Goal: Task Accomplishment & Management: Use online tool/utility

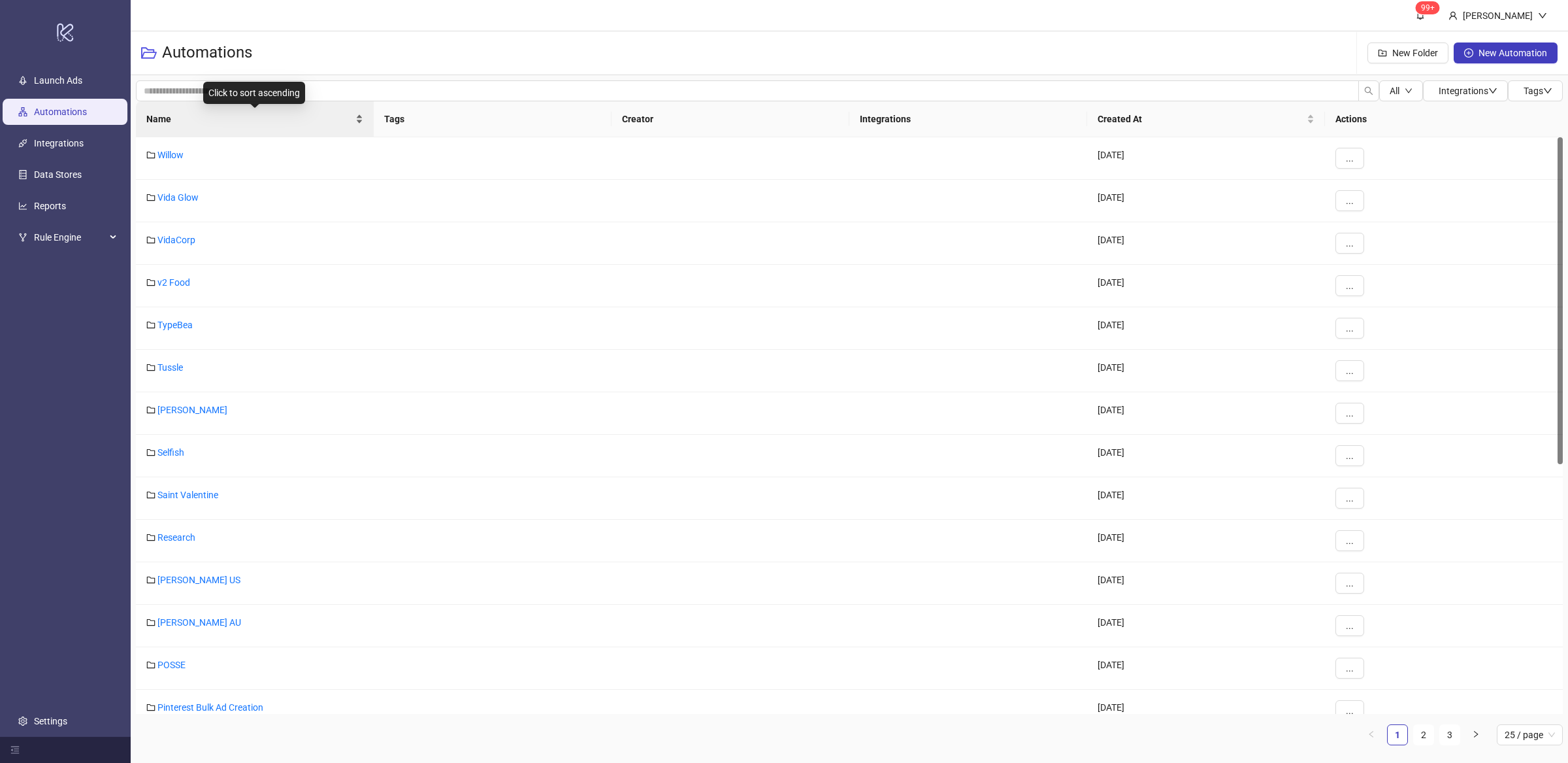
click at [360, 123] on div "Name" at bounding box center [255, 119] width 217 height 15
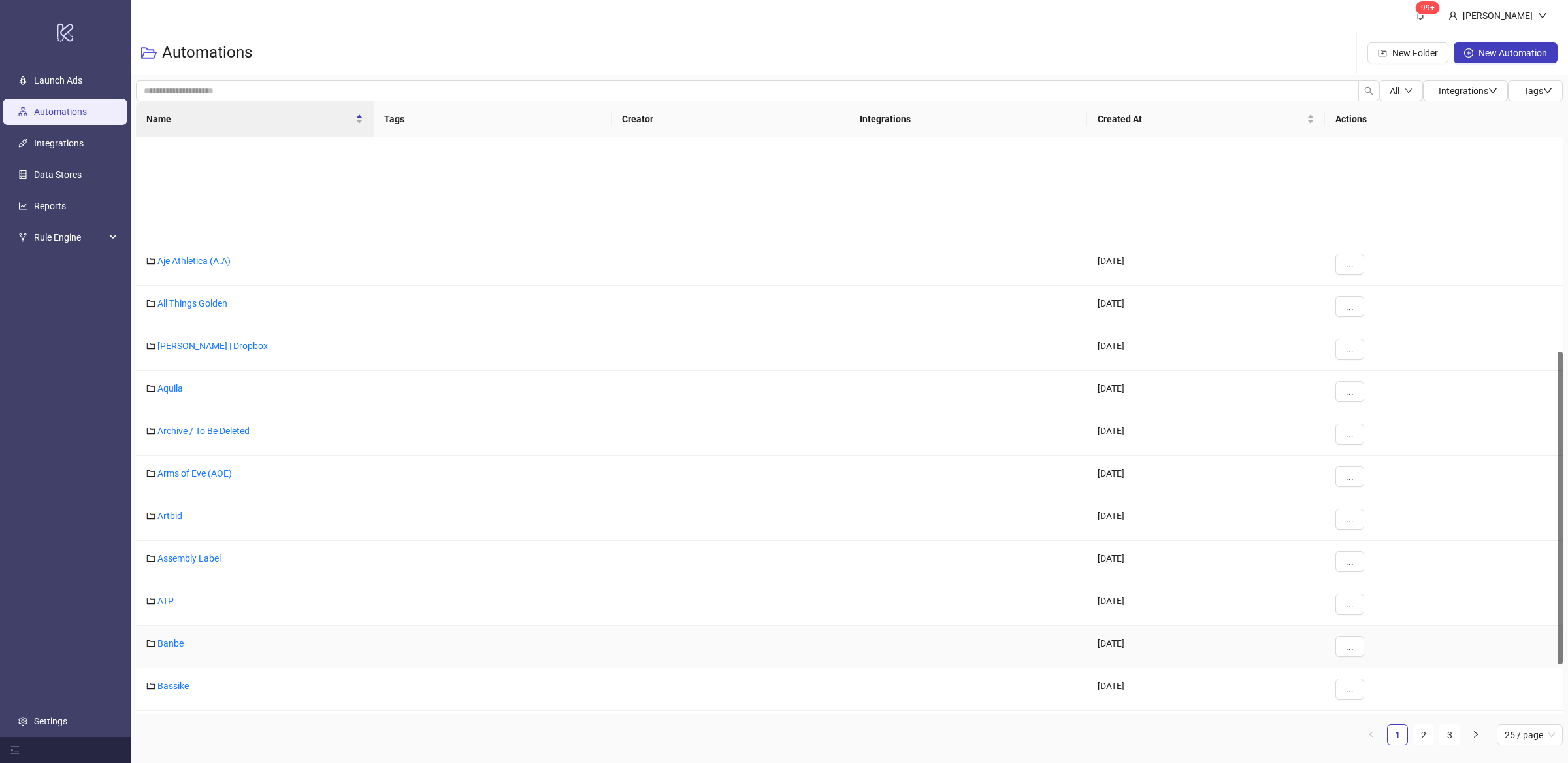
scroll to position [395, 0]
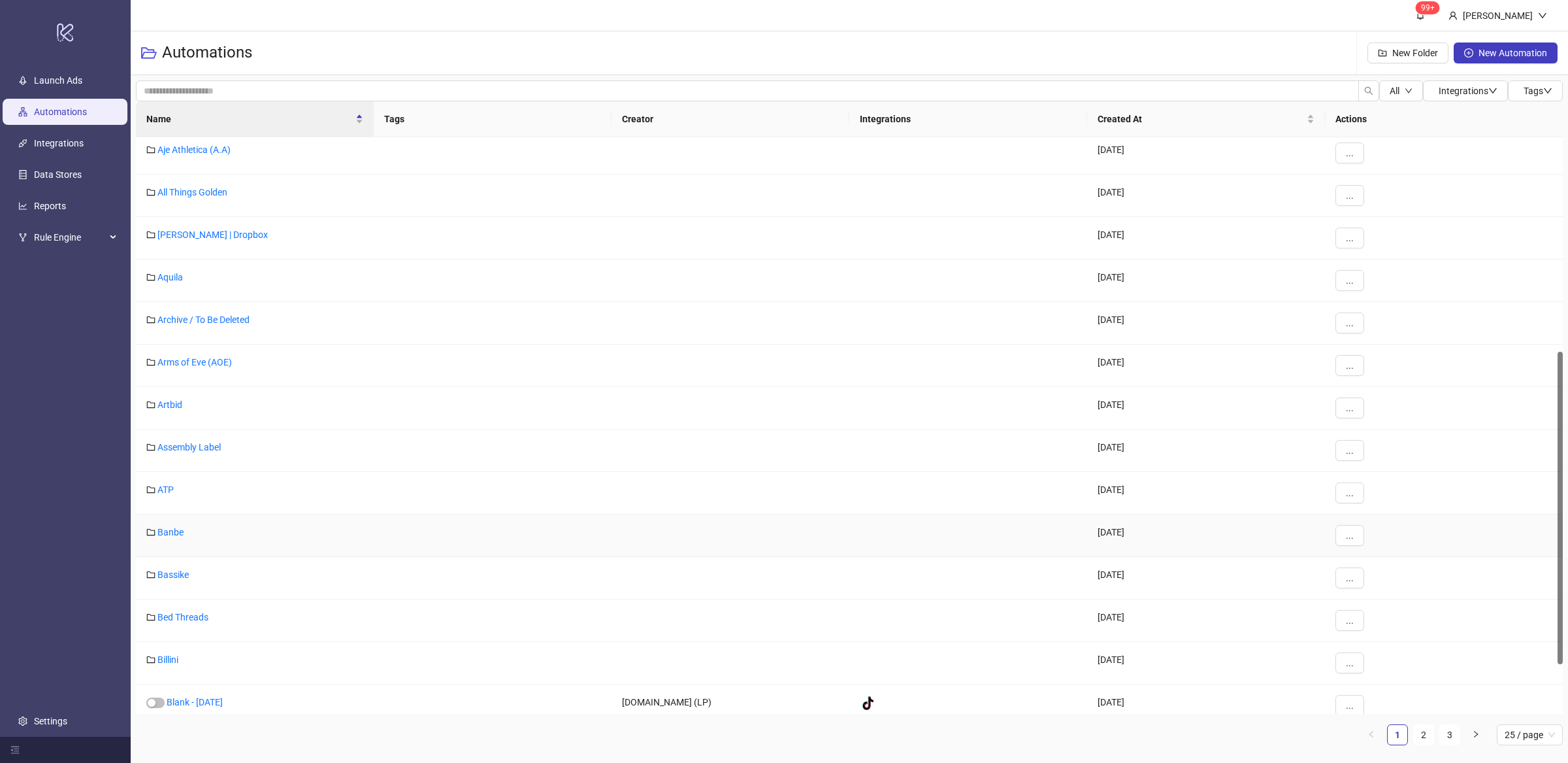
click at [959, 523] on div at bounding box center [967, 536] width 238 height 43
drag, startPoint x: 174, startPoint y: 532, endPoint x: 183, endPoint y: 537, distance: 10.3
click at [175, 532] on link "Banbe" at bounding box center [170, 532] width 26 height 10
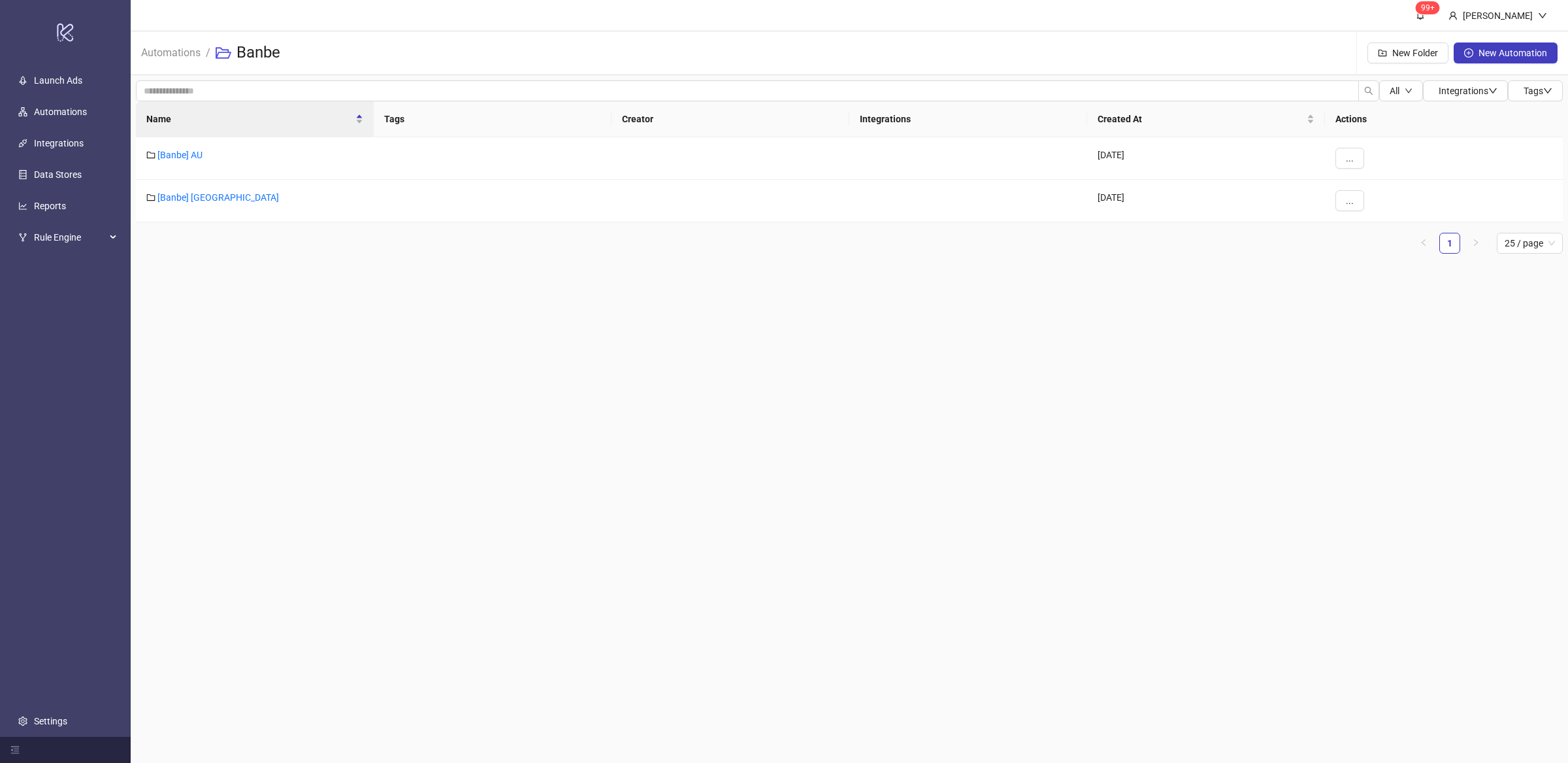
click at [441, 406] on main "99+ Villy Aparicio Automations / Banbe New Folder New Automation All Integratio…" at bounding box center [849, 381] width 1437 height 763
click at [174, 54] on link "Automations" at bounding box center [171, 52] width 65 height 15
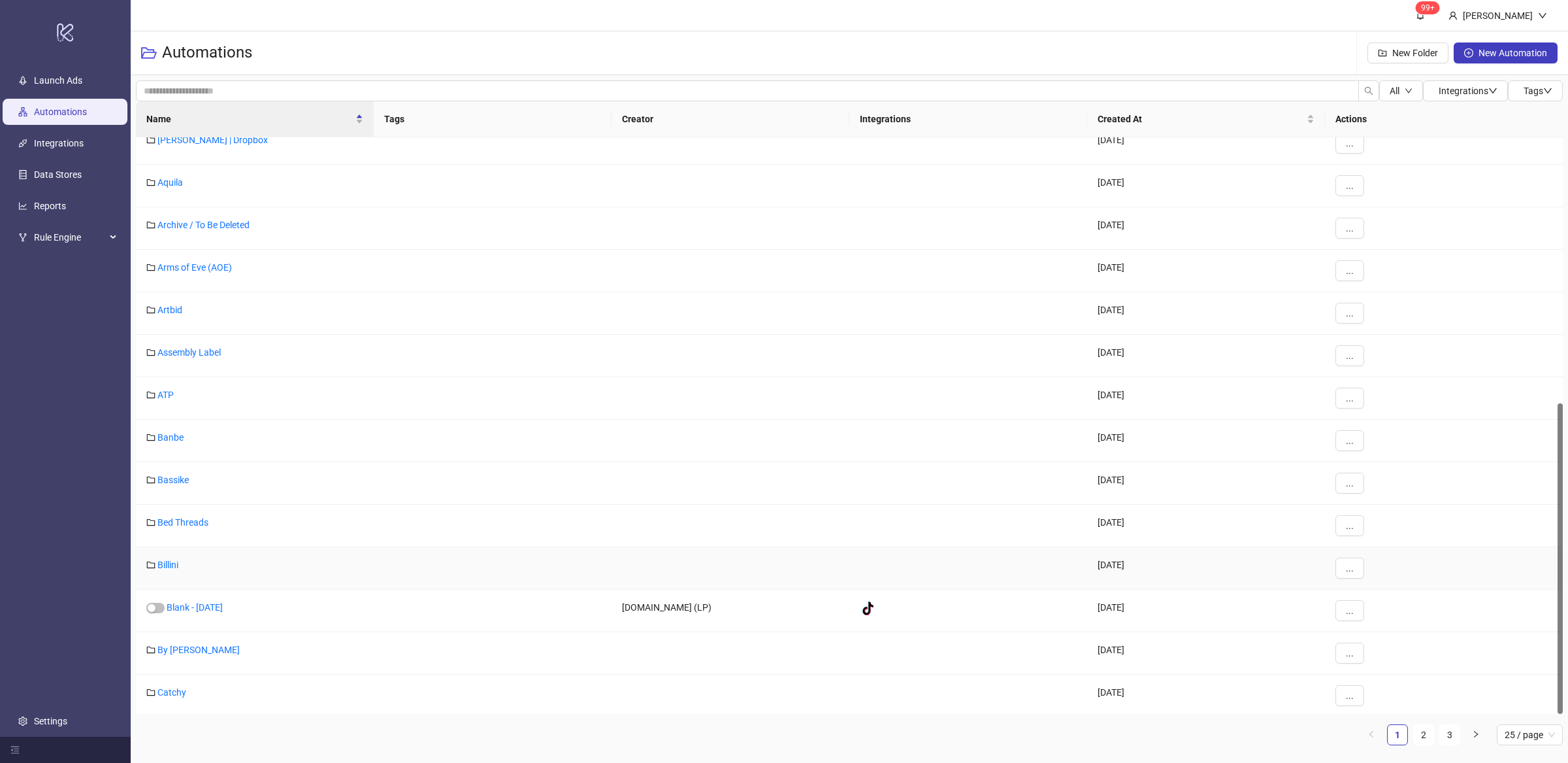
scroll to position [493, 0]
click at [1343, 433] on button "..." at bounding box center [1349, 437] width 29 height 21
click at [1383, 505] on span "Duplicate" at bounding box center [1379, 506] width 38 height 15
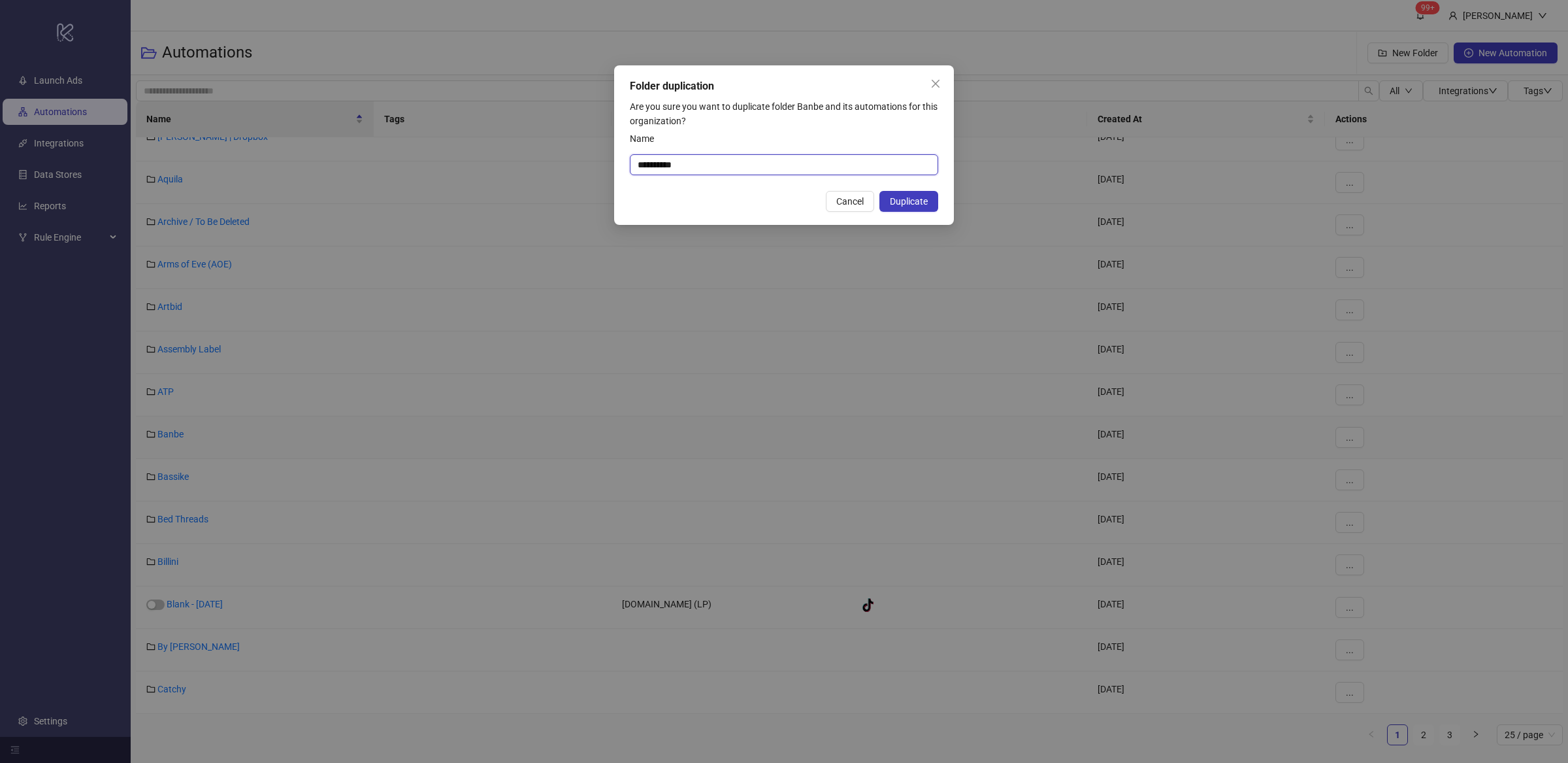
click at [694, 162] on input "**********" at bounding box center [784, 164] width 308 height 21
drag, startPoint x: 713, startPoint y: 161, endPoint x: 604, endPoint y: 161, distance: 109.0
click at [604, 161] on div "**********" at bounding box center [784, 381] width 1568 height 763
type input "*****"
click at [923, 193] on button "Duplicate" at bounding box center [909, 201] width 59 height 21
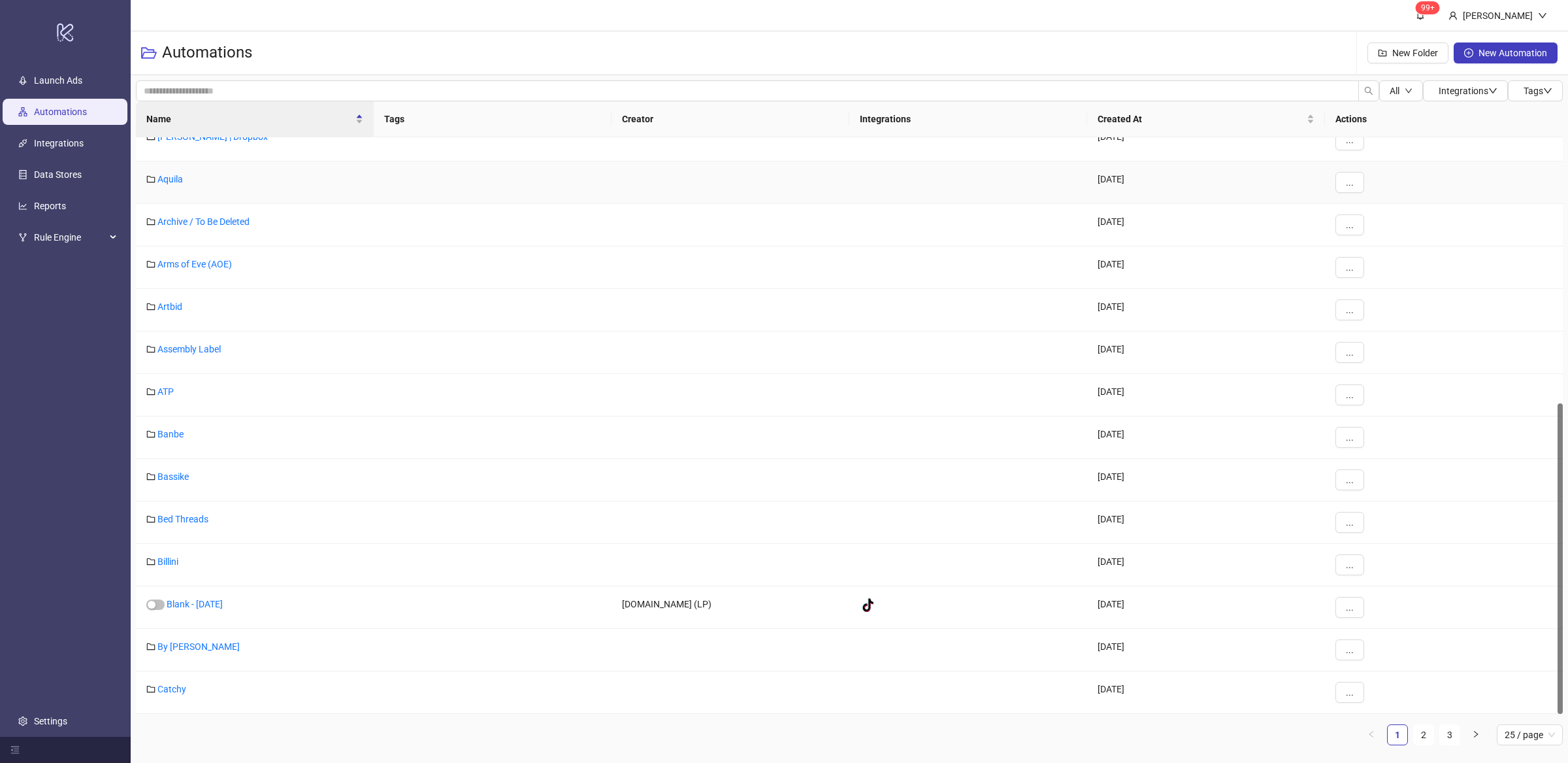
scroll to position [487, 0]
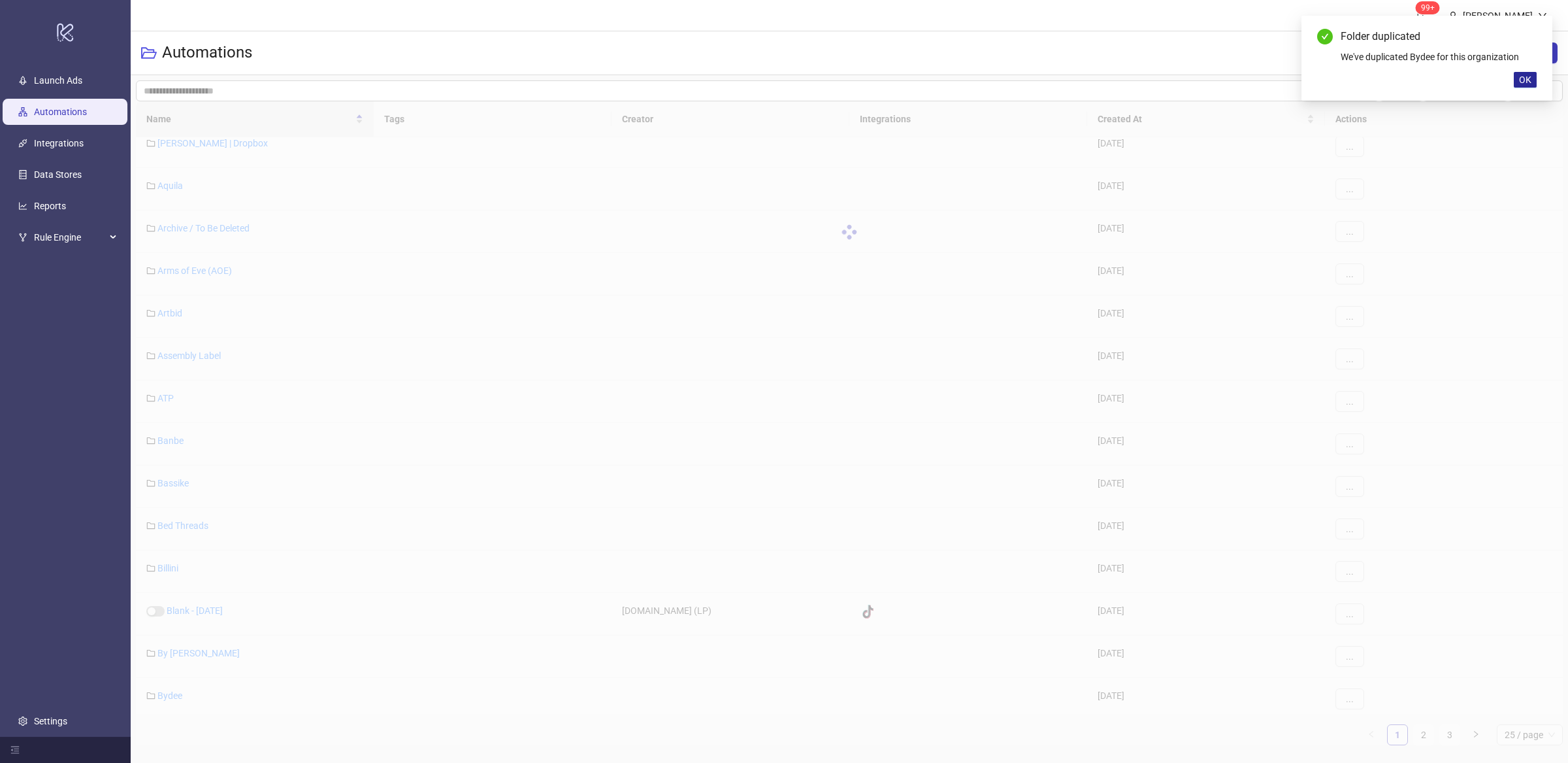
click at [1530, 77] on span "OK" at bounding box center [1525, 80] width 13 height 10
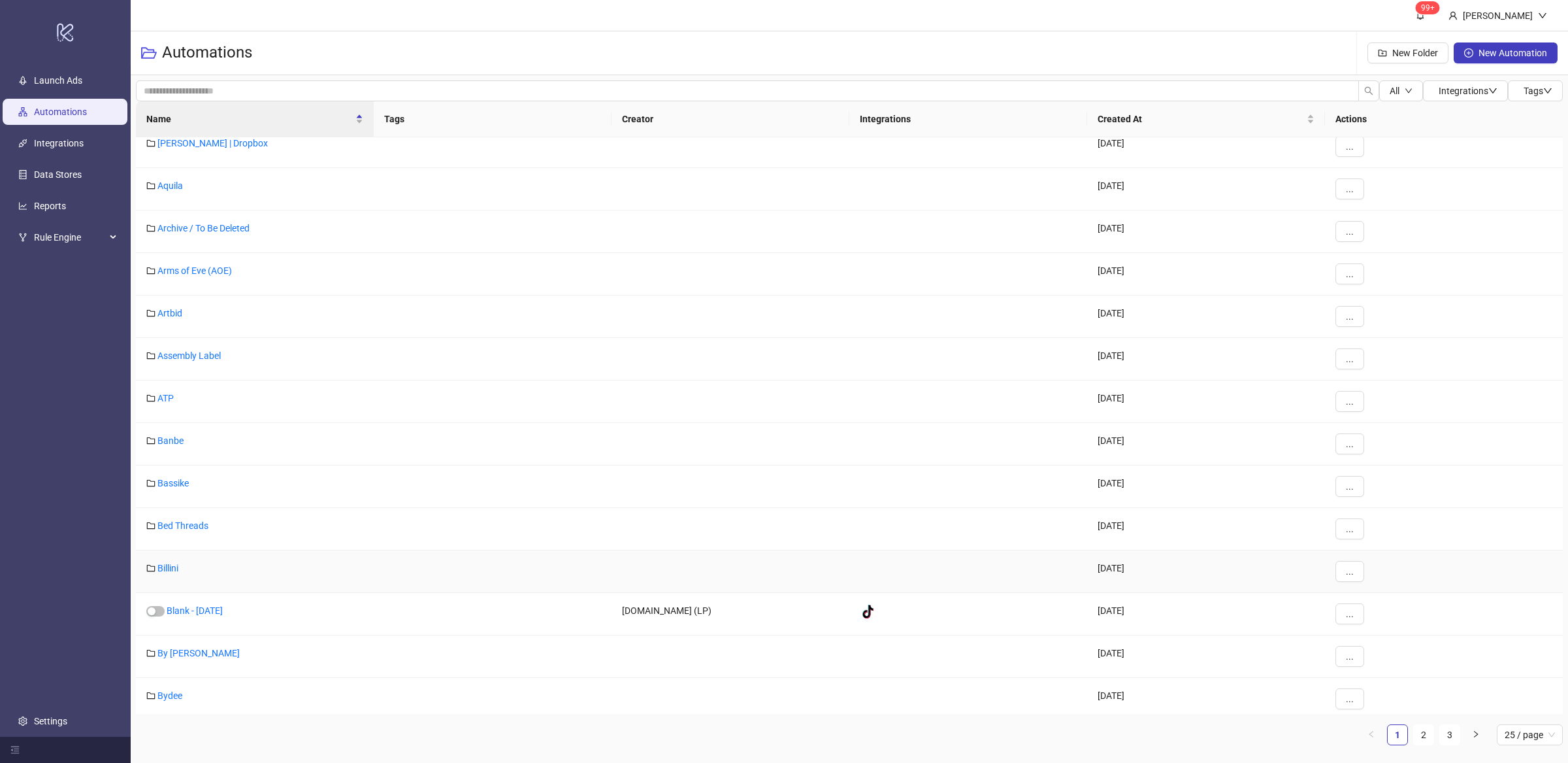
scroll to position [493, 0]
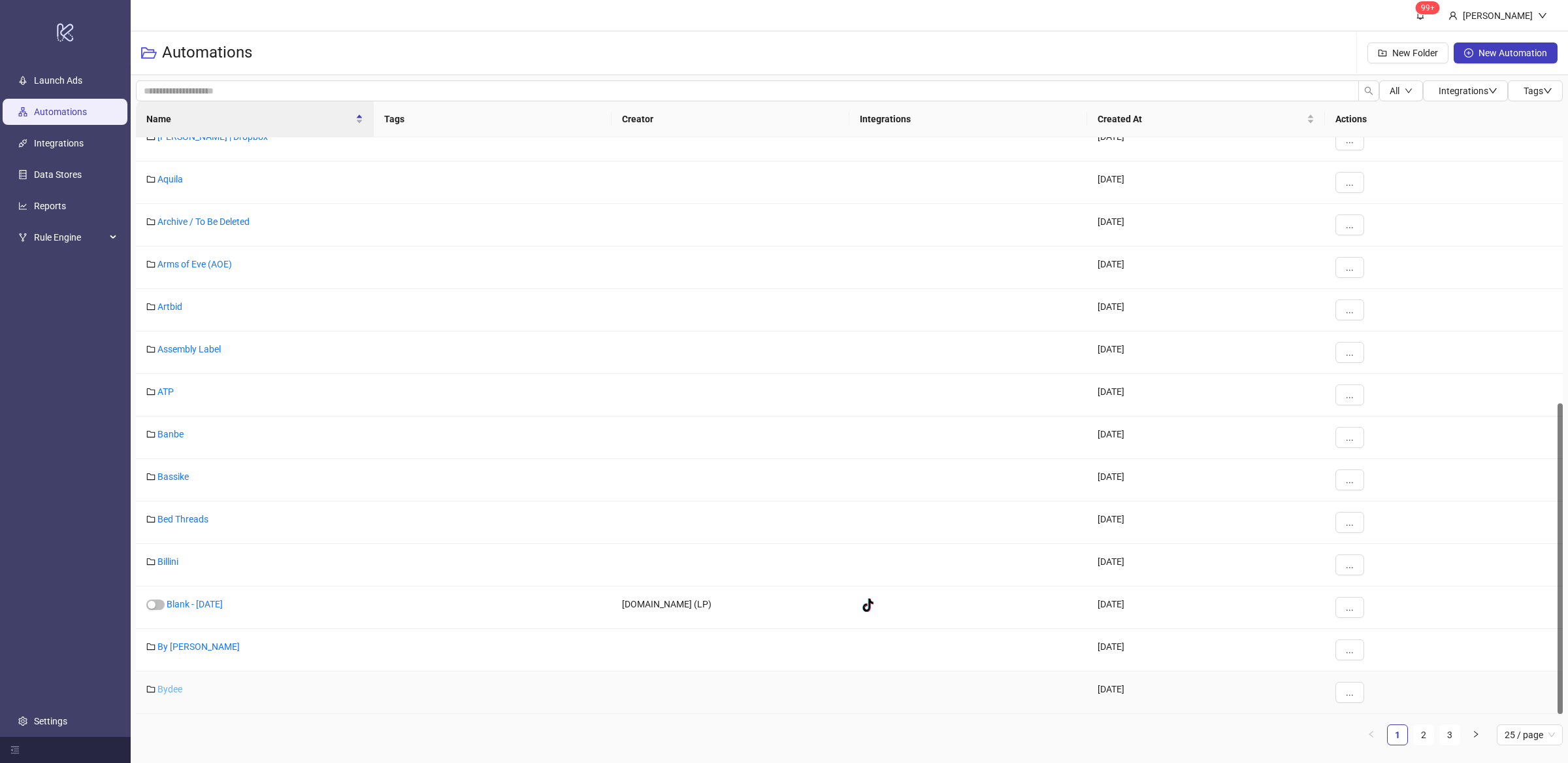
click at [175, 691] on link "Bydee" at bounding box center [170, 689] width 25 height 10
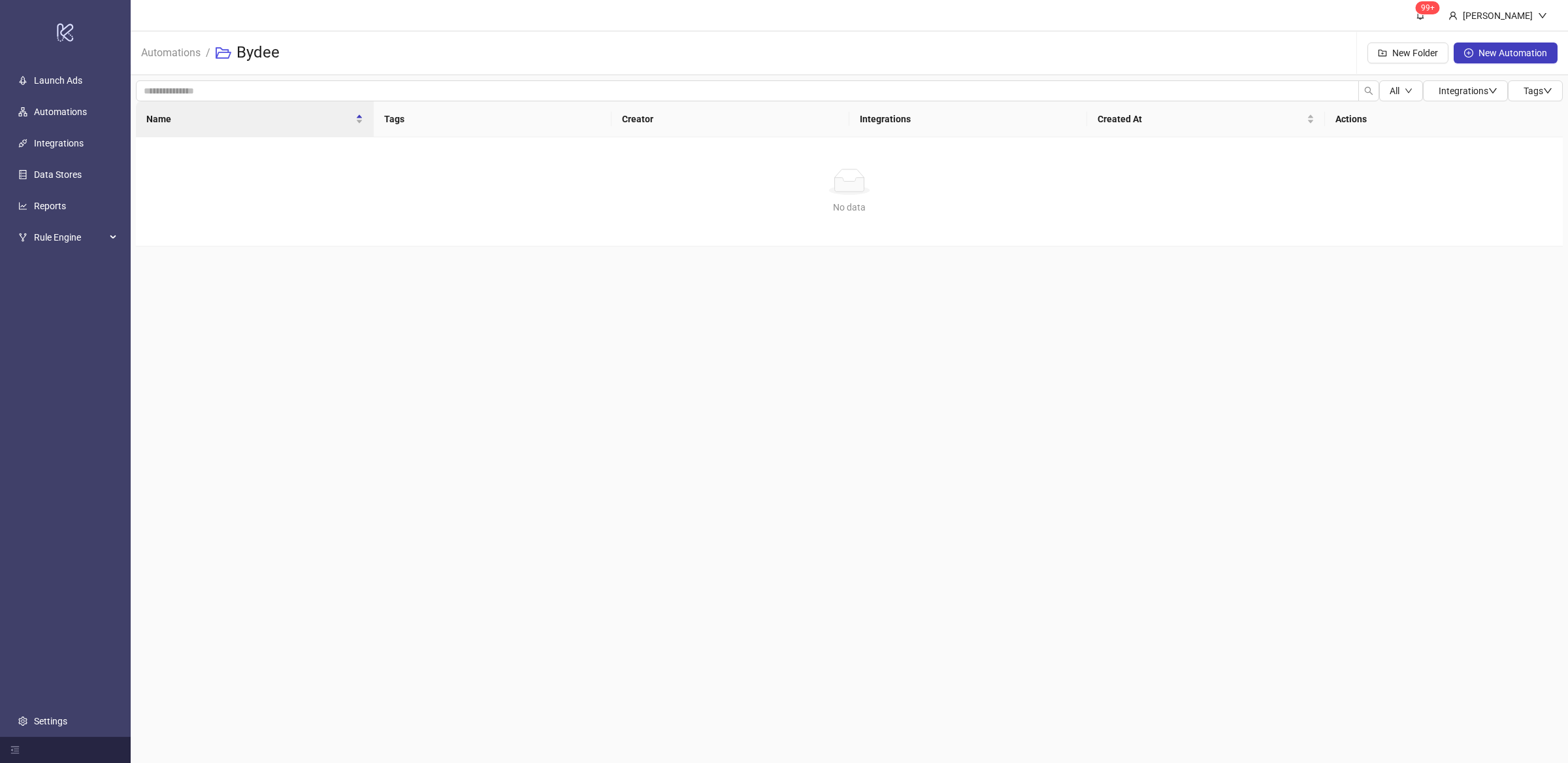
click at [519, 506] on main "99+ Villy Aparicio Automations / Bydee New Folder New Automation All Integratio…" at bounding box center [849, 381] width 1437 height 763
click at [182, 57] on link "Automations" at bounding box center [171, 52] width 65 height 15
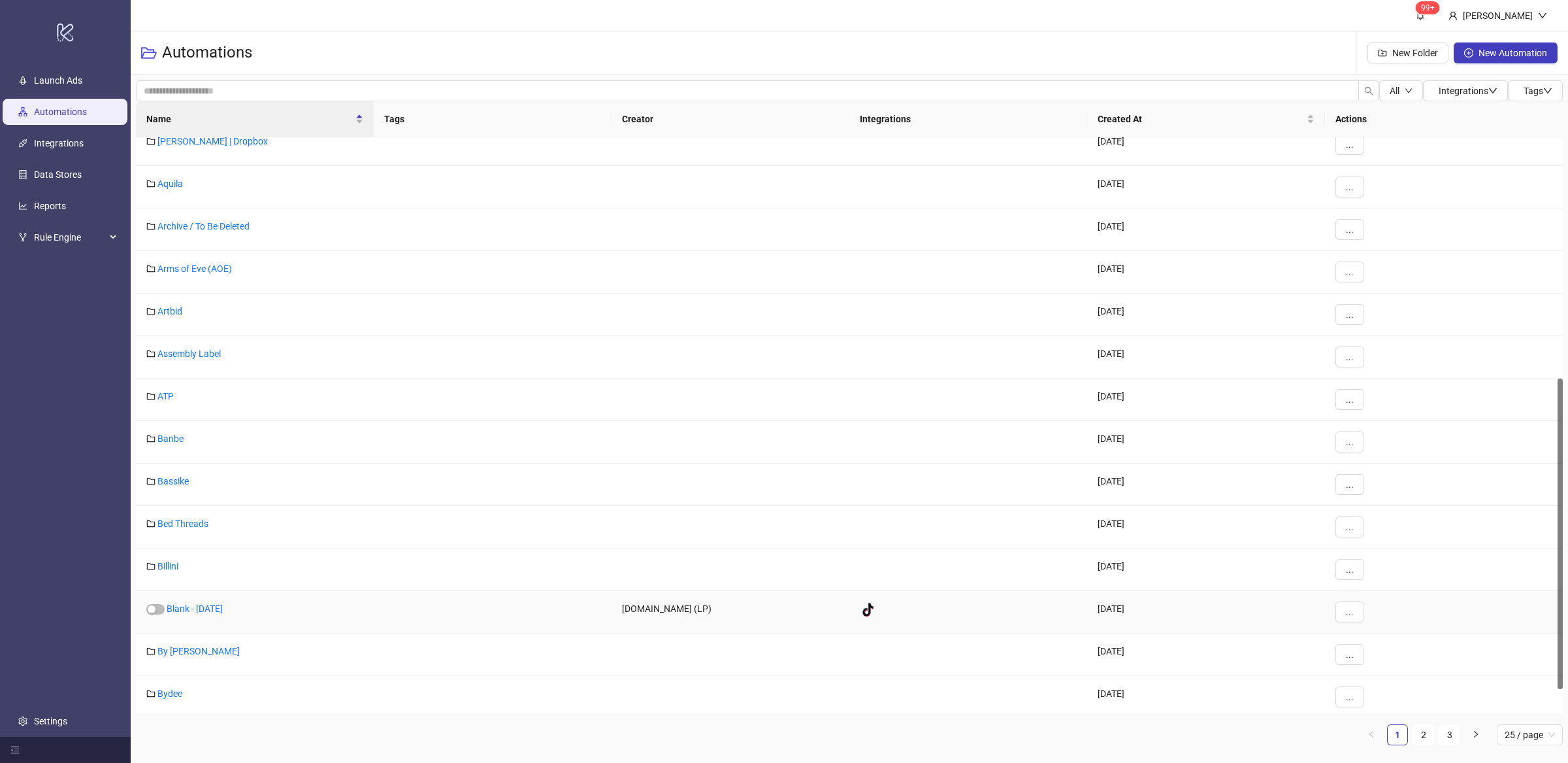
scroll to position [493, 0]
click at [176, 693] on link "Bydee" at bounding box center [170, 689] width 25 height 10
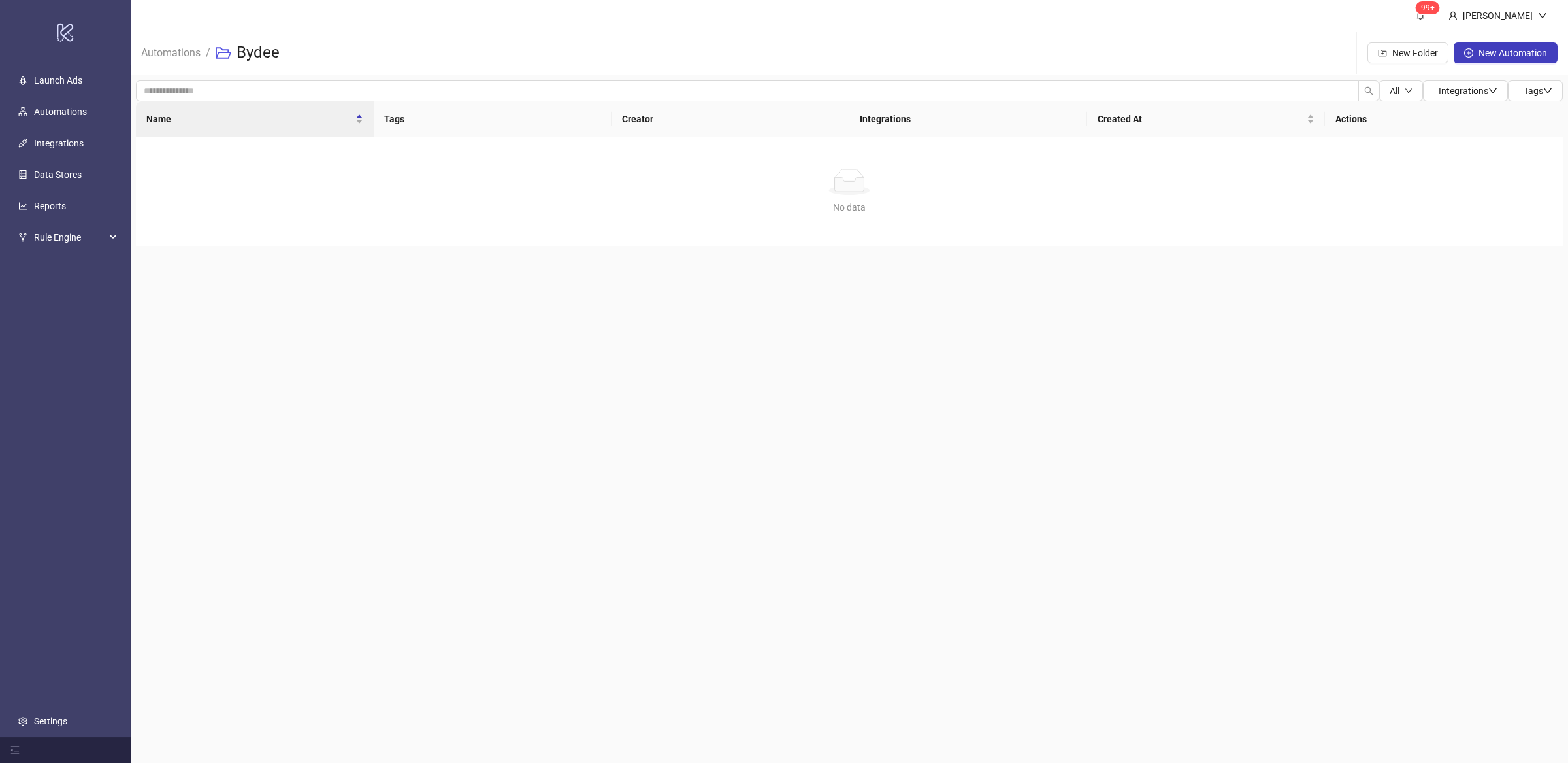
click at [433, 586] on main "99+ Villy Aparicio Automations / Bydee New Folder New Automation All Integratio…" at bounding box center [849, 381] width 1437 height 763
click at [180, 55] on link "Automations" at bounding box center [171, 52] width 65 height 15
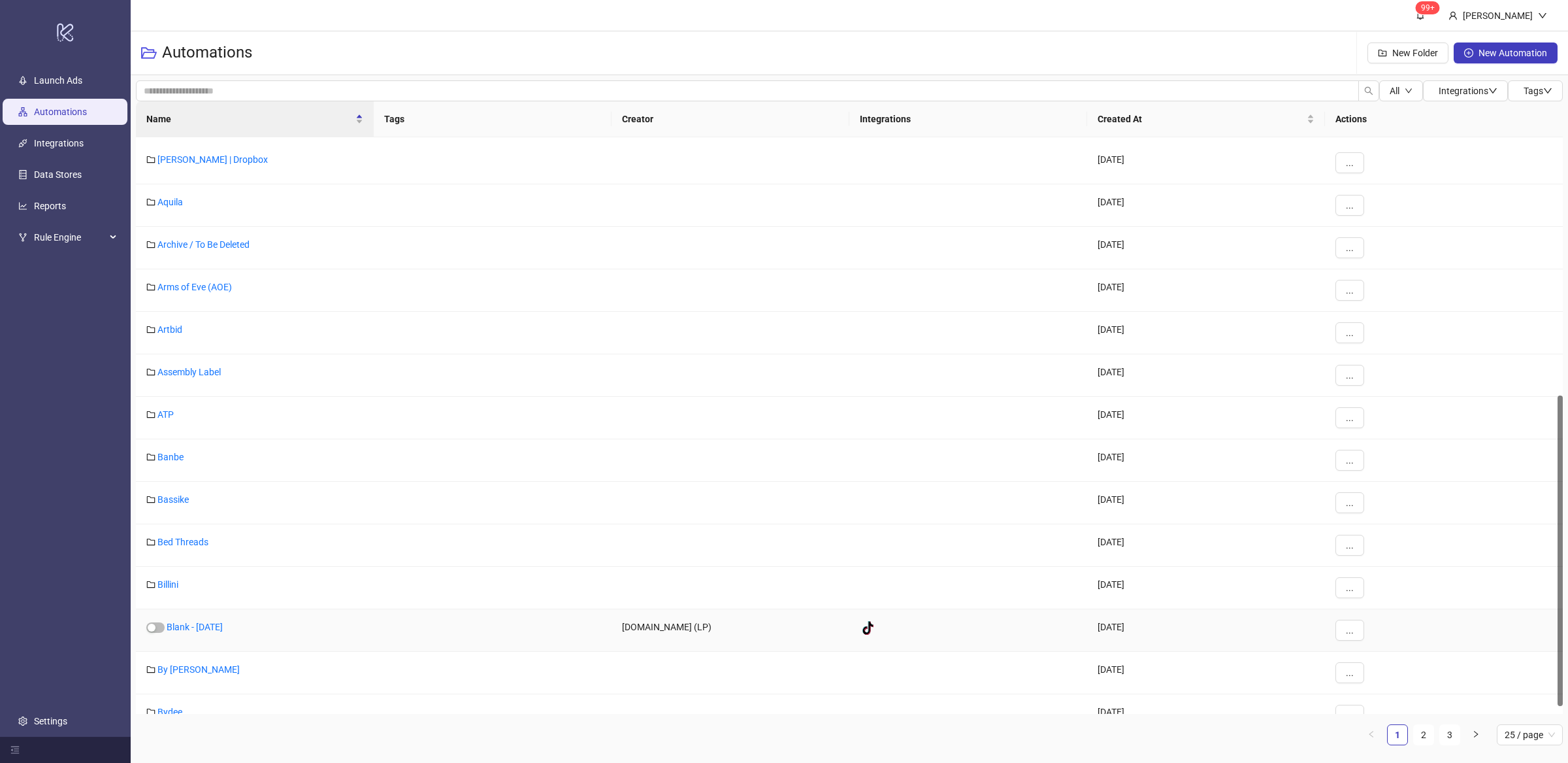
scroll to position [478, 0]
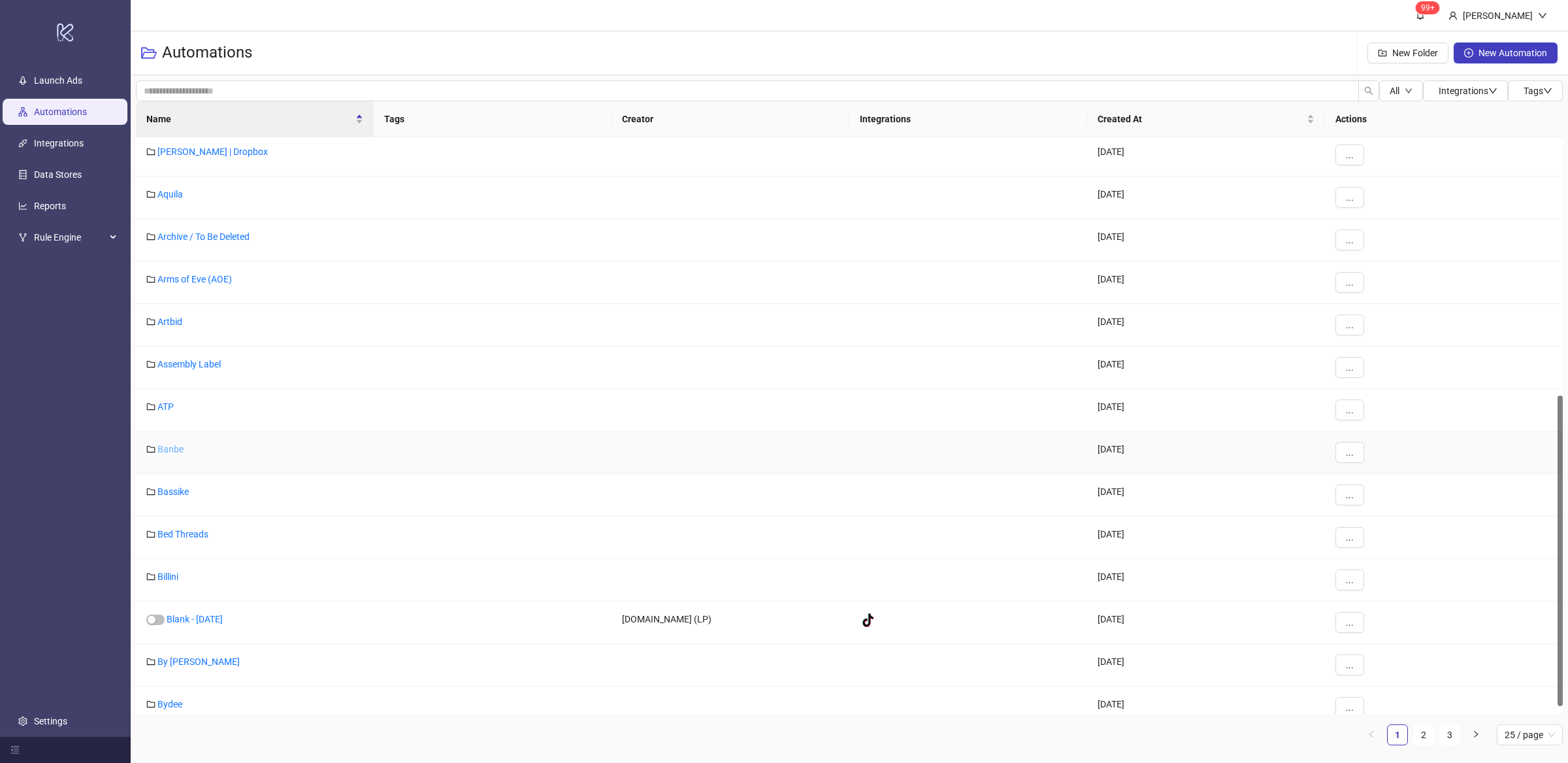
click at [175, 450] on link "Banbe" at bounding box center [170, 449] width 26 height 10
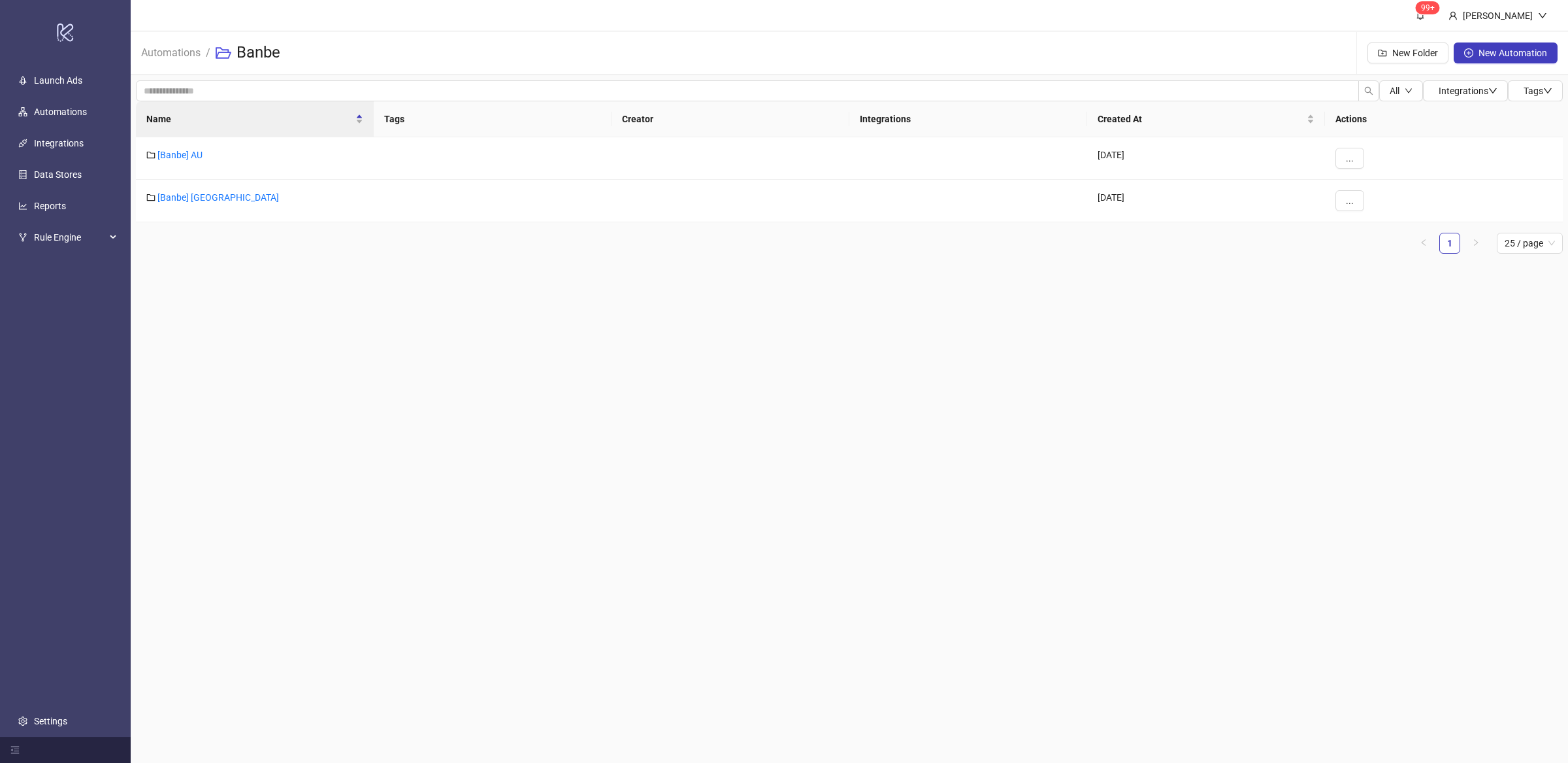
click at [363, 366] on main "99+ Villy Aparicio Automations / Banbe New Folder New Automation All Integratio…" at bounding box center [849, 381] width 1437 height 763
click at [1354, 158] on button "..." at bounding box center [1349, 158] width 29 height 21
click at [1390, 227] on span "Duplicate" at bounding box center [1379, 227] width 38 height 15
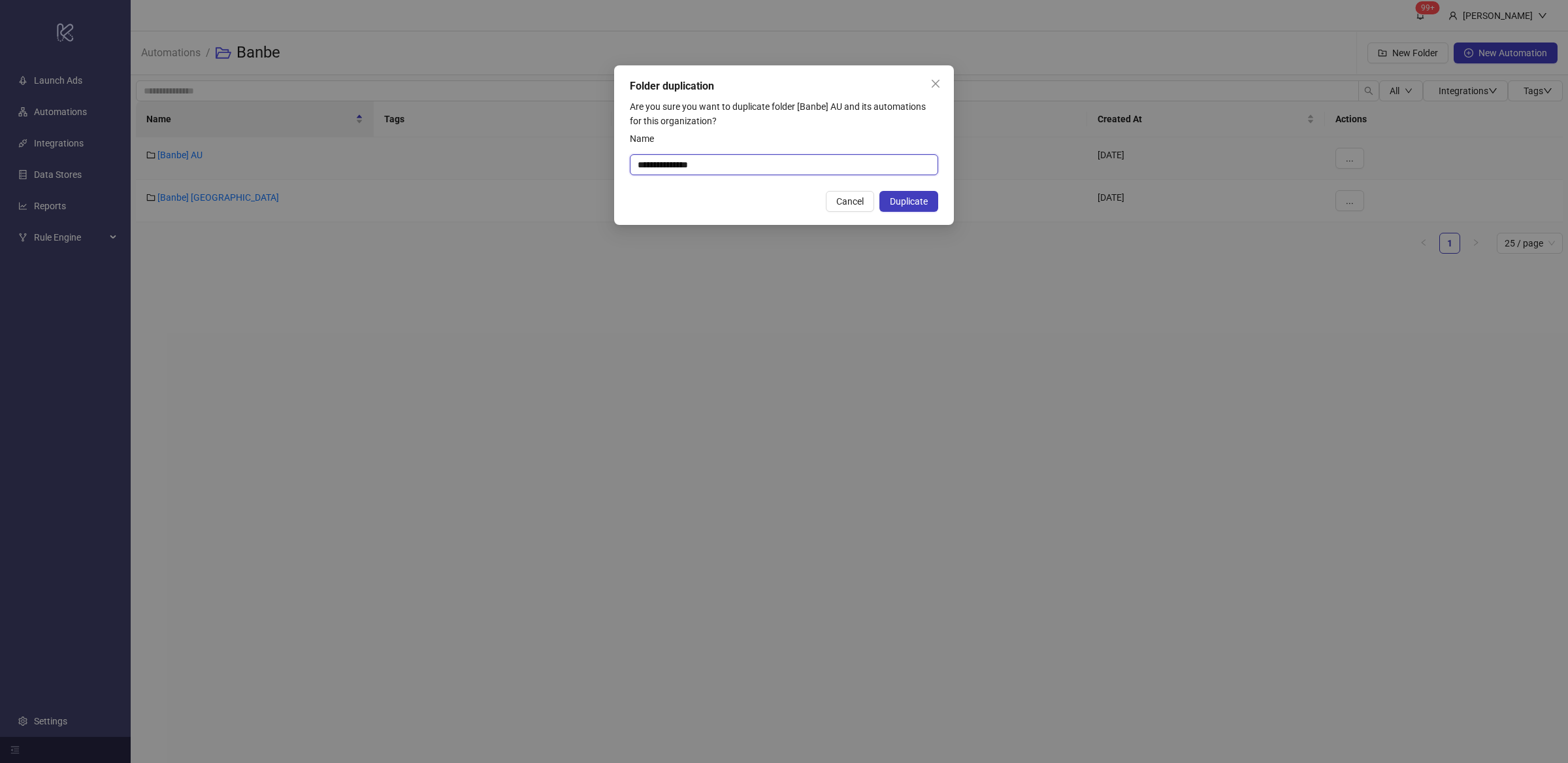
click at [732, 167] on input "**********" at bounding box center [784, 164] width 308 height 21
drag, startPoint x: 687, startPoint y: 167, endPoint x: 824, endPoint y: 170, distance: 137.0
click at [824, 170] on input "**********" at bounding box center [784, 164] width 308 height 21
type input "**********"
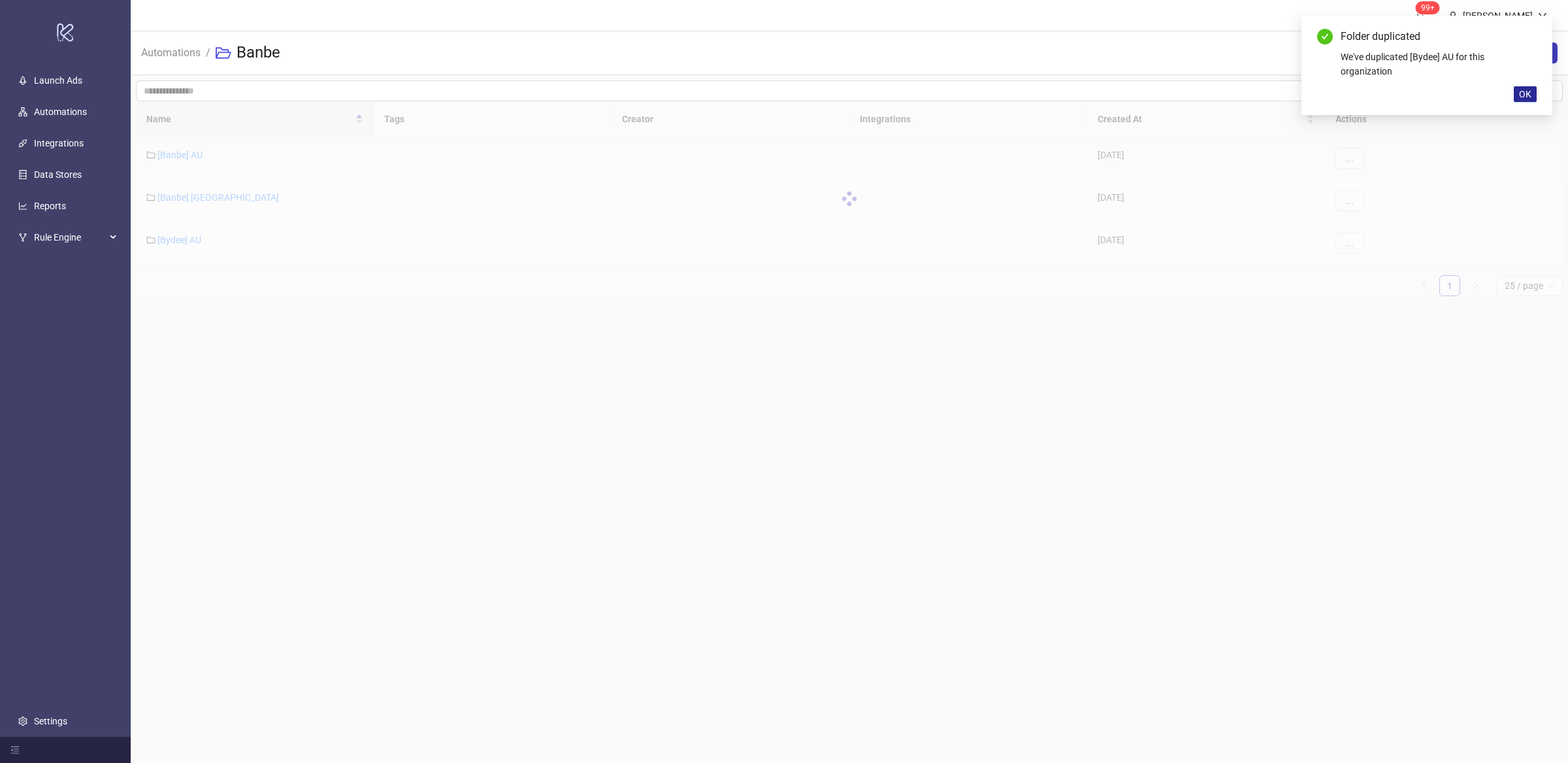
click at [1530, 94] on span "OK" at bounding box center [1525, 94] width 13 height 10
click at [907, 439] on main "99+ Villy Aparicio Automations / Banbe New Folder New Automation All Integratio…" at bounding box center [849, 381] width 1437 height 763
click at [931, 462] on main "99+ Villy Aparicio Automations / Banbe New Folder New Automation All Integratio…" at bounding box center [849, 381] width 1437 height 763
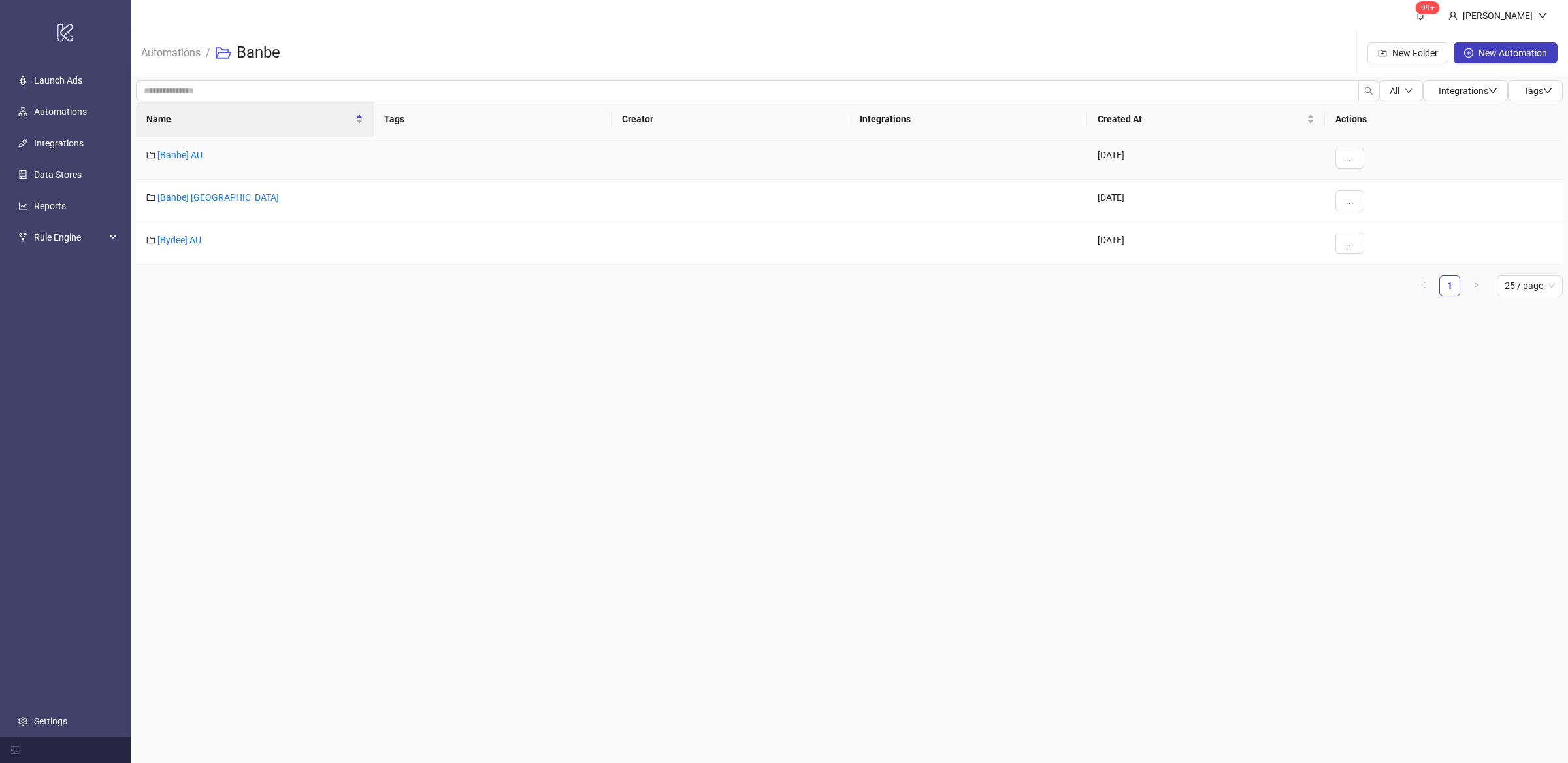
click at [931, 462] on main "99+ Villy Aparicio Automations / Banbe New Folder New Automation All Integratio…" at bounding box center [849, 381] width 1437 height 763
click at [195, 237] on link "[Bydee] AU" at bounding box center [179, 240] width 43 height 10
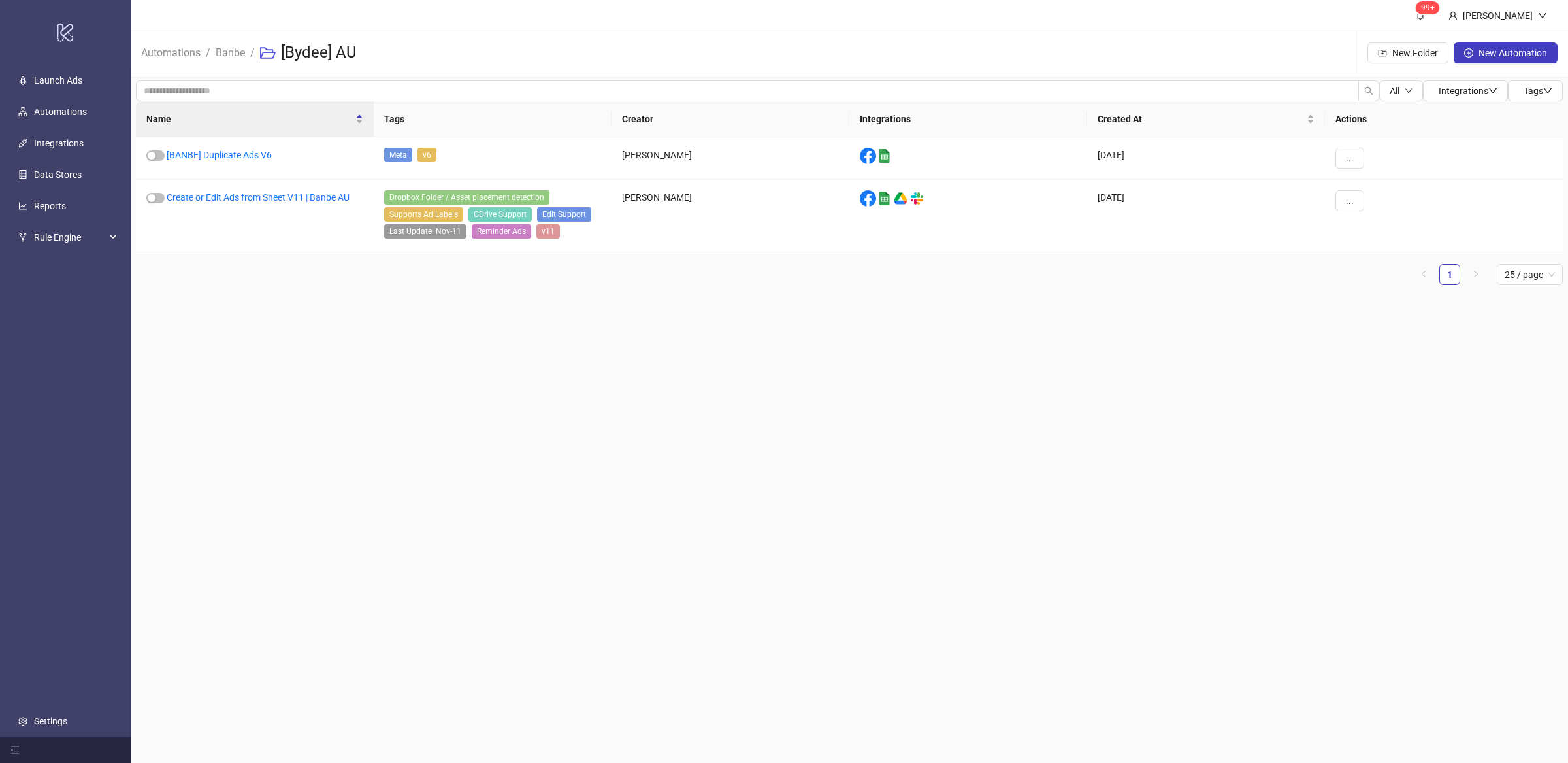
click at [533, 370] on main "99+ Villy Aparicio Automations / Banbe / [Bydee] AU New Folder New Automation A…" at bounding box center [849, 381] width 1437 height 763
click at [223, 51] on link "Banbe" at bounding box center [230, 52] width 35 height 15
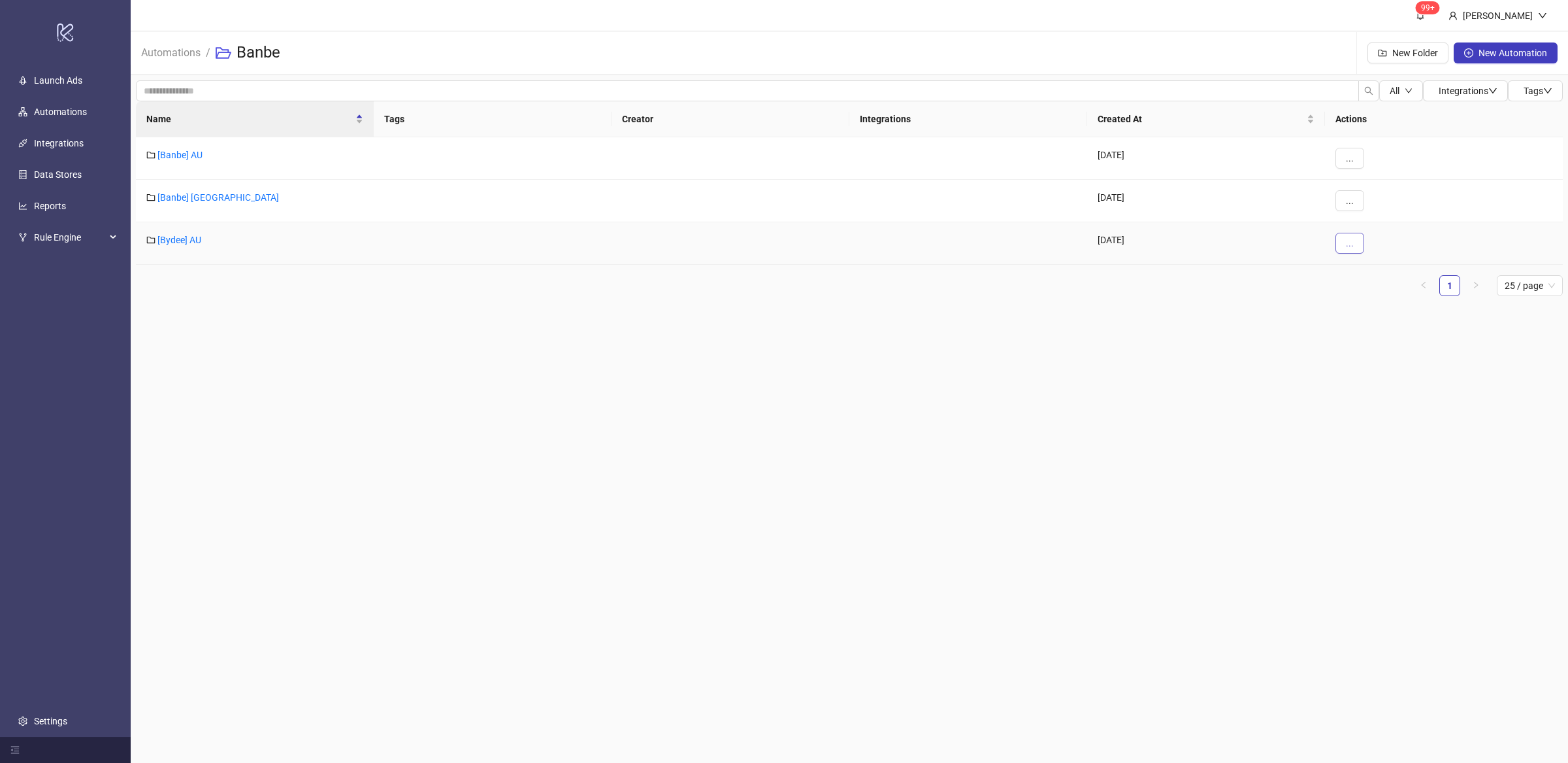
click at [1355, 242] on button "..." at bounding box center [1349, 243] width 29 height 21
click at [1372, 288] on span "Move" at bounding box center [1379, 291] width 38 height 15
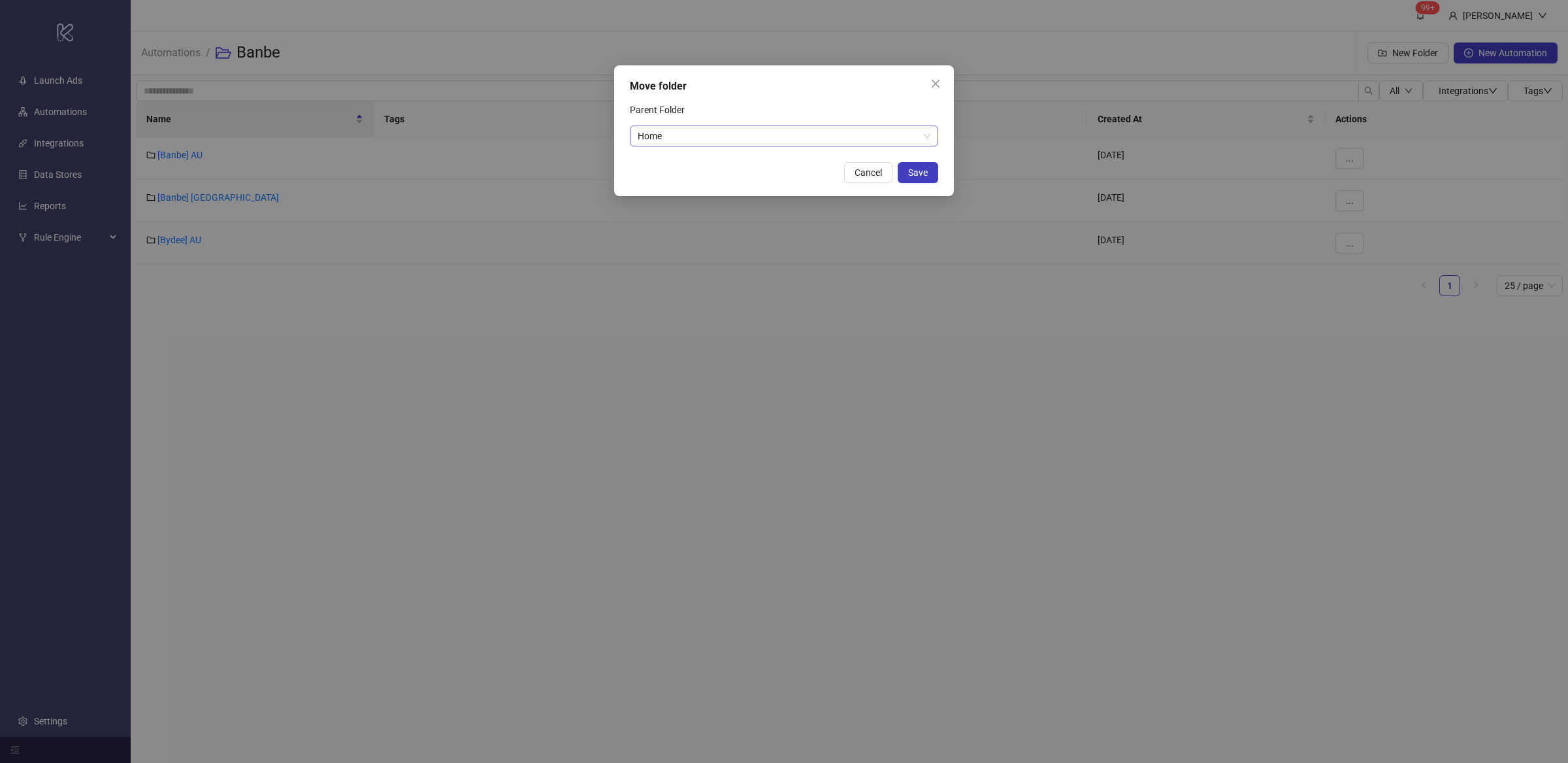
click at [677, 130] on span "Home" at bounding box center [783, 136] width 293 height 20
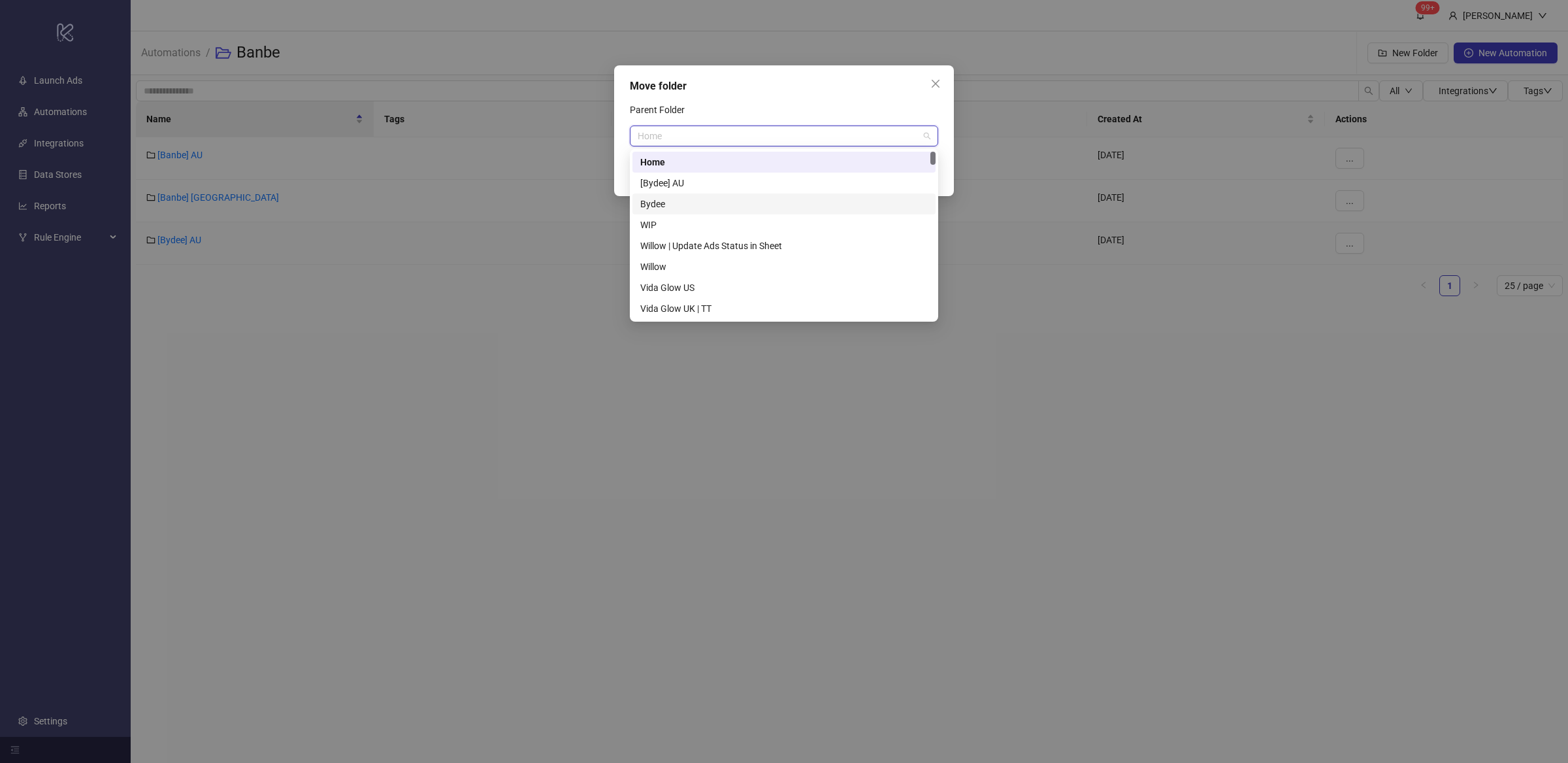
click at [706, 205] on div "Bydee" at bounding box center [784, 204] width 287 height 15
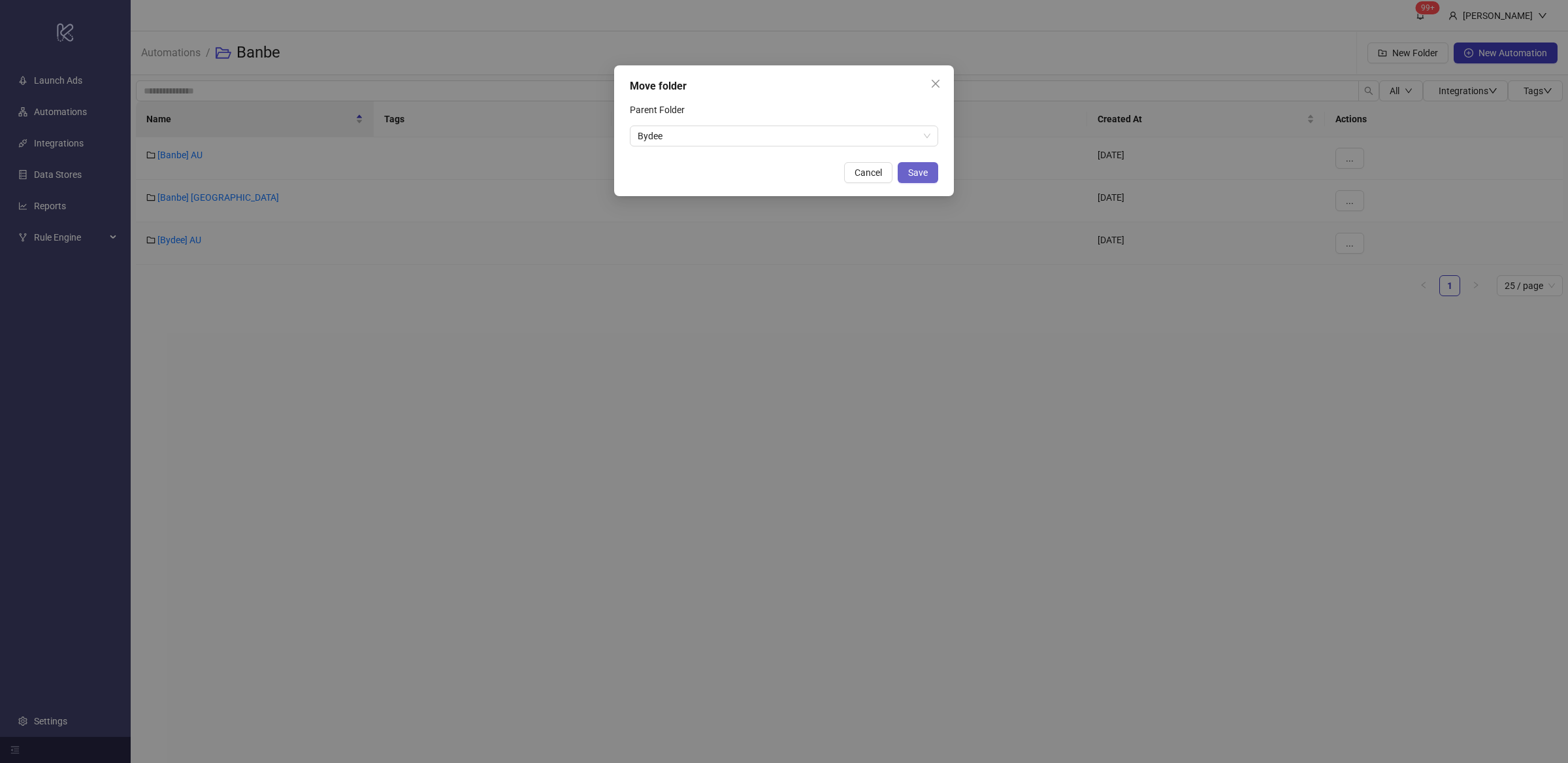
click at [932, 175] on button "Save" at bounding box center [917, 173] width 41 height 21
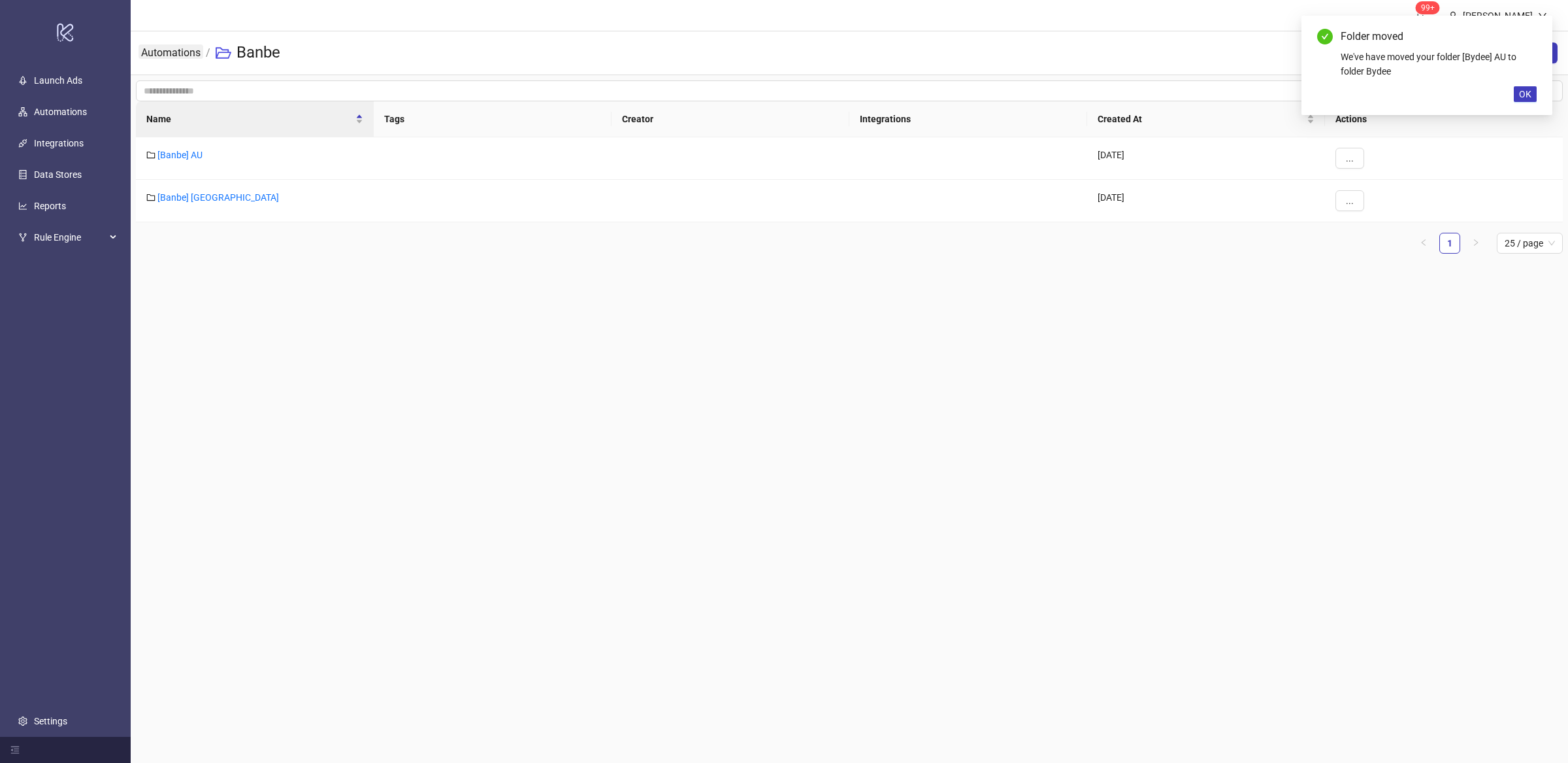
click at [176, 52] on link "Automations" at bounding box center [171, 52] width 65 height 15
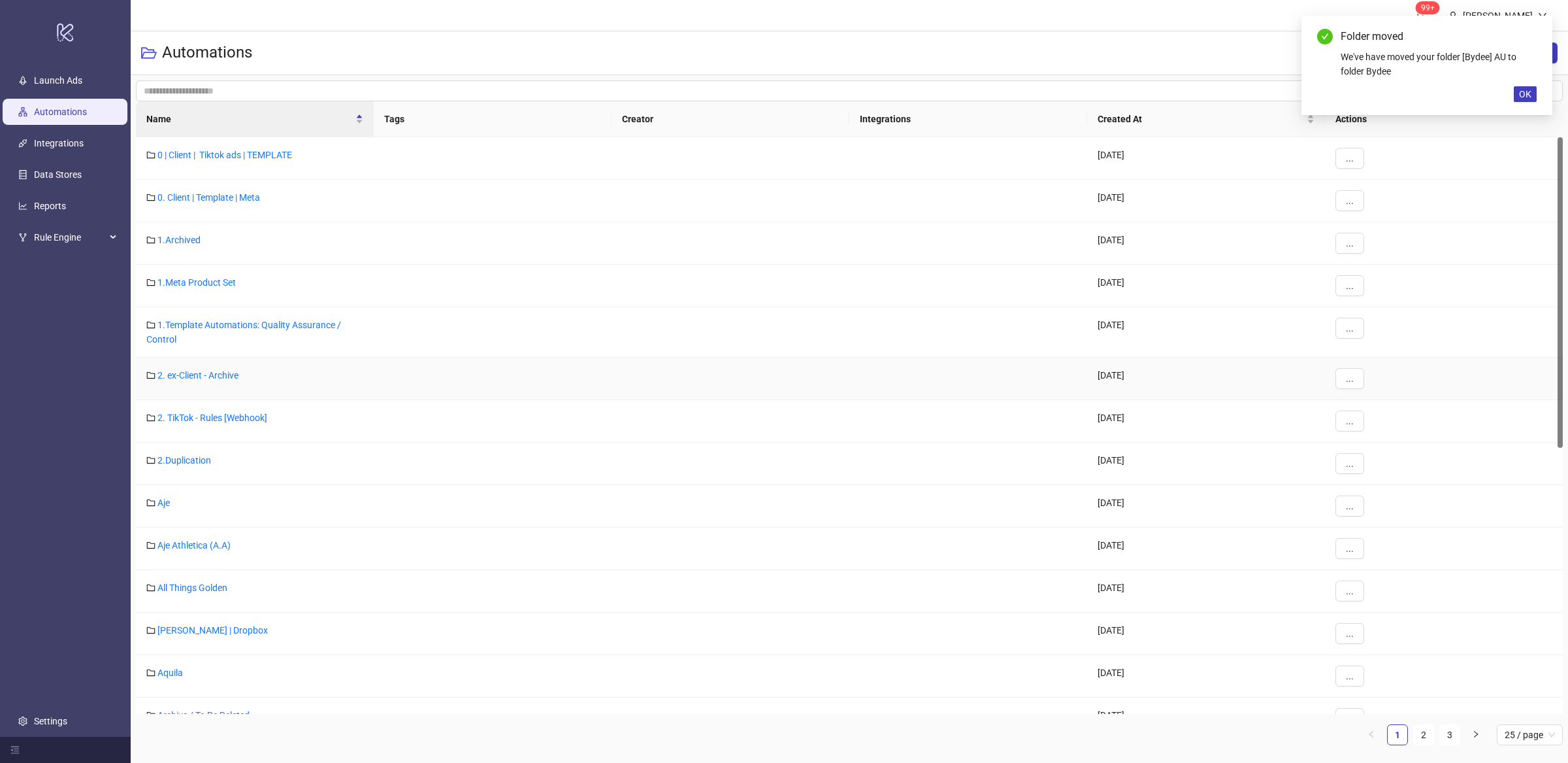
scroll to position [493, 0]
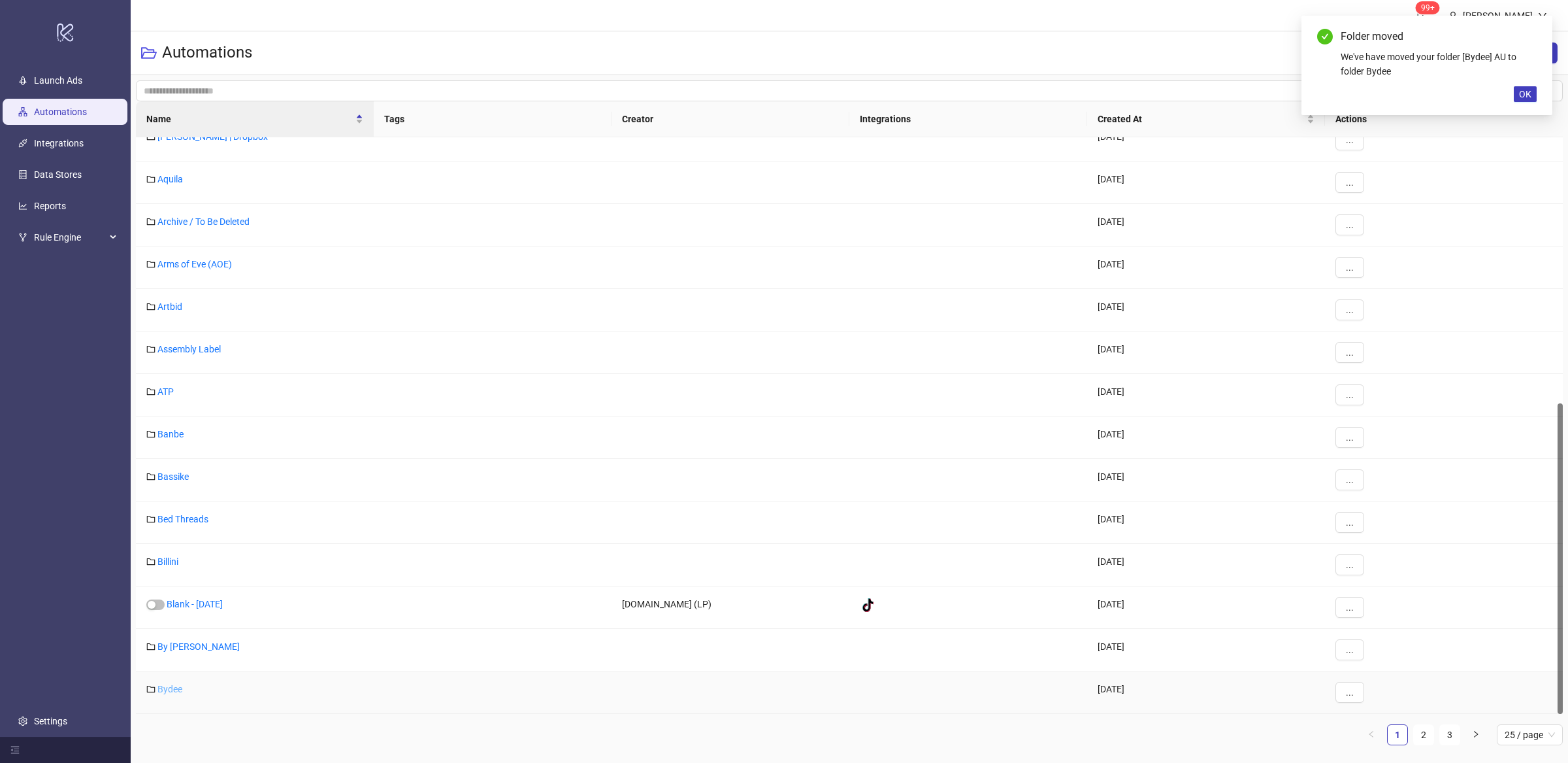
click at [173, 693] on link "Bydee" at bounding box center [170, 689] width 25 height 10
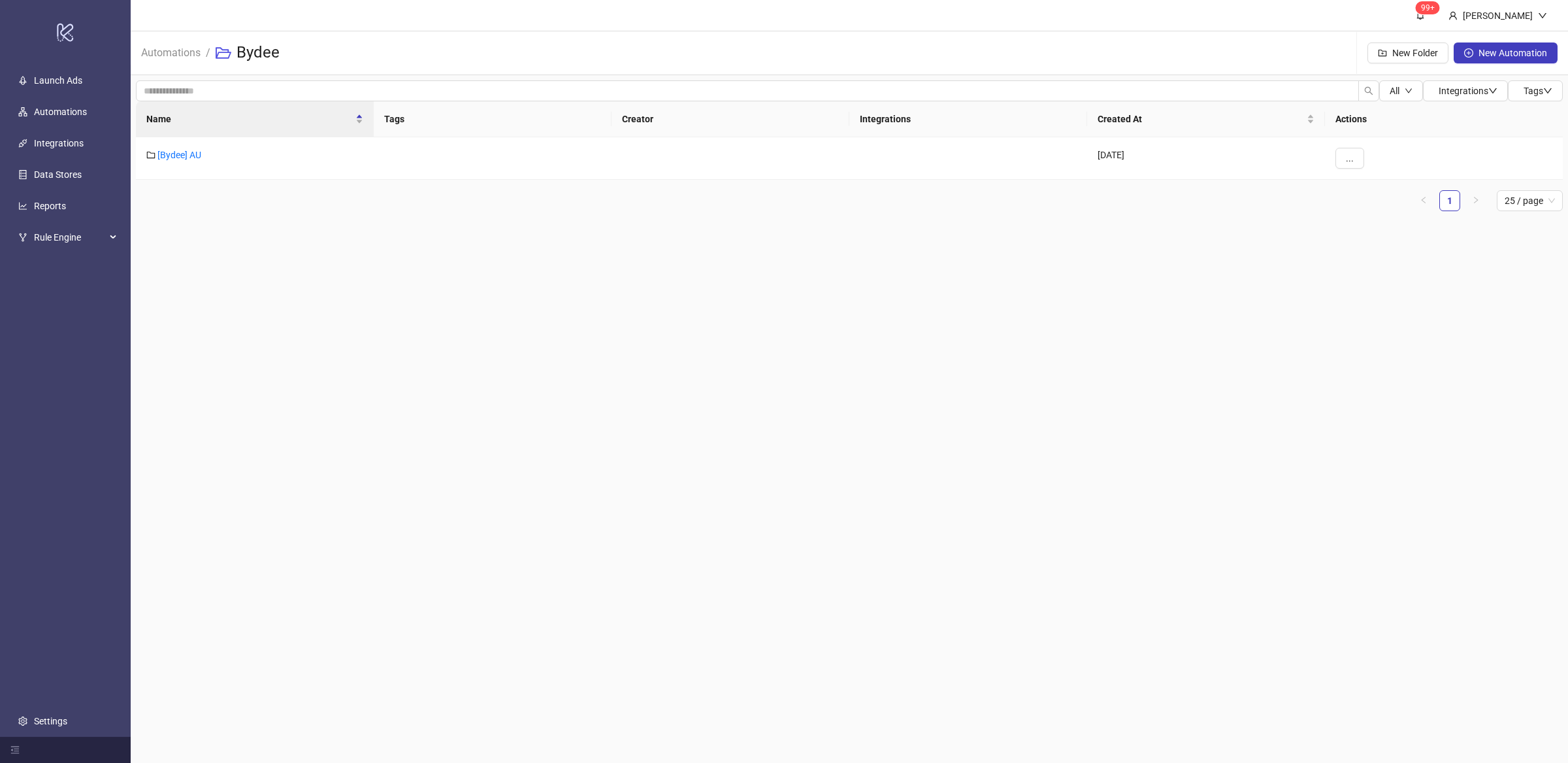
drag, startPoint x: 435, startPoint y: 507, endPoint x: 343, endPoint y: 345, distance: 186.3
click at [435, 506] on main "99+ Villy Aparicio Automations / Bydee New Folder New Automation All Integratio…" at bounding box center [849, 381] width 1437 height 763
click at [179, 156] on link "[Bydee] AU" at bounding box center [179, 155] width 43 height 10
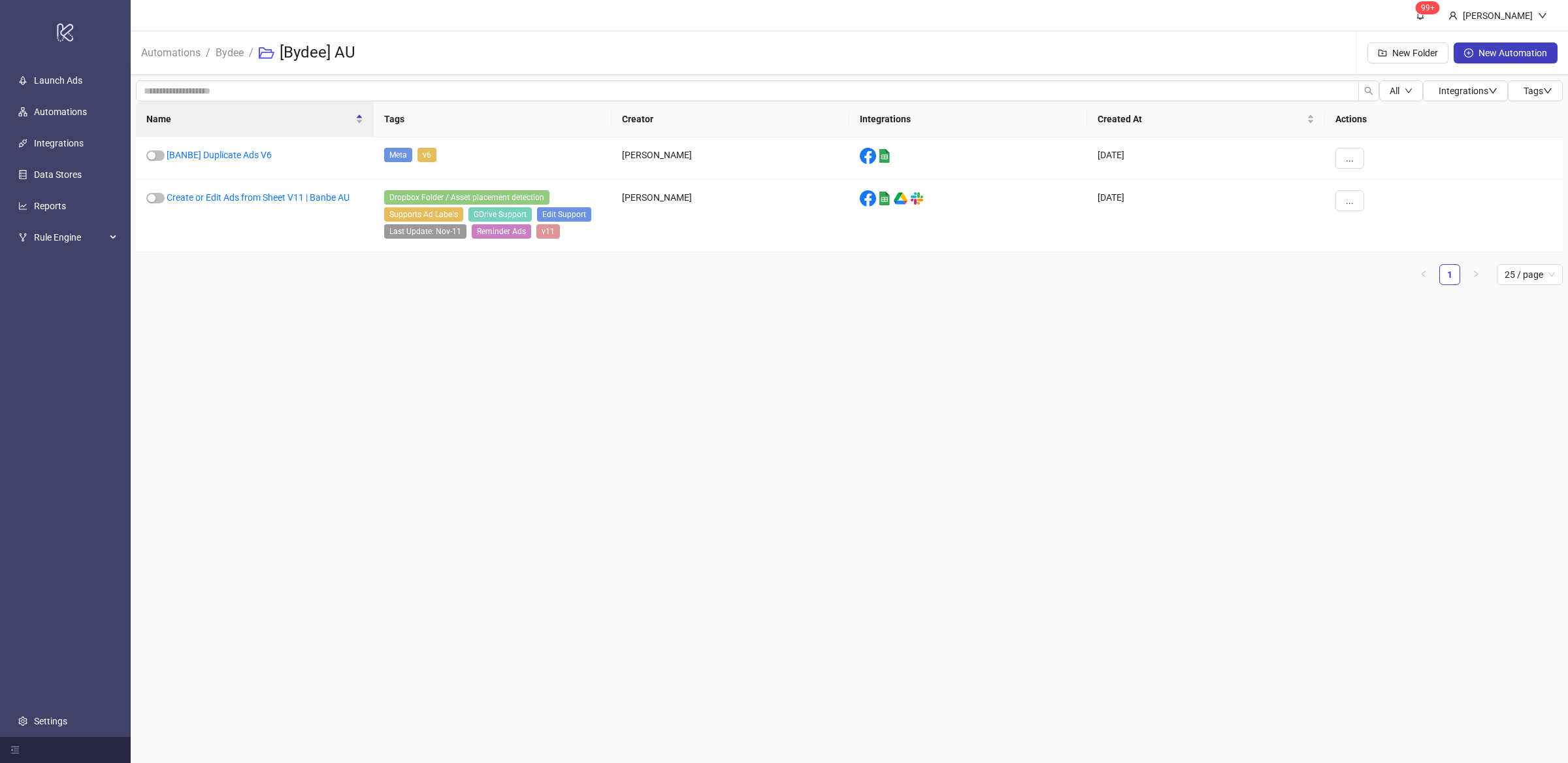
click at [345, 368] on main "99+ Villy Aparicio Automations / Bydee / [Bydee] AU New Folder New Automation A…" at bounding box center [849, 381] width 1437 height 763
click at [288, 193] on link "Create or Edit Ads from Sheet V11 | Banbe AU" at bounding box center [258, 198] width 183 height 10
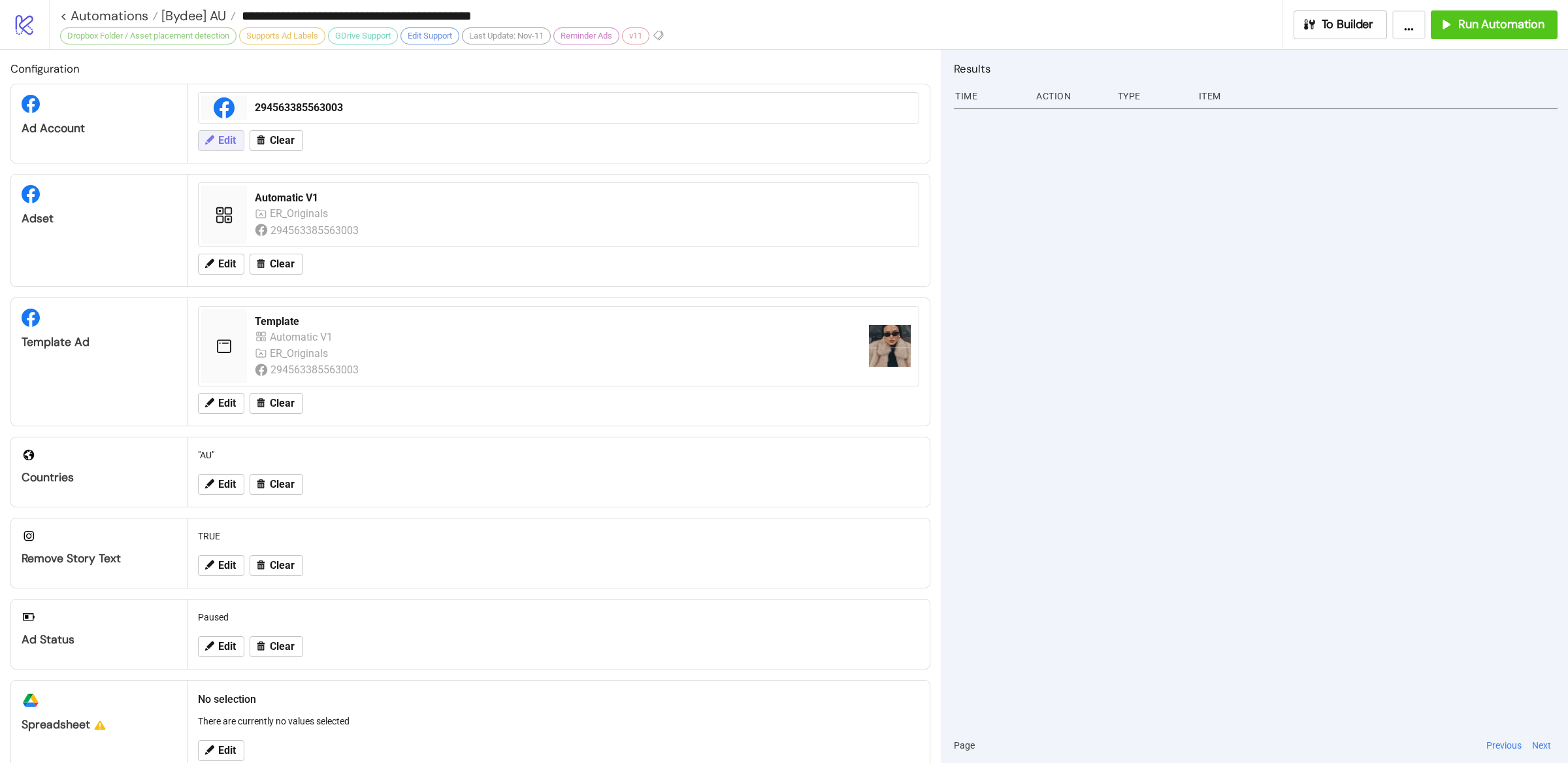
click at [228, 147] on span "Edit" at bounding box center [227, 141] width 18 height 12
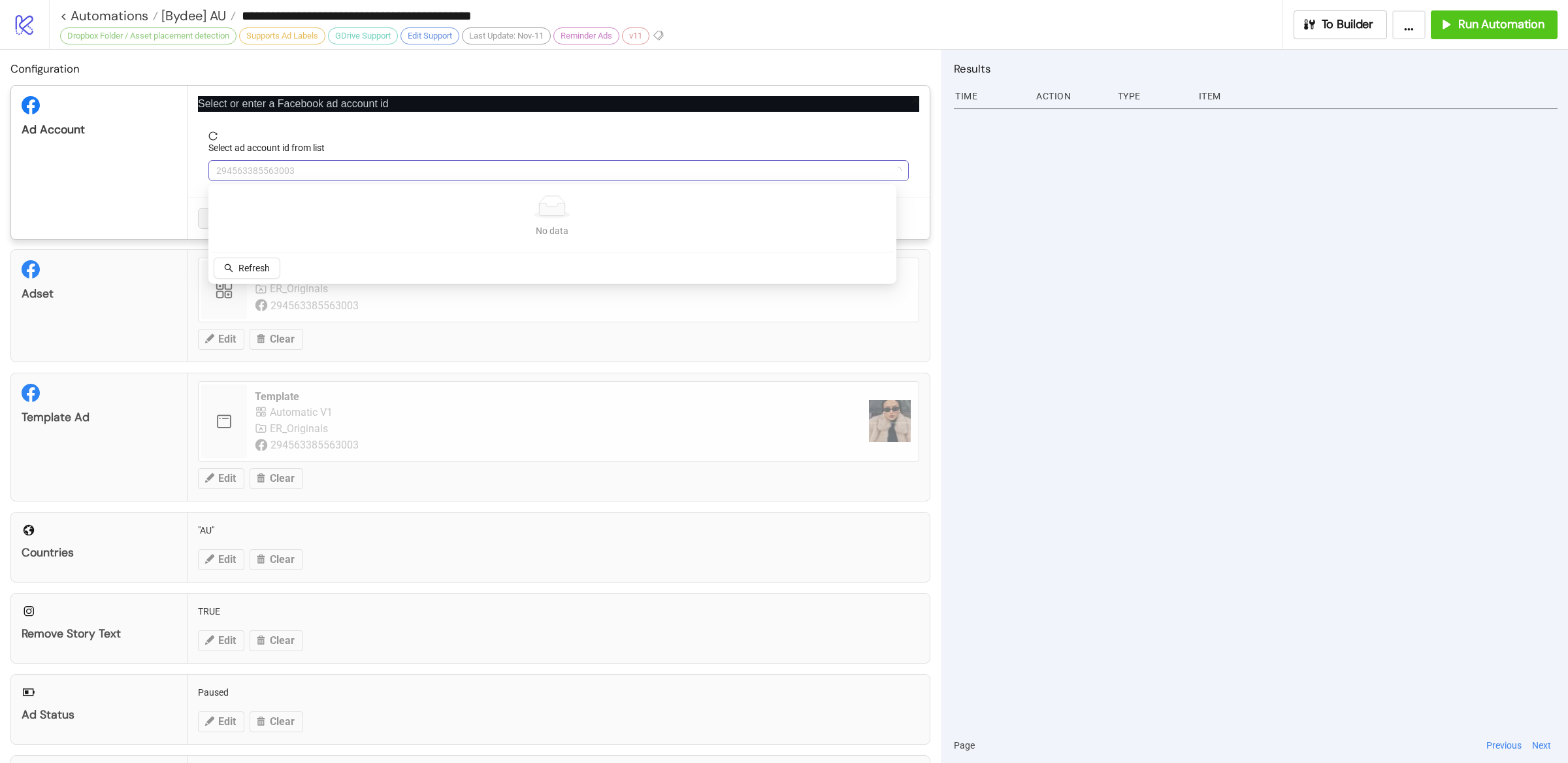
click at [329, 170] on span "294563385563003" at bounding box center [558, 170] width 685 height 20
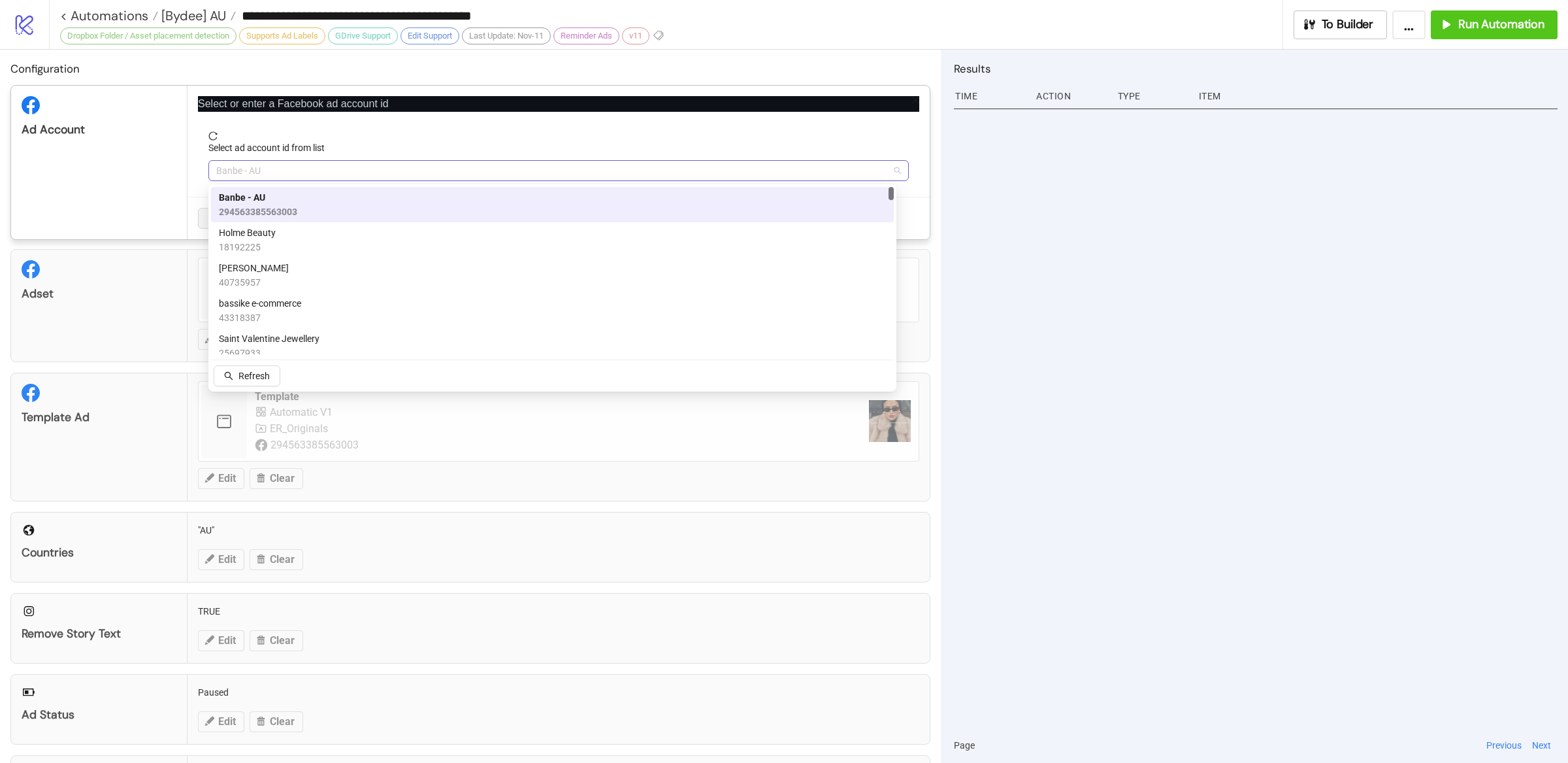
click at [376, 170] on span "Banbe - AU" at bounding box center [558, 170] width 685 height 20
type input "****"
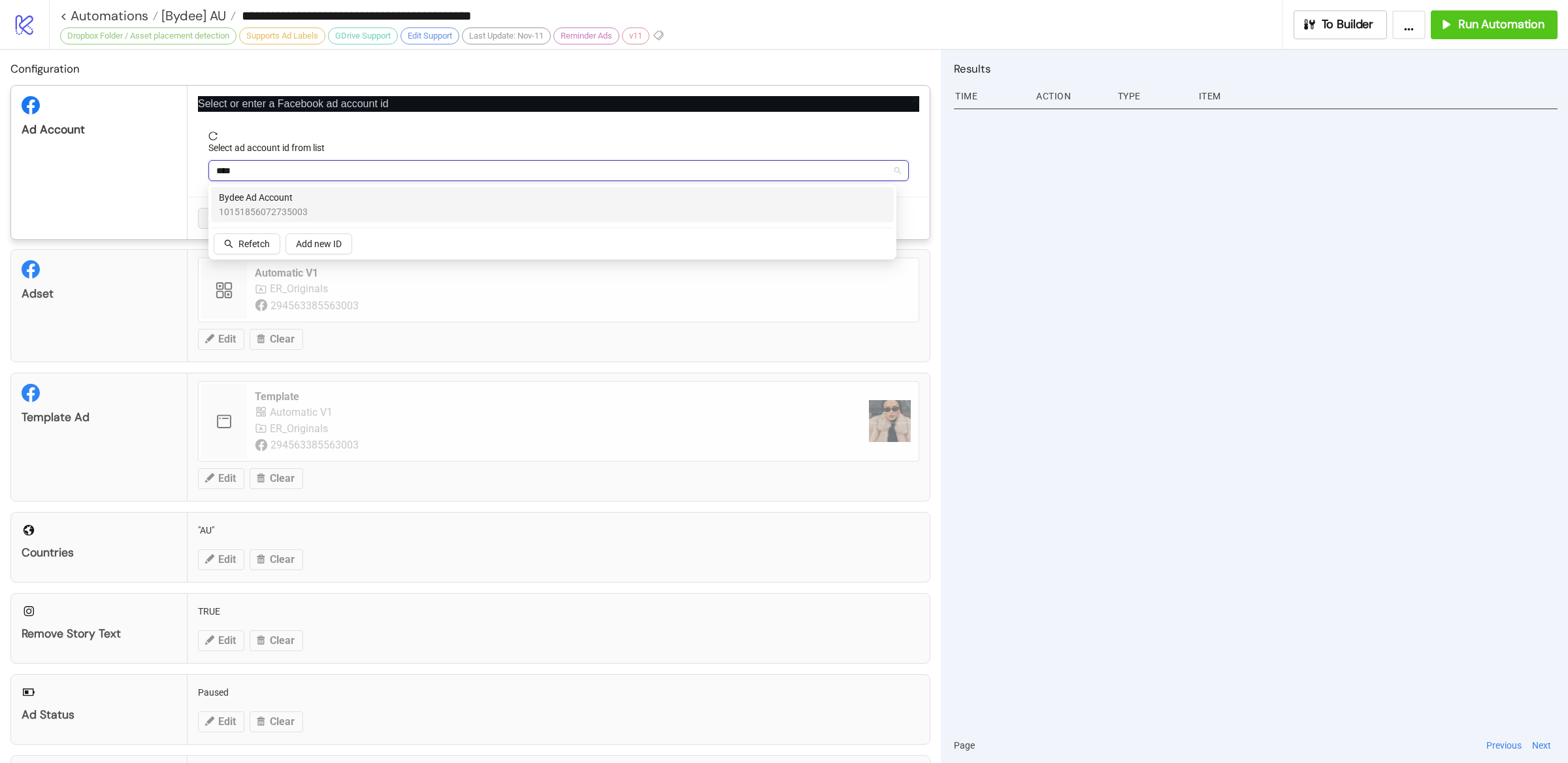
click at [253, 209] on span "10151856072735003" at bounding box center [263, 212] width 89 height 15
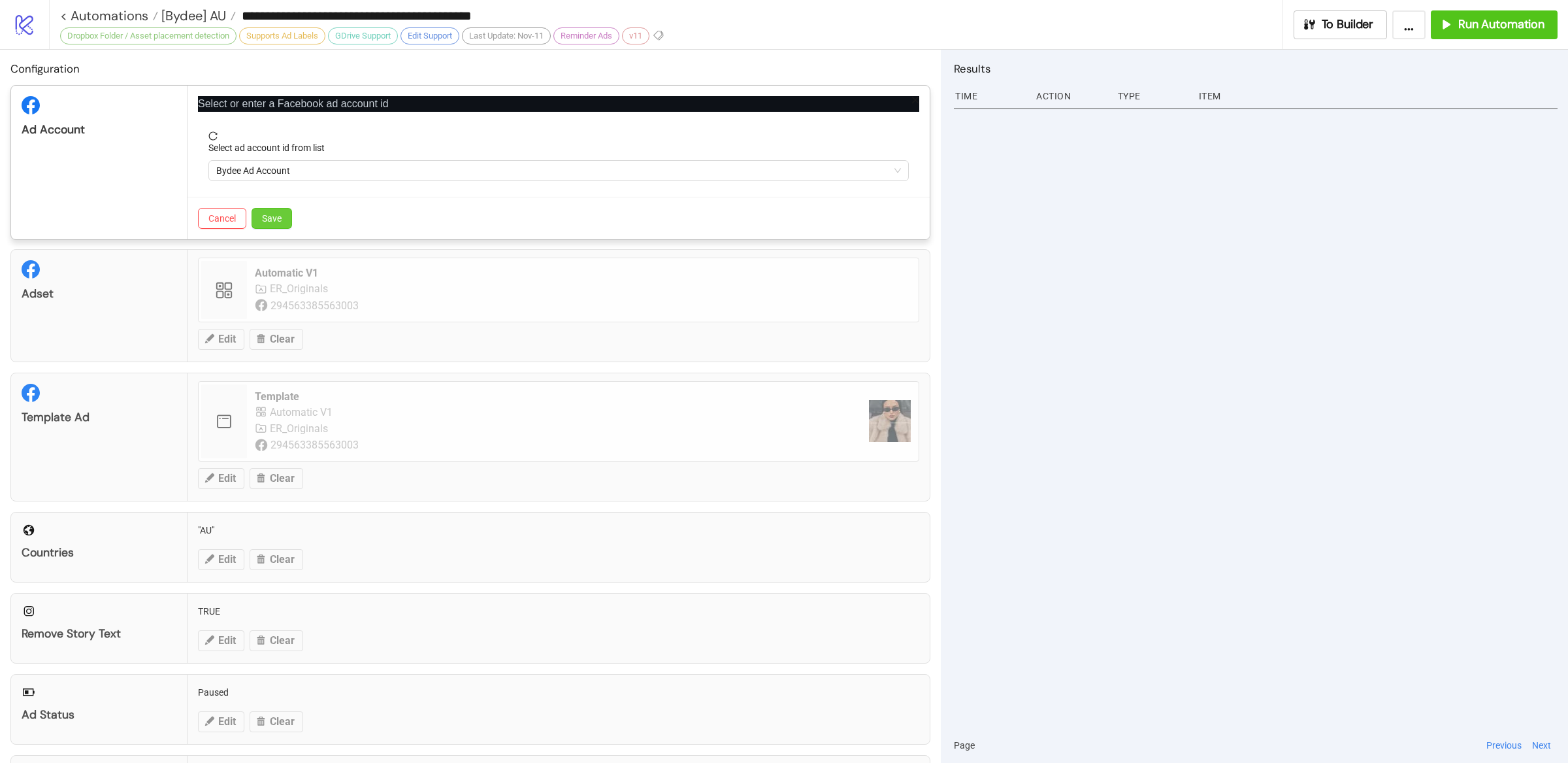
click at [282, 216] on button "Save" at bounding box center [271, 218] width 41 height 21
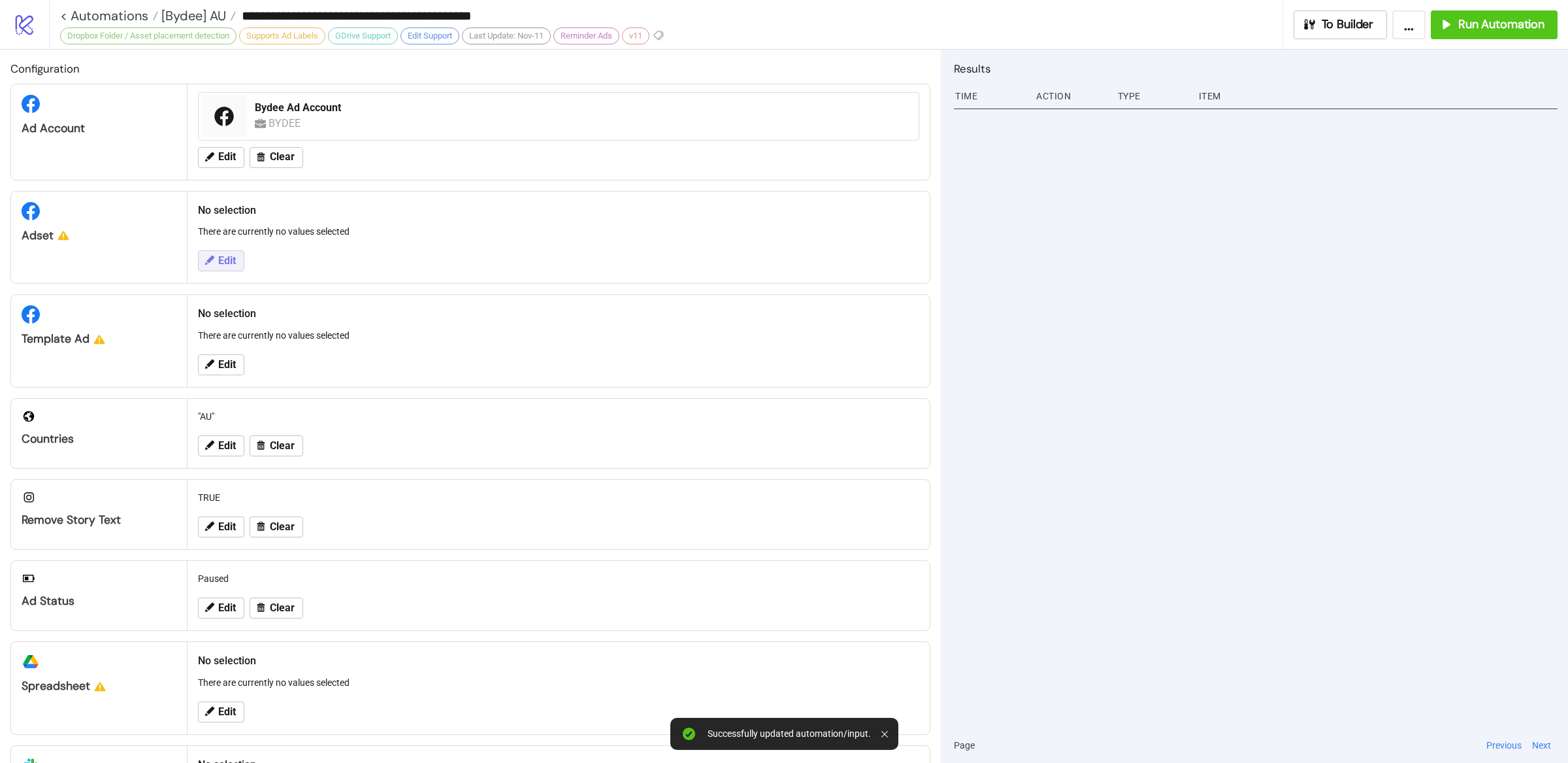
click at [216, 258] on button "Edit" at bounding box center [221, 261] width 46 height 21
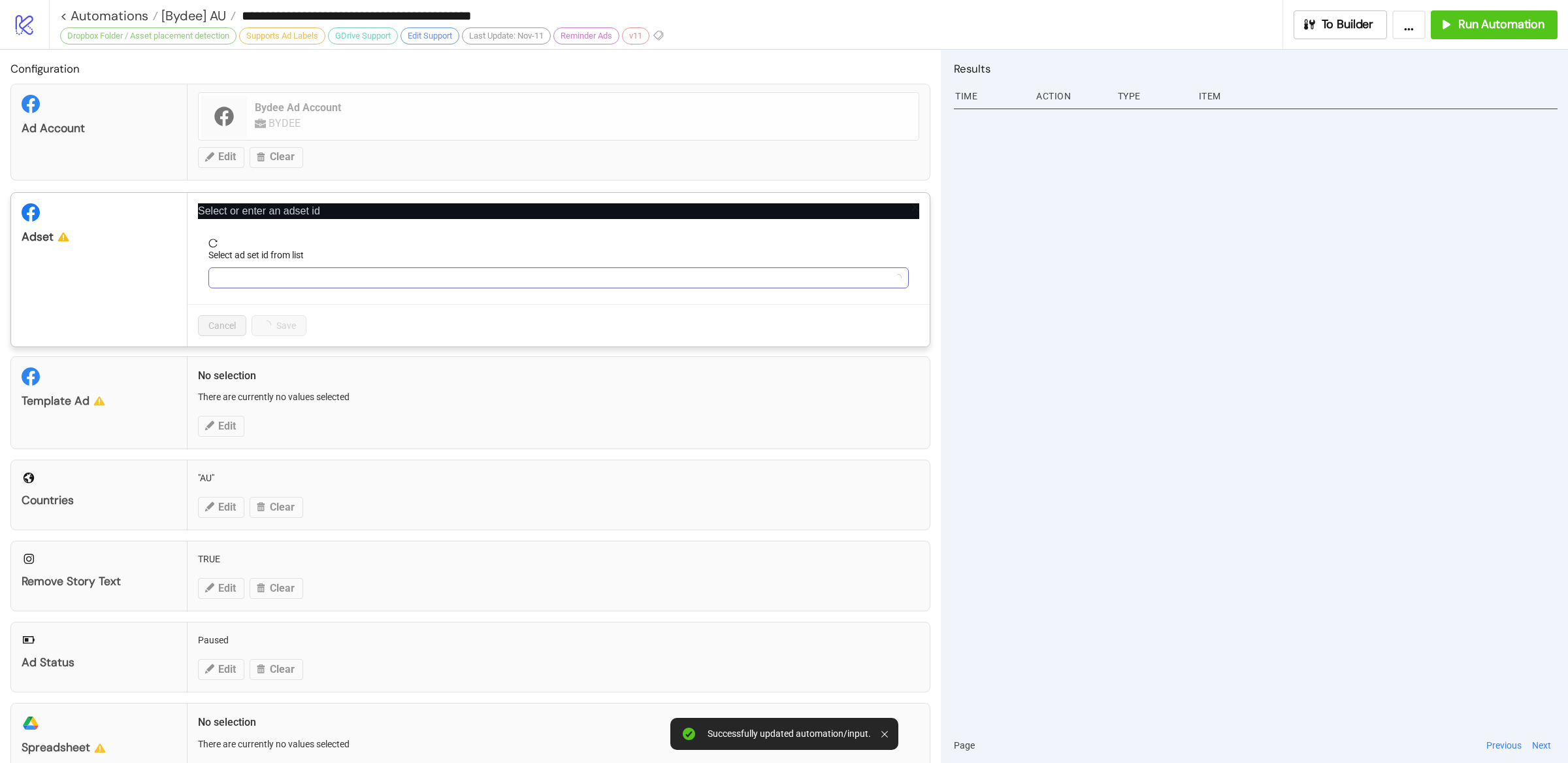
click at [303, 273] on input "Select ad set id from list" at bounding box center [552, 277] width 673 height 20
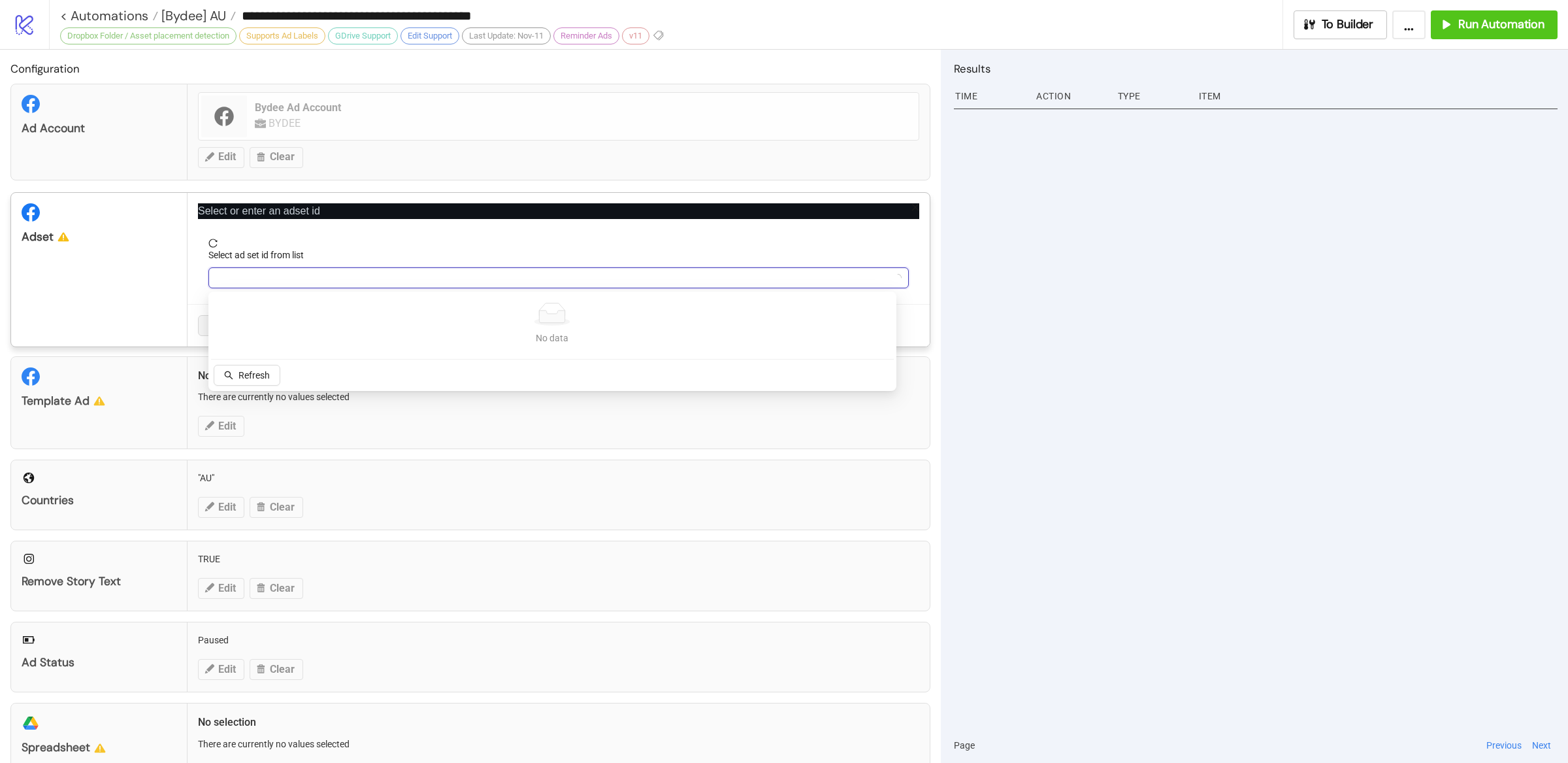
click at [305, 274] on input "Select ad set id from list" at bounding box center [552, 277] width 673 height 20
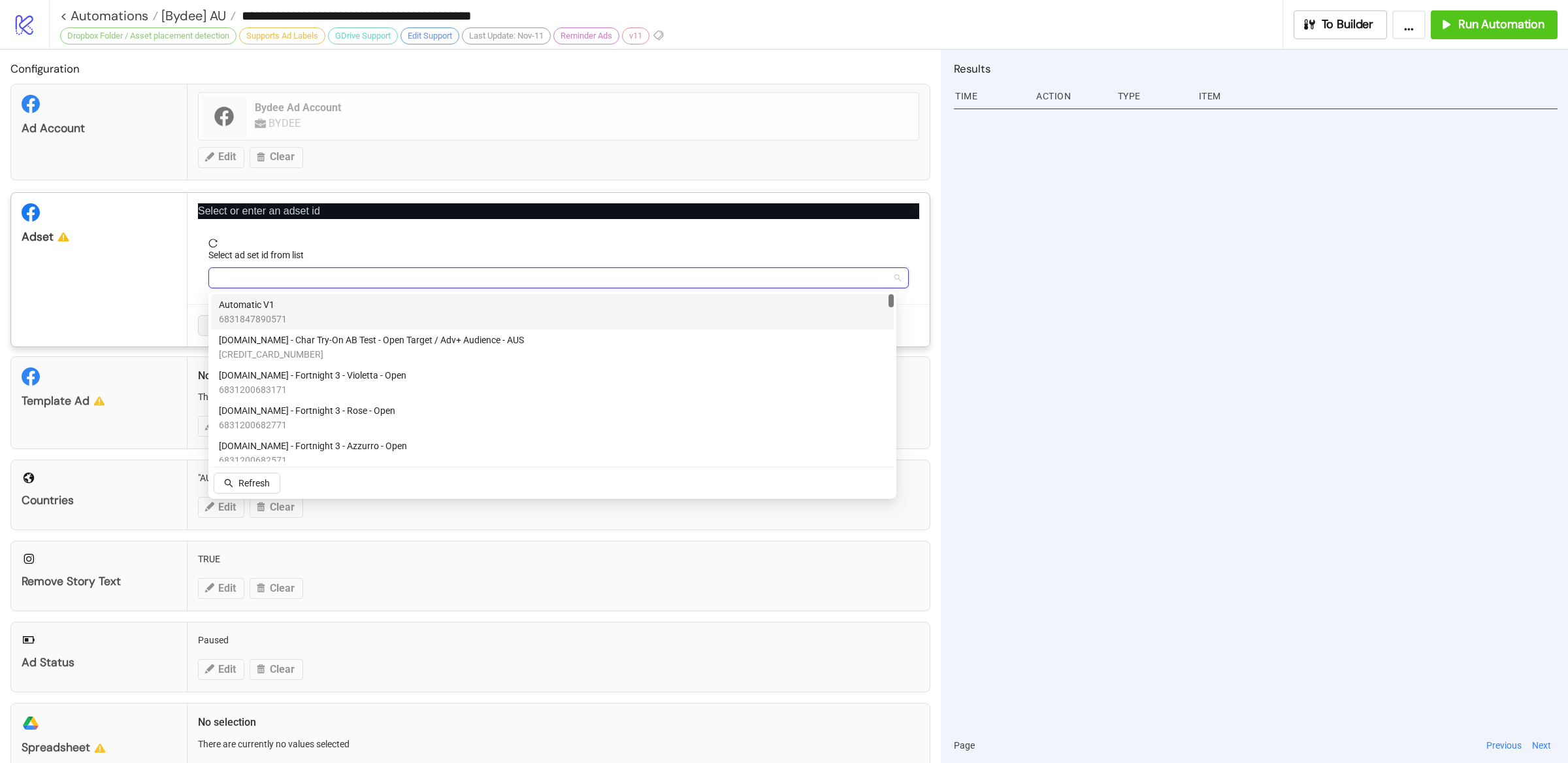
click at [318, 309] on div "Automatic V1 6831847890571" at bounding box center [552, 311] width 667 height 29
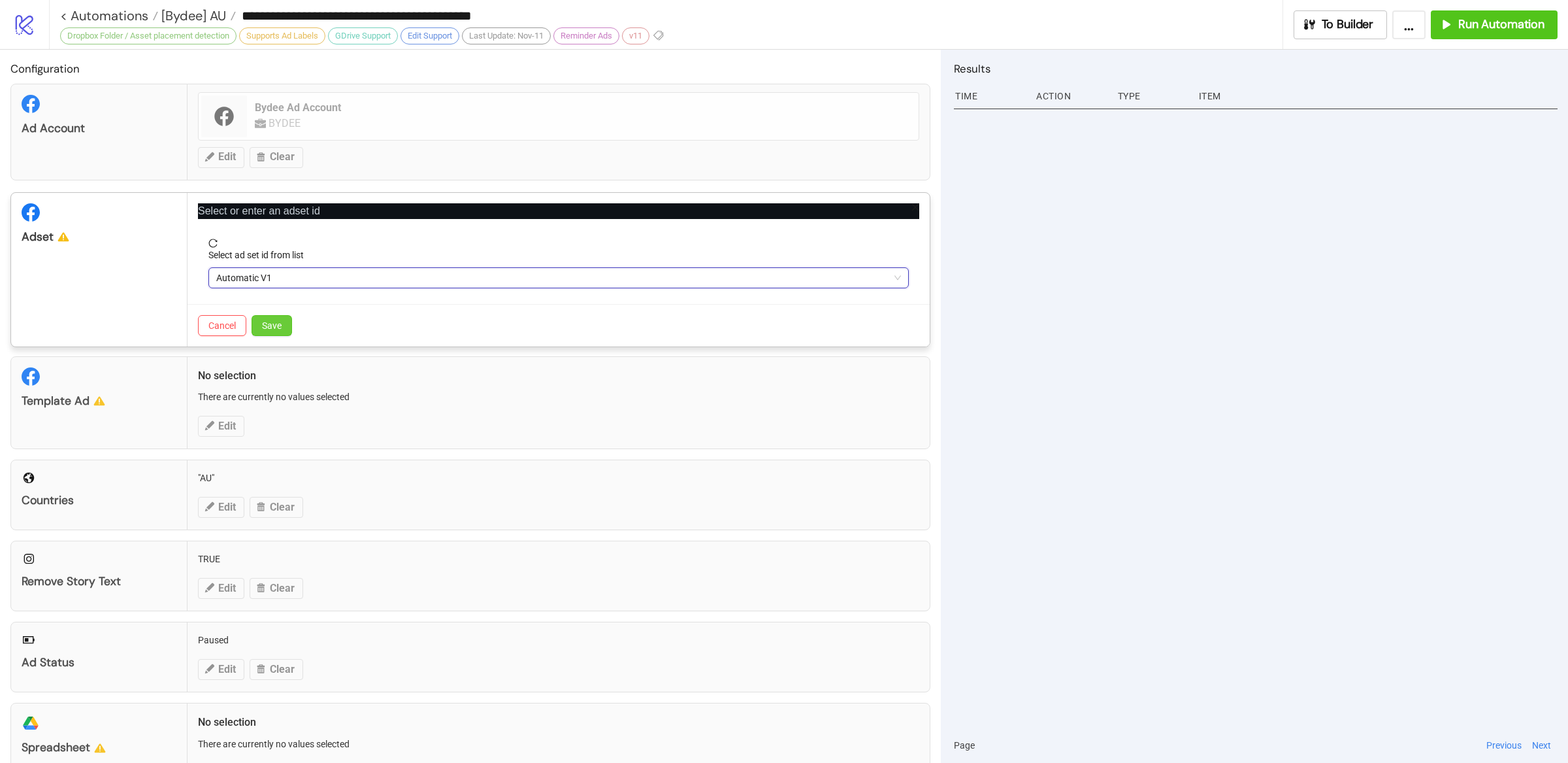
click at [268, 324] on span "Save" at bounding box center [271, 325] width 20 height 10
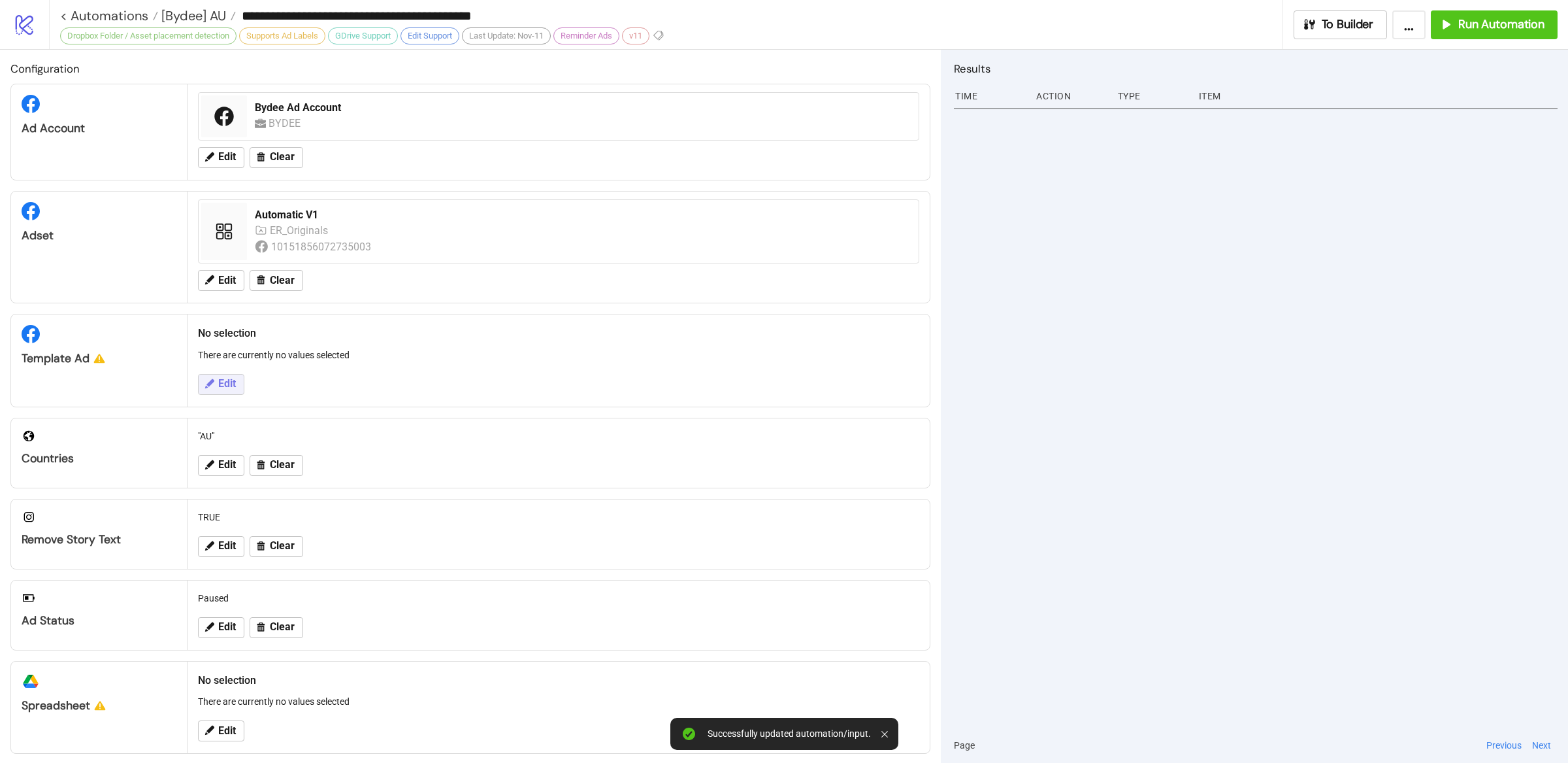
click at [236, 384] on button "Edit" at bounding box center [221, 384] width 46 height 21
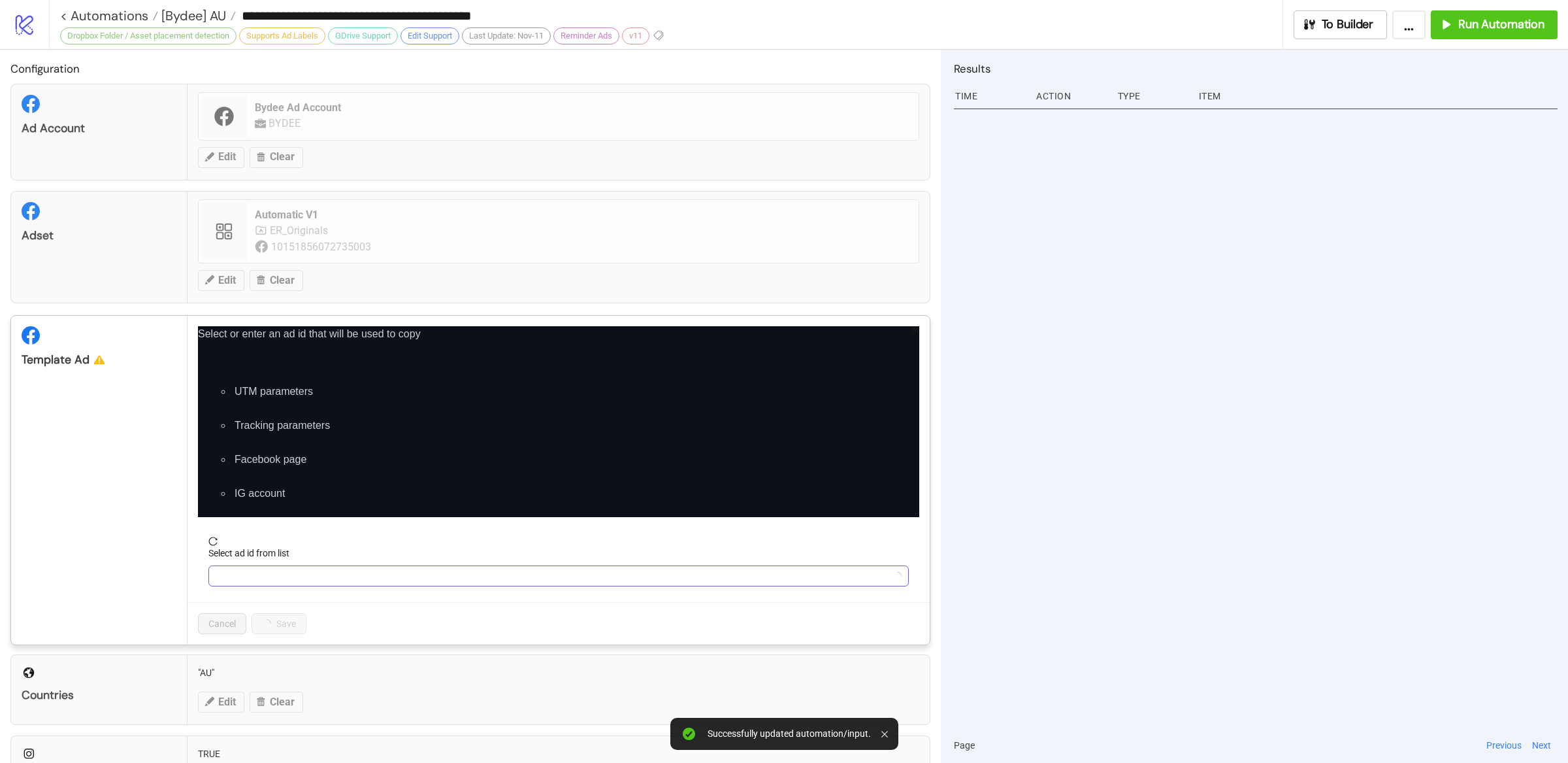
click at [318, 579] on input "Select ad id from list" at bounding box center [552, 576] width 673 height 20
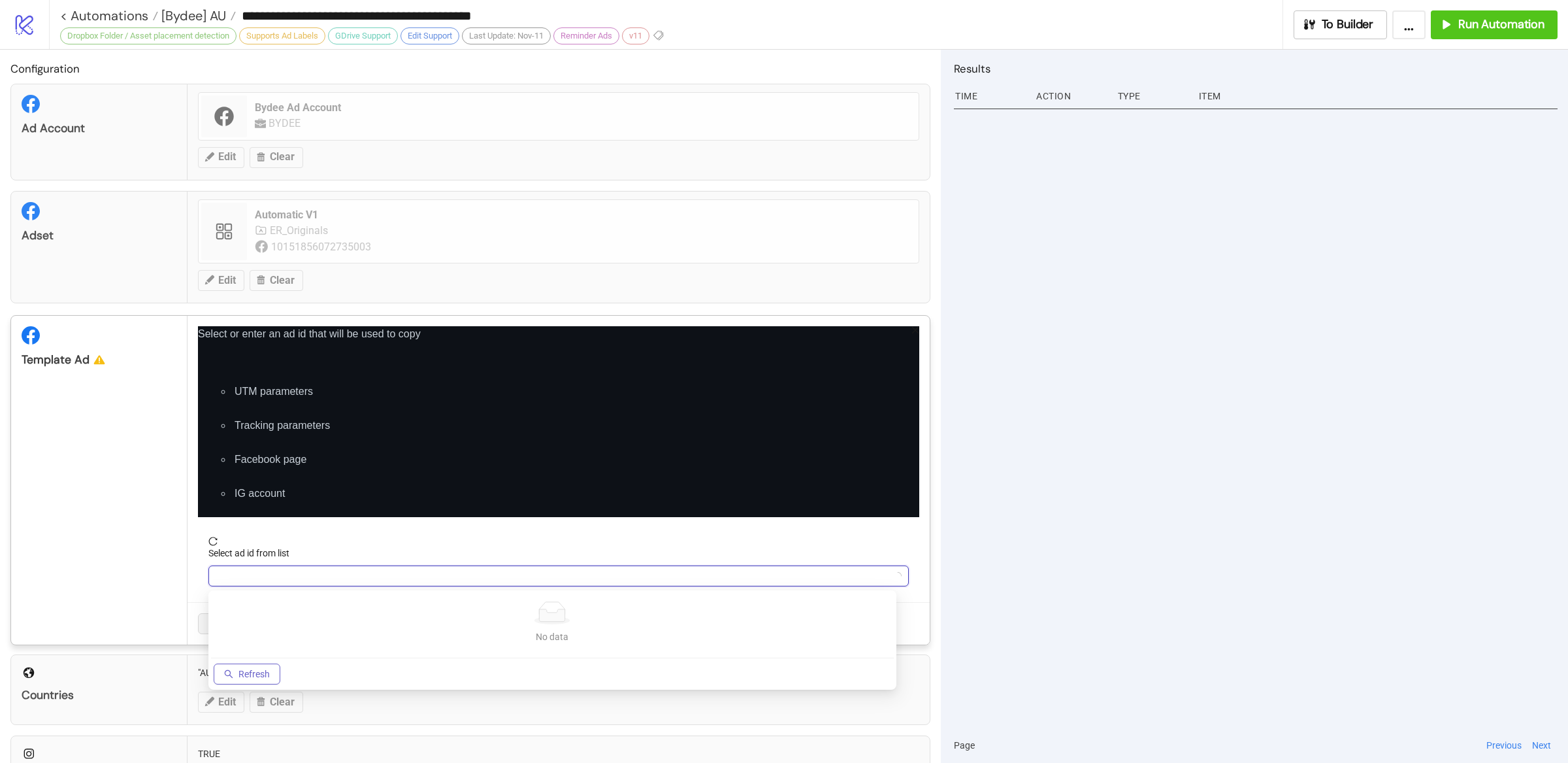
click at [267, 665] on button "Refresh" at bounding box center [247, 674] width 66 height 21
click at [283, 579] on input "Select ad id from list" at bounding box center [552, 576] width 673 height 20
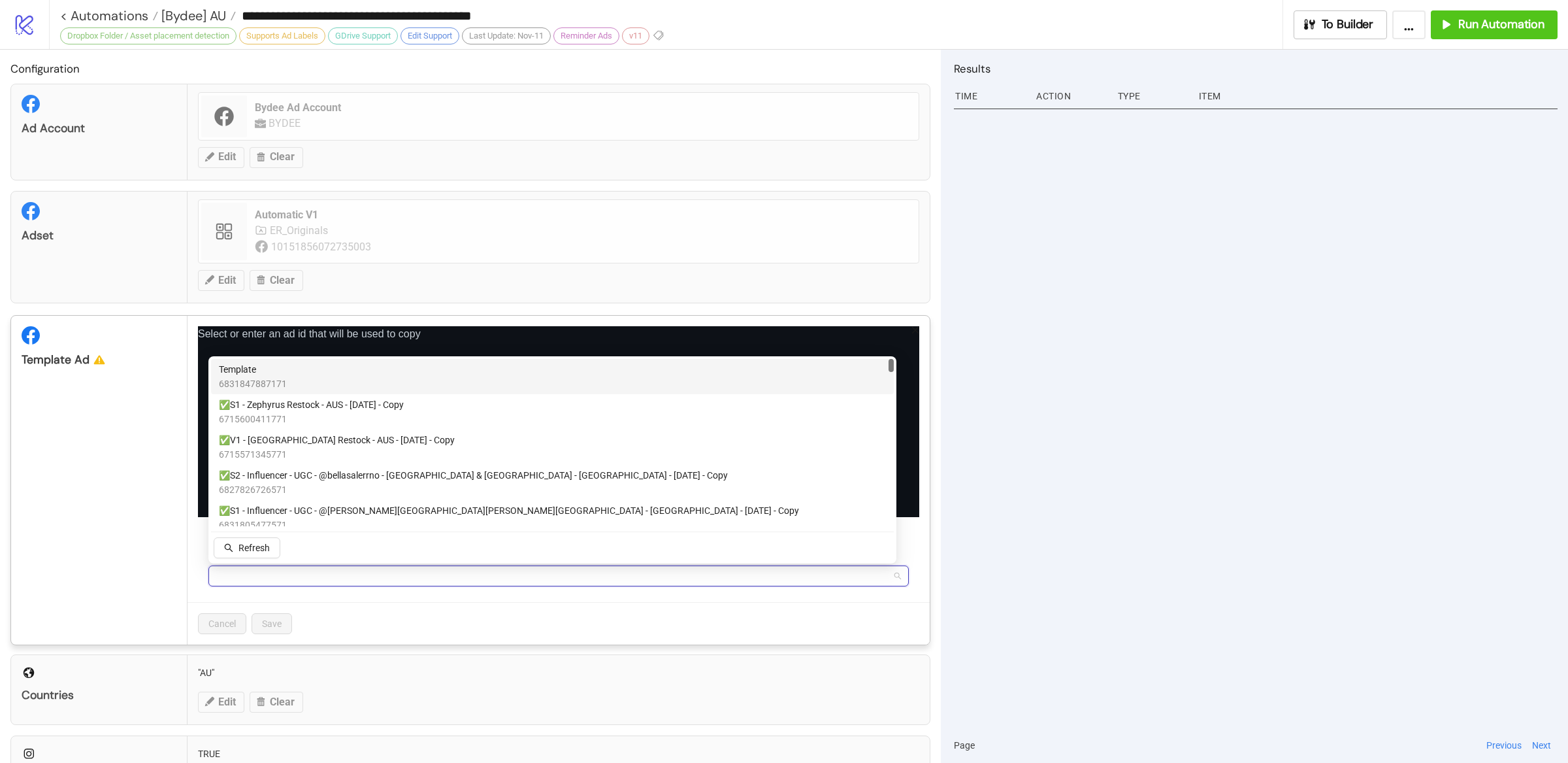
click at [293, 379] on div "Template 6831847887171" at bounding box center [552, 376] width 667 height 29
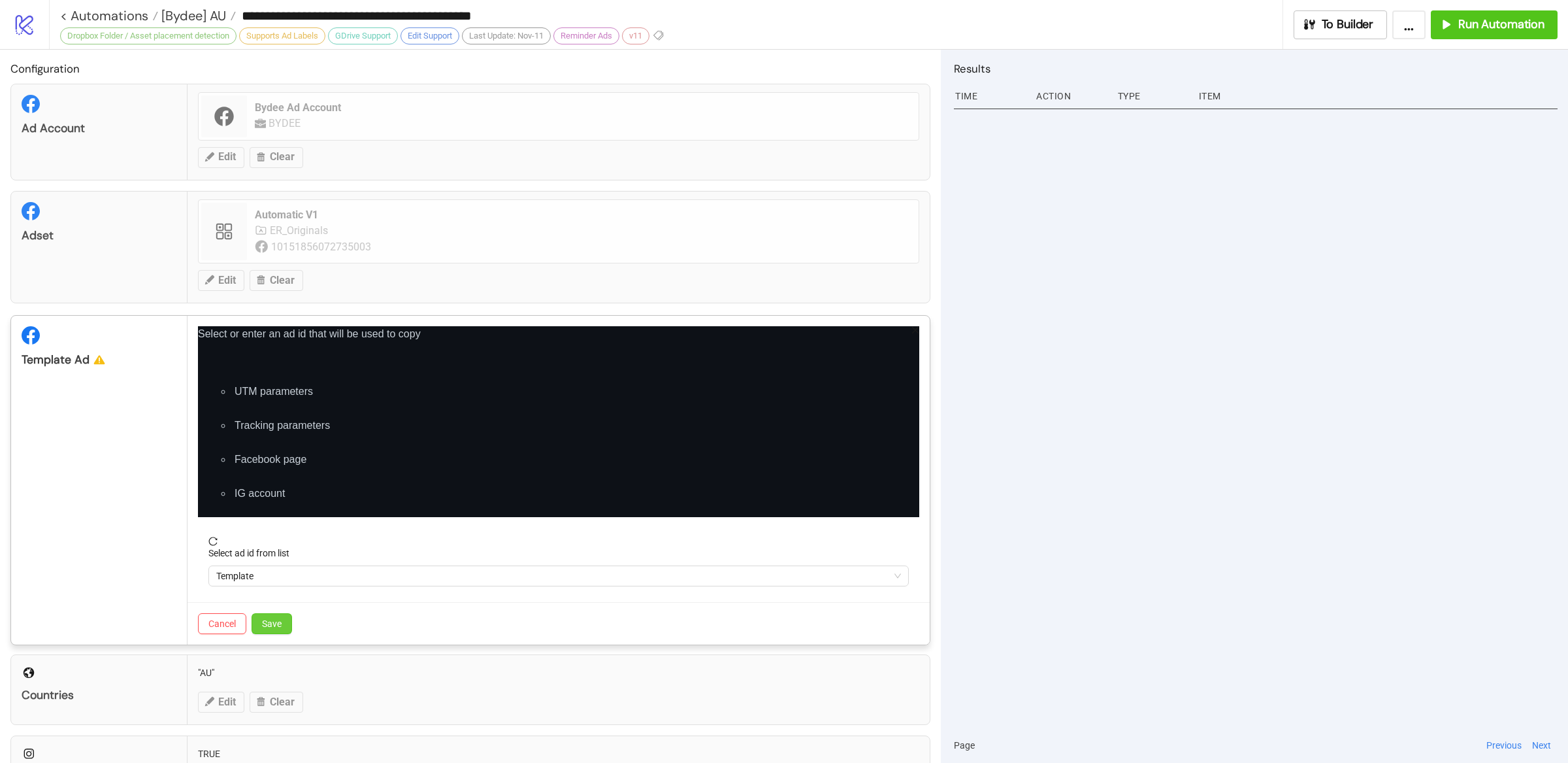
click at [275, 621] on span "Save" at bounding box center [271, 624] width 20 height 10
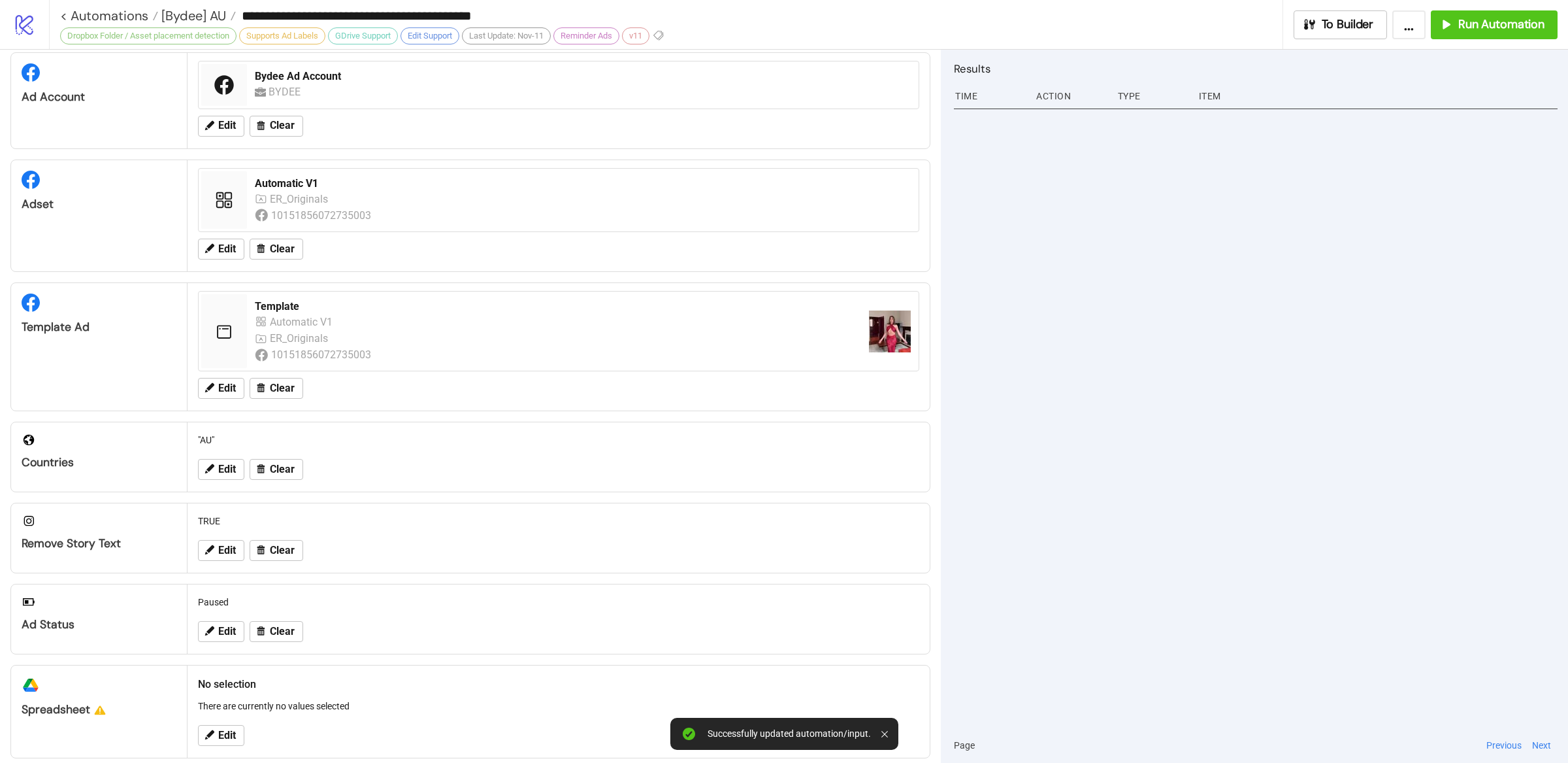
scroll to position [106, 0]
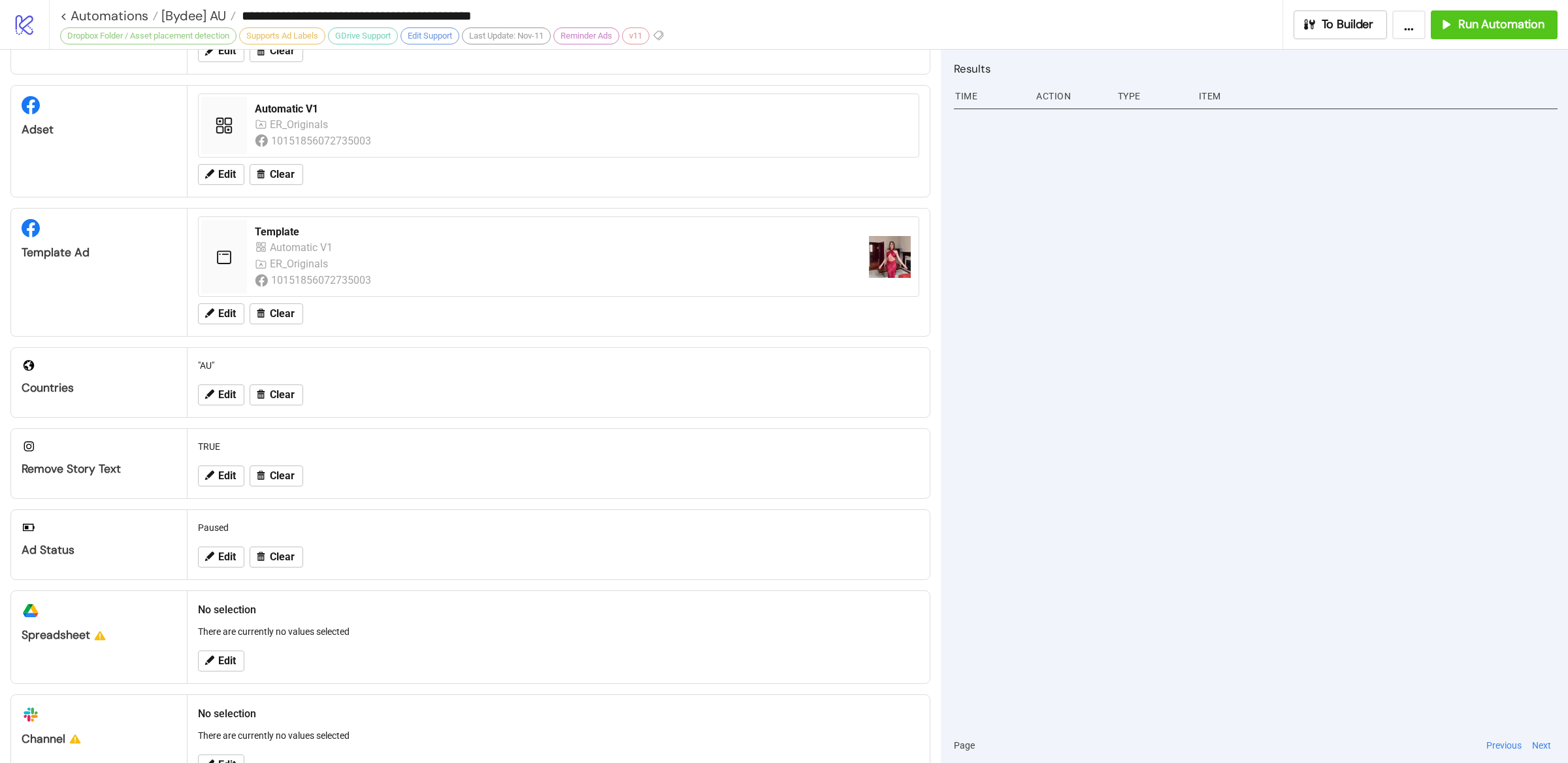
drag, startPoint x: 1104, startPoint y: 473, endPoint x: 1025, endPoint y: 493, distance: 81.5
click at [1103, 473] on div at bounding box center [1255, 416] width 603 height 623
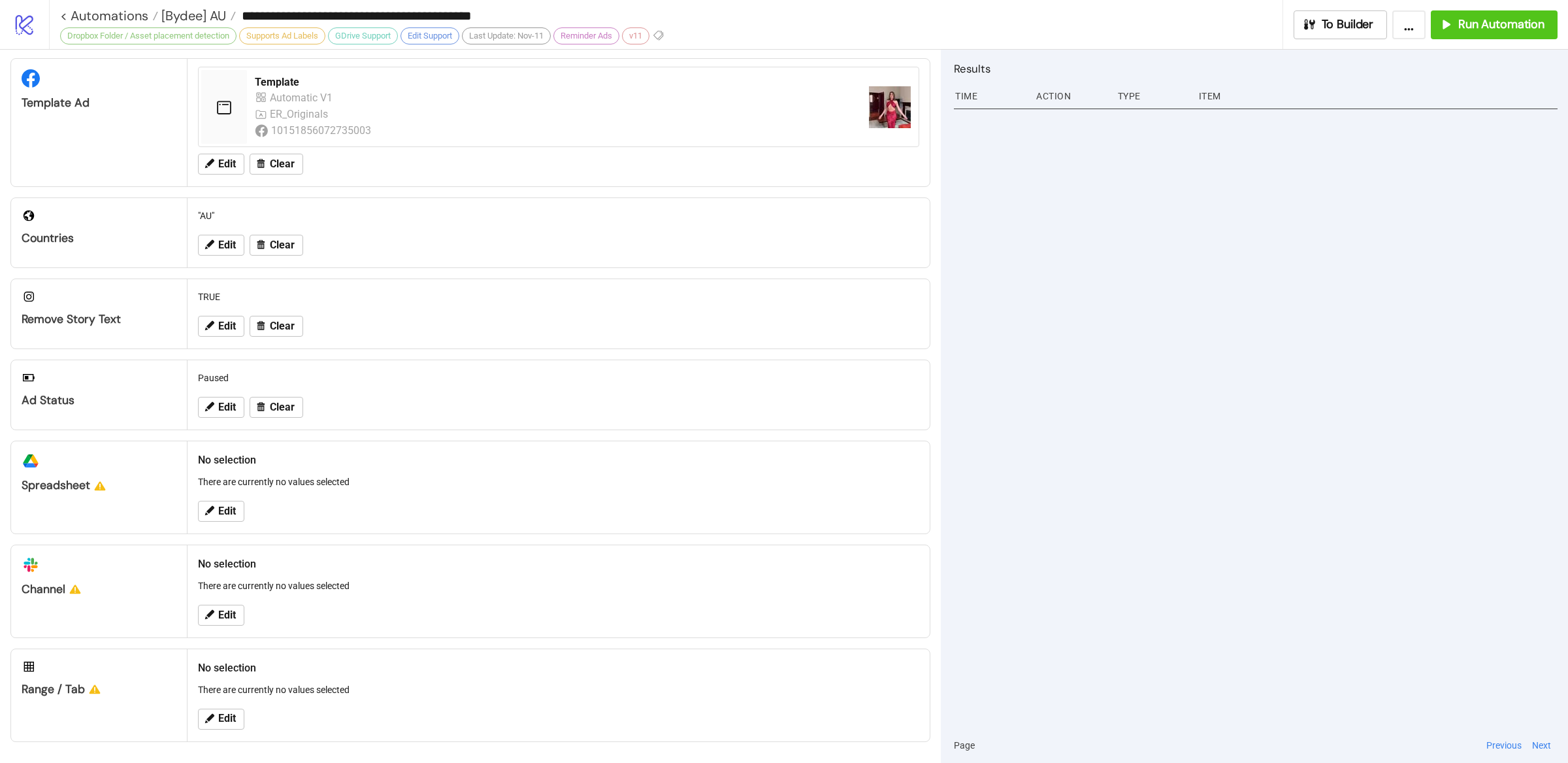
scroll to position [258, 0]
click at [227, 516] on span "Edit" at bounding box center [227, 511] width 18 height 12
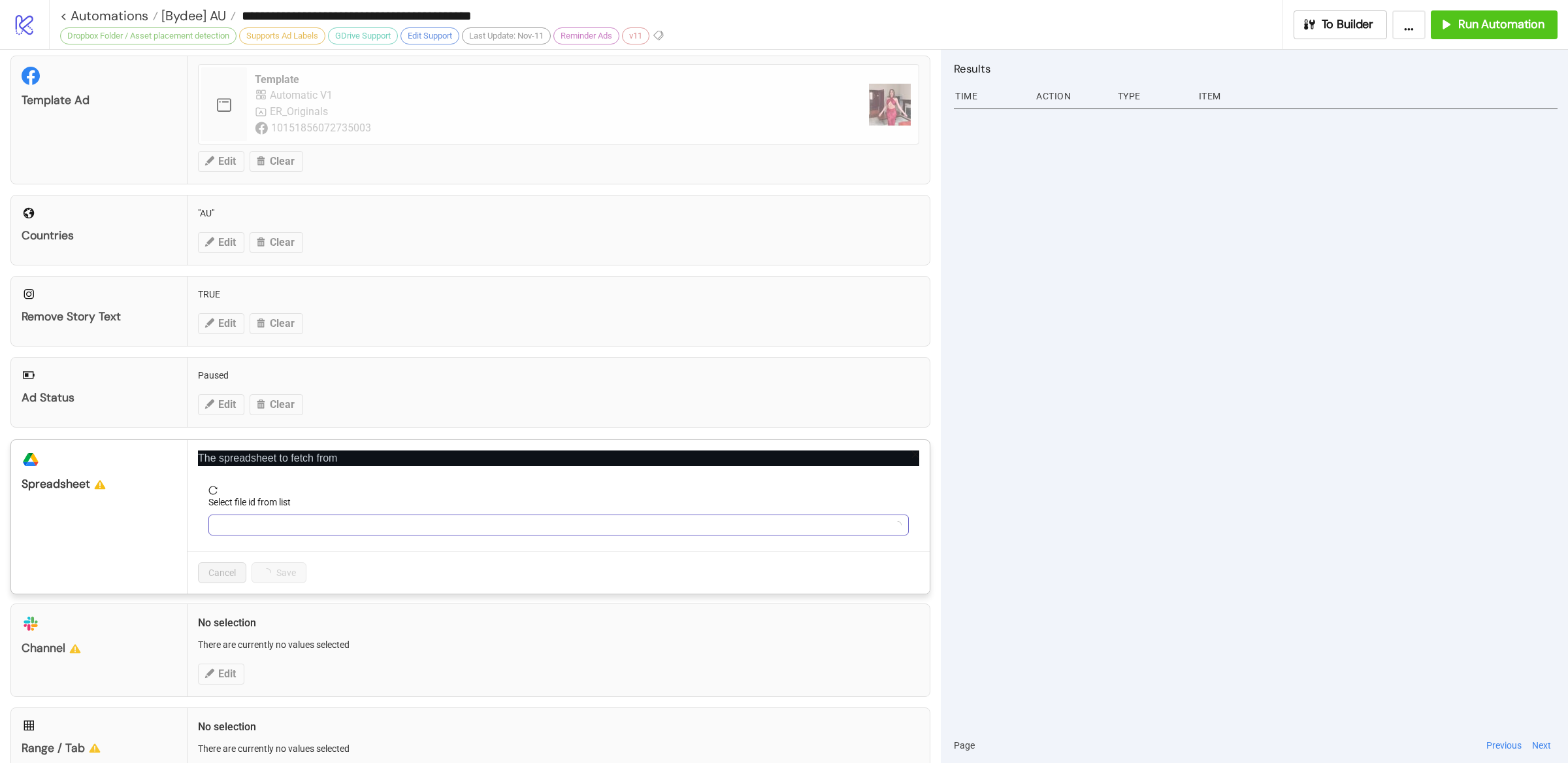
click at [328, 529] on input "Select file id from list" at bounding box center [552, 525] width 673 height 20
type input "*****"
click at [351, 526] on input "Select file id from list" at bounding box center [552, 525] width 673 height 20
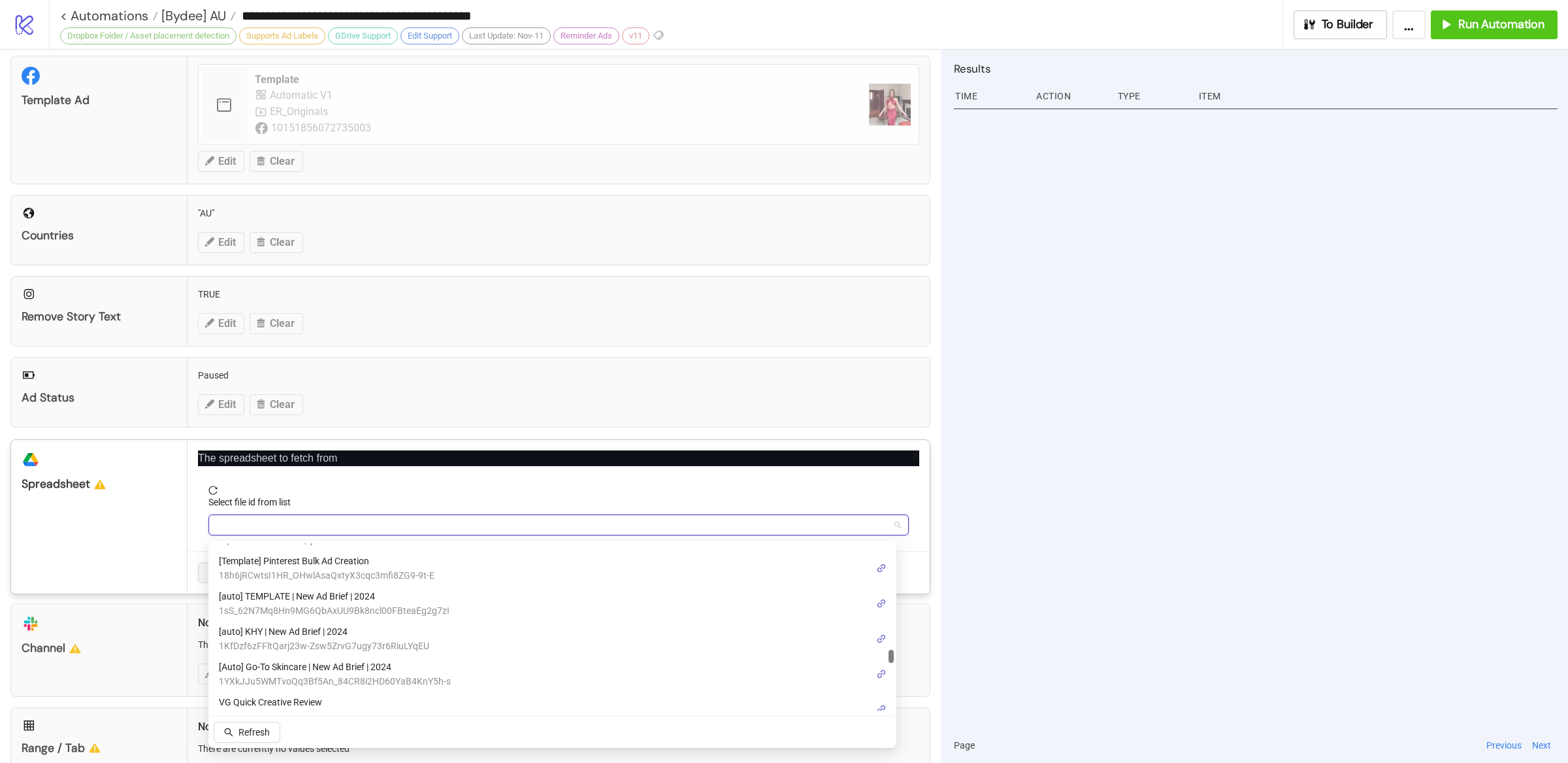
scroll to position [1732, 0]
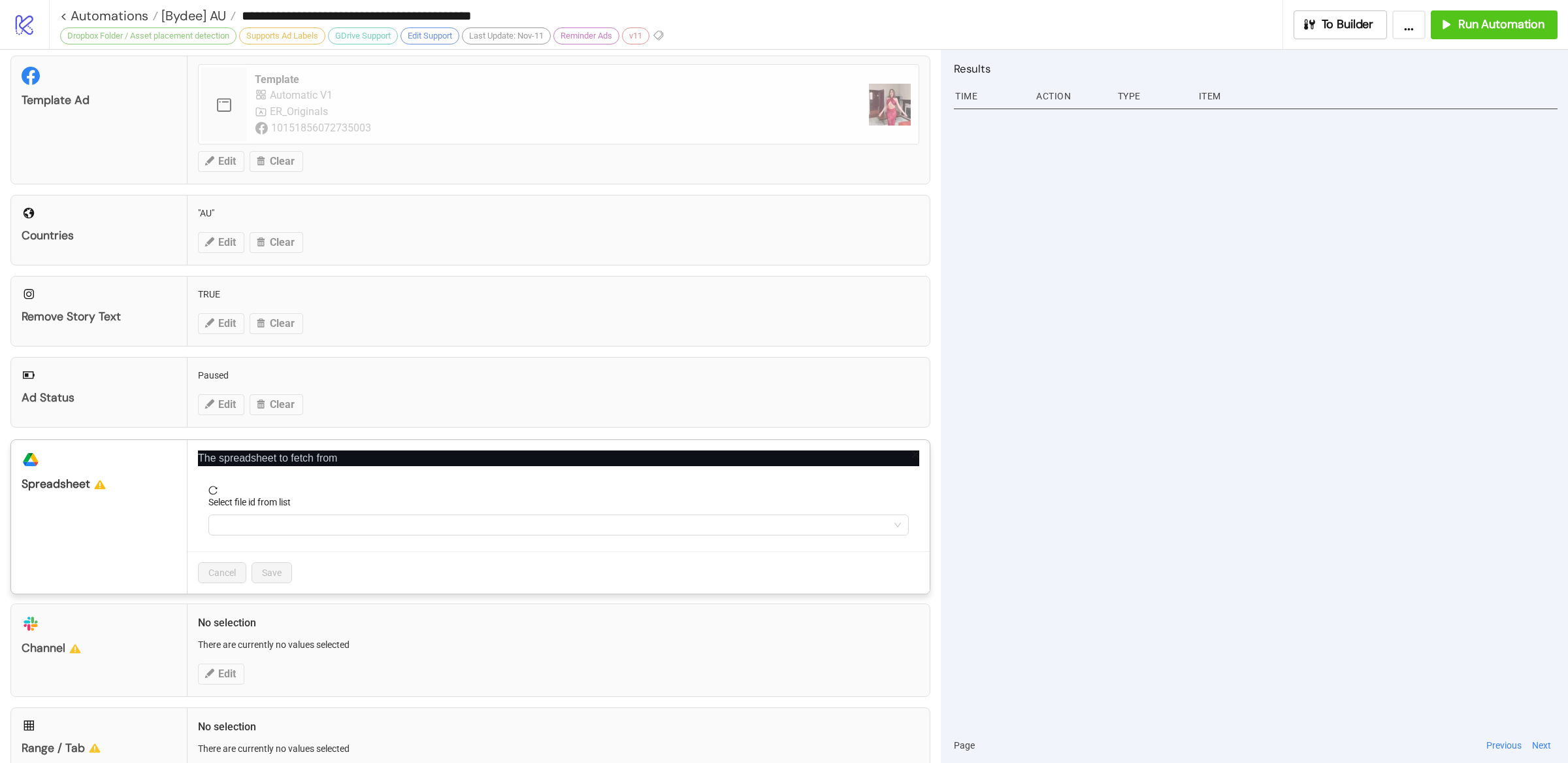
click at [1219, 321] on div at bounding box center [1255, 416] width 603 height 623
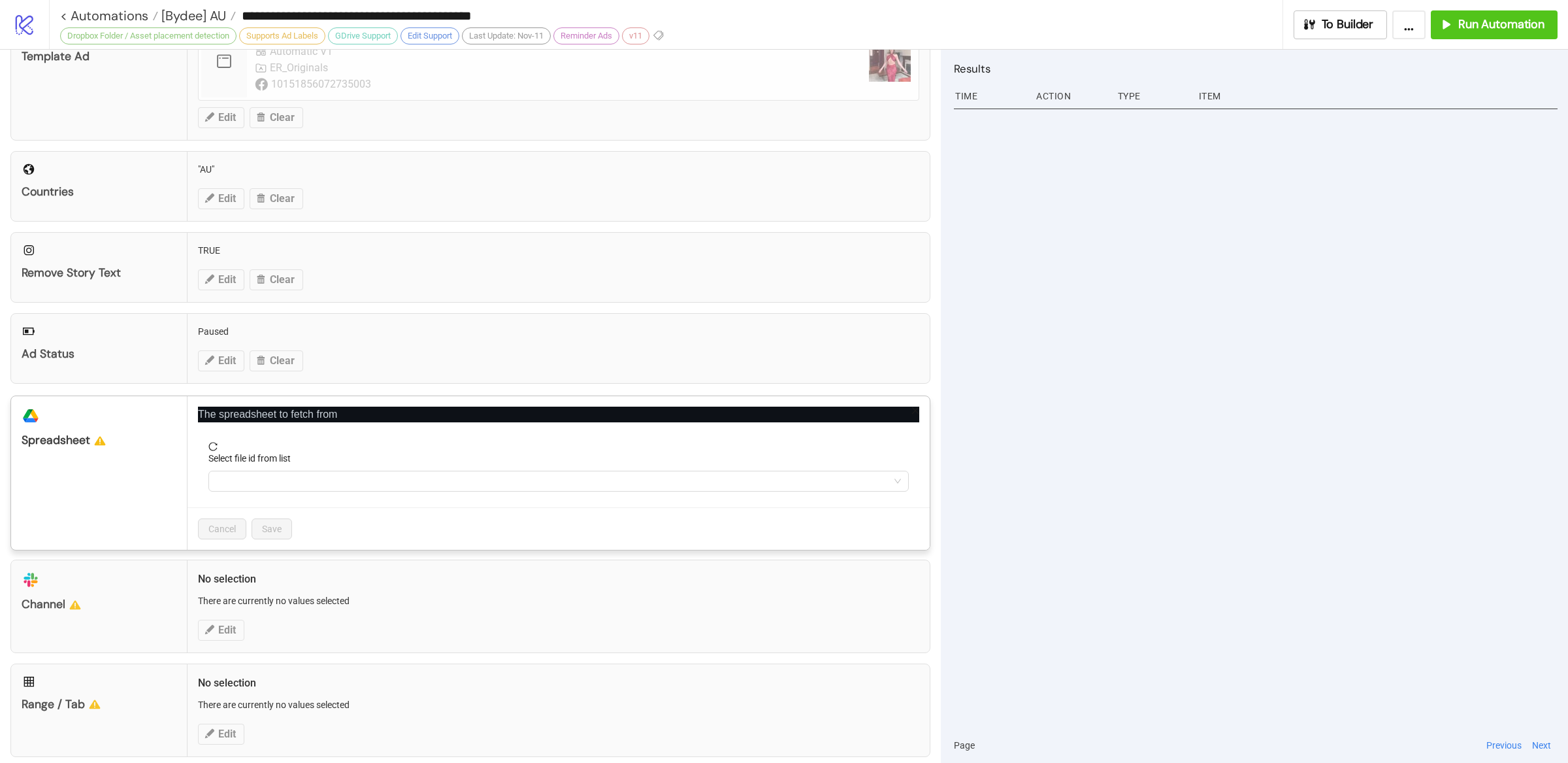
scroll to position [320, 0]
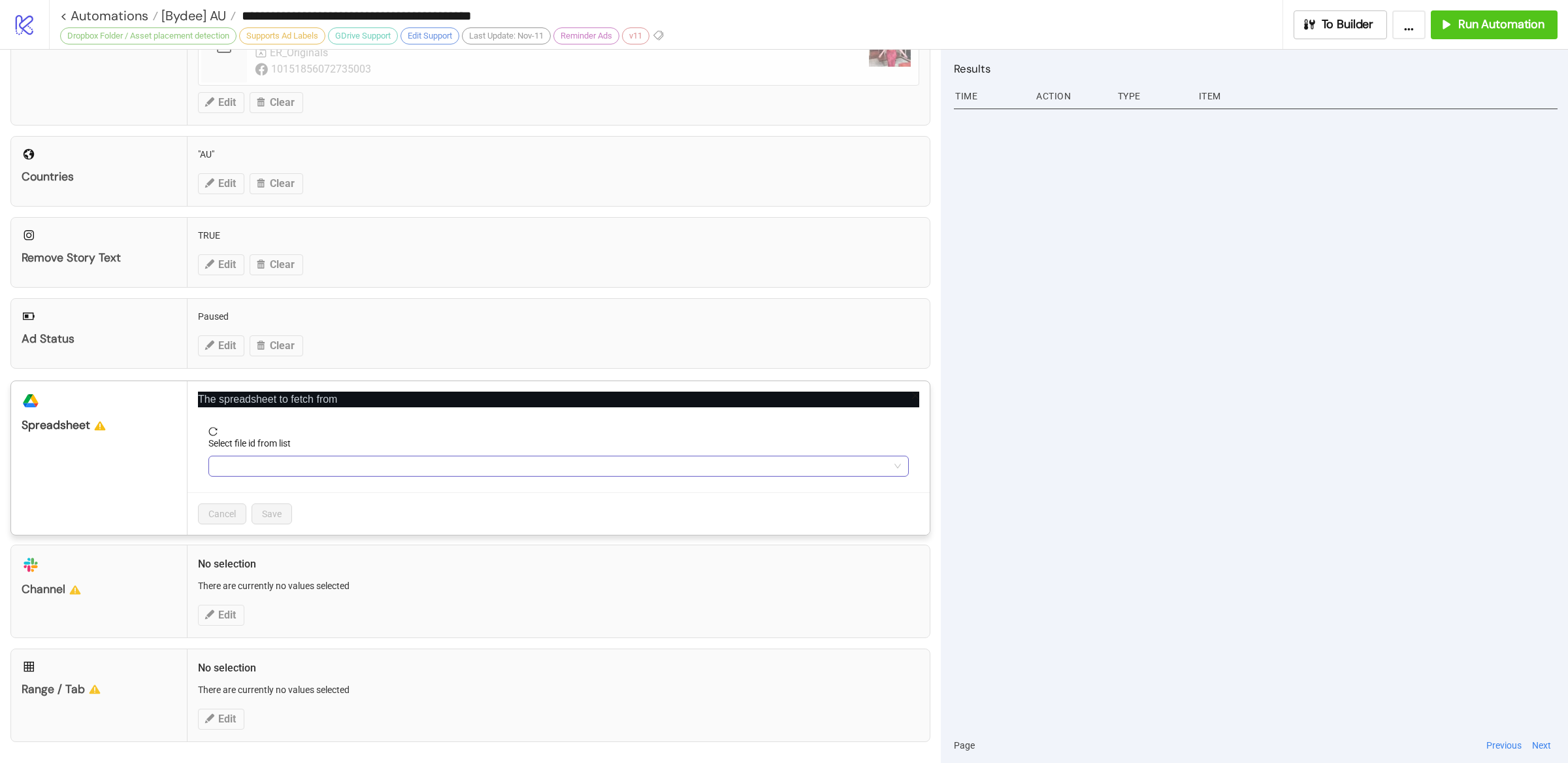
click at [268, 467] on input "Select file id from list" at bounding box center [552, 466] width 673 height 20
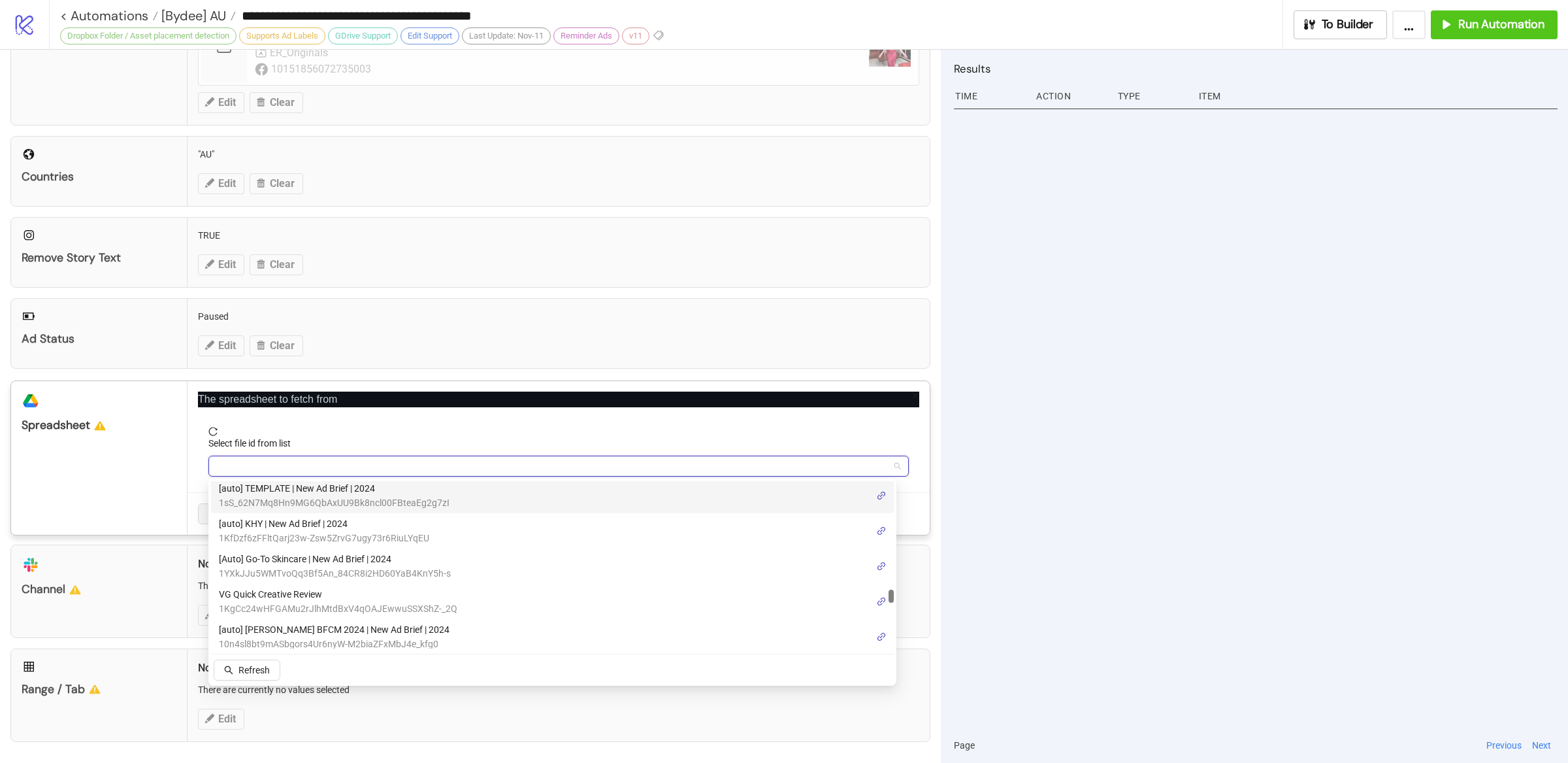
paste input "**********"
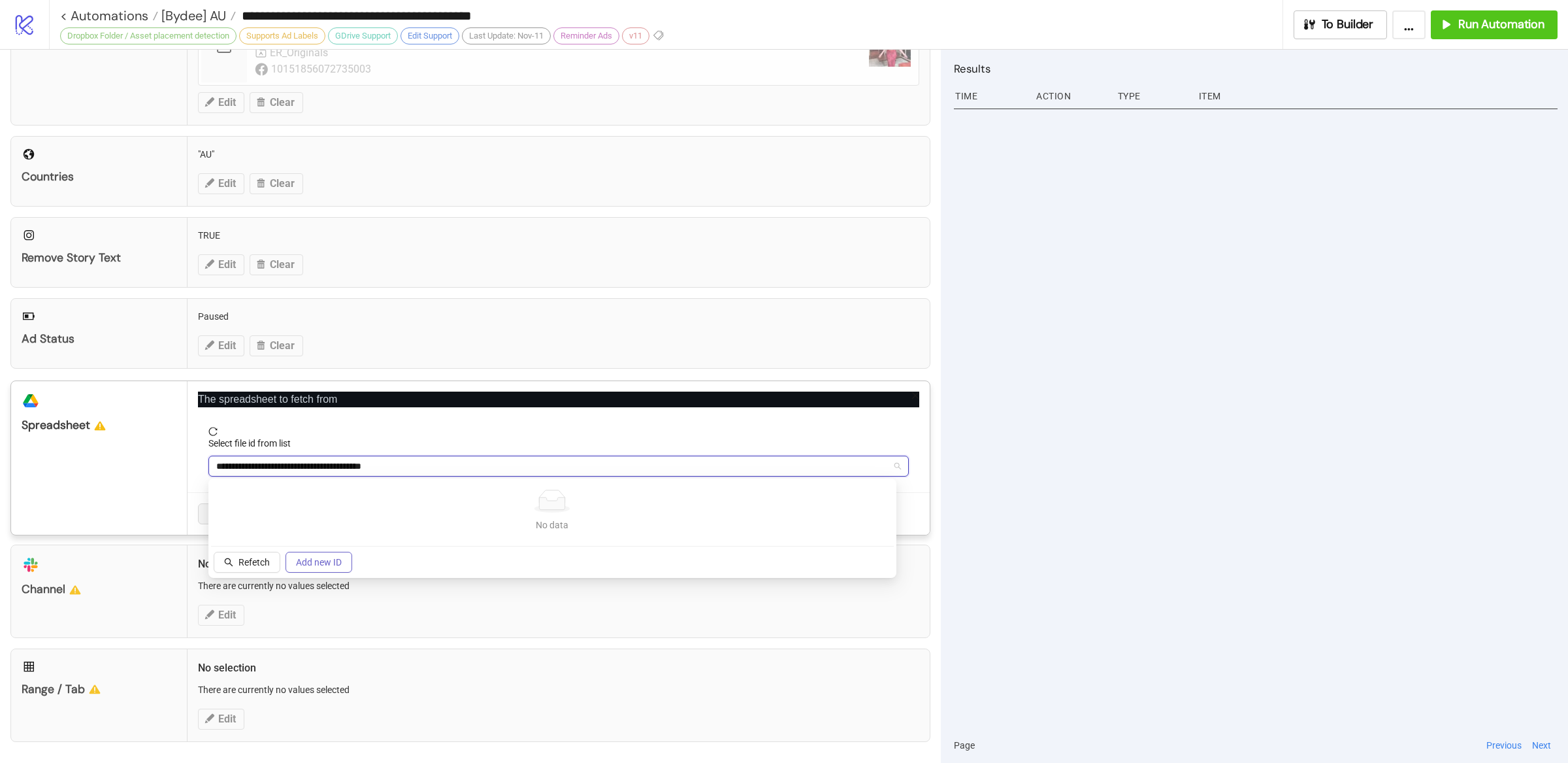
type input "**********"
click at [335, 566] on span "Add new ID" at bounding box center [319, 562] width 46 height 10
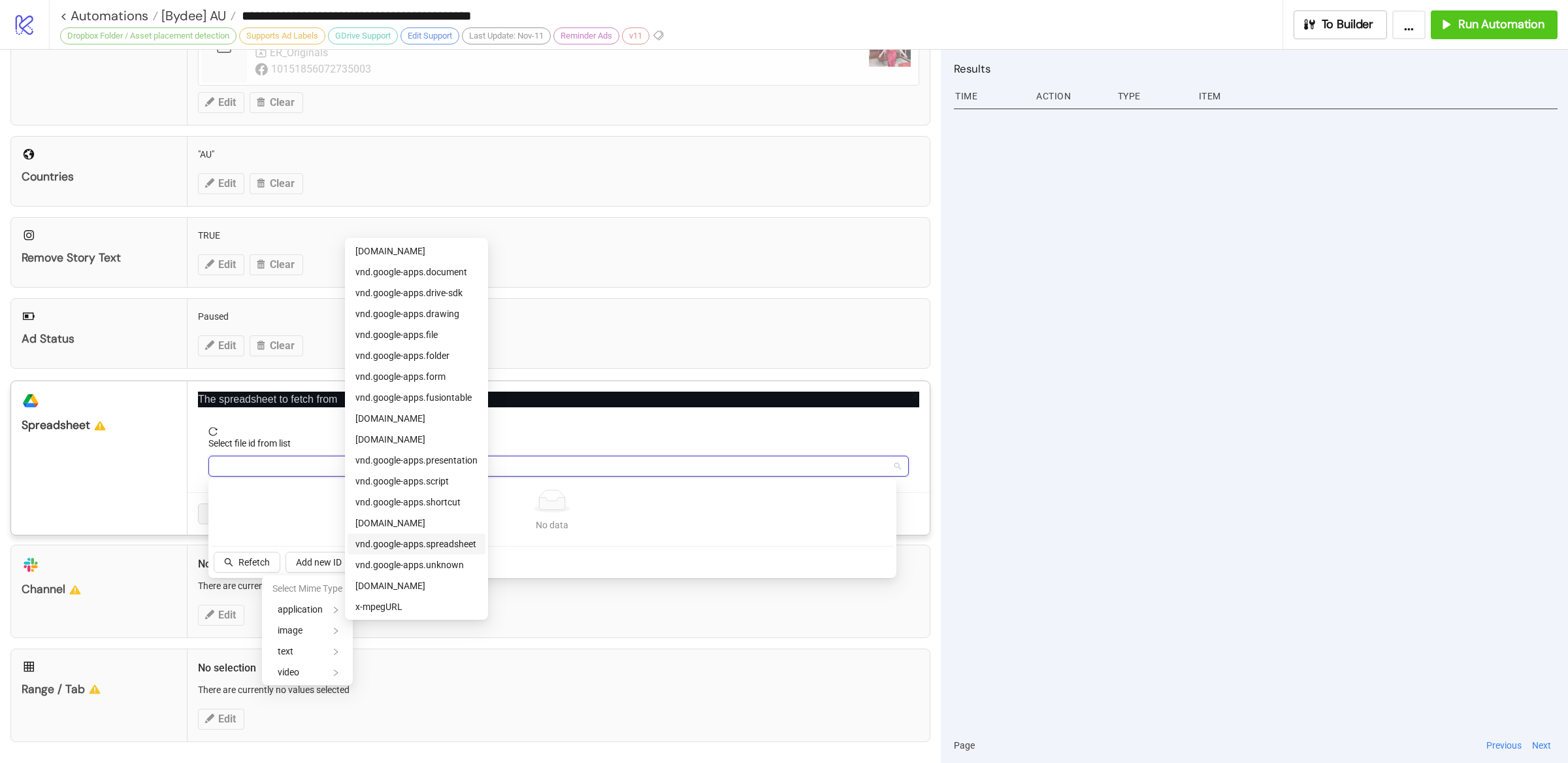
click at [463, 544] on span "vnd.google-apps.spreadsheet" at bounding box center [416, 543] width 121 height 10
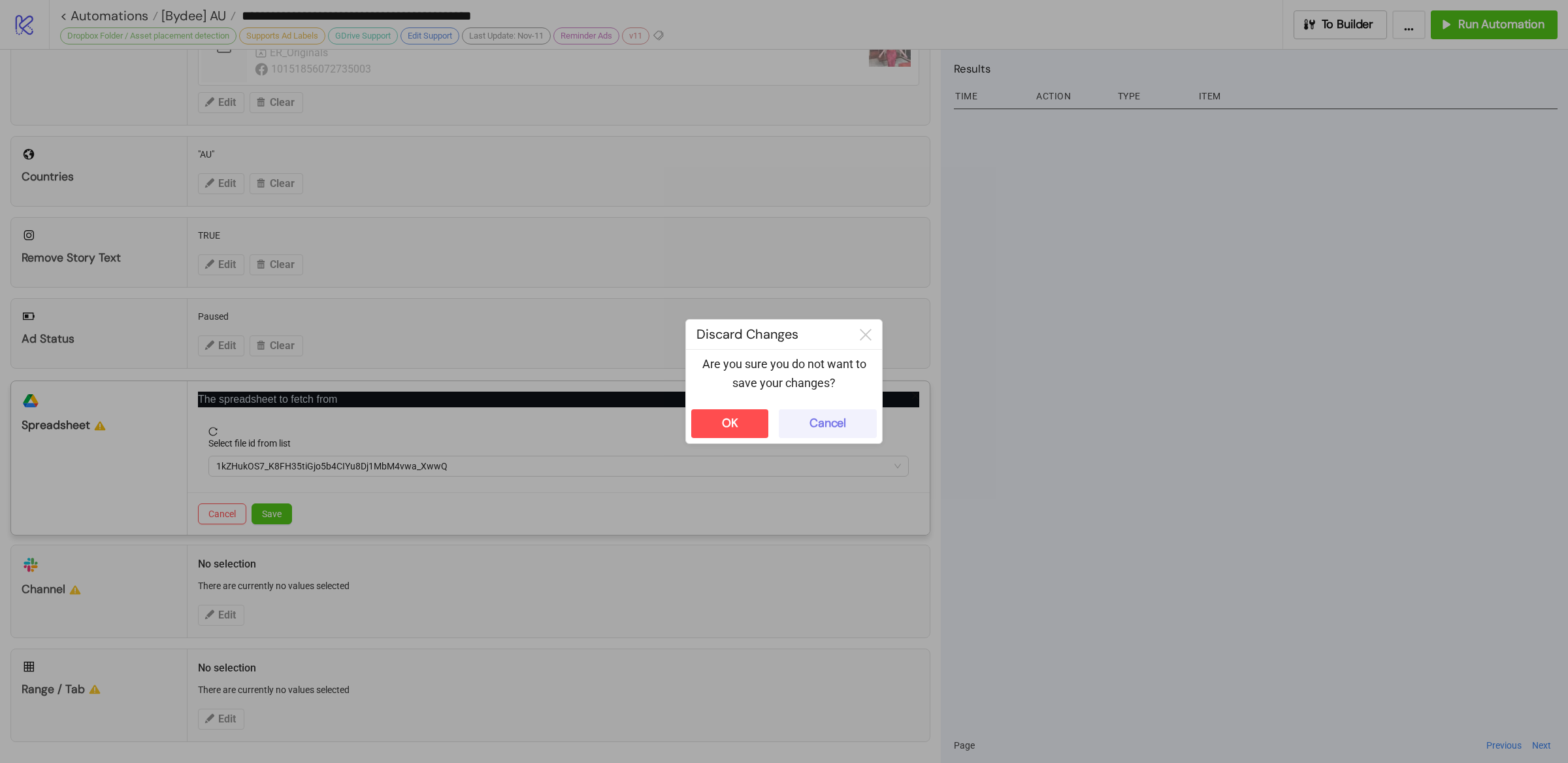
click at [811, 418] on div "Cancel" at bounding box center [827, 423] width 37 height 15
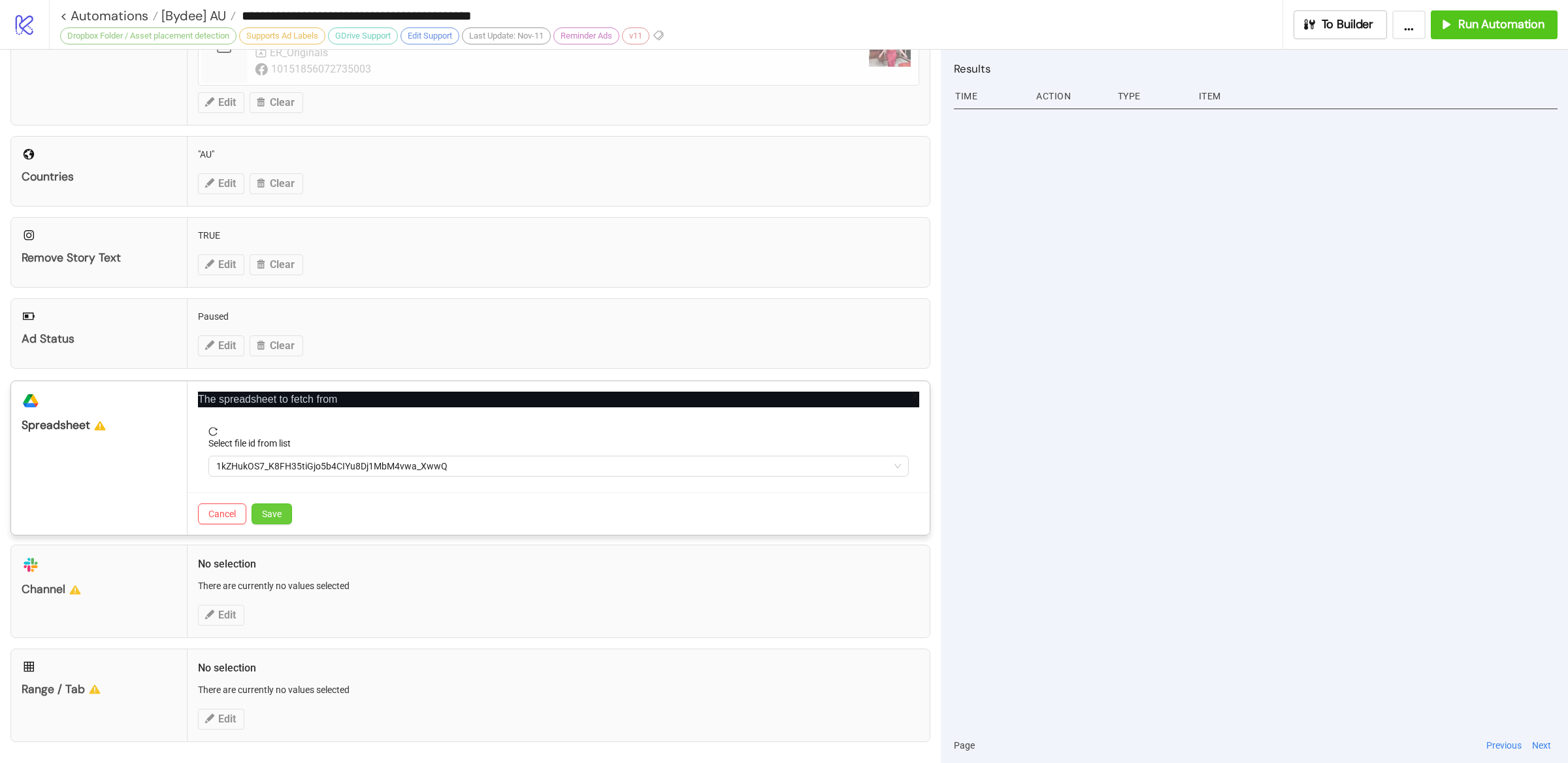
click at [280, 515] on span "Save" at bounding box center [271, 514] width 20 height 10
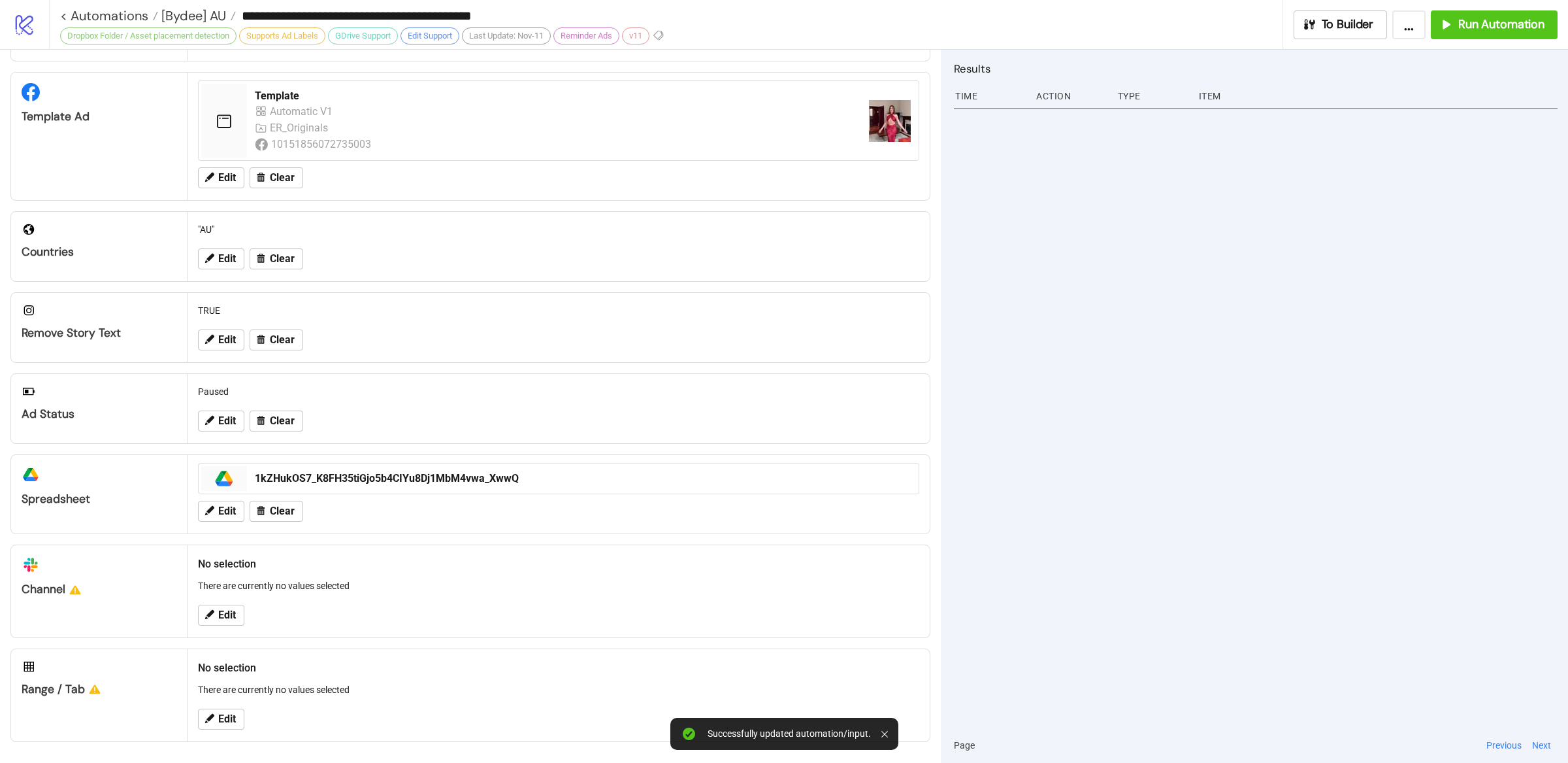
scroll to position [245, 0]
click at [1076, 556] on div at bounding box center [1255, 416] width 603 height 623
click at [207, 718] on icon at bounding box center [209, 718] width 9 height 9
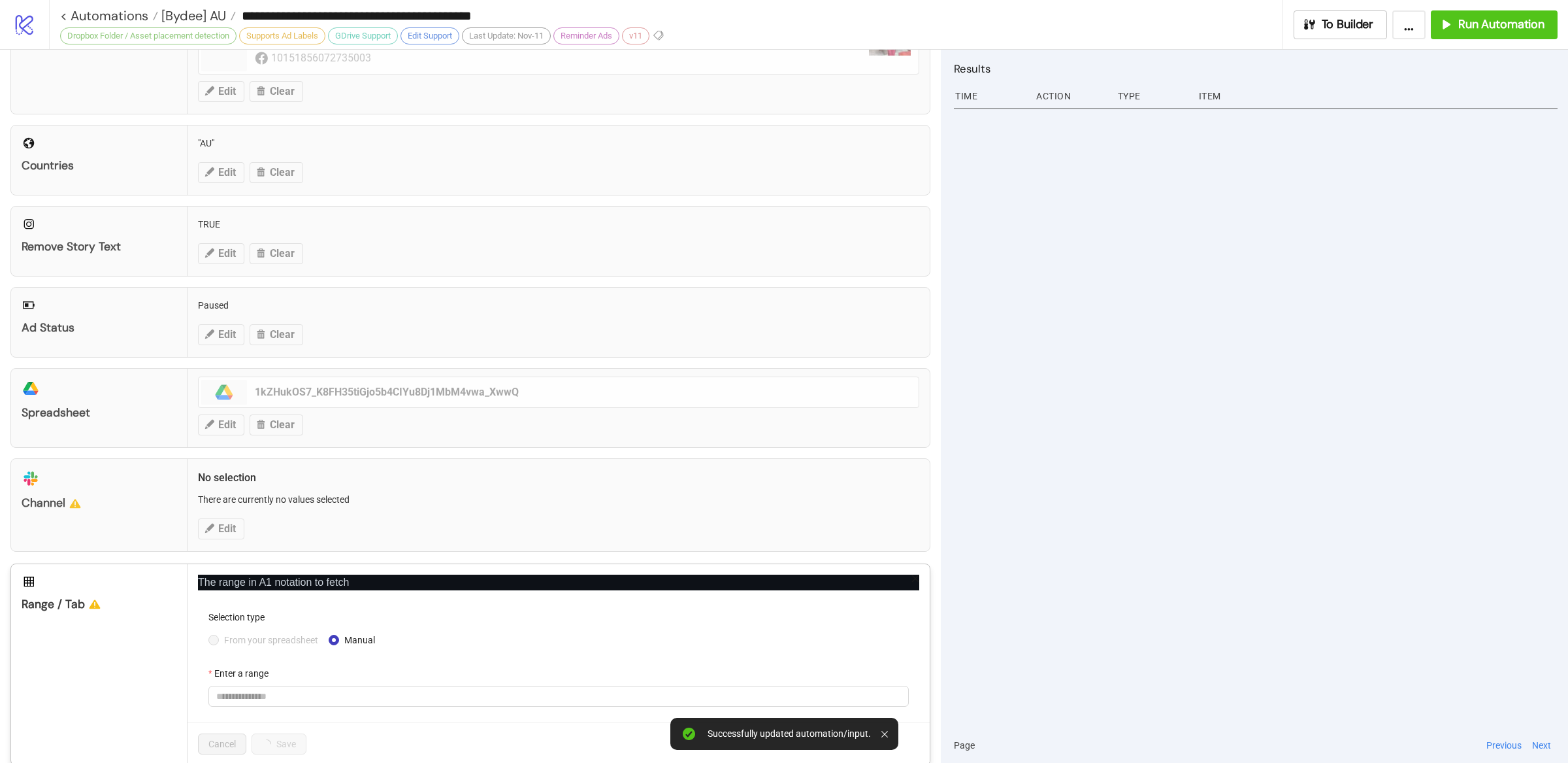
scroll to position [354, 0]
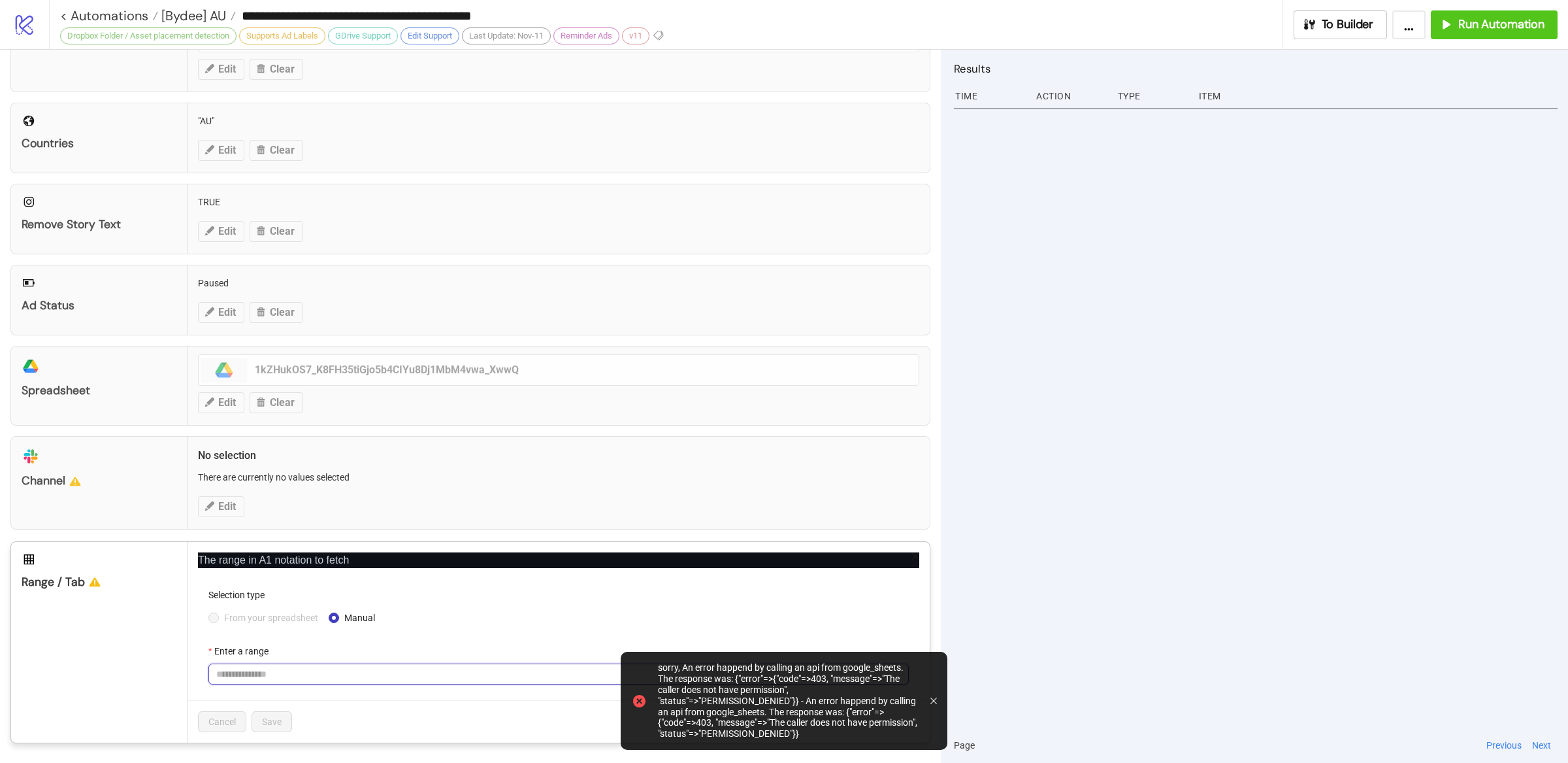
click at [263, 672] on input "Enter a range" at bounding box center [559, 674] width 700 height 21
drag, startPoint x: 1152, startPoint y: 411, endPoint x: 1174, endPoint y: 386, distance: 33.3
click at [1161, 400] on div at bounding box center [1255, 416] width 603 height 623
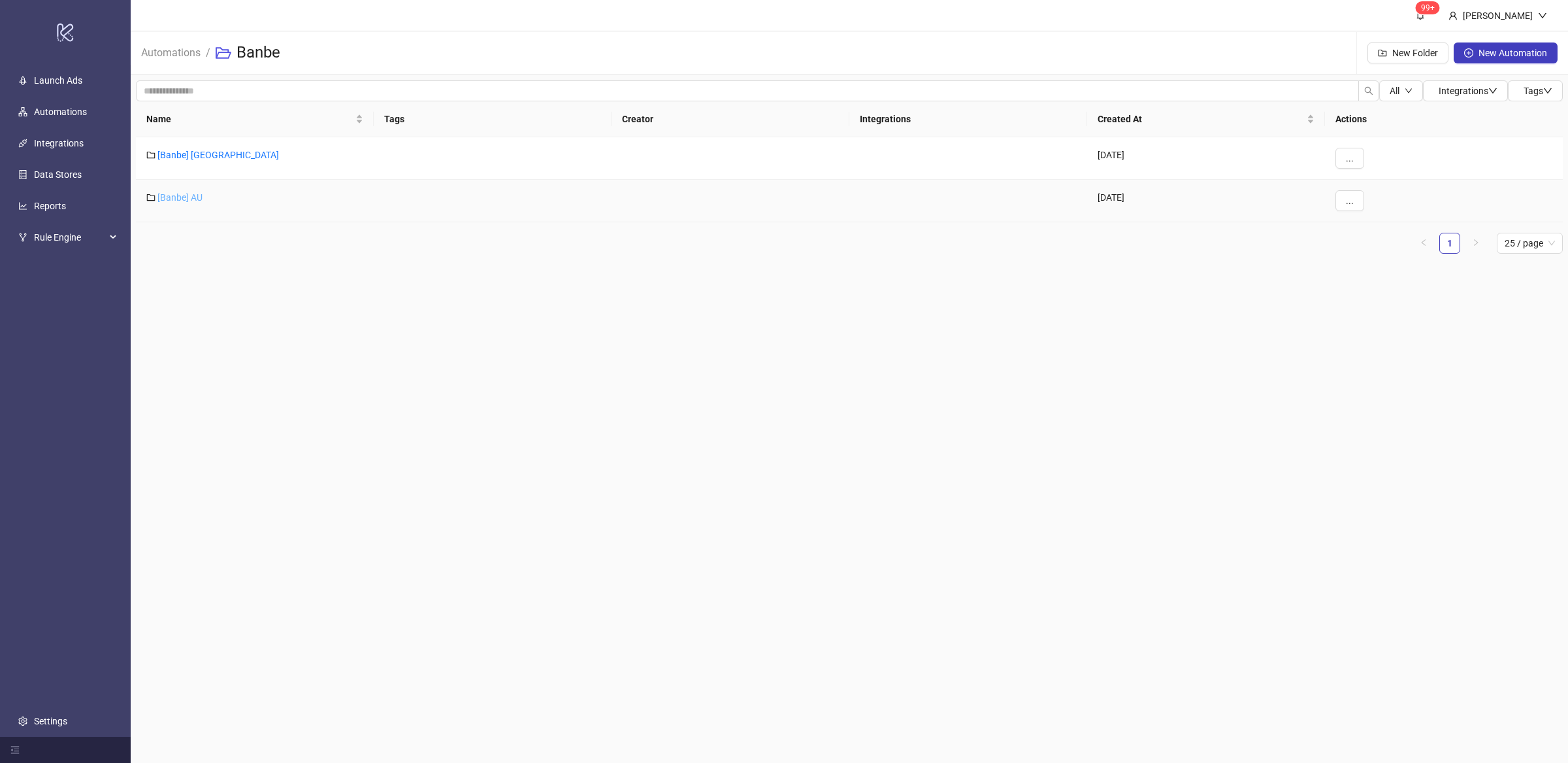
click at [192, 195] on link "[Banbe] AU" at bounding box center [180, 198] width 45 height 10
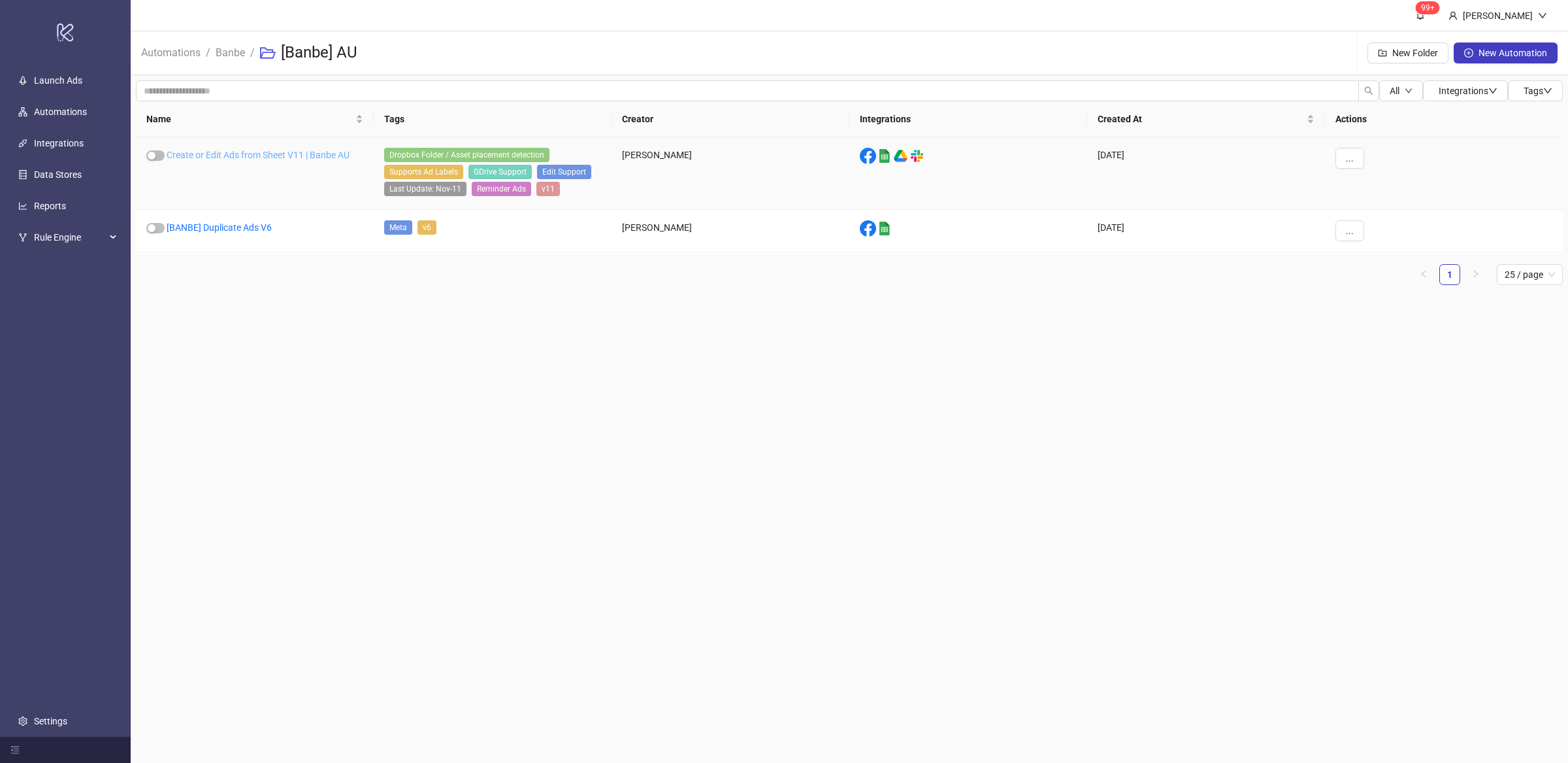
click at [314, 150] on link "Create or Edit Ads from Sheet V11 | Banbe AU" at bounding box center [258, 155] width 183 height 10
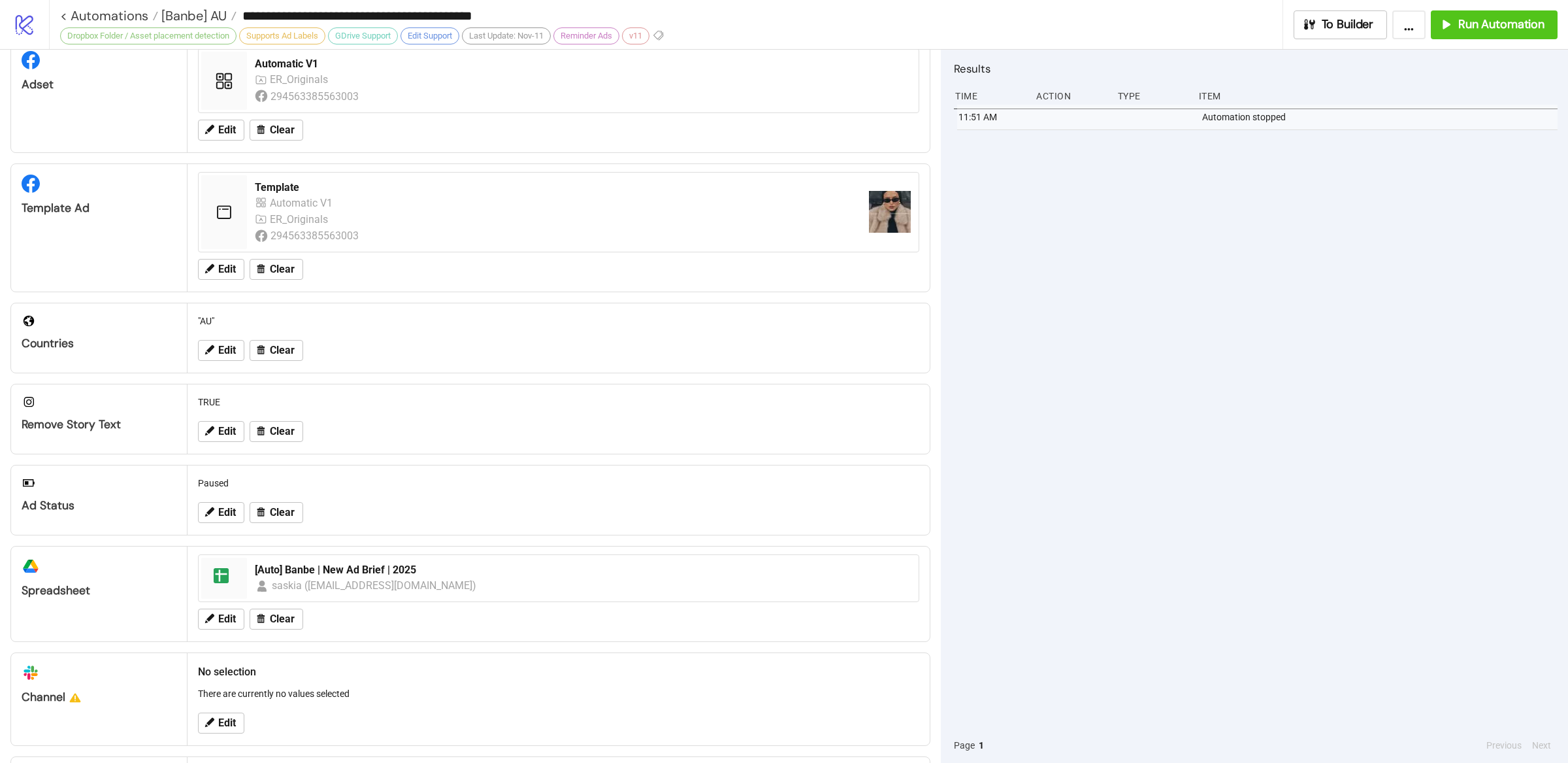
scroll to position [144, 0]
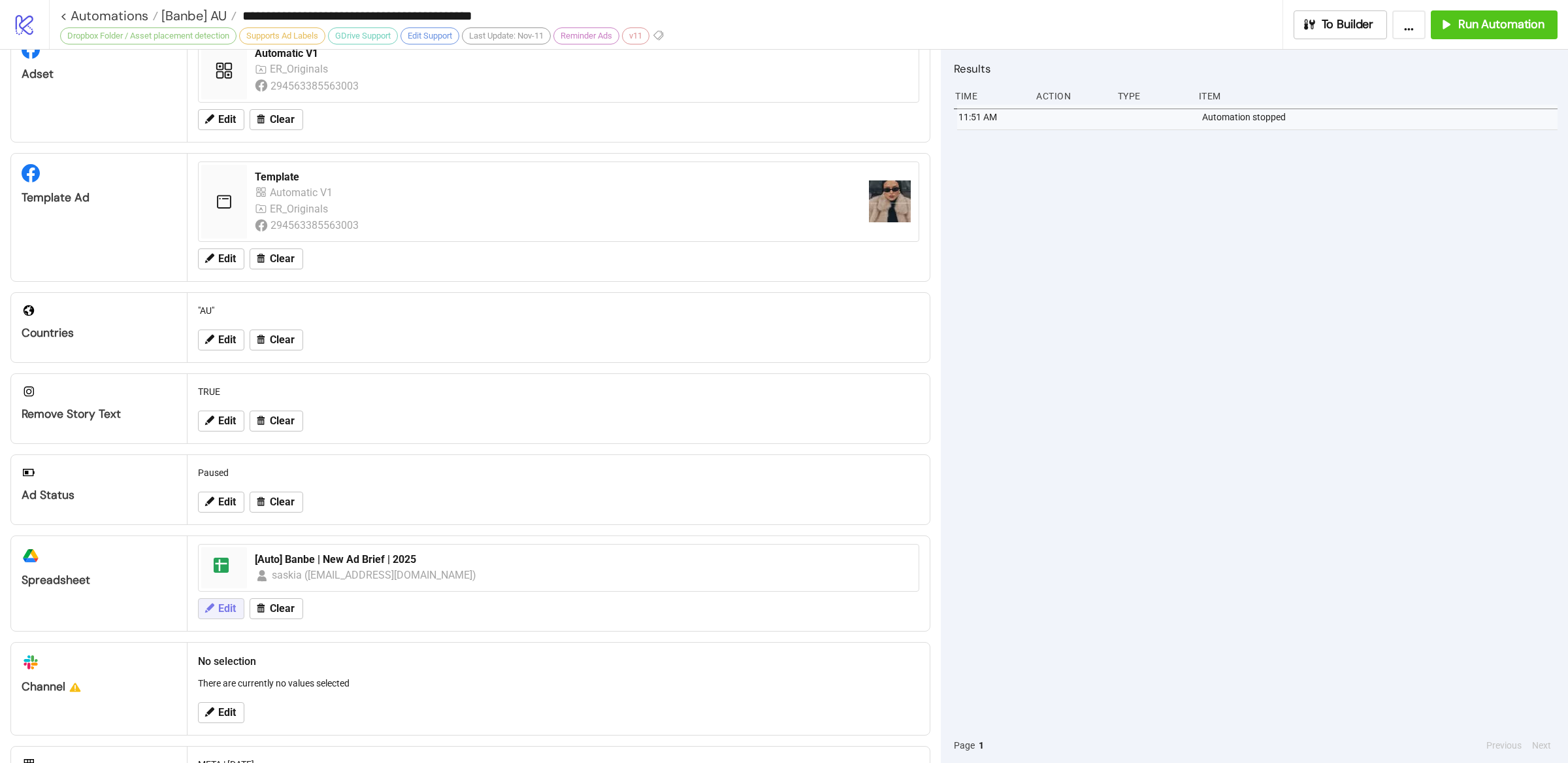
click at [226, 612] on span "Edit" at bounding box center [227, 608] width 18 height 12
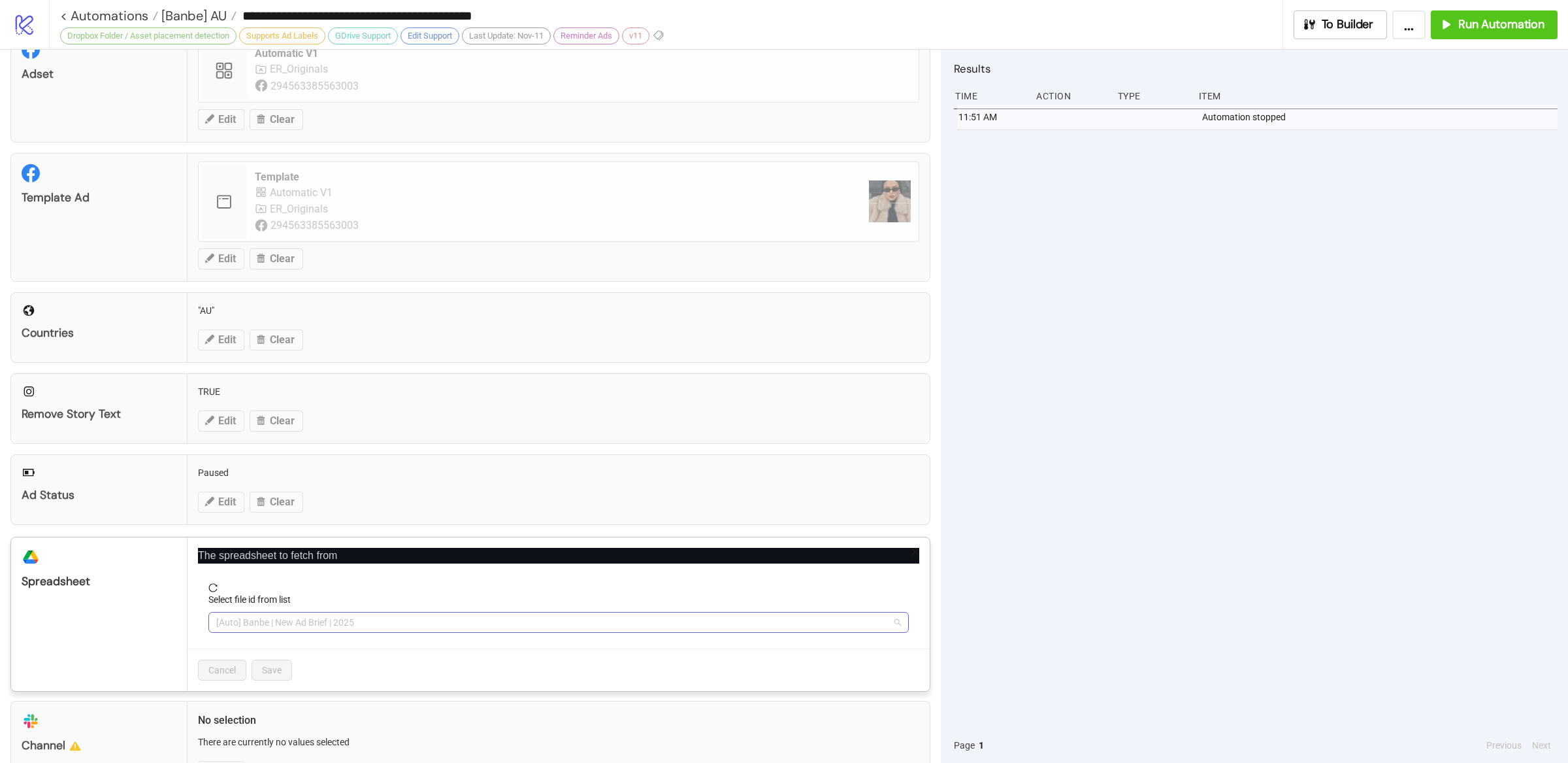
click at [413, 632] on span "[Auto] Banbe | New Ad Brief | 2025" at bounding box center [558, 622] width 685 height 20
click at [1121, 567] on div "11:51 AM Automation stopped" at bounding box center [1255, 416] width 603 height 623
click at [390, 659] on div "Cancel Save" at bounding box center [558, 669] width 742 height 43
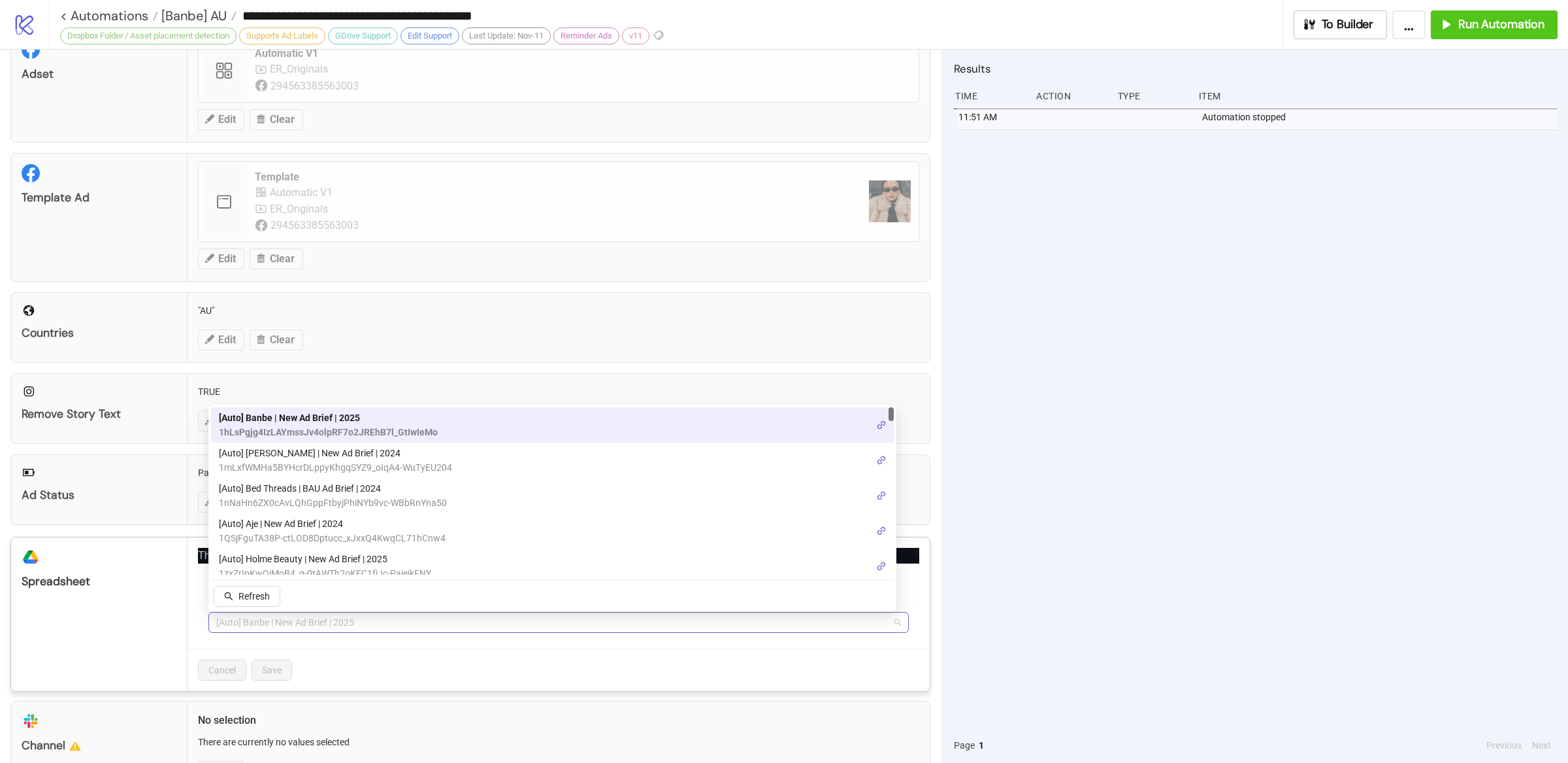
click at [371, 621] on span "[Auto] Banbe | New Ad Brief | 2025" at bounding box center [558, 622] width 685 height 20
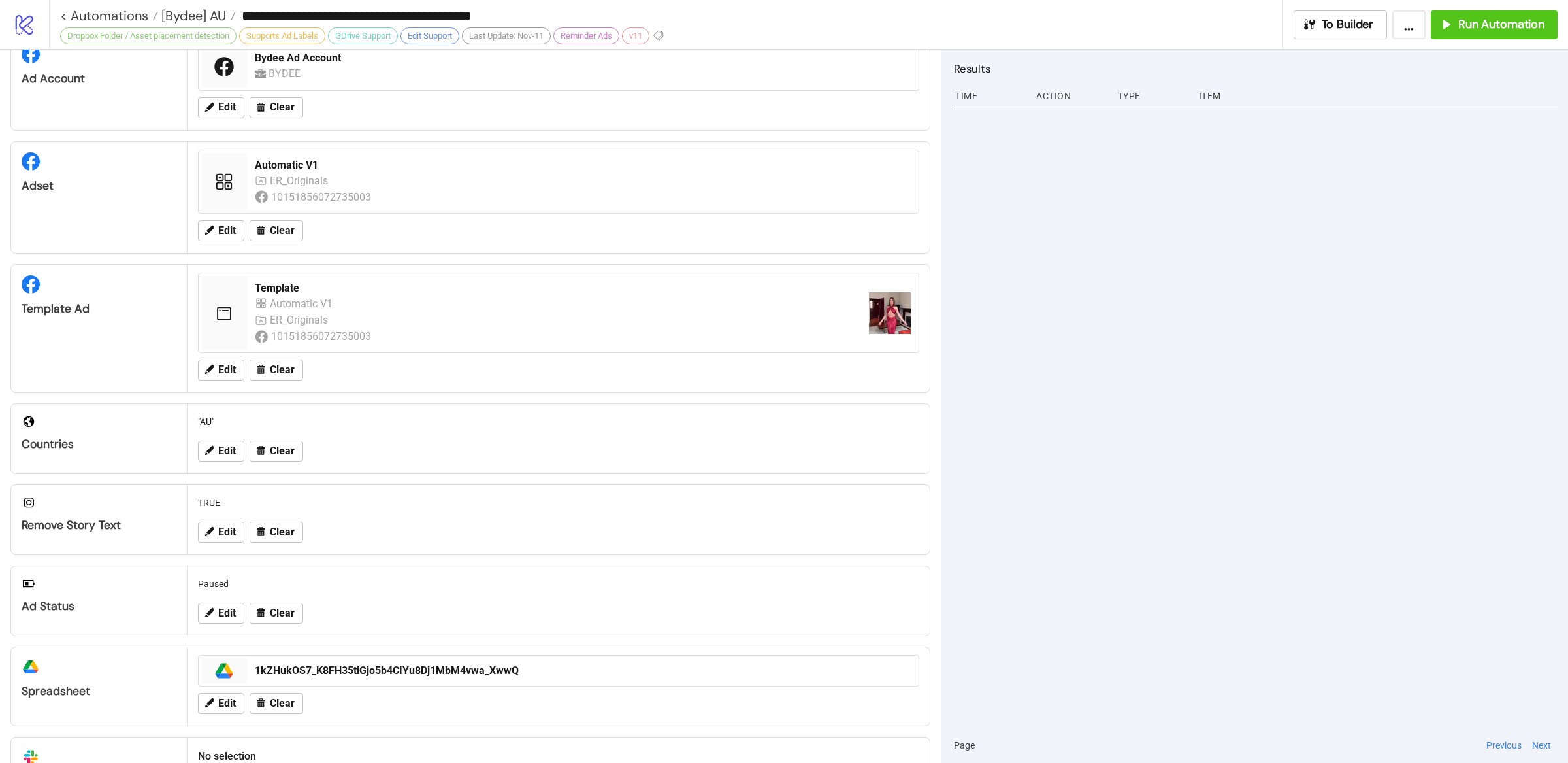
scroll to position [245, 0]
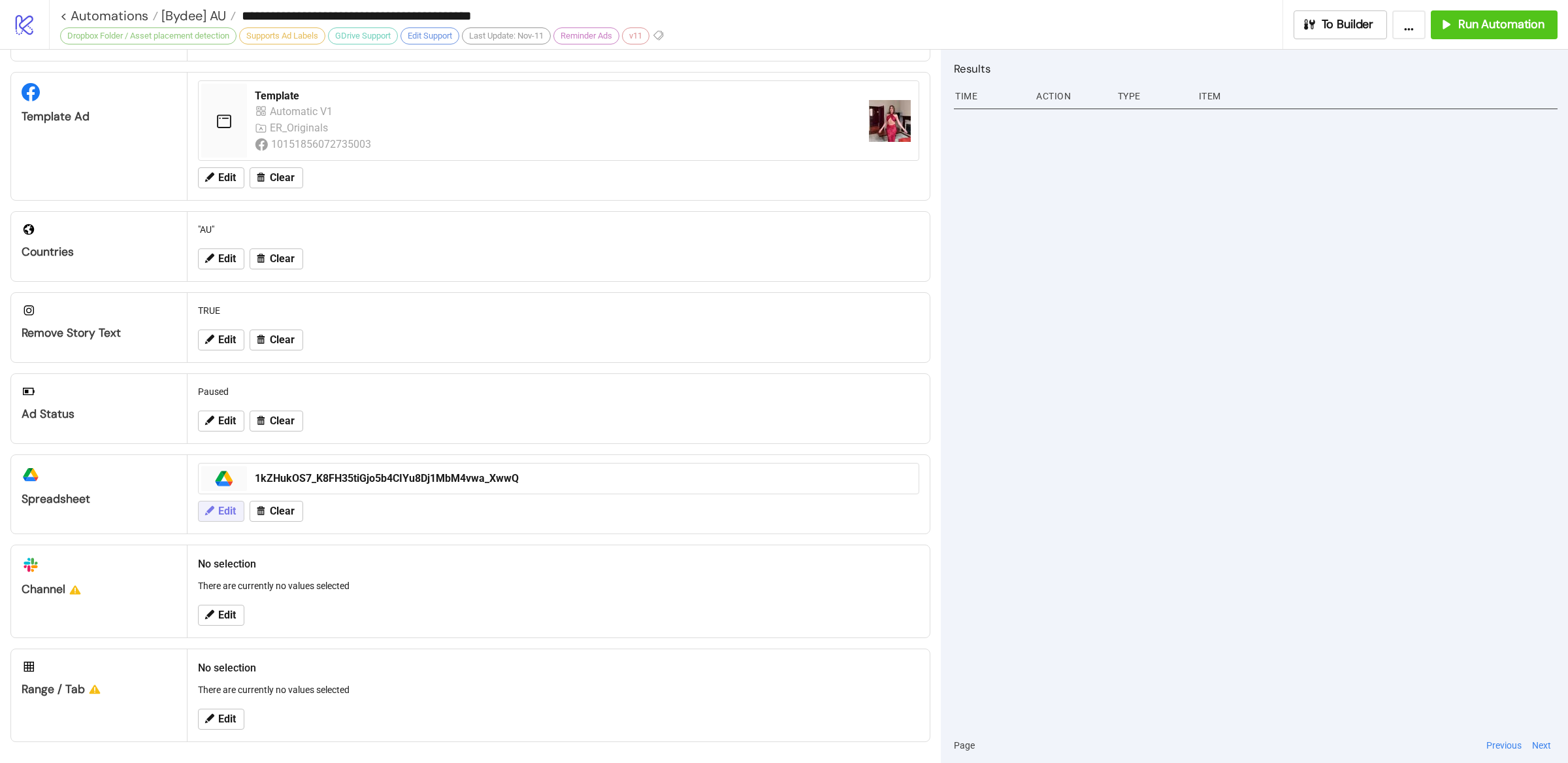
click at [227, 515] on span "Edit" at bounding box center [227, 511] width 18 height 12
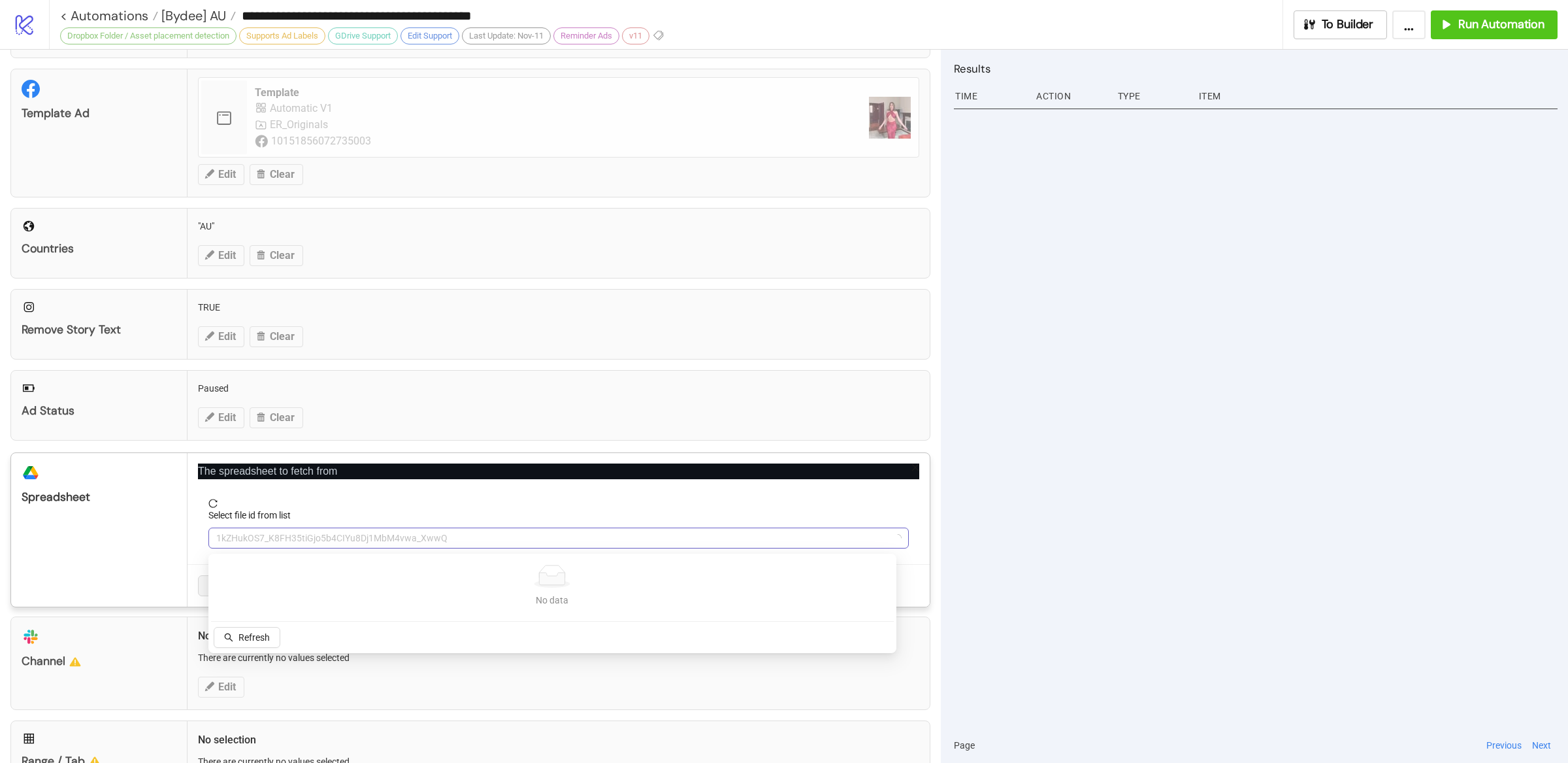
click at [473, 543] on span "1kZHukOS7_K8FH35tiGjo5b4CIYu8Dj1MbM4vwa_XwwQ" at bounding box center [558, 537] width 685 height 20
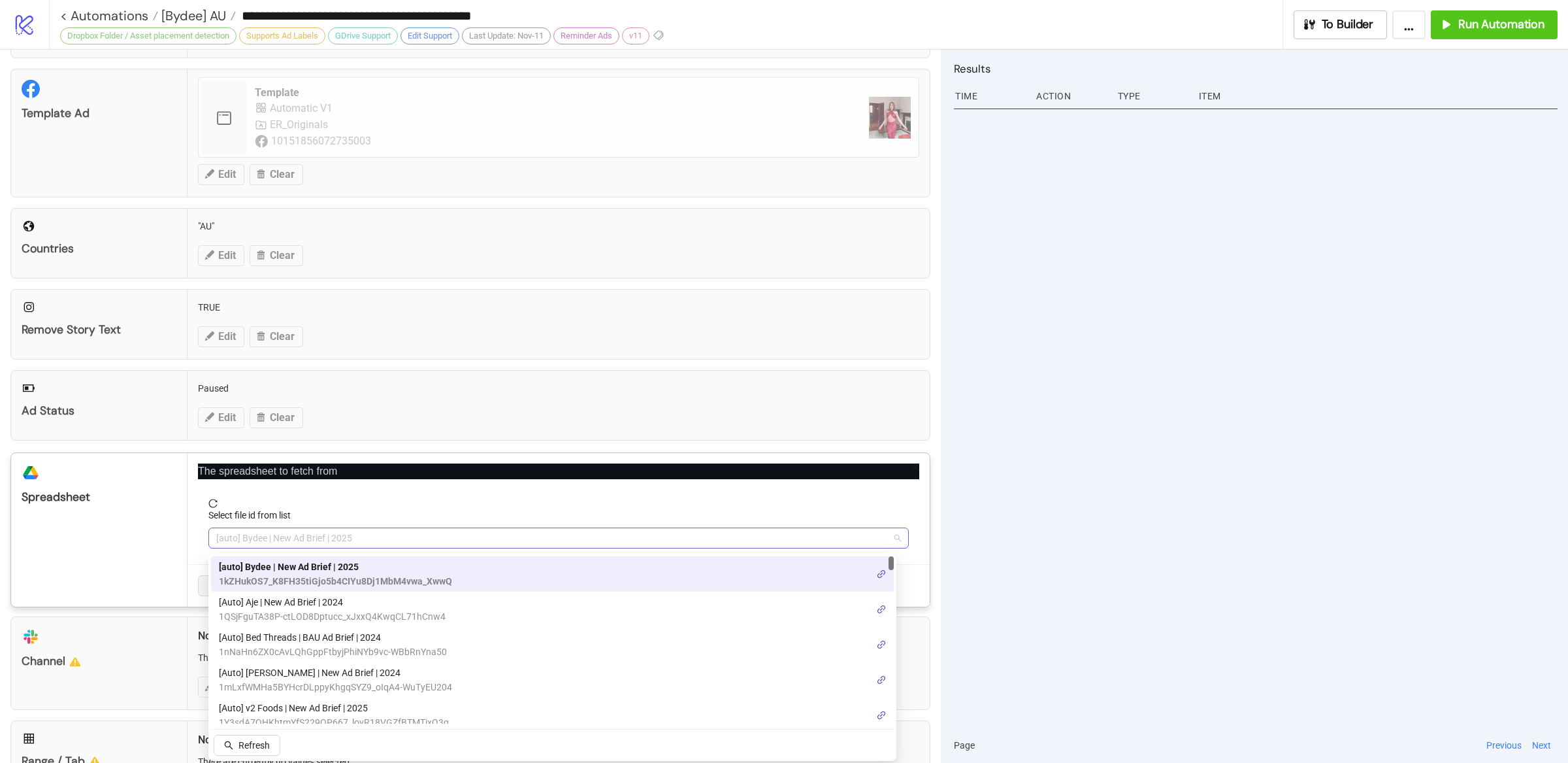
click at [290, 545] on span "[auto] Bydee | New Ad Brief | 2025" at bounding box center [558, 537] width 685 height 20
click at [341, 565] on span "[auto] Bydee | New Ad Brief | 2025" at bounding box center [335, 567] width 233 height 15
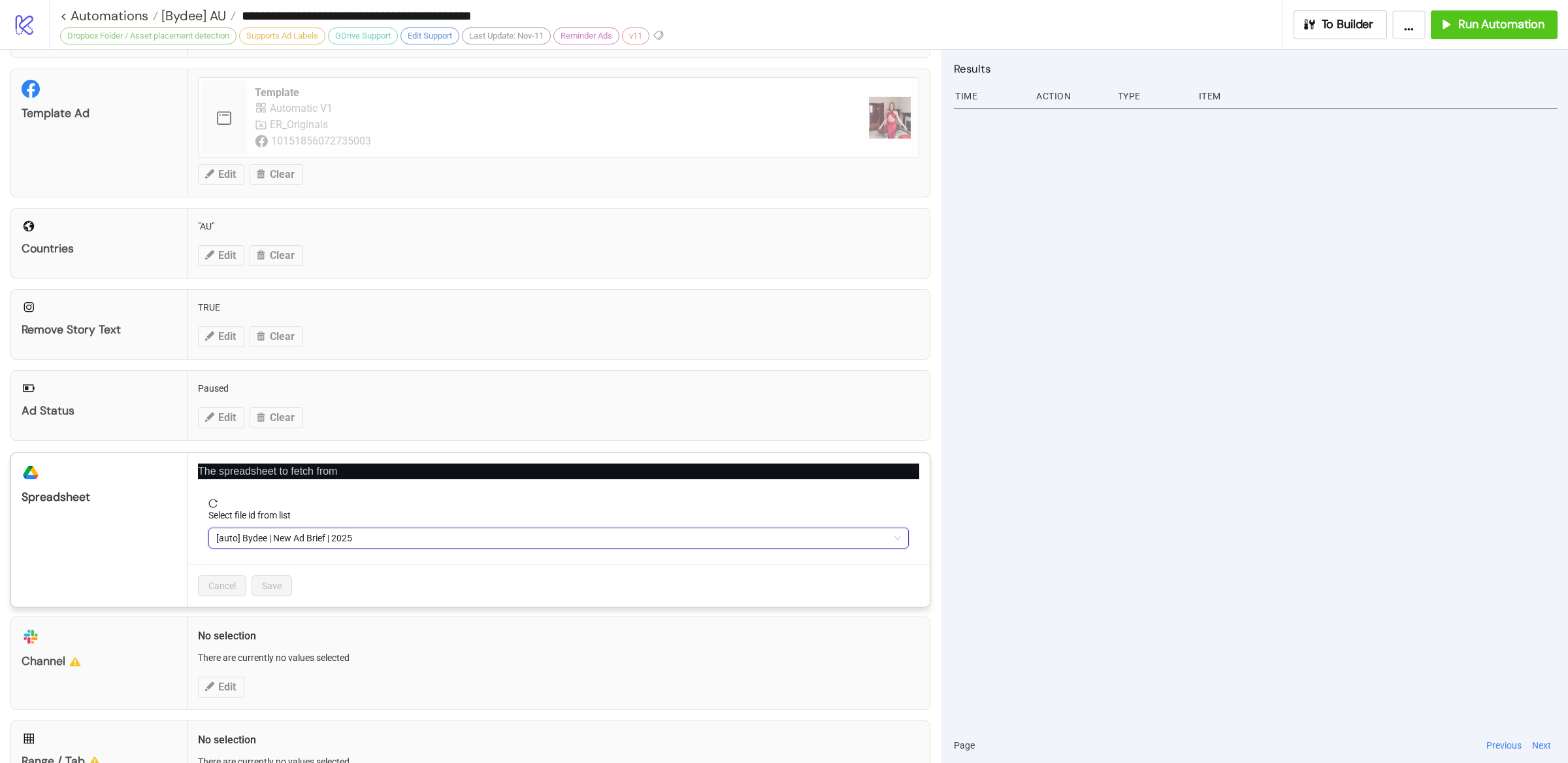
click at [420, 575] on div "Cancel Save" at bounding box center [558, 585] width 742 height 43
click at [1100, 495] on div "**********" at bounding box center [784, 381] width 1568 height 763
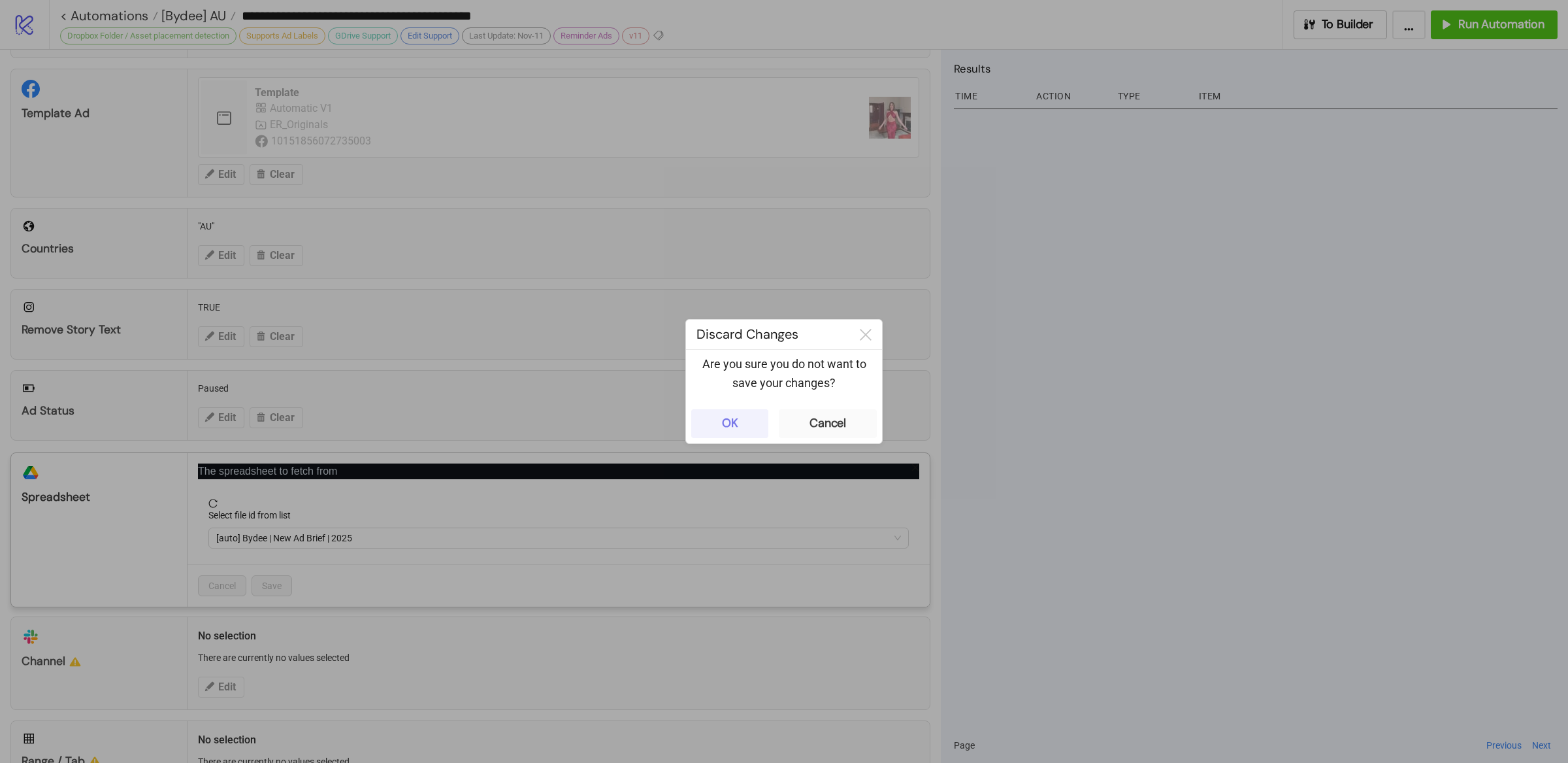
click at [734, 428] on div "OK" at bounding box center [730, 423] width 16 height 15
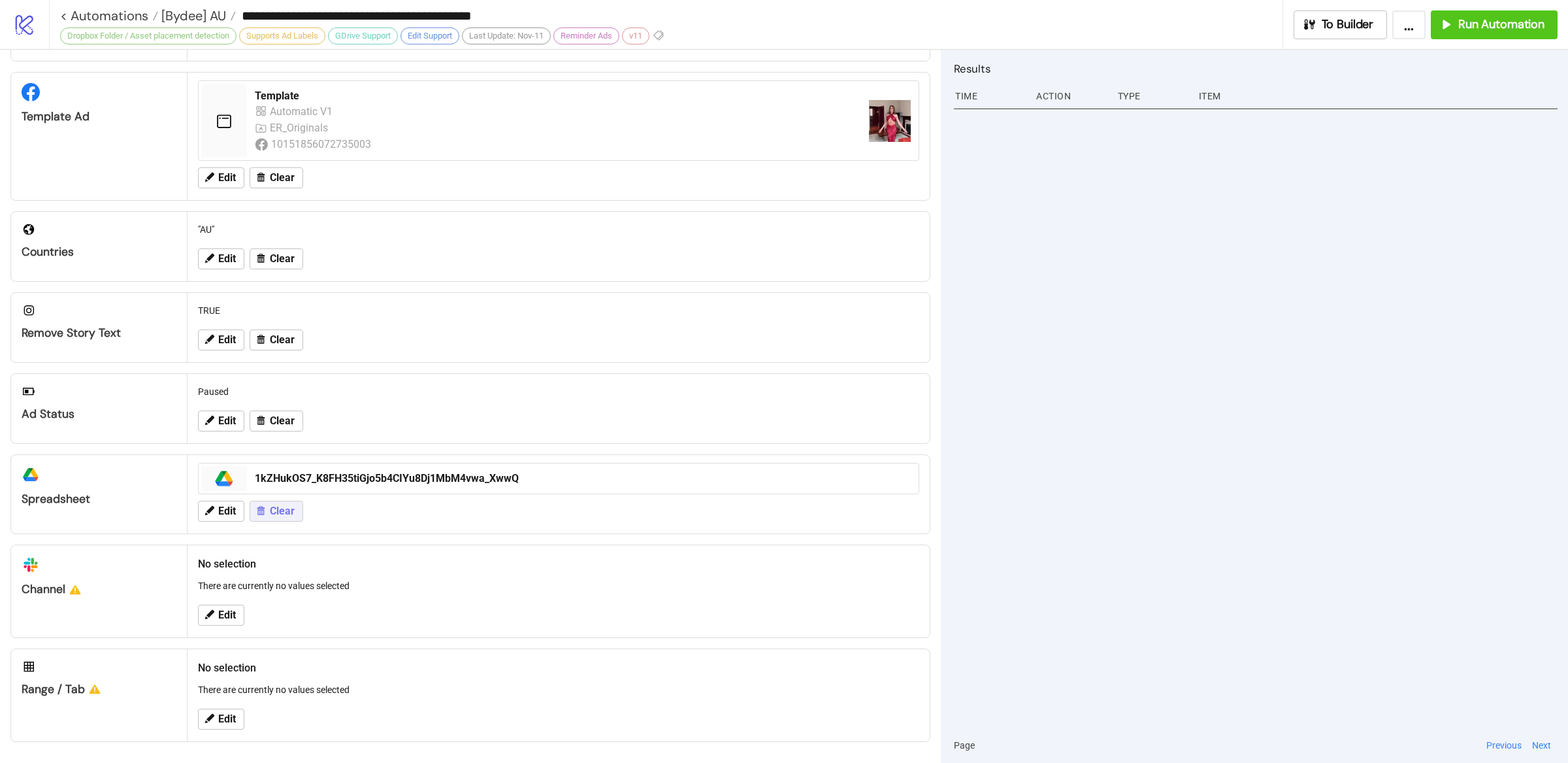
click at [282, 512] on span "Clear" at bounding box center [282, 511] width 25 height 12
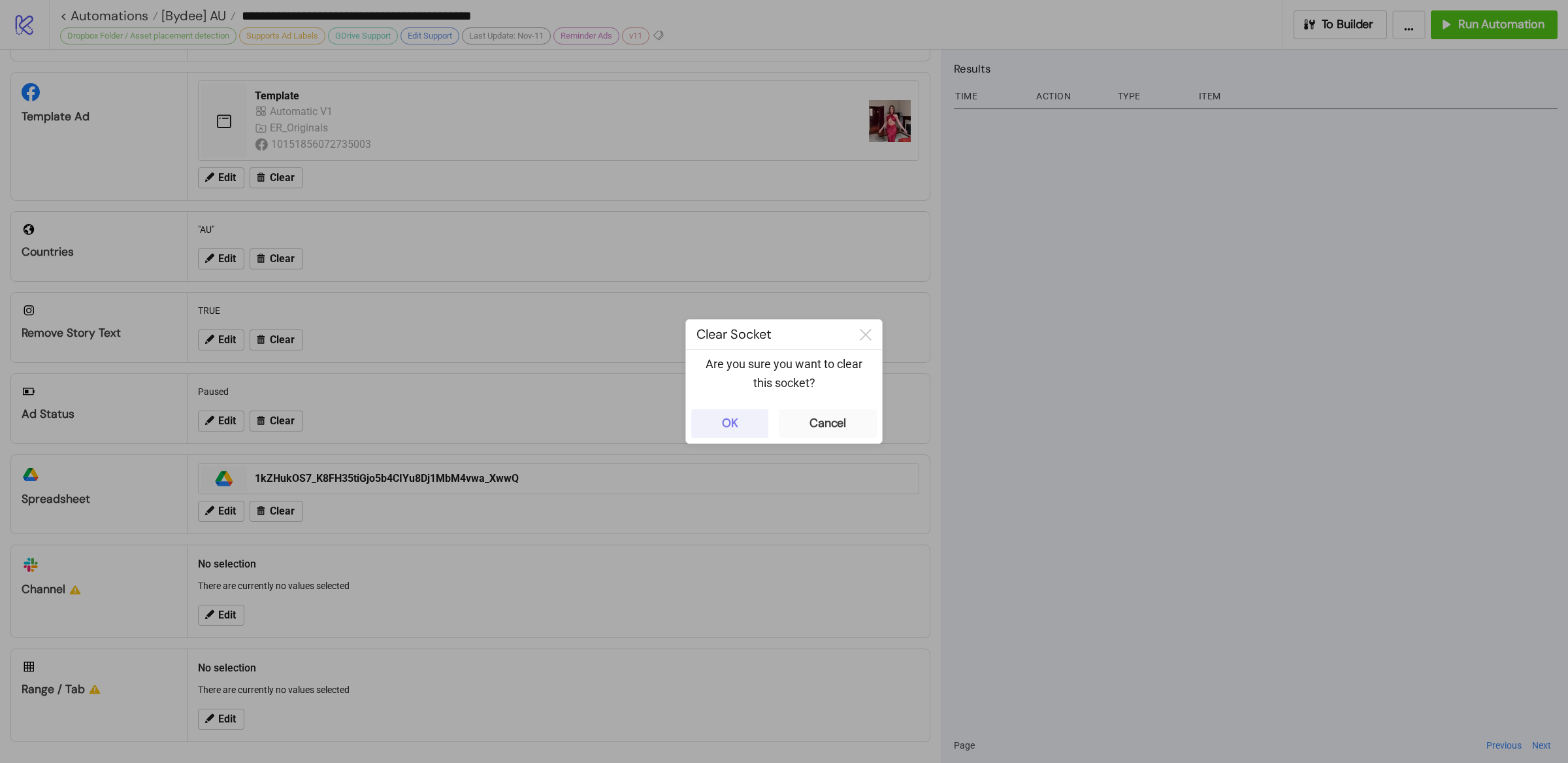
click at [728, 424] on div "OK" at bounding box center [730, 423] width 16 height 15
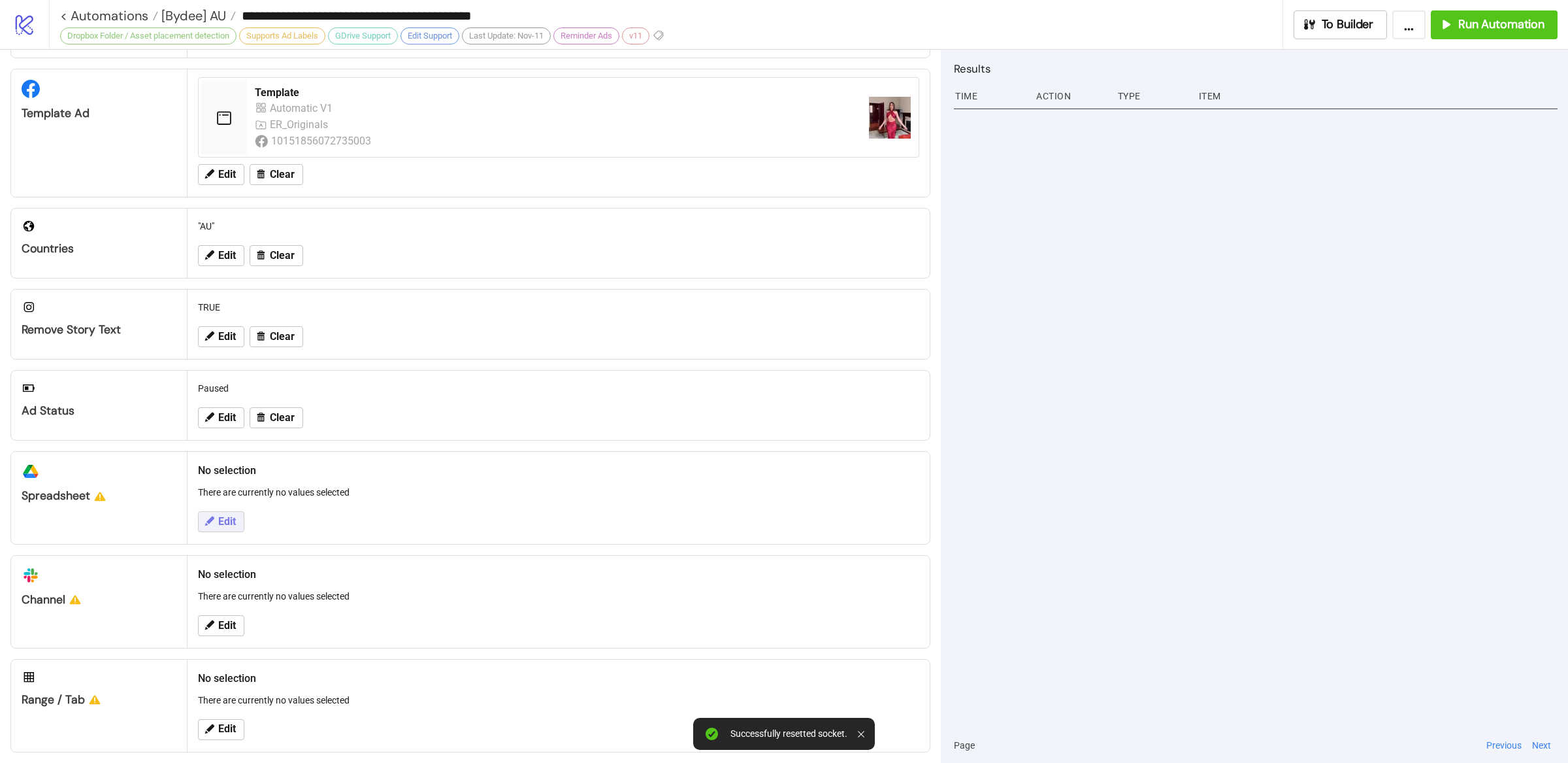
click at [220, 524] on span "Edit" at bounding box center [227, 521] width 18 height 12
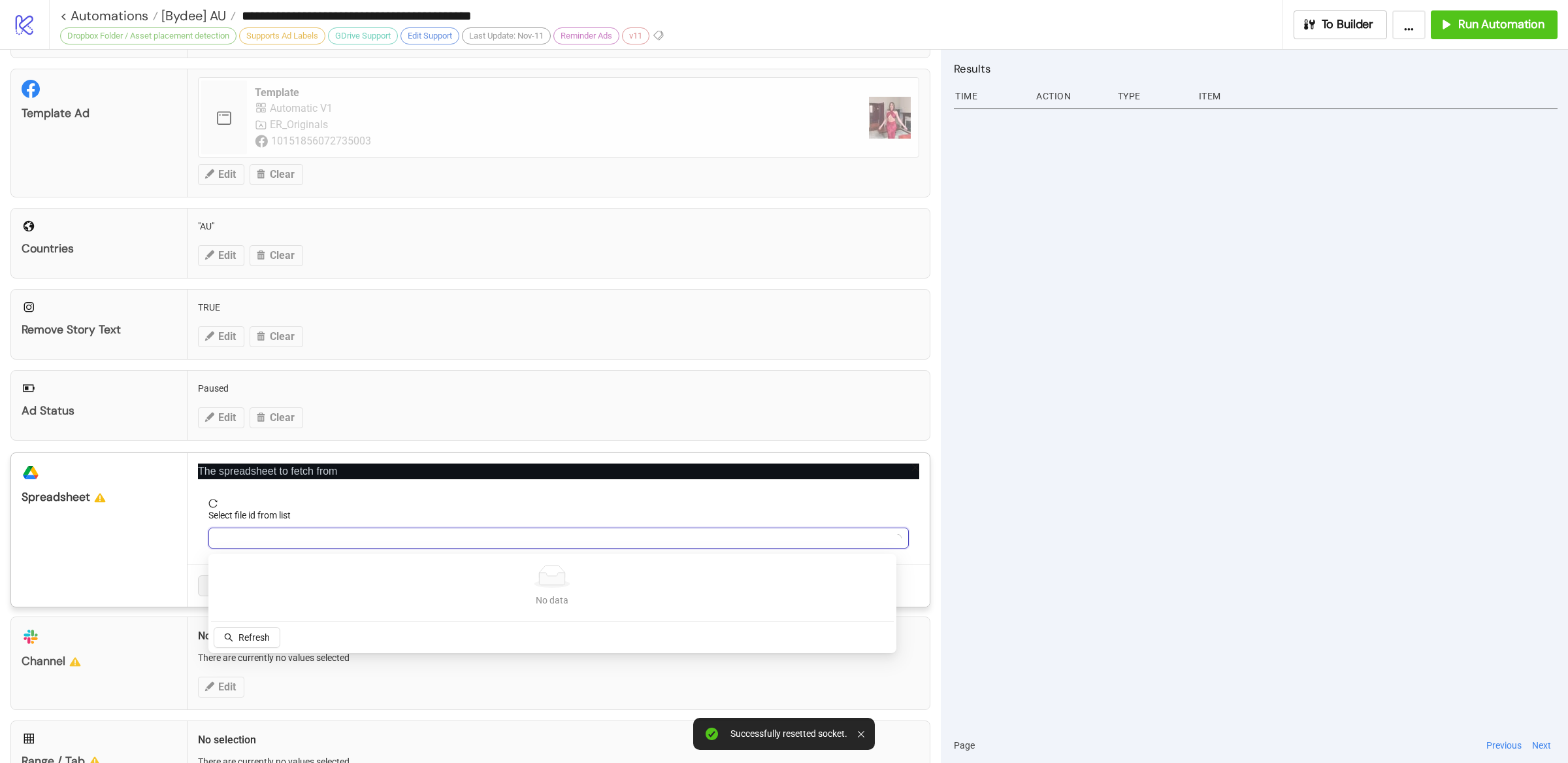
click at [282, 532] on input "Select file id from list" at bounding box center [552, 537] width 673 height 20
click at [319, 545] on input "Select file id from list" at bounding box center [552, 537] width 673 height 20
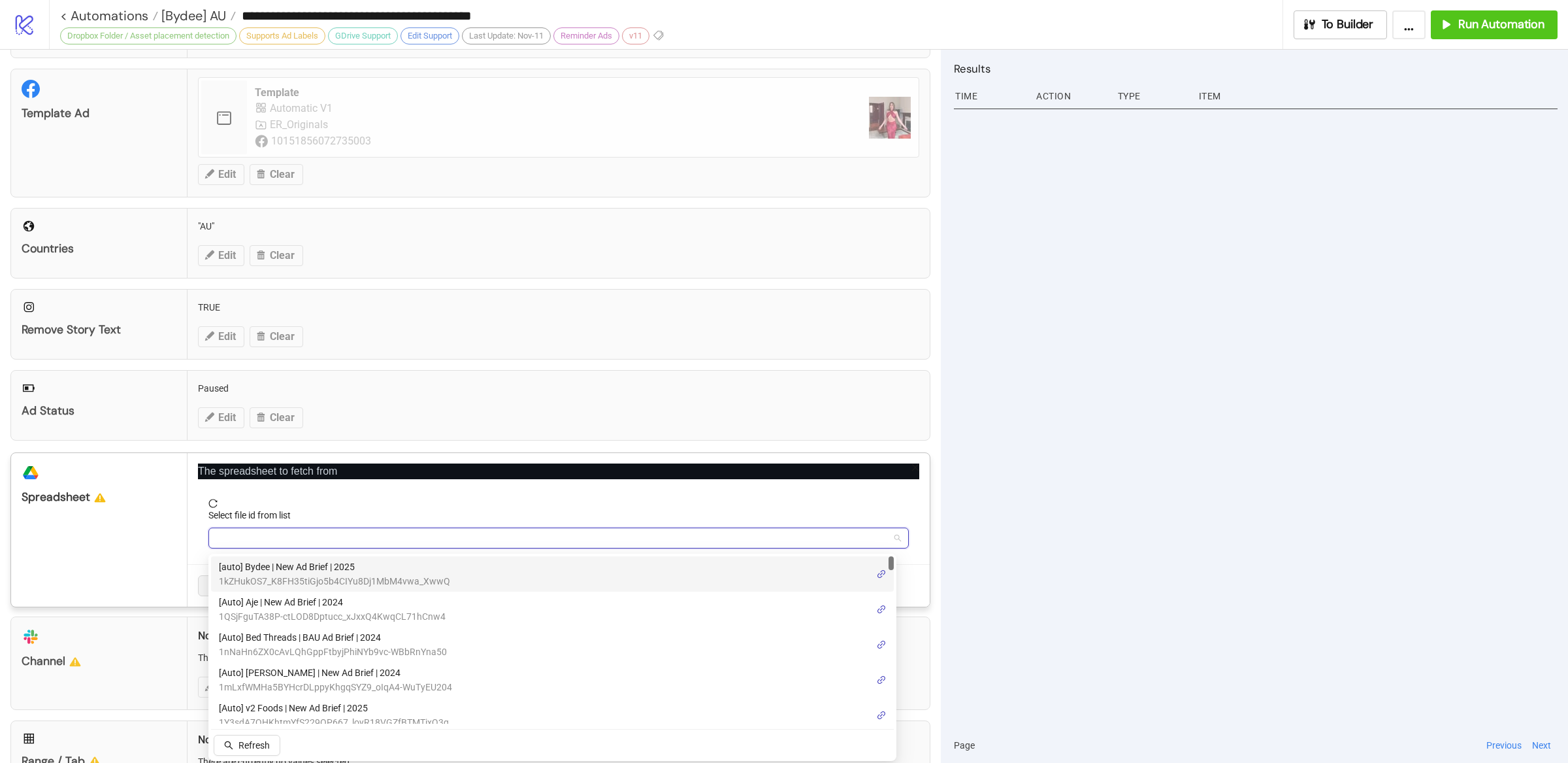
click at [347, 567] on span "[auto] Bydee | New Ad Brief | 2025" at bounding box center [335, 567] width 231 height 15
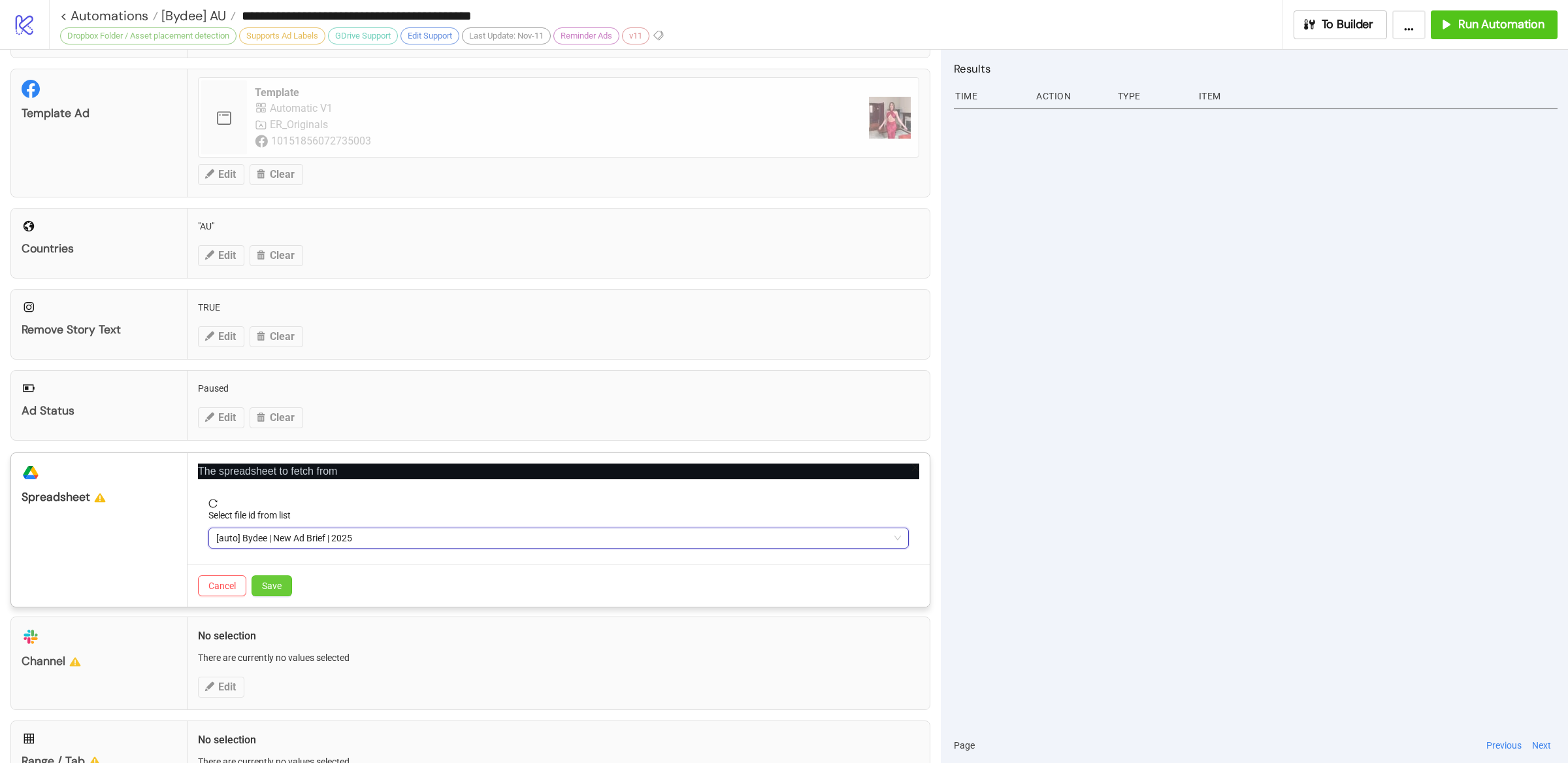
click at [273, 588] on span "Save" at bounding box center [271, 585] width 20 height 10
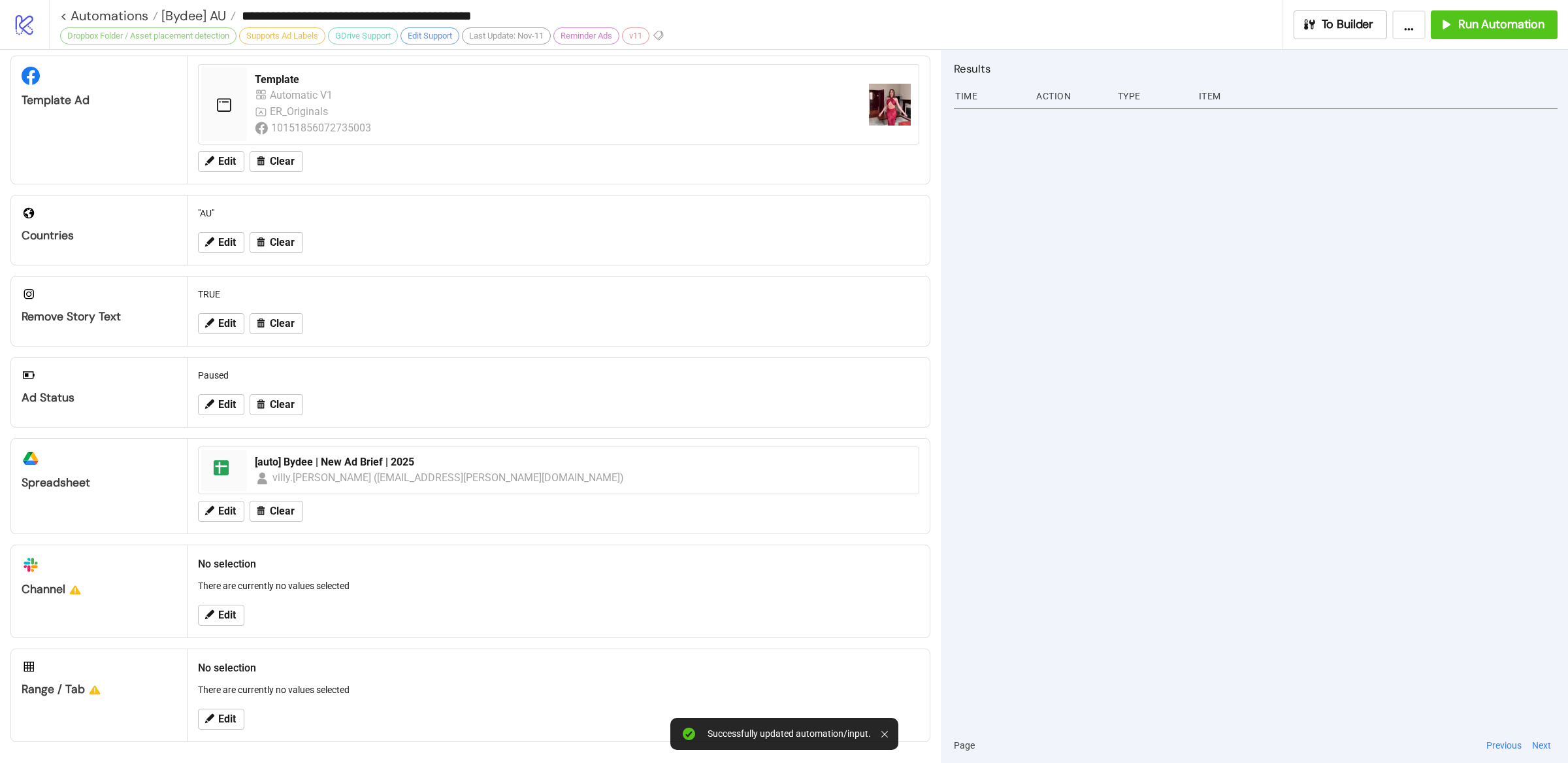
scroll to position [262, 0]
click at [223, 711] on div "Edit" at bounding box center [559, 719] width 732 height 34
click at [228, 718] on span "Edit" at bounding box center [227, 719] width 18 height 12
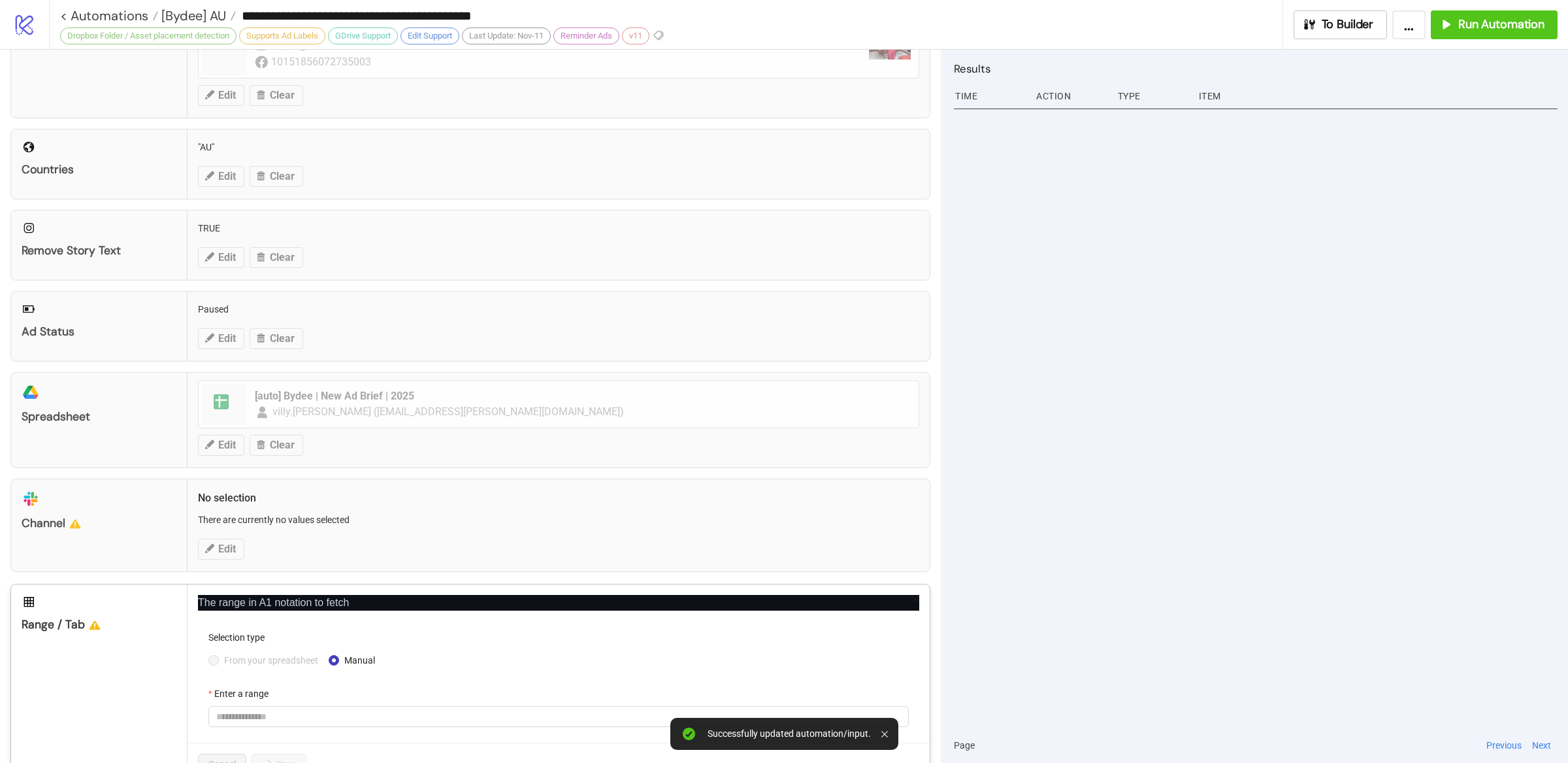
scroll to position [371, 0]
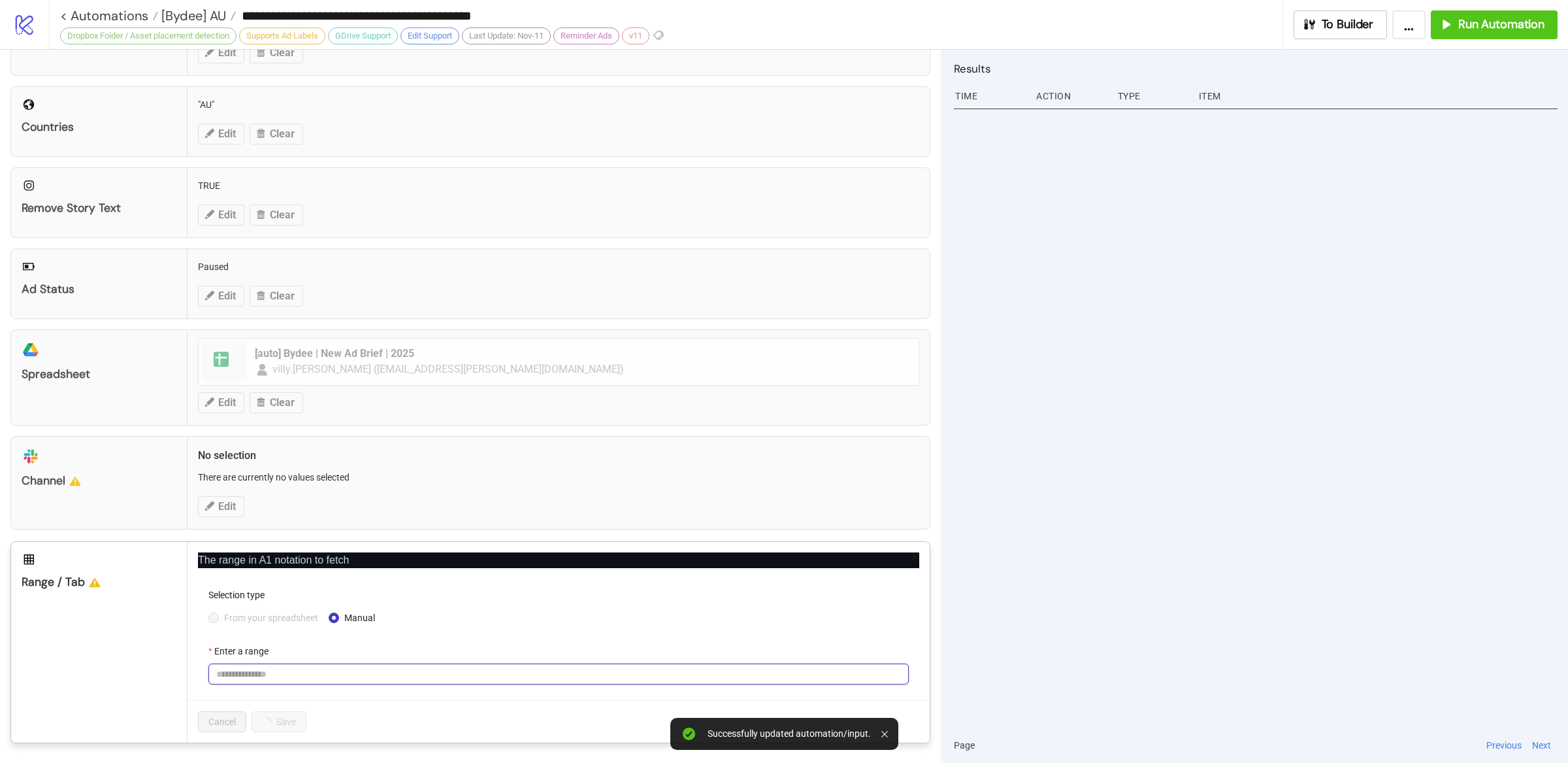
click at [314, 679] on input "Enter a range" at bounding box center [559, 674] width 700 height 21
click at [314, 680] on input "Enter a range" at bounding box center [559, 674] width 700 height 21
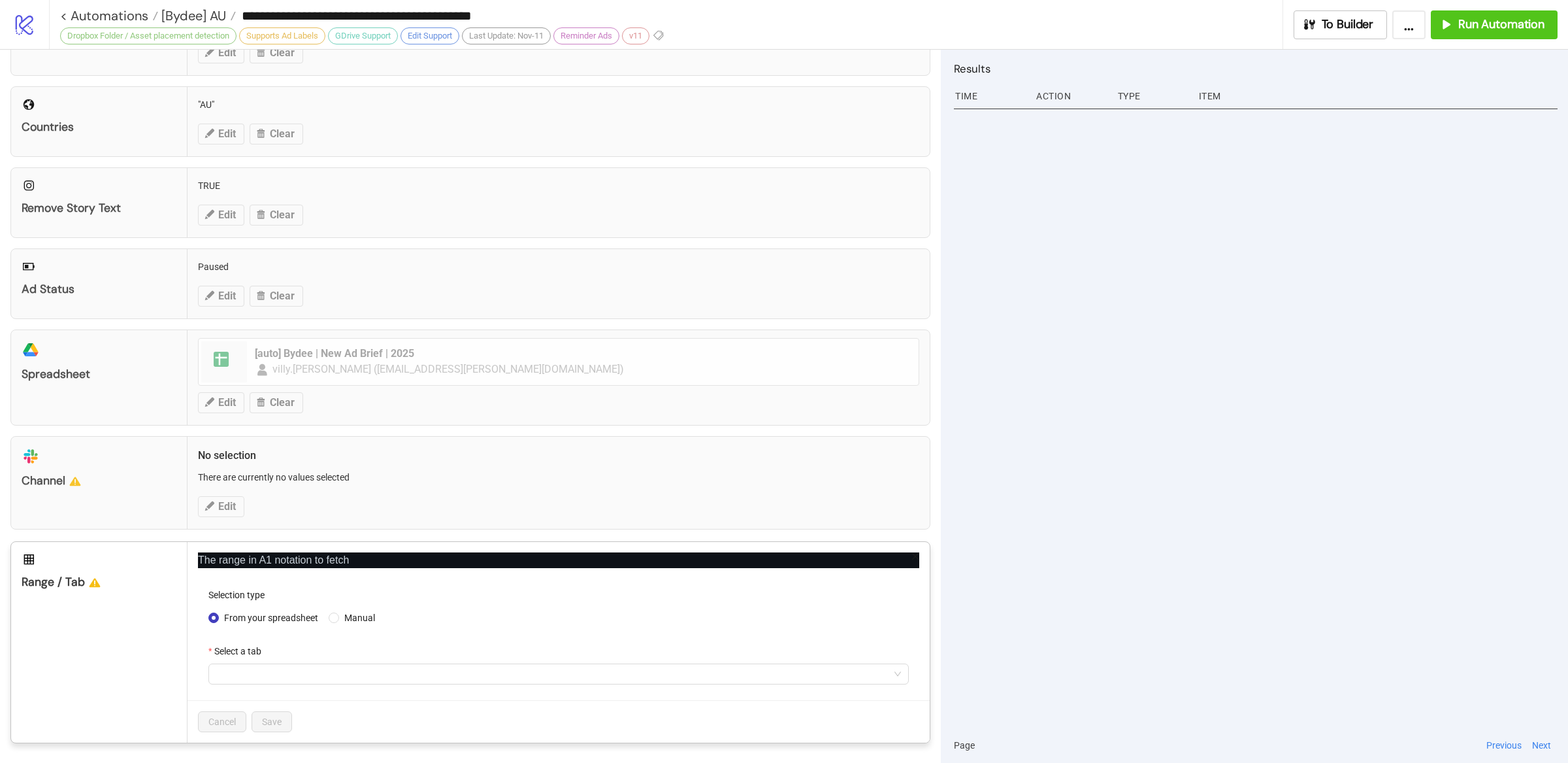
scroll to position [370, 0]
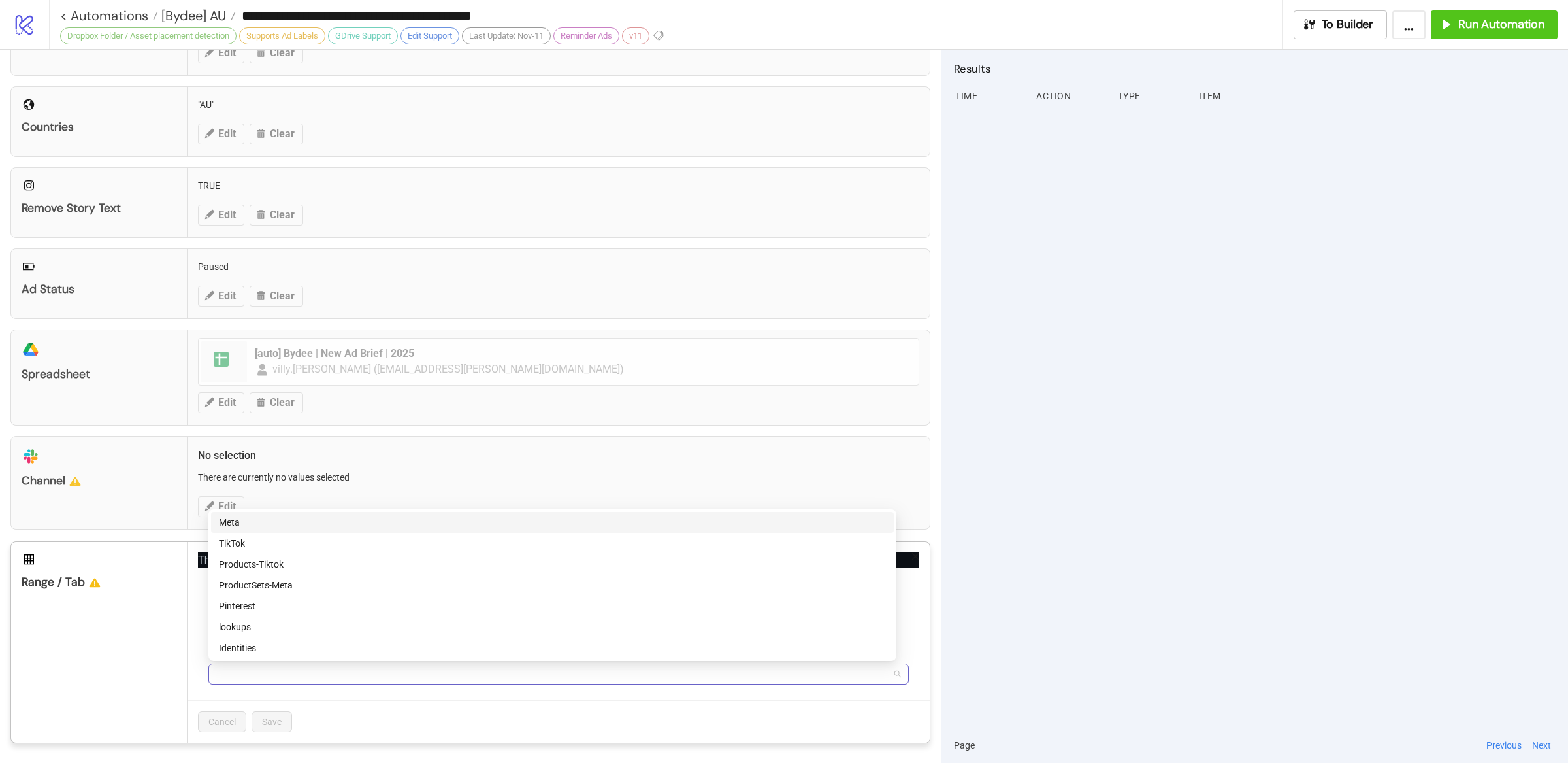
click at [256, 672] on span at bounding box center [558, 674] width 685 height 20
click at [279, 520] on div "Meta" at bounding box center [552, 523] width 667 height 15
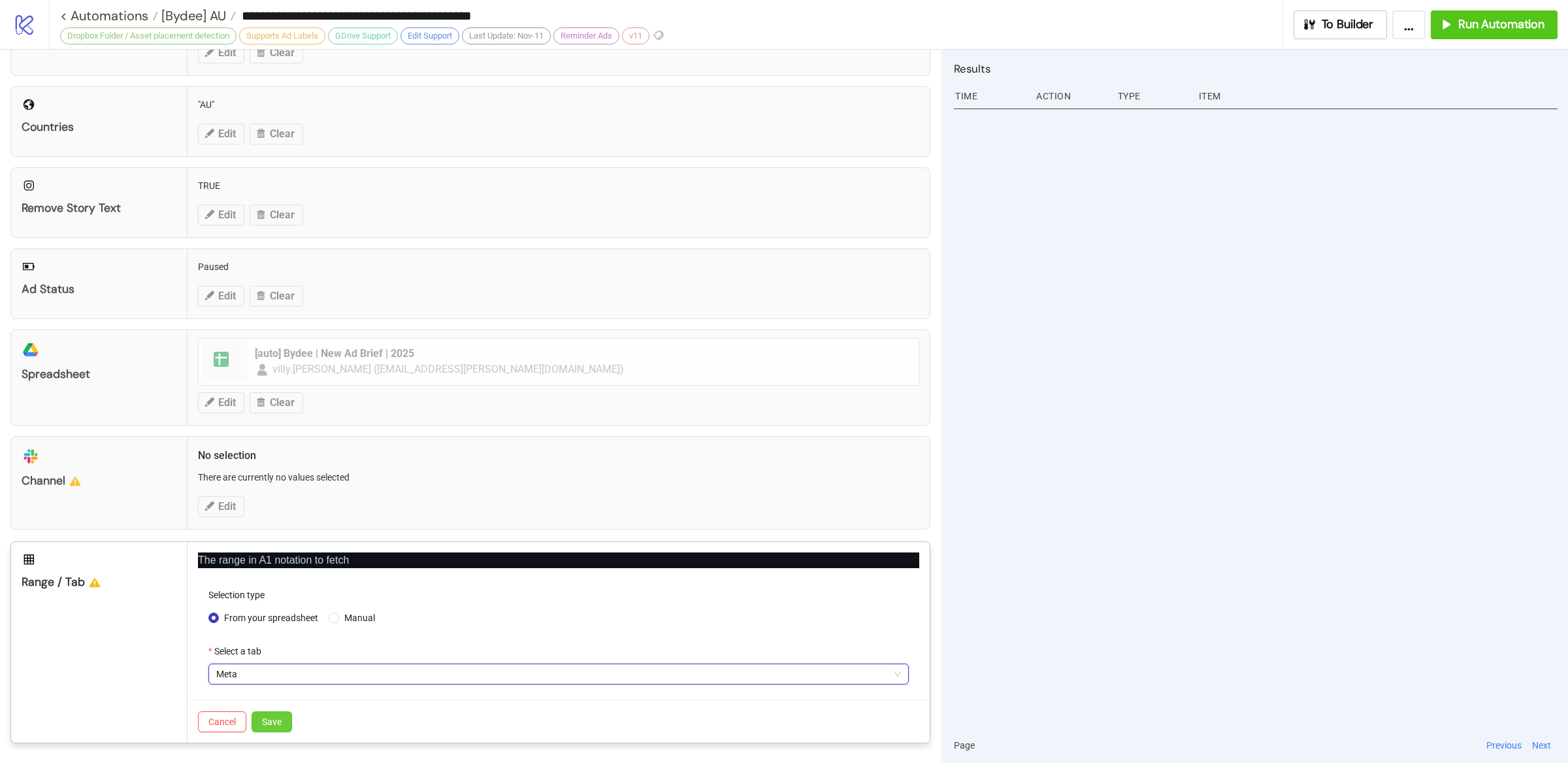
click at [274, 720] on span "Save" at bounding box center [271, 722] width 20 height 10
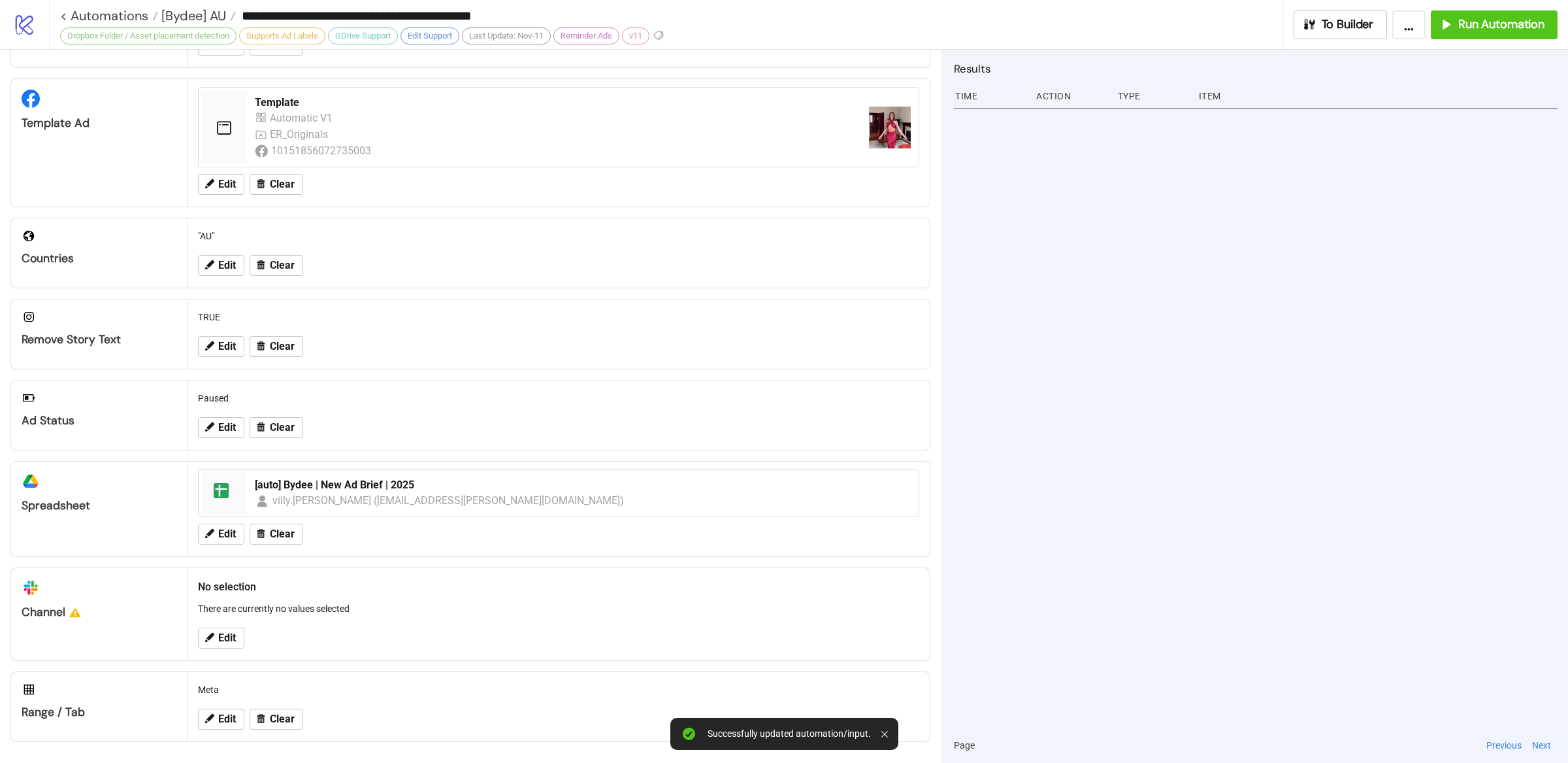
scroll to position [239, 0]
click at [231, 717] on span "Edit" at bounding box center [227, 719] width 18 height 12
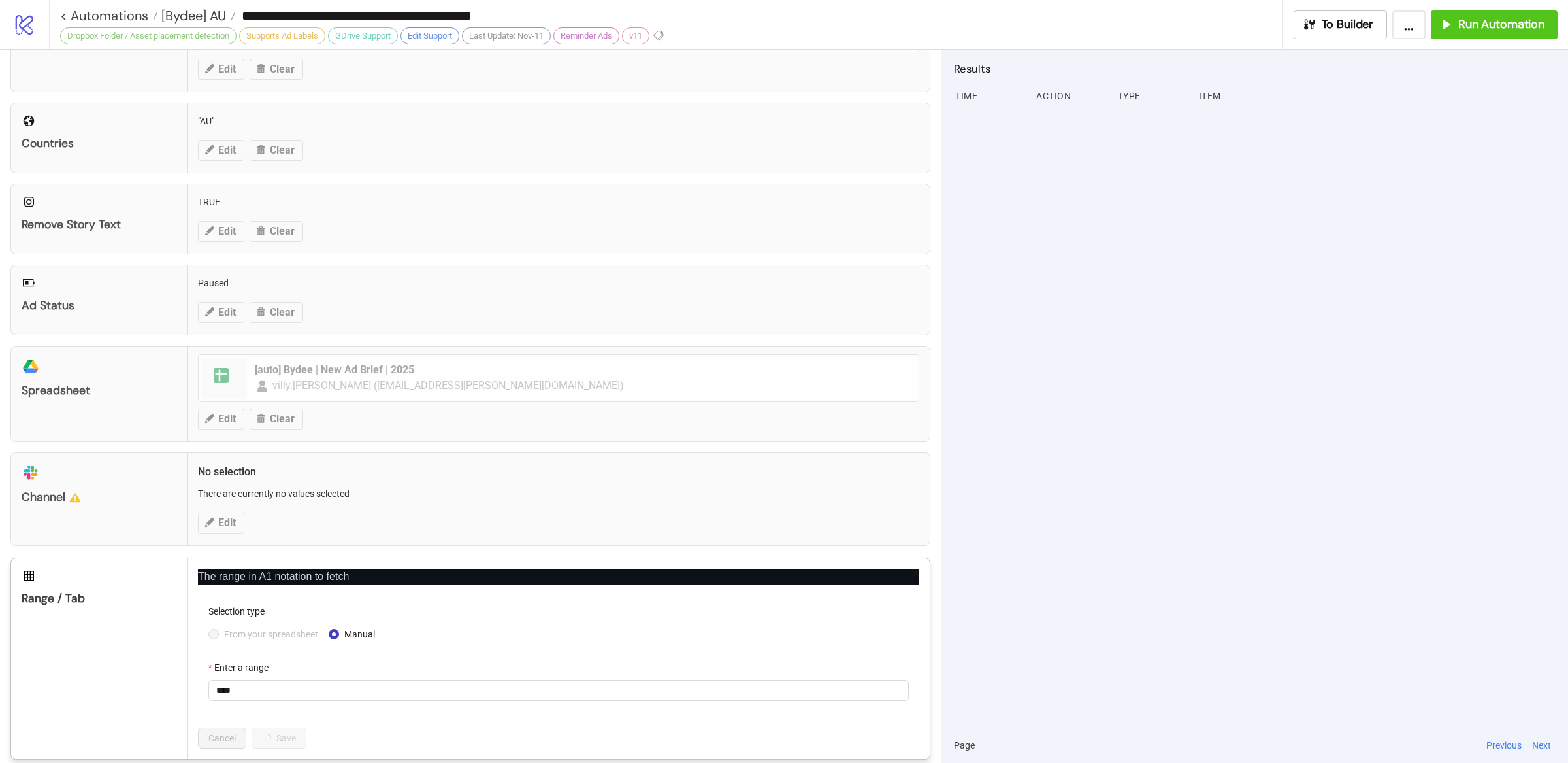
scroll to position [371, 0]
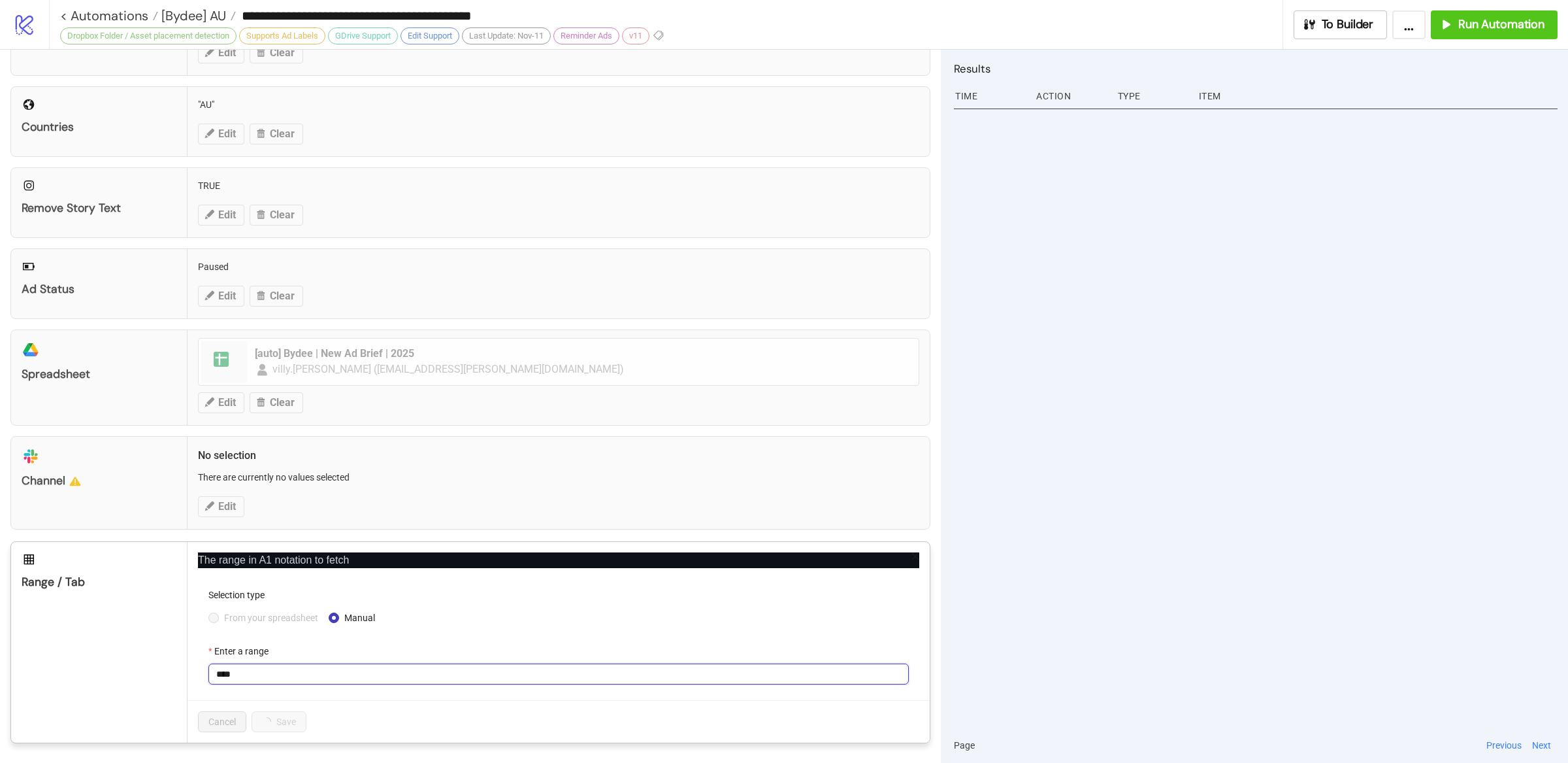
click at [261, 671] on input "****" at bounding box center [559, 674] width 700 height 21
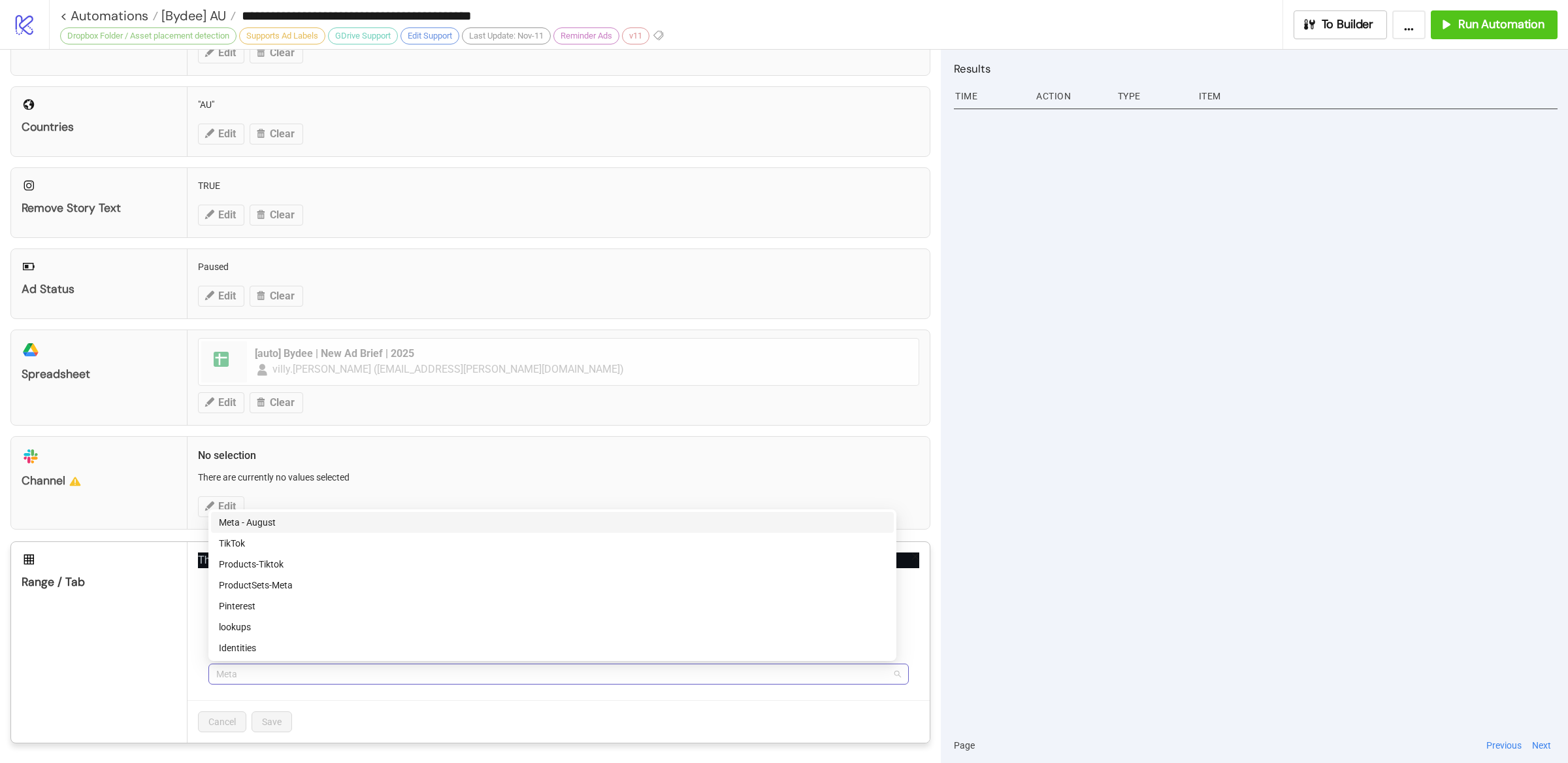
click at [267, 666] on span "Meta" at bounding box center [558, 674] width 685 height 20
click at [281, 526] on div "Meta - August" at bounding box center [552, 523] width 667 height 15
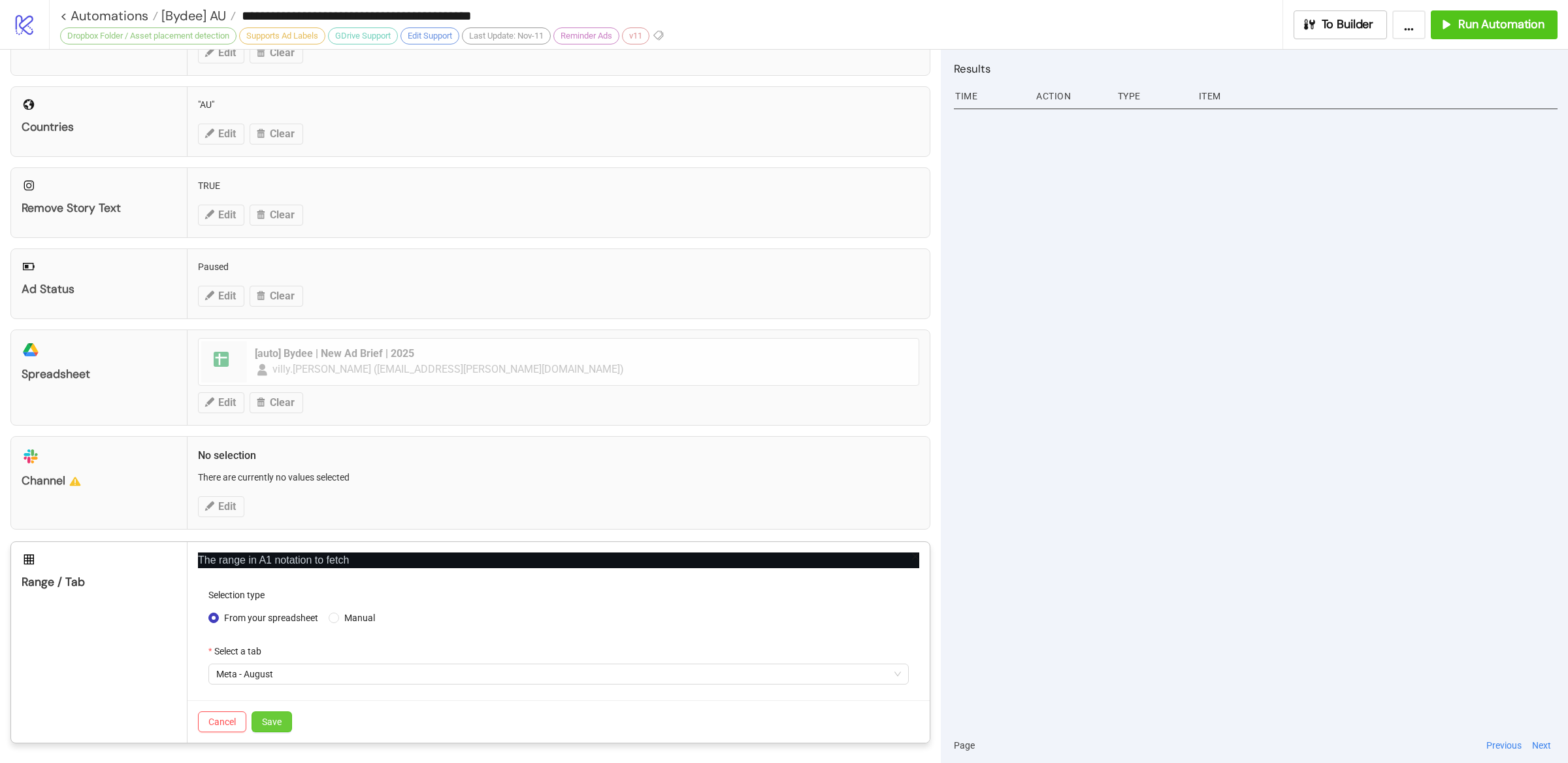
click at [266, 722] on span "Save" at bounding box center [271, 722] width 20 height 10
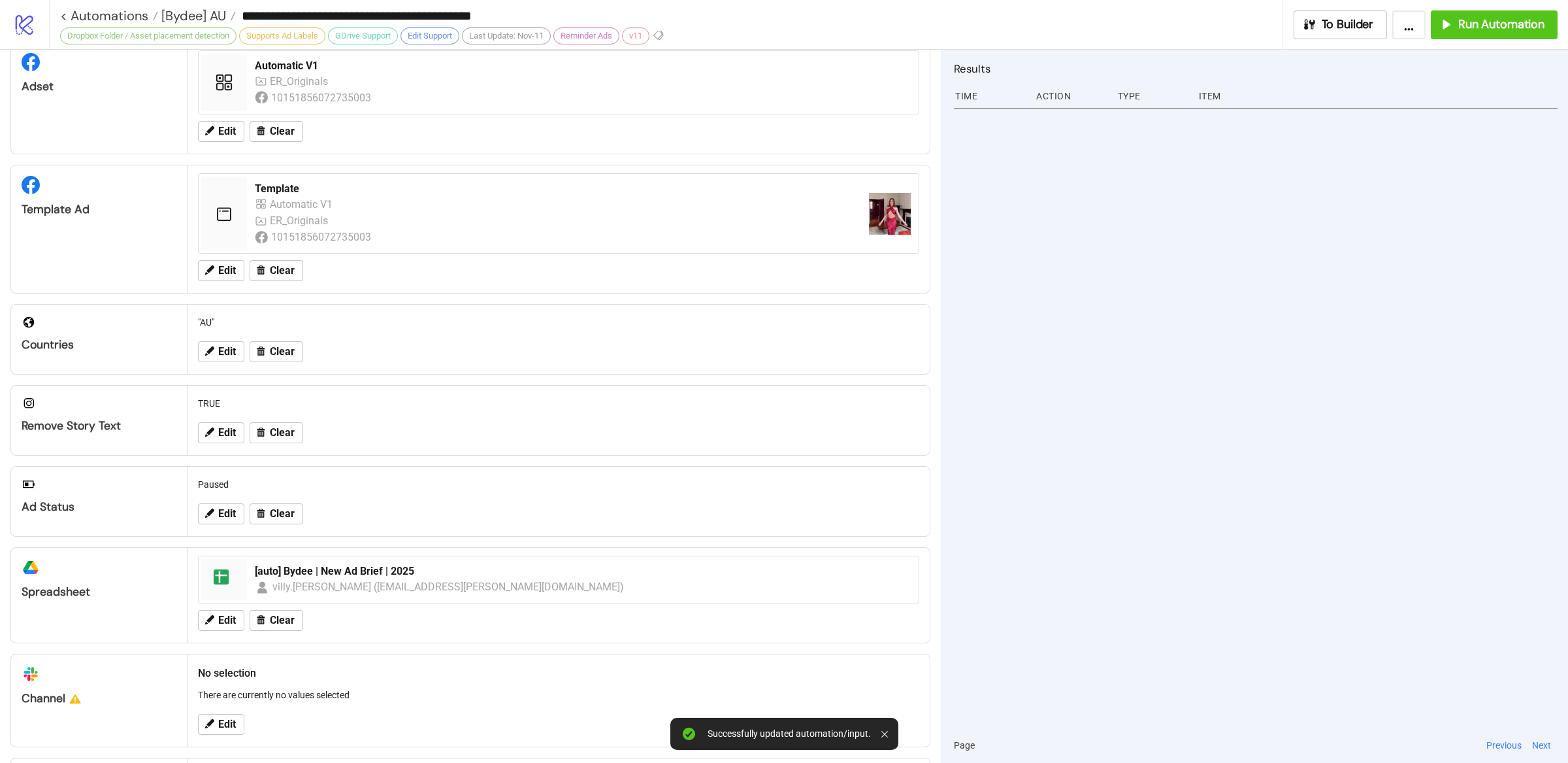
scroll to position [0, 0]
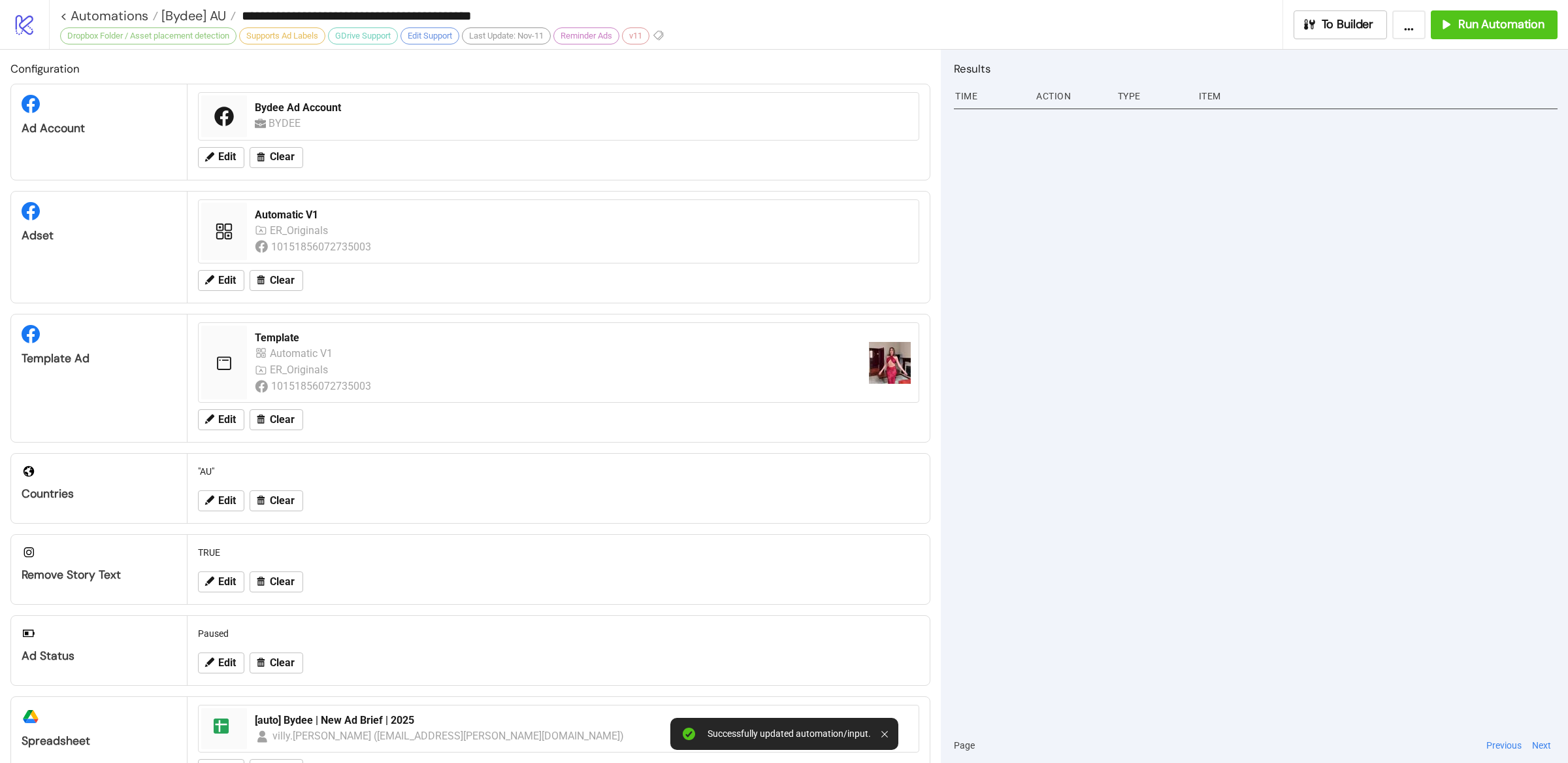
click at [1253, 386] on div at bounding box center [1255, 416] width 603 height 623
click at [1155, 314] on div at bounding box center [1255, 416] width 603 height 623
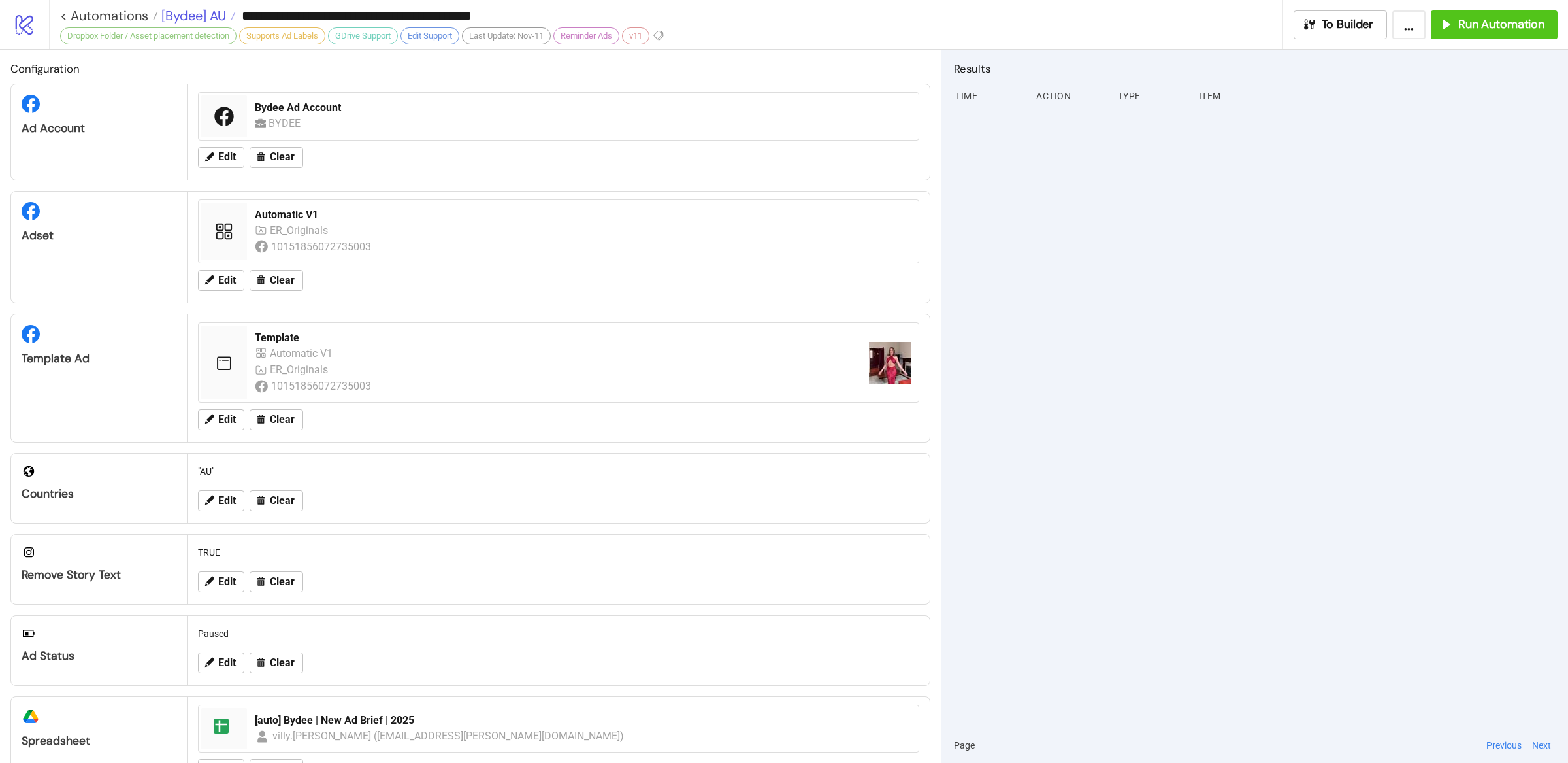
click at [192, 17] on span "[Bydee] AU" at bounding box center [192, 15] width 68 height 17
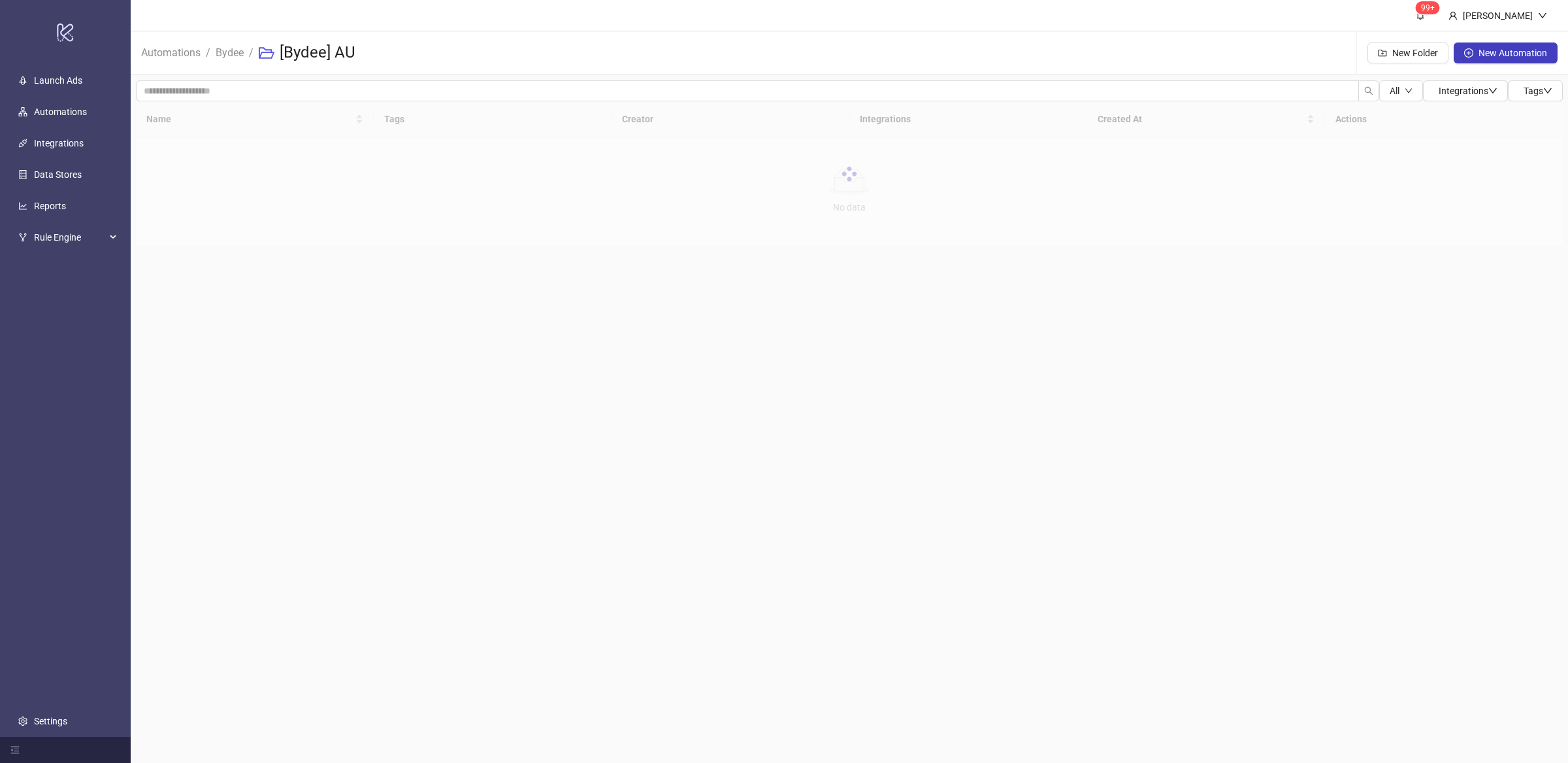
click at [423, 354] on main "99+ Villy Aparicio Automations / Bydee / [Bydee] AU New Folder New Automation A…" at bounding box center [849, 381] width 1437 height 763
click at [583, 402] on main "99+ Villy Aparicio Automations / Bydee / [Bydee] AU New Folder New Automation A…" at bounding box center [849, 381] width 1437 height 763
click at [586, 405] on main "99+ Villy Aparicio Automations / Bydee / [Bydee] AU New Folder New Automation A…" at bounding box center [849, 381] width 1437 height 763
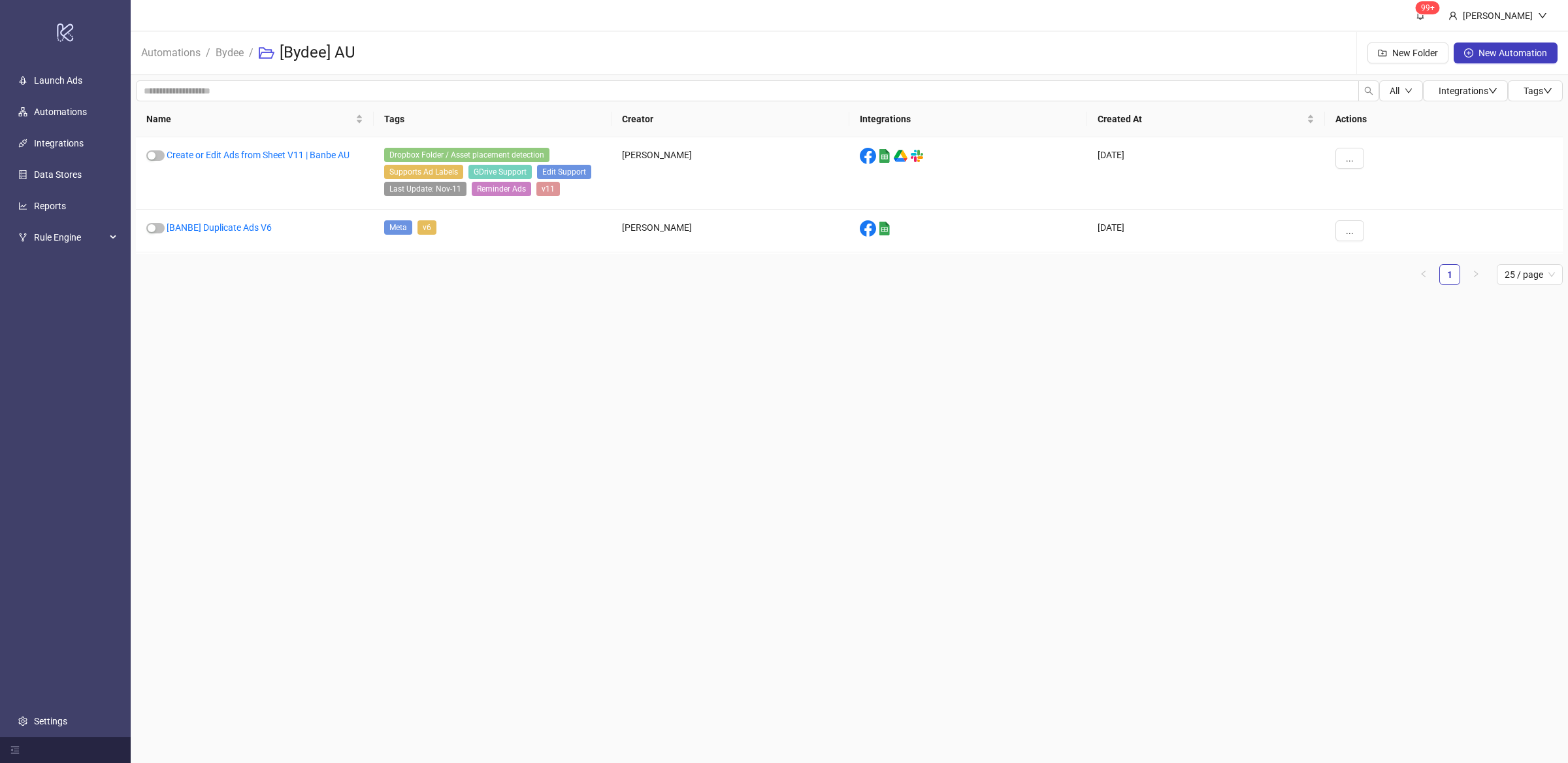
drag, startPoint x: 490, startPoint y: 478, endPoint x: 497, endPoint y: 470, distance: 10.6
click at [490, 477] on main "99+ Villy Aparicio Automations / Bydee / [Bydee] AU New Folder New Automation A…" at bounding box center [849, 381] width 1437 height 763
click at [489, 460] on main "99+ Villy Aparicio Automations / Bydee / [Bydee] AU New Folder New Automation A…" at bounding box center [849, 381] width 1437 height 763
click at [499, 476] on main "99+ Villy Aparicio Automations / Bydee / [Bydee] AU New Folder New Automation A…" at bounding box center [849, 381] width 1437 height 763
click at [1349, 156] on span "..." at bounding box center [1349, 158] width 8 height 10
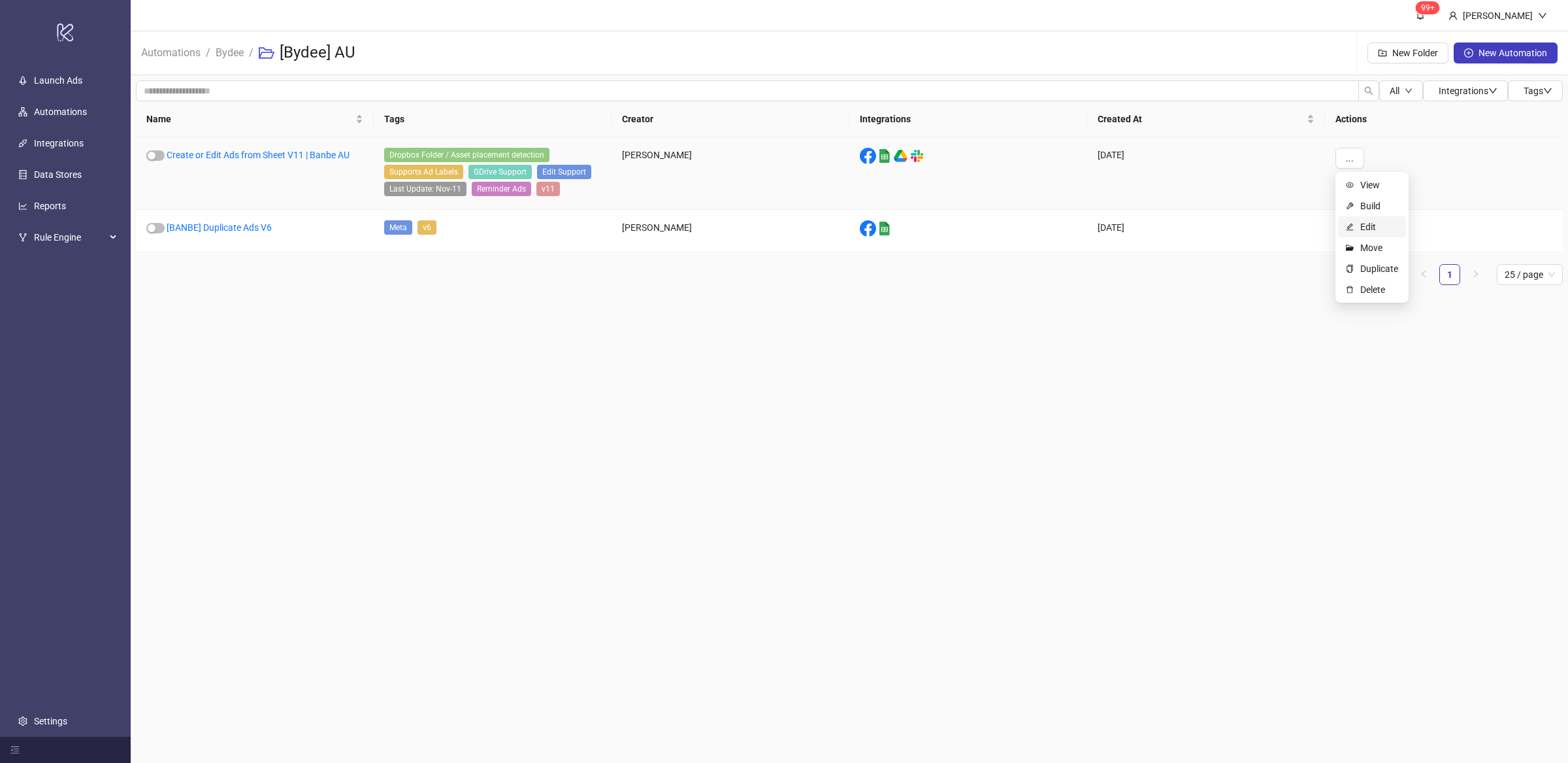
click at [1373, 225] on span "Edit" at bounding box center [1379, 227] width 38 height 15
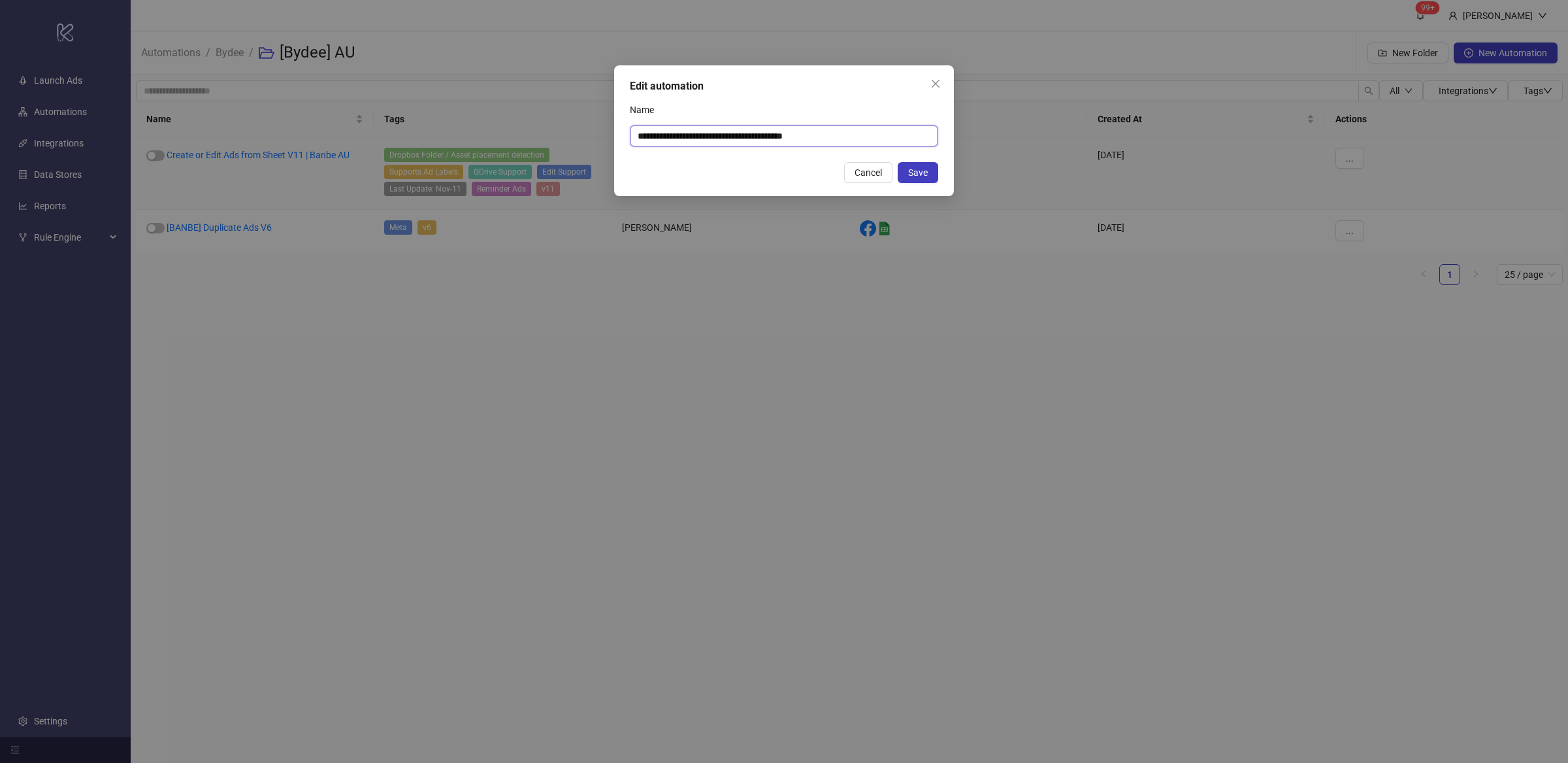
click at [830, 139] on input "**********" at bounding box center [784, 136] width 308 height 21
click at [805, 133] on input "**********" at bounding box center [784, 136] width 308 height 21
type input "**********"
click at [928, 175] on button "Save" at bounding box center [917, 173] width 41 height 21
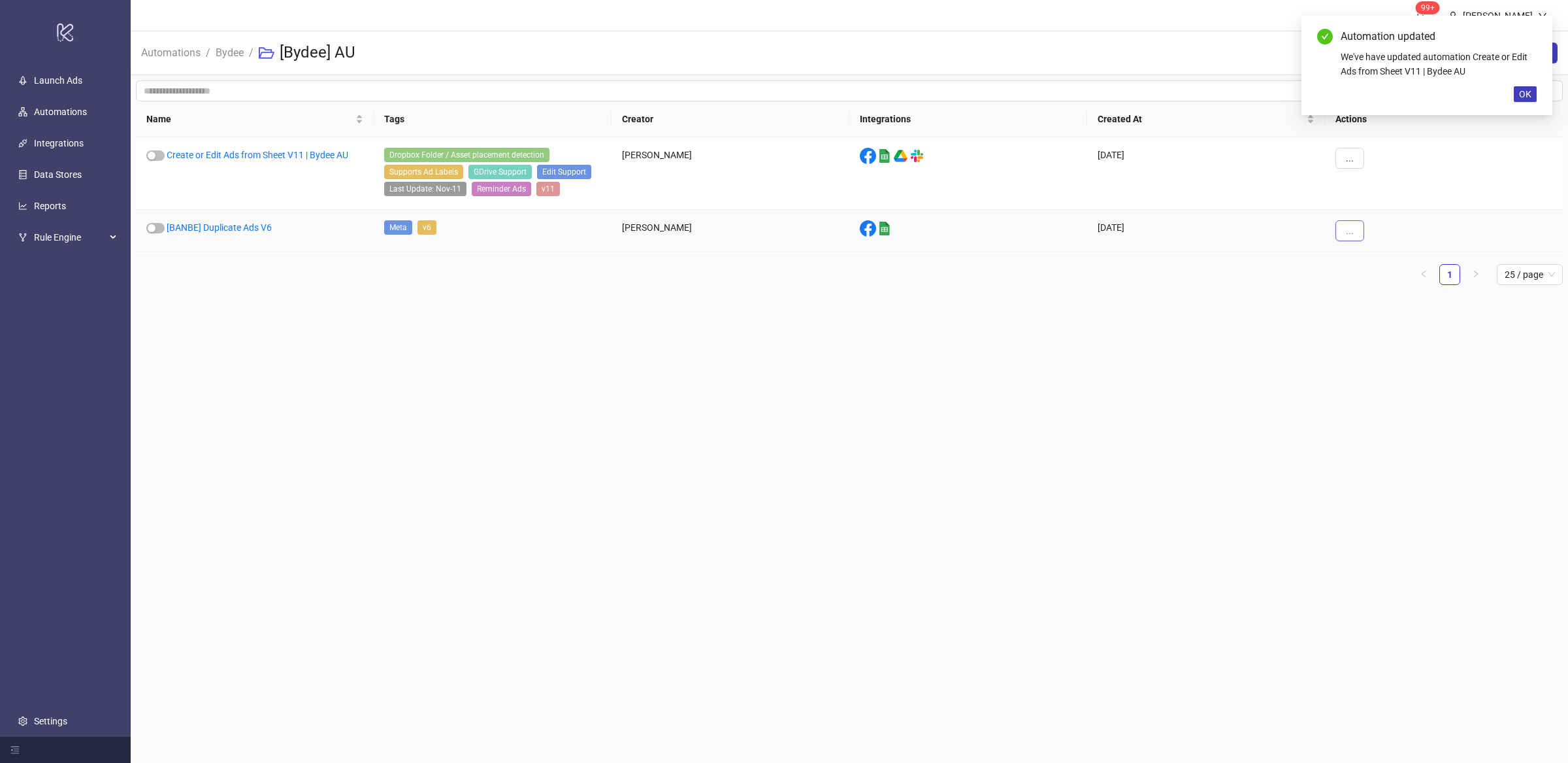
click at [1351, 233] on span "..." at bounding box center [1349, 231] width 8 height 10
click at [1373, 299] on span "Edit" at bounding box center [1379, 300] width 38 height 15
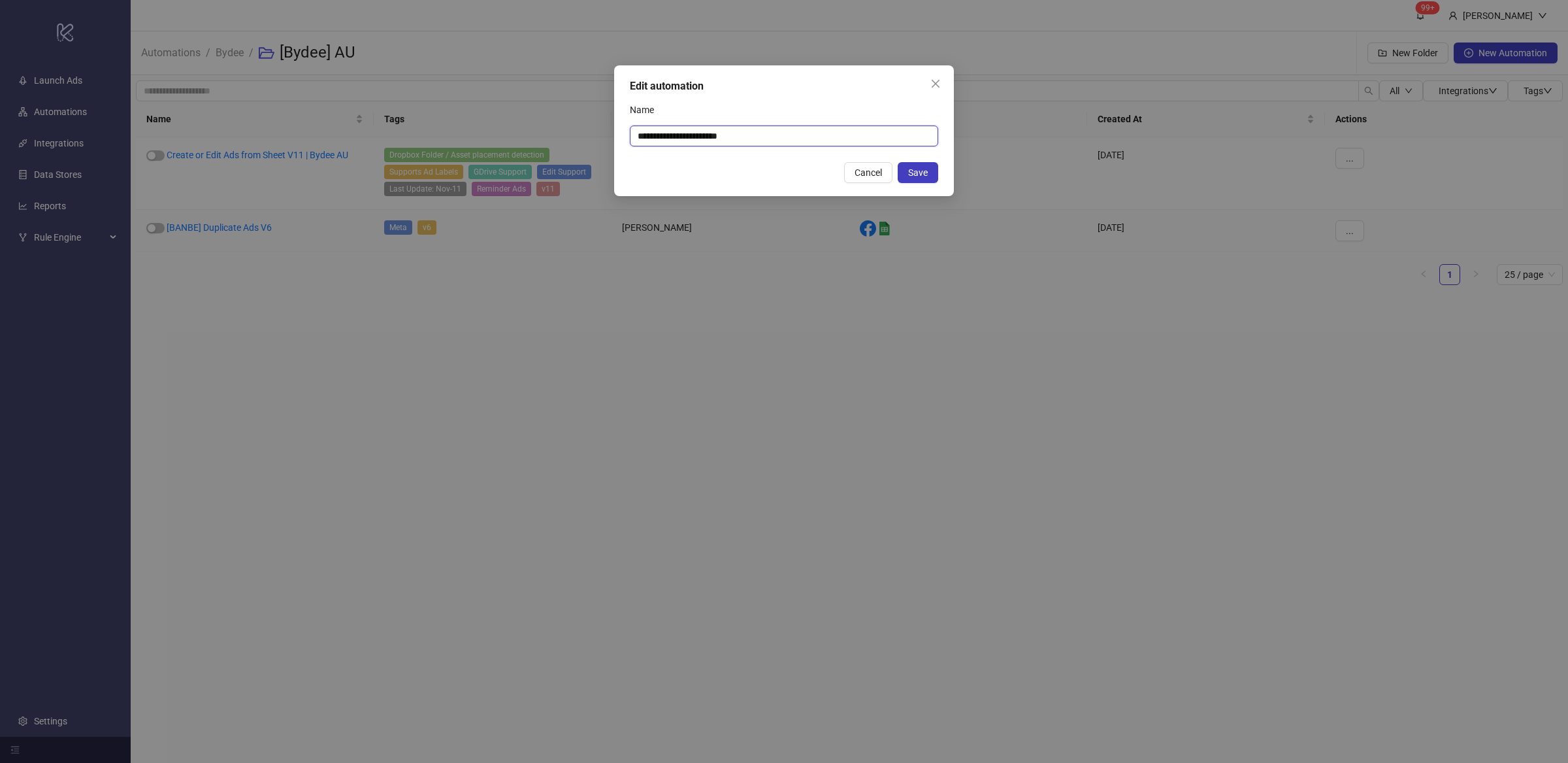
click at [670, 135] on input "**********" at bounding box center [784, 136] width 308 height 21
type input "**********"
click at [924, 170] on span "Save" at bounding box center [917, 173] width 20 height 10
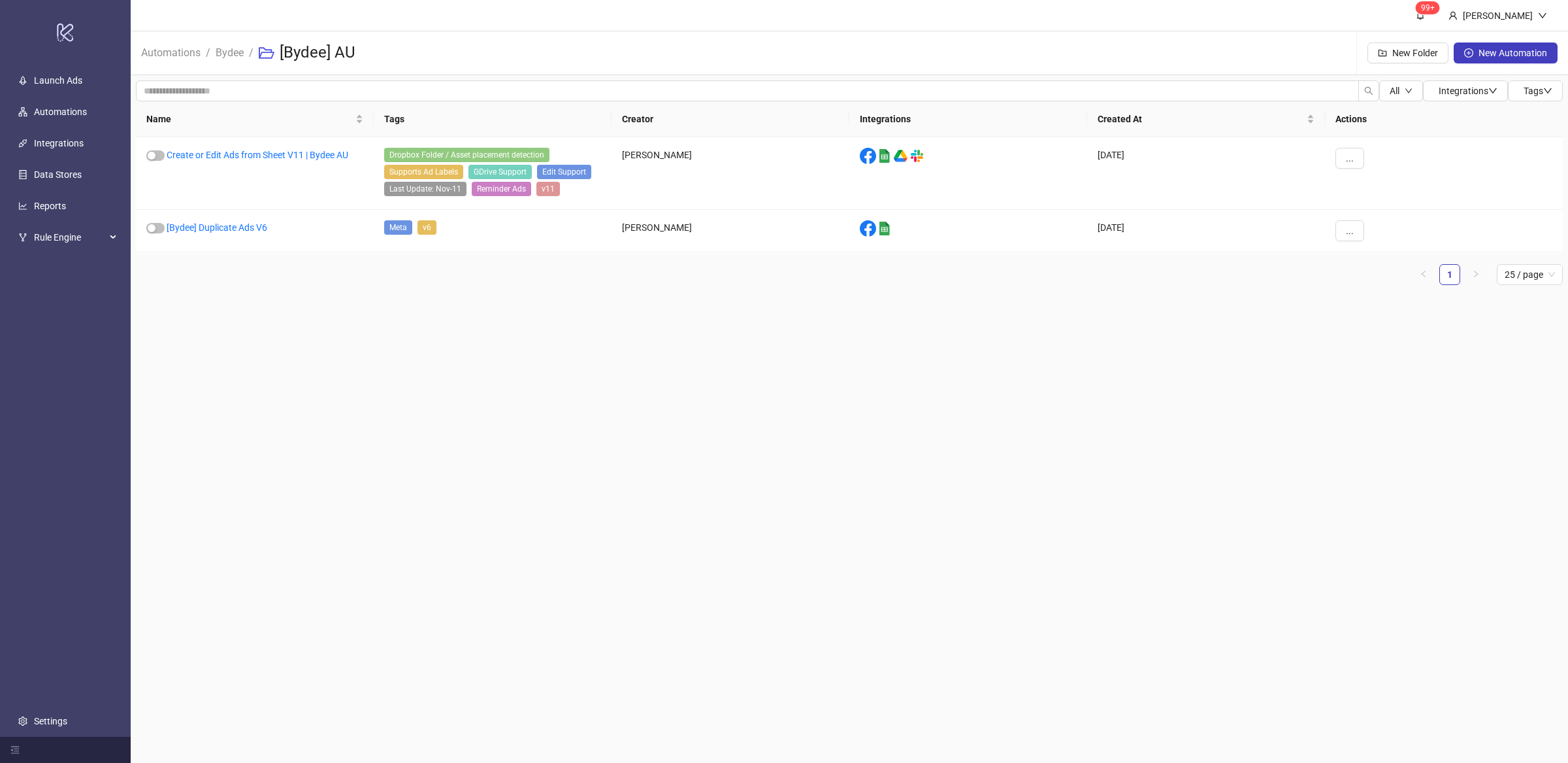
click at [508, 344] on main "99+ Villy Aparicio Automations / Bydee / [Bydee] AU New Folder New Automation A…" at bounding box center [849, 381] width 1437 height 763
click at [242, 231] on link "[Bydee] Duplicate Ads V6" at bounding box center [217, 227] width 101 height 10
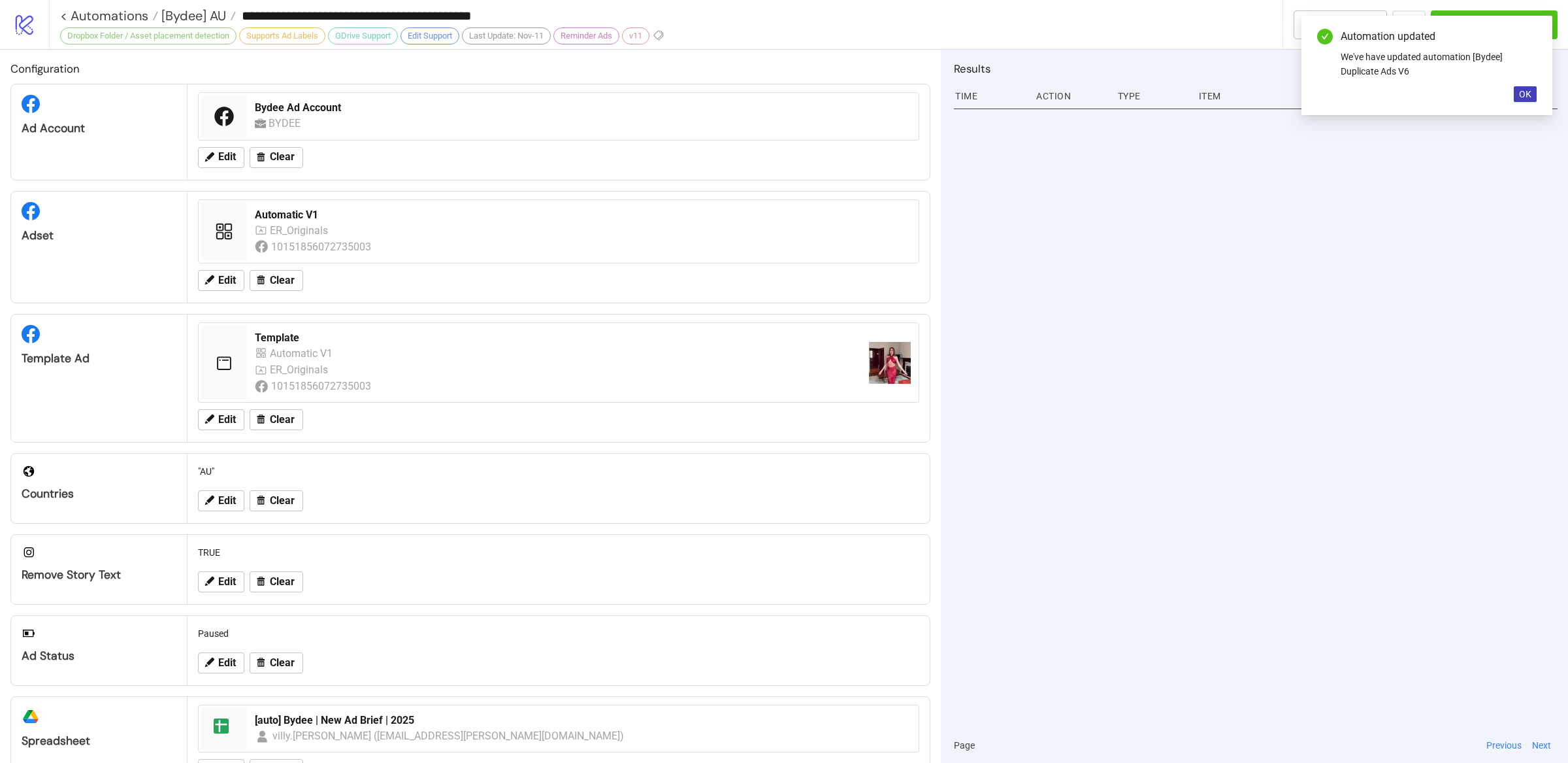
type input "**********"
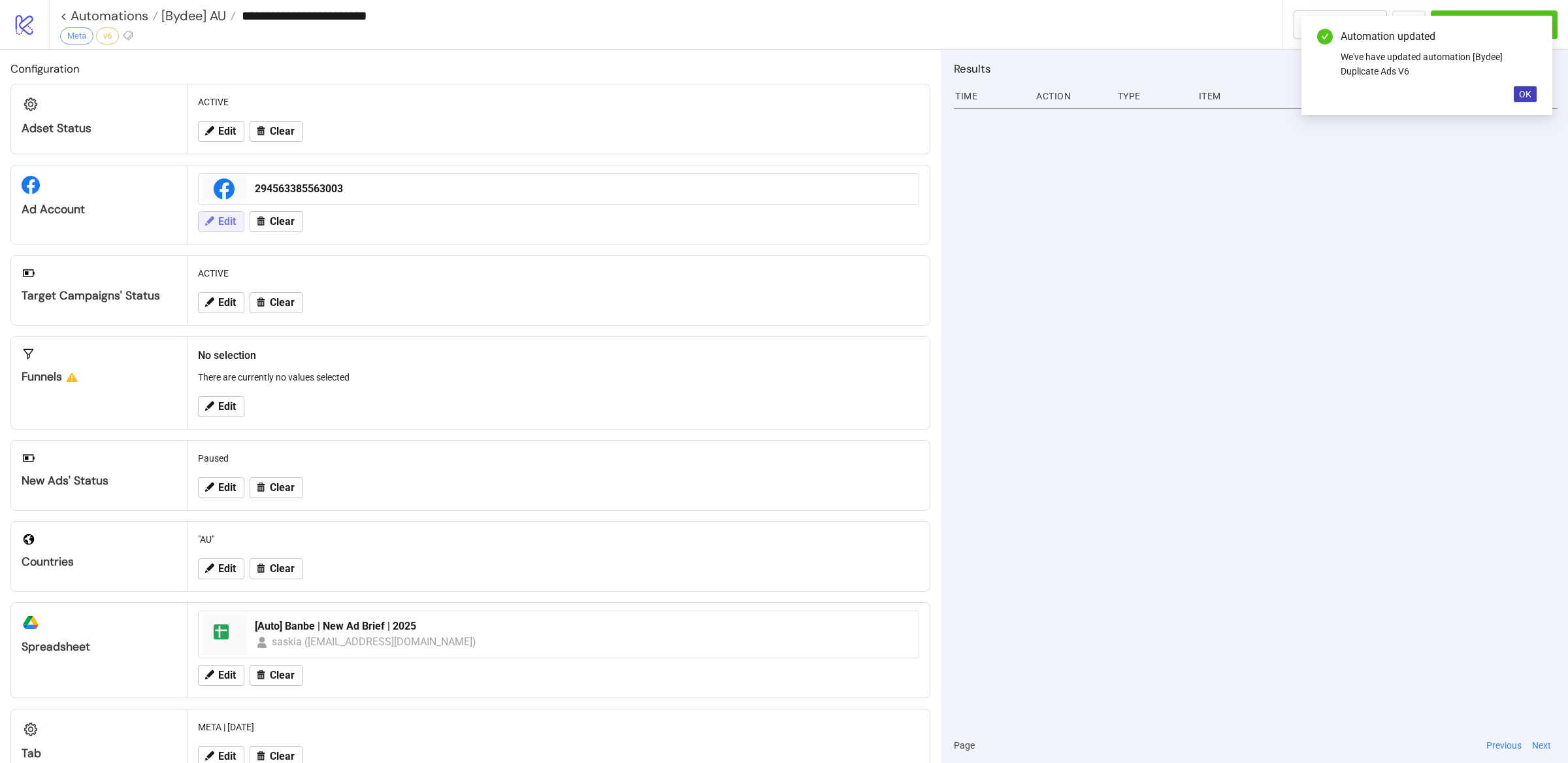
click at [219, 224] on span "Edit" at bounding box center [227, 222] width 18 height 12
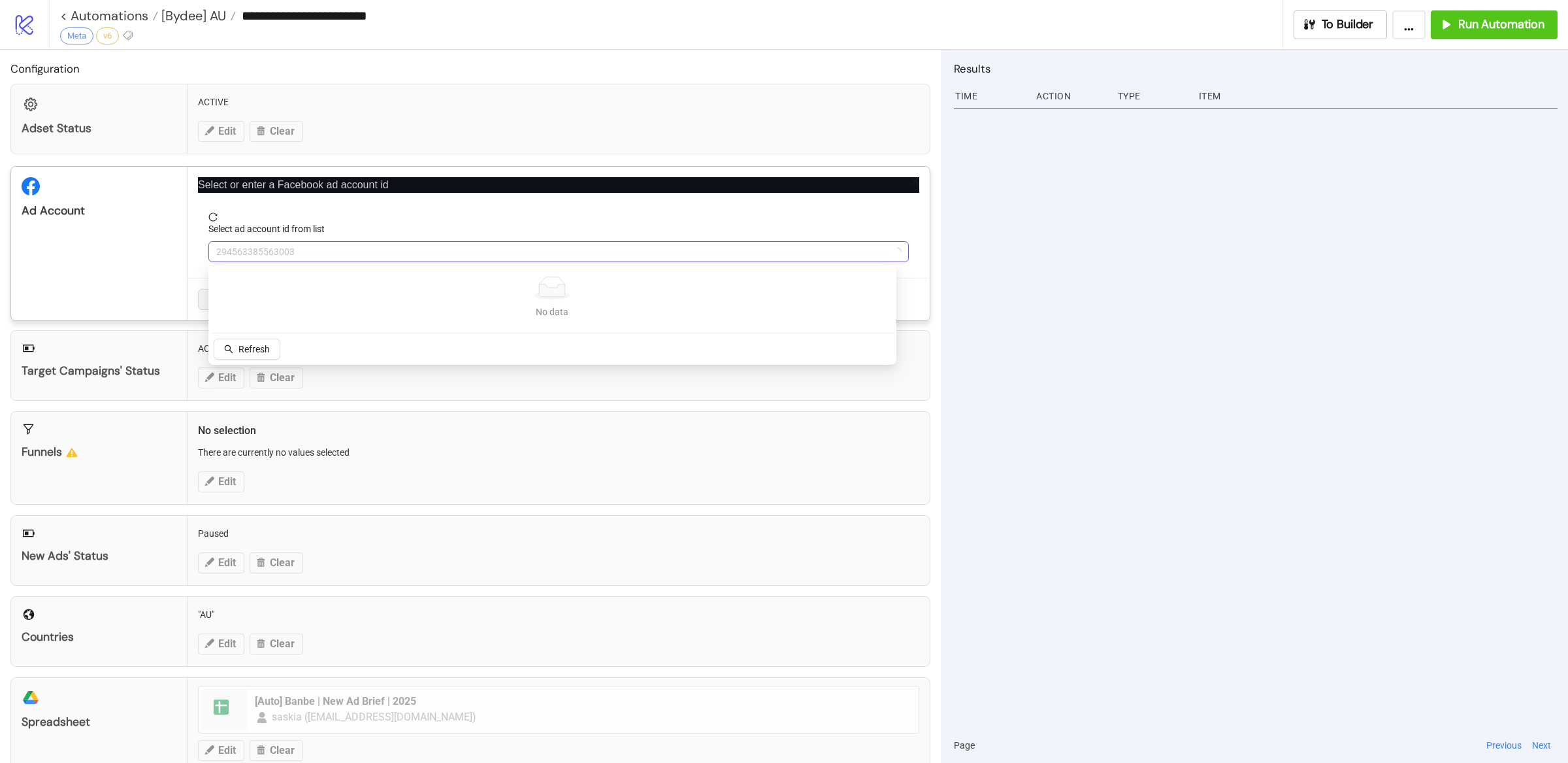
click at [330, 245] on span "294563385563003" at bounding box center [558, 251] width 685 height 20
click at [329, 250] on span "Banbe - AU" at bounding box center [558, 251] width 685 height 20
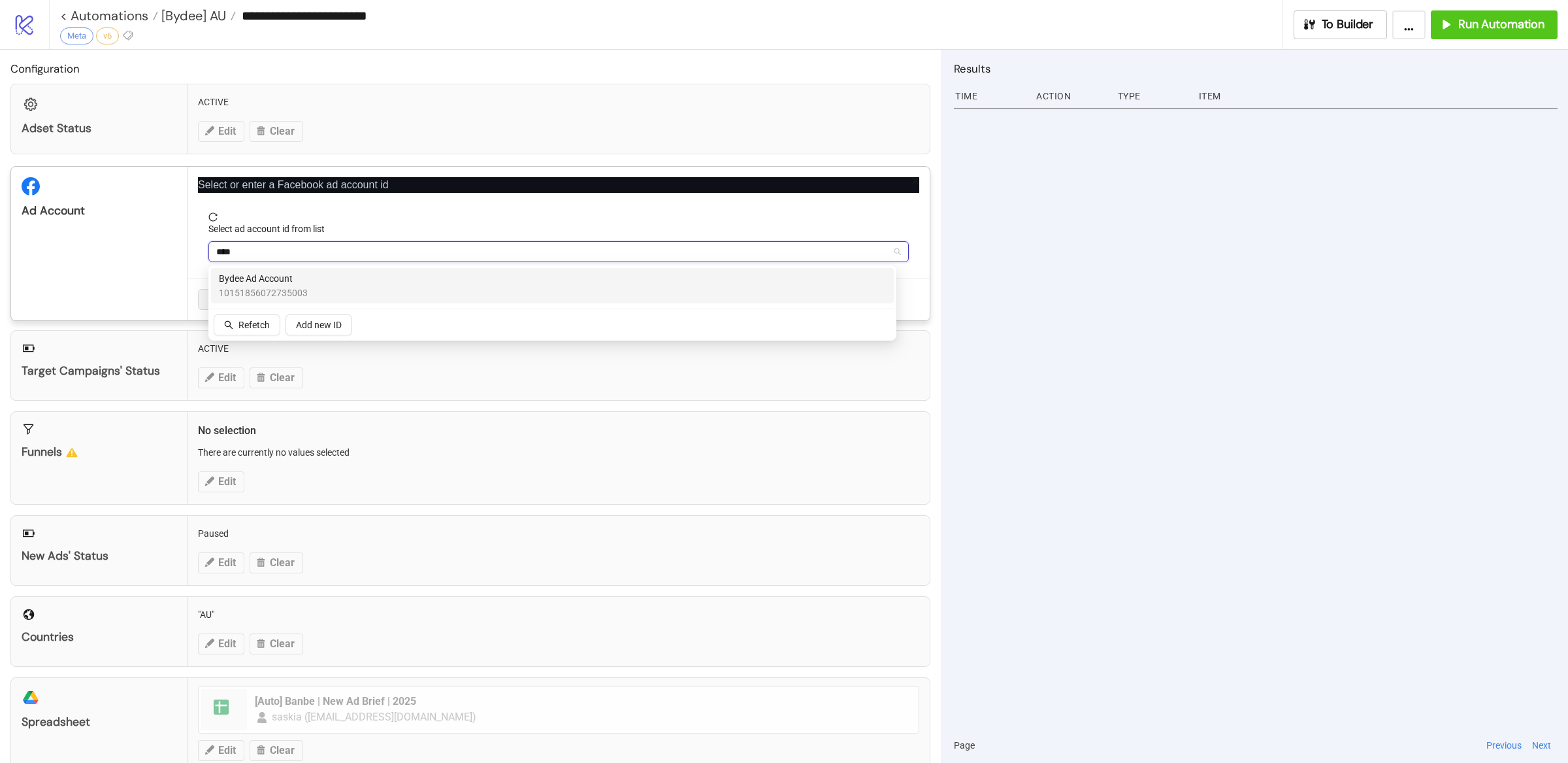
type input "*****"
click at [287, 293] on span "10151856072735003" at bounding box center [263, 293] width 89 height 15
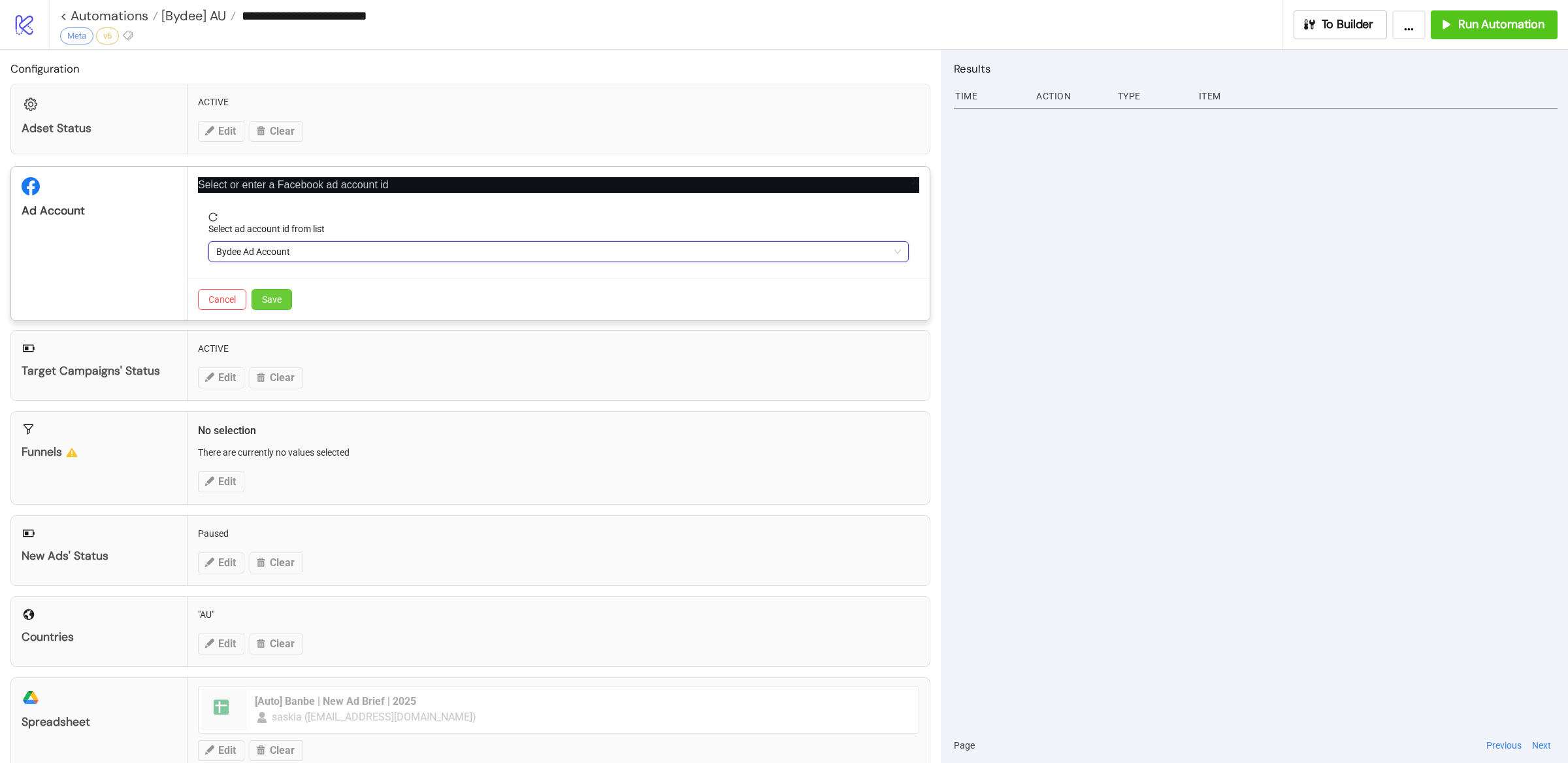
click at [274, 293] on button "Save" at bounding box center [271, 299] width 41 height 21
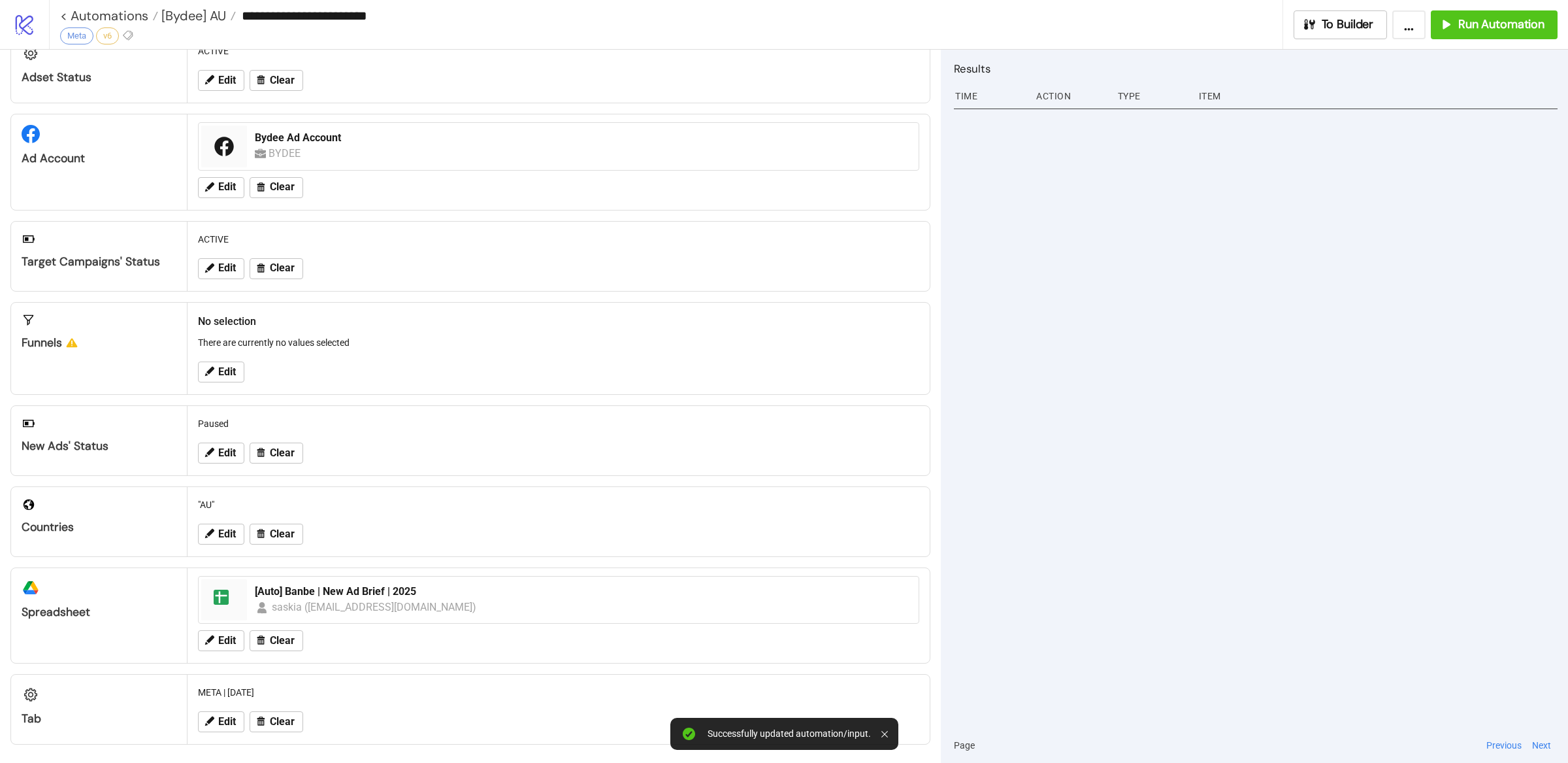
scroll to position [56, 0]
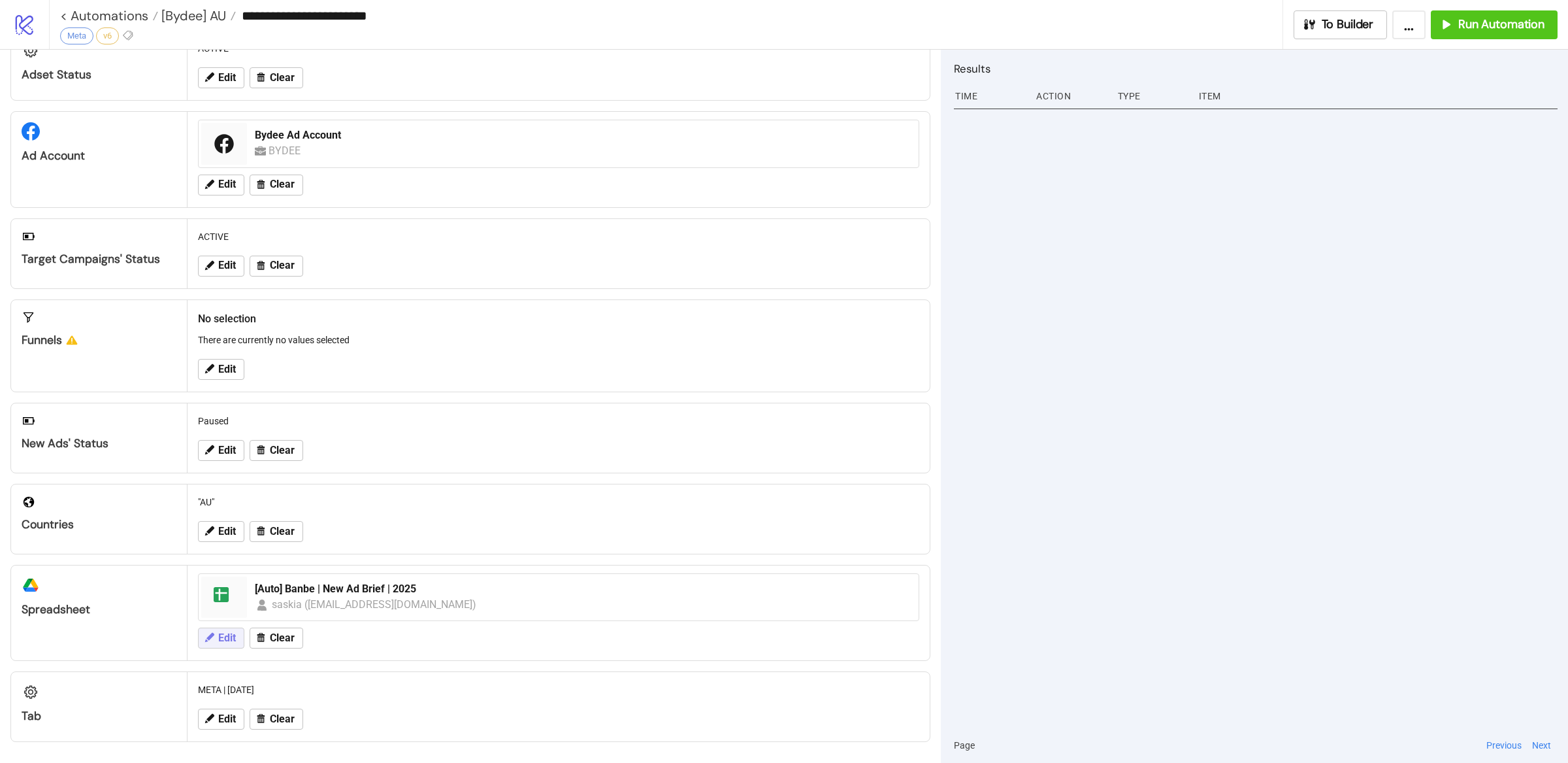
click at [227, 638] on span "Edit" at bounding box center [227, 638] width 18 height 12
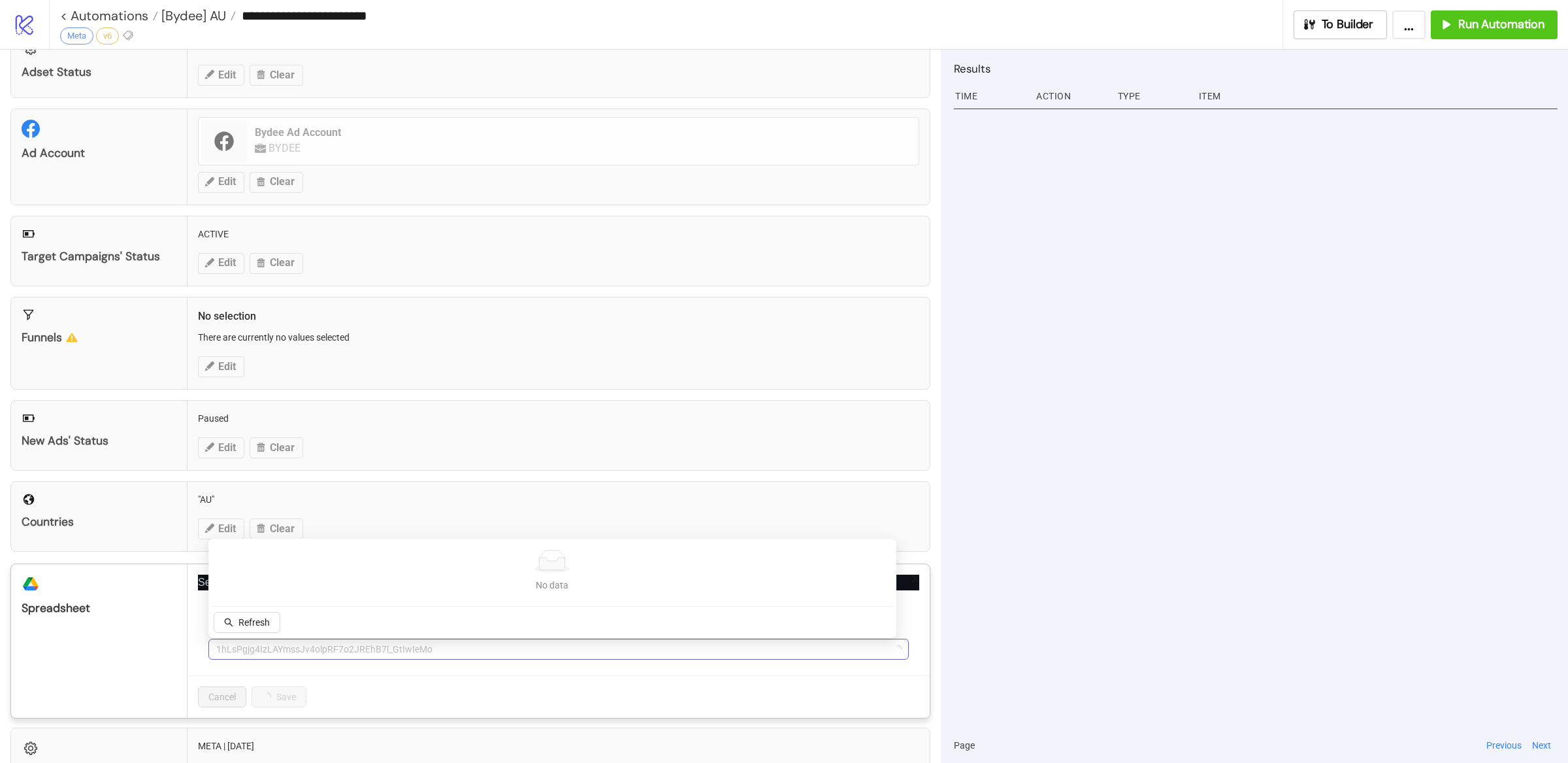
click at [476, 655] on span "1hLsPgjg4IzLAYmssJv4olpRF7o2JREhB7l_GtIwIeMo" at bounding box center [558, 649] width 685 height 20
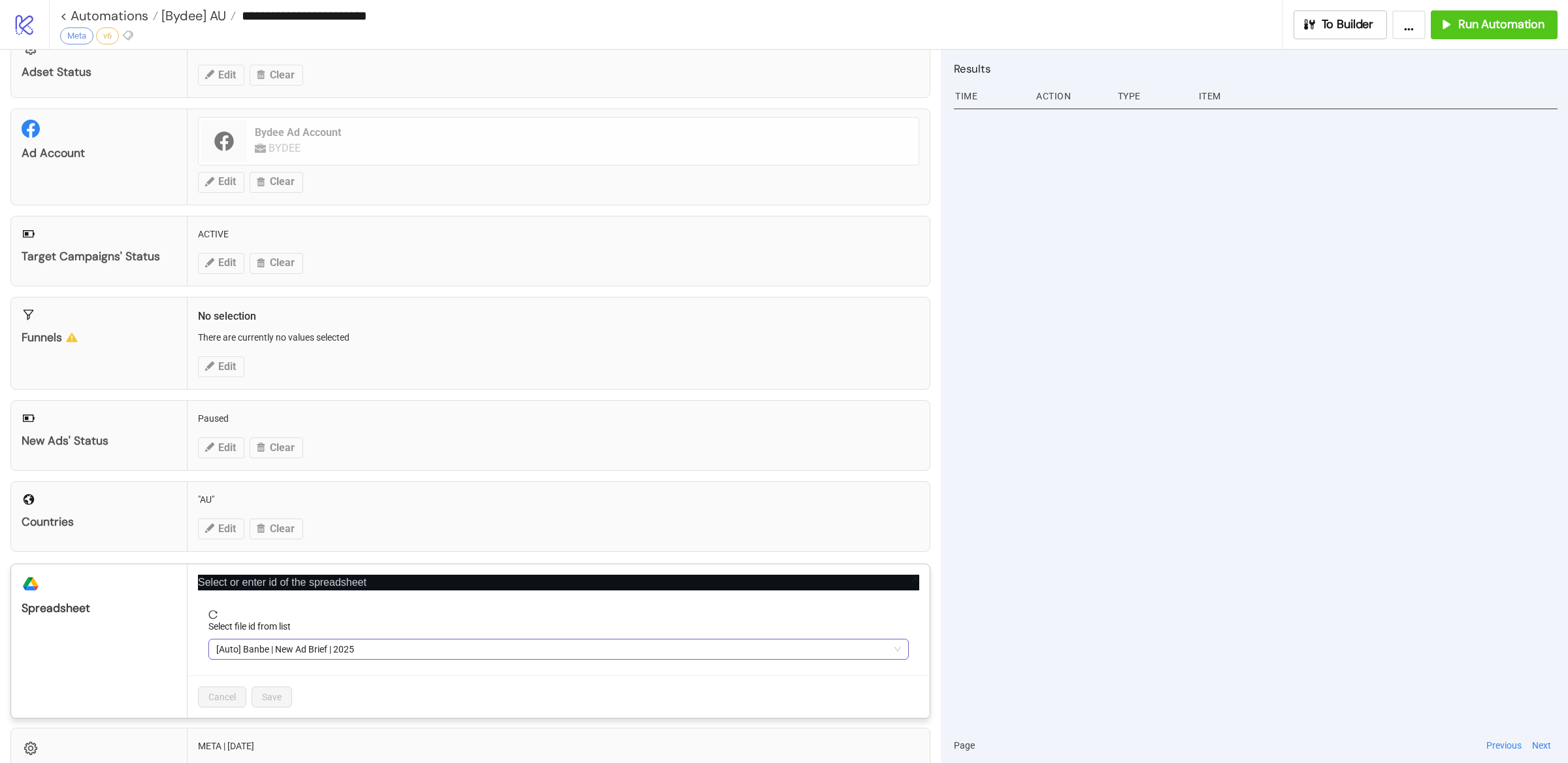
click at [389, 644] on span "[Auto] Banbe | New Ad Brief | 2025" at bounding box center [558, 649] width 685 height 20
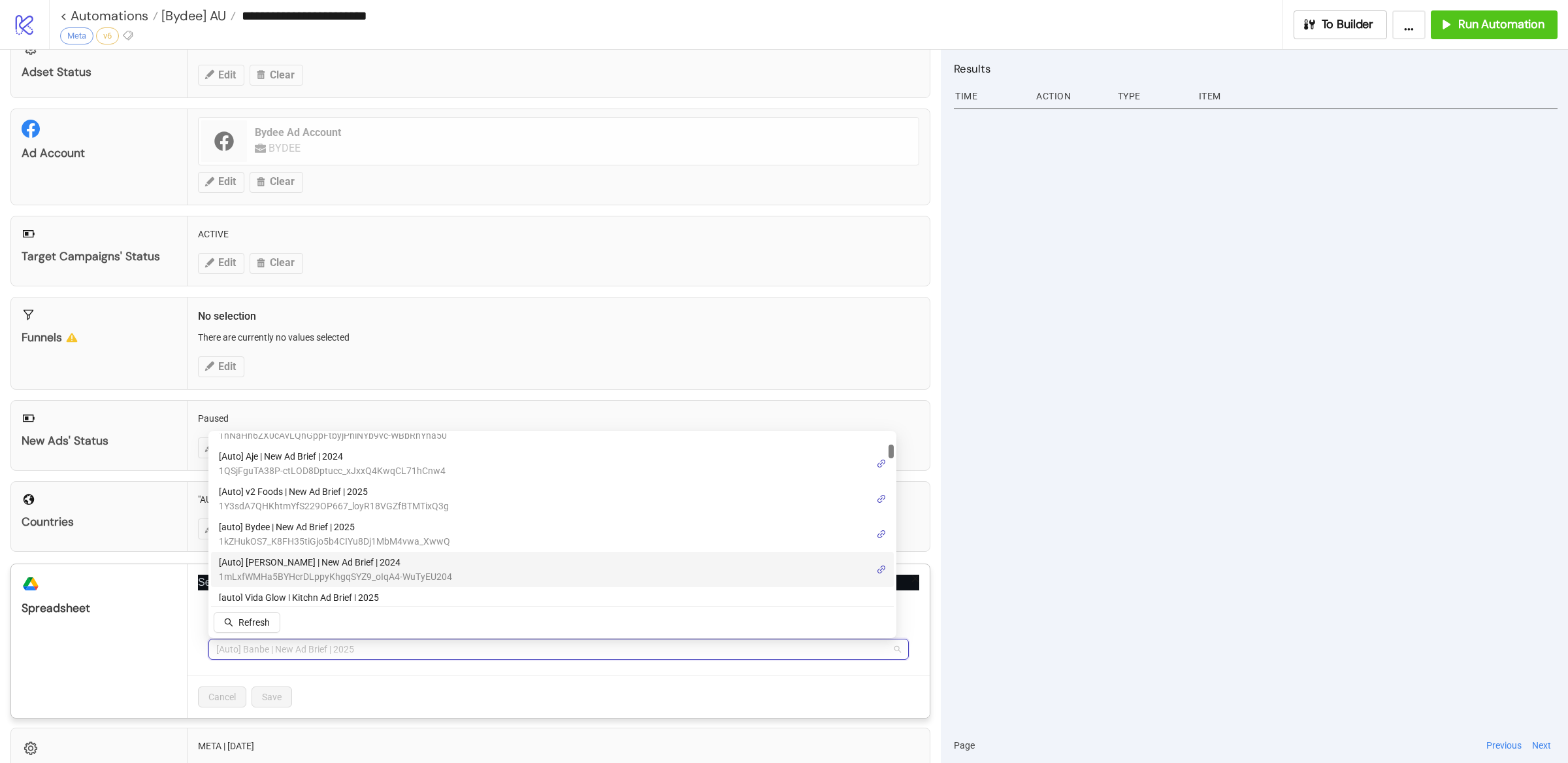
scroll to position [0, 0]
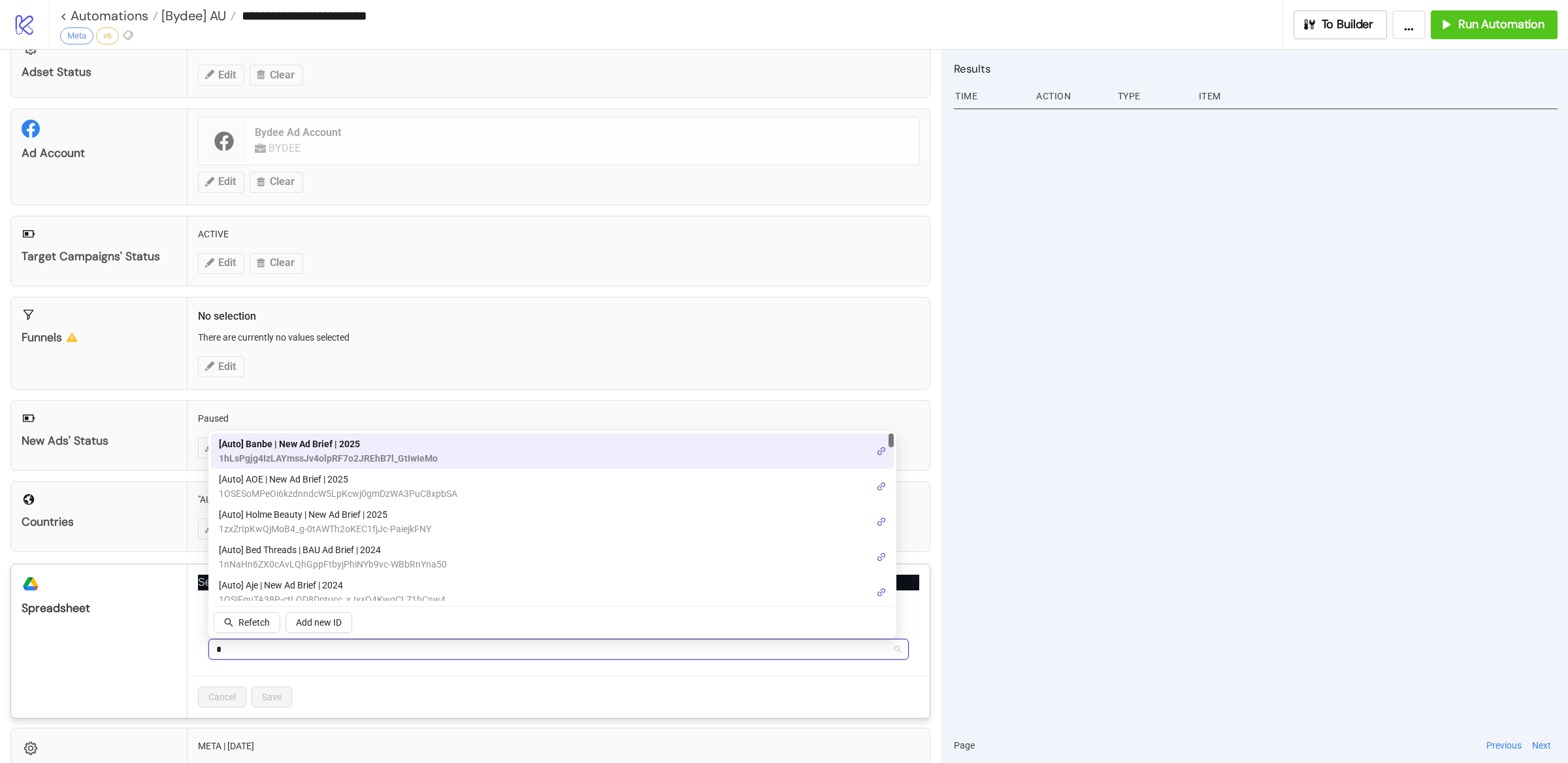
type input "**"
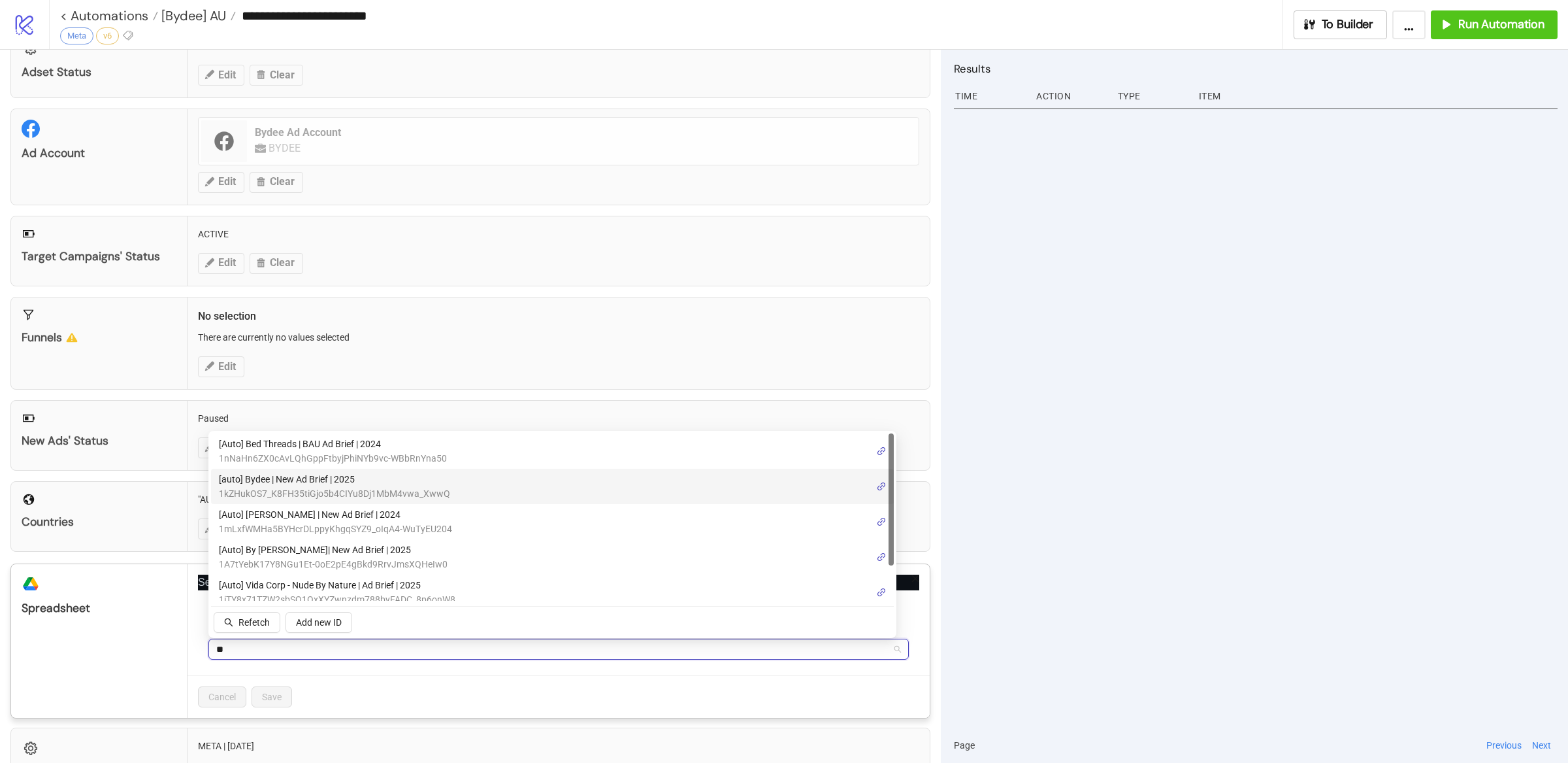
click at [405, 478] on span "[auto] Bydee | New Ad Brief | 2025" at bounding box center [335, 479] width 231 height 15
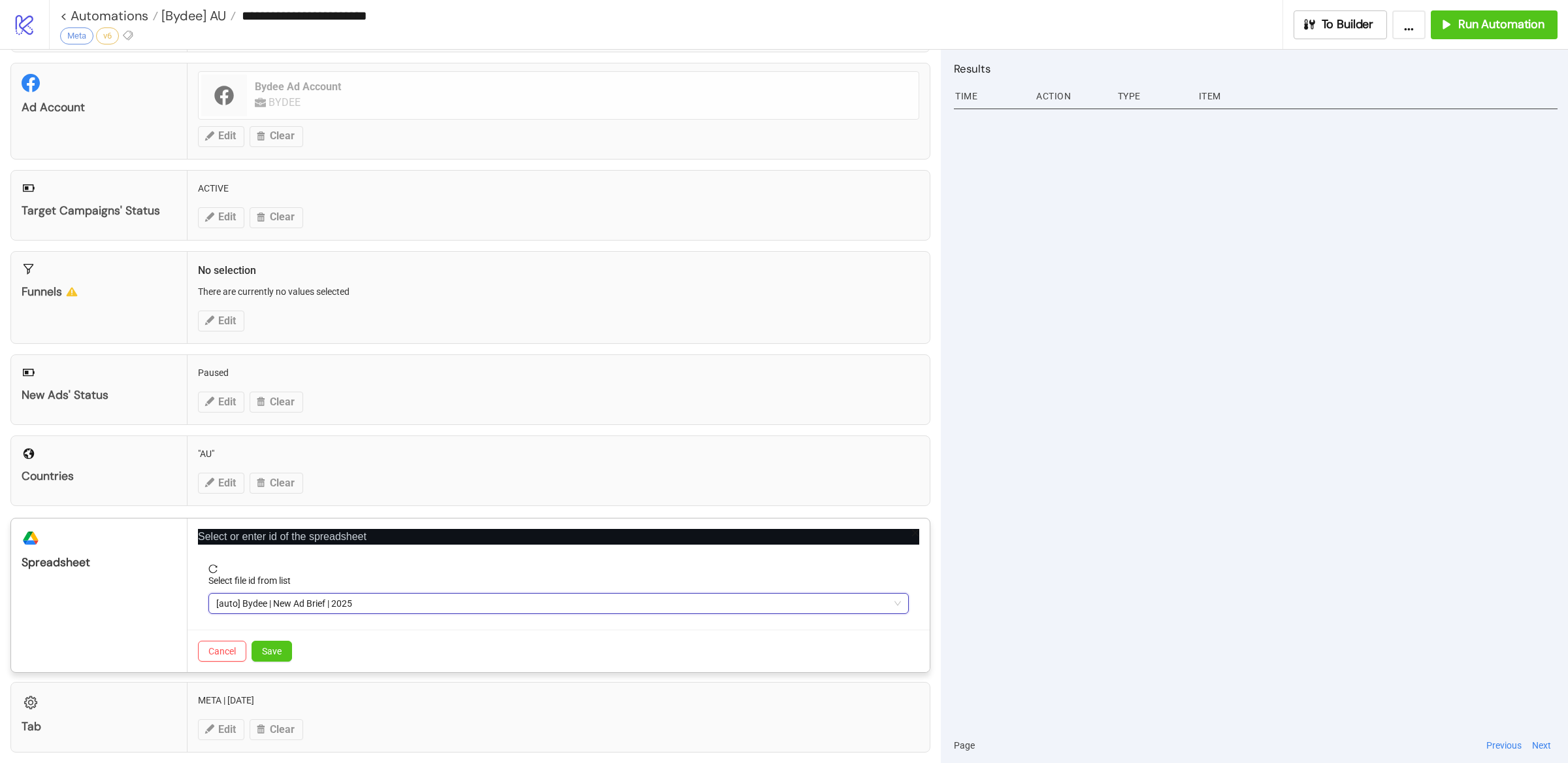
scroll to position [115, 0]
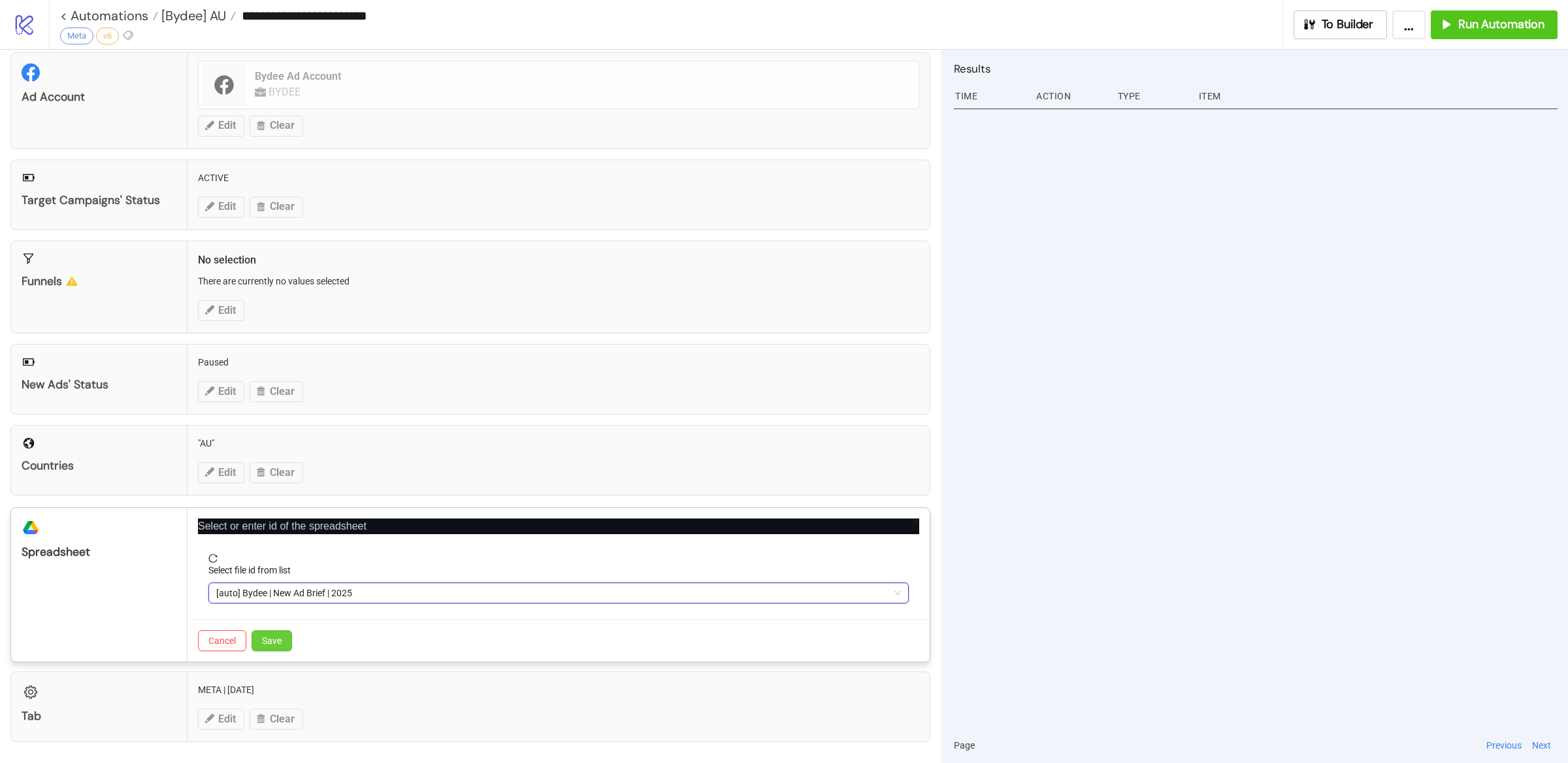
click at [275, 641] on span "Save" at bounding box center [271, 641] width 20 height 10
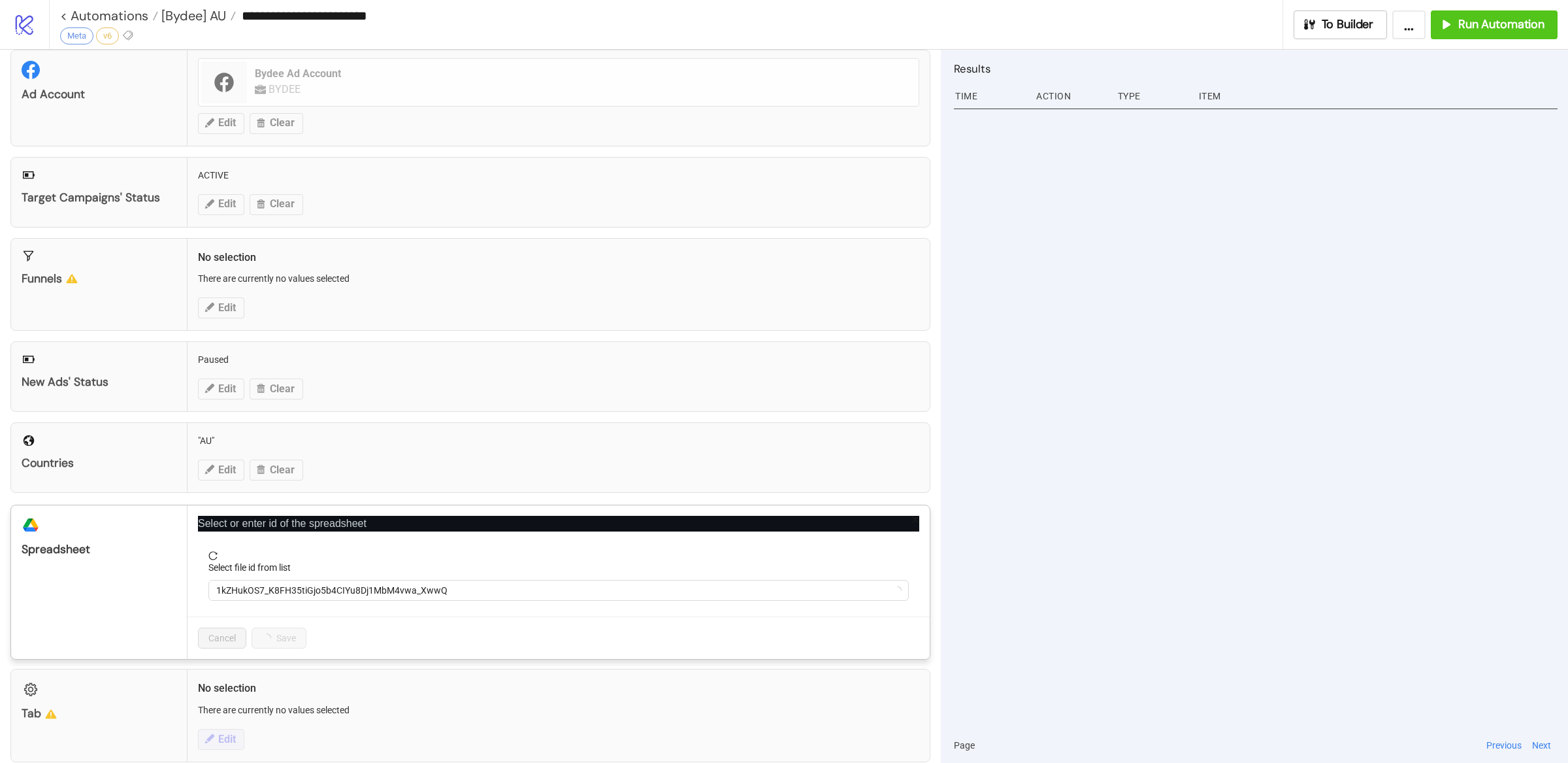
scroll to position [79, 0]
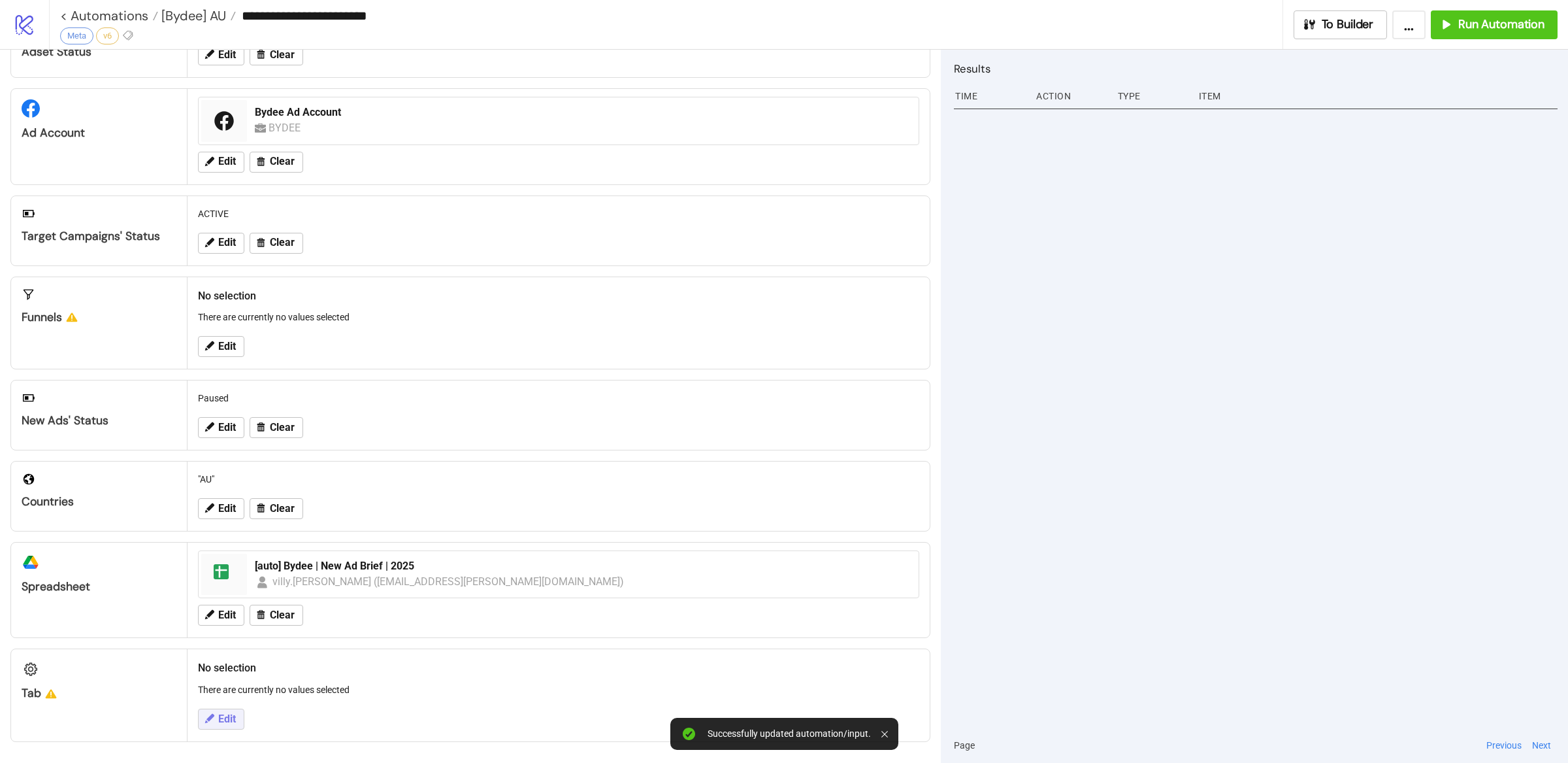
click at [227, 717] on span "Edit" at bounding box center [227, 719] width 18 height 12
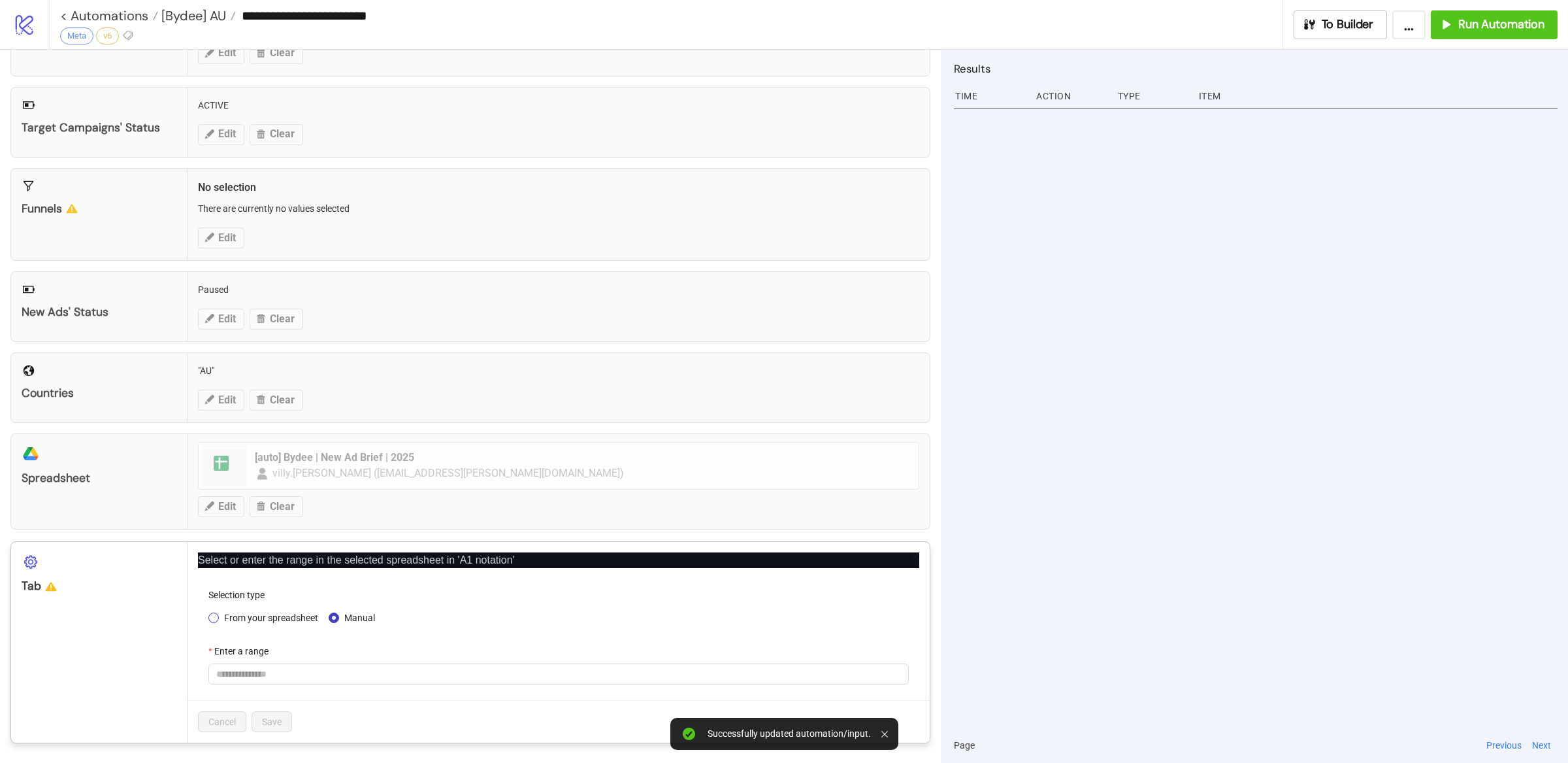
scroll to position [187, 0]
click at [279, 675] on span at bounding box center [558, 674] width 685 height 20
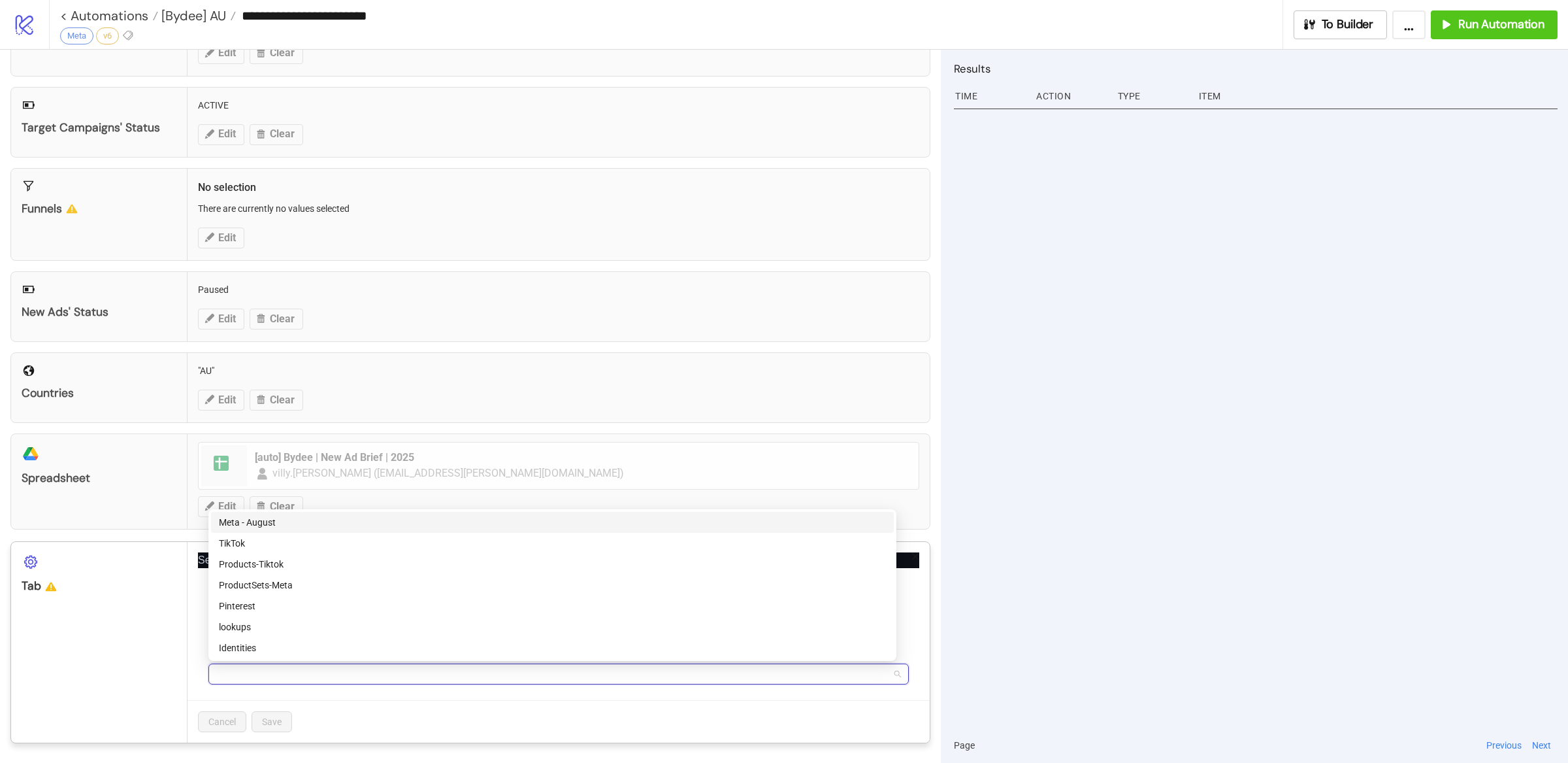
click at [284, 526] on div "Meta - August" at bounding box center [552, 523] width 667 height 15
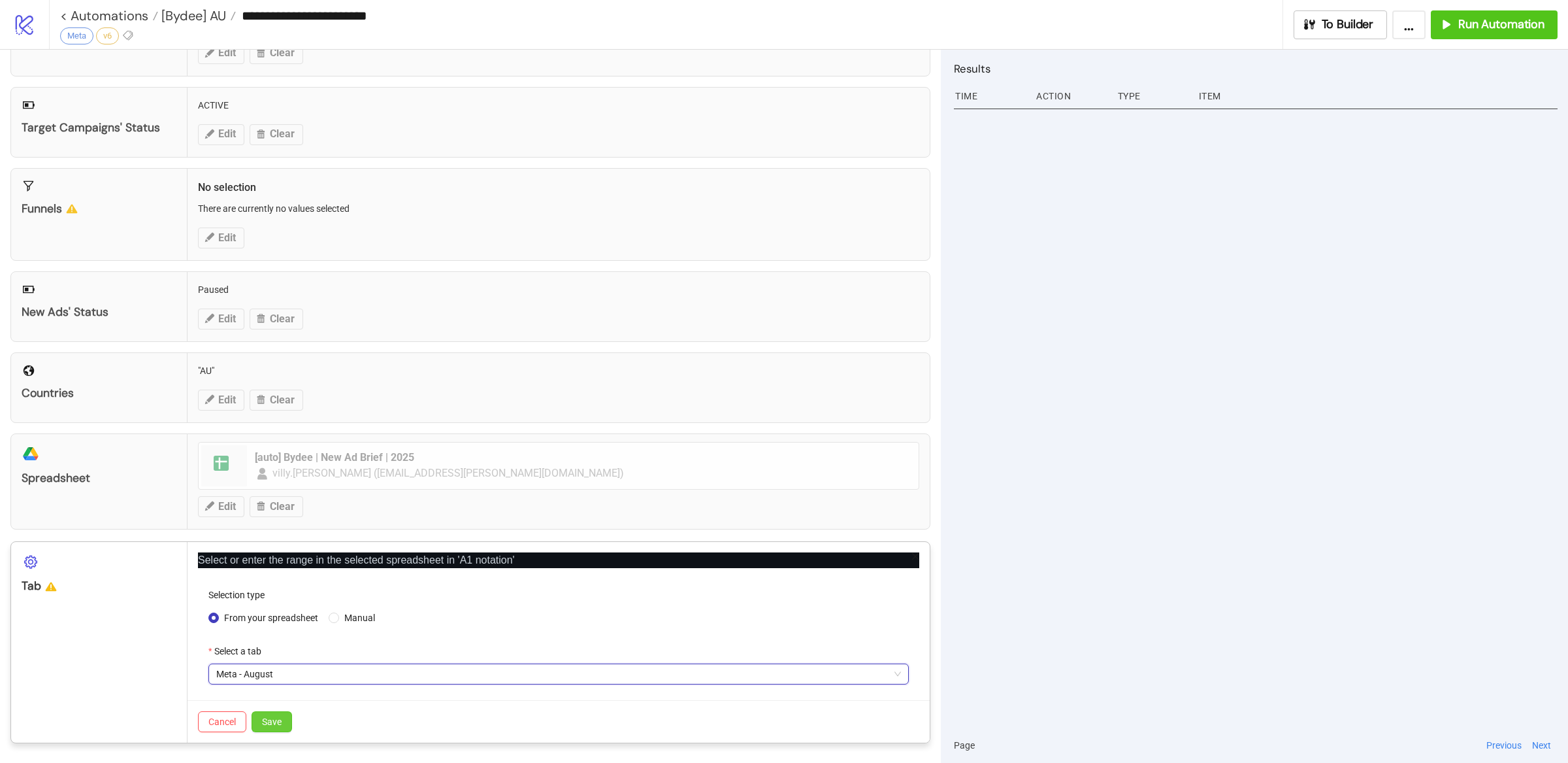
click at [279, 724] on span "Save" at bounding box center [271, 722] width 20 height 10
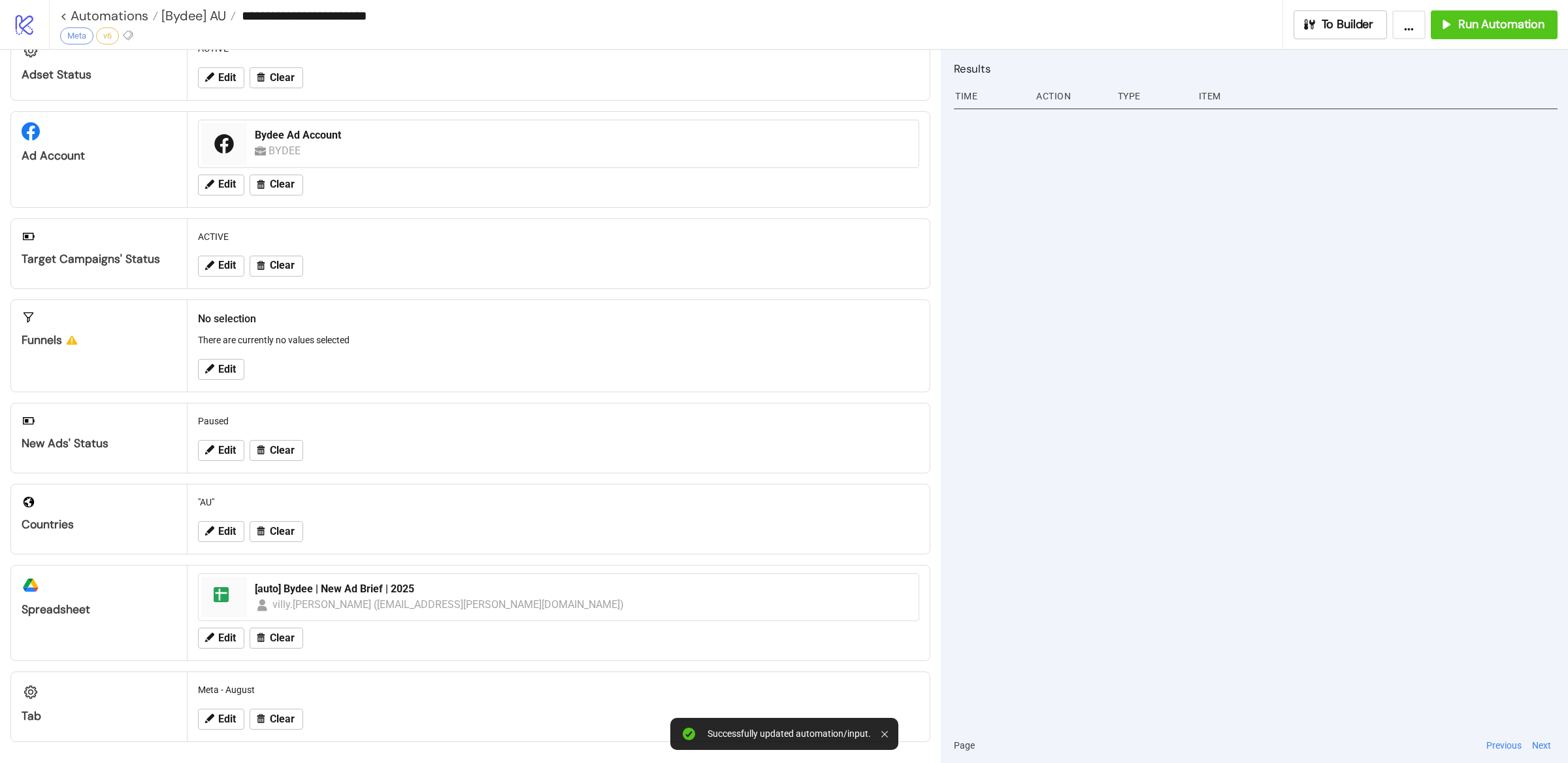
click at [1156, 465] on div at bounding box center [1255, 416] width 603 height 623
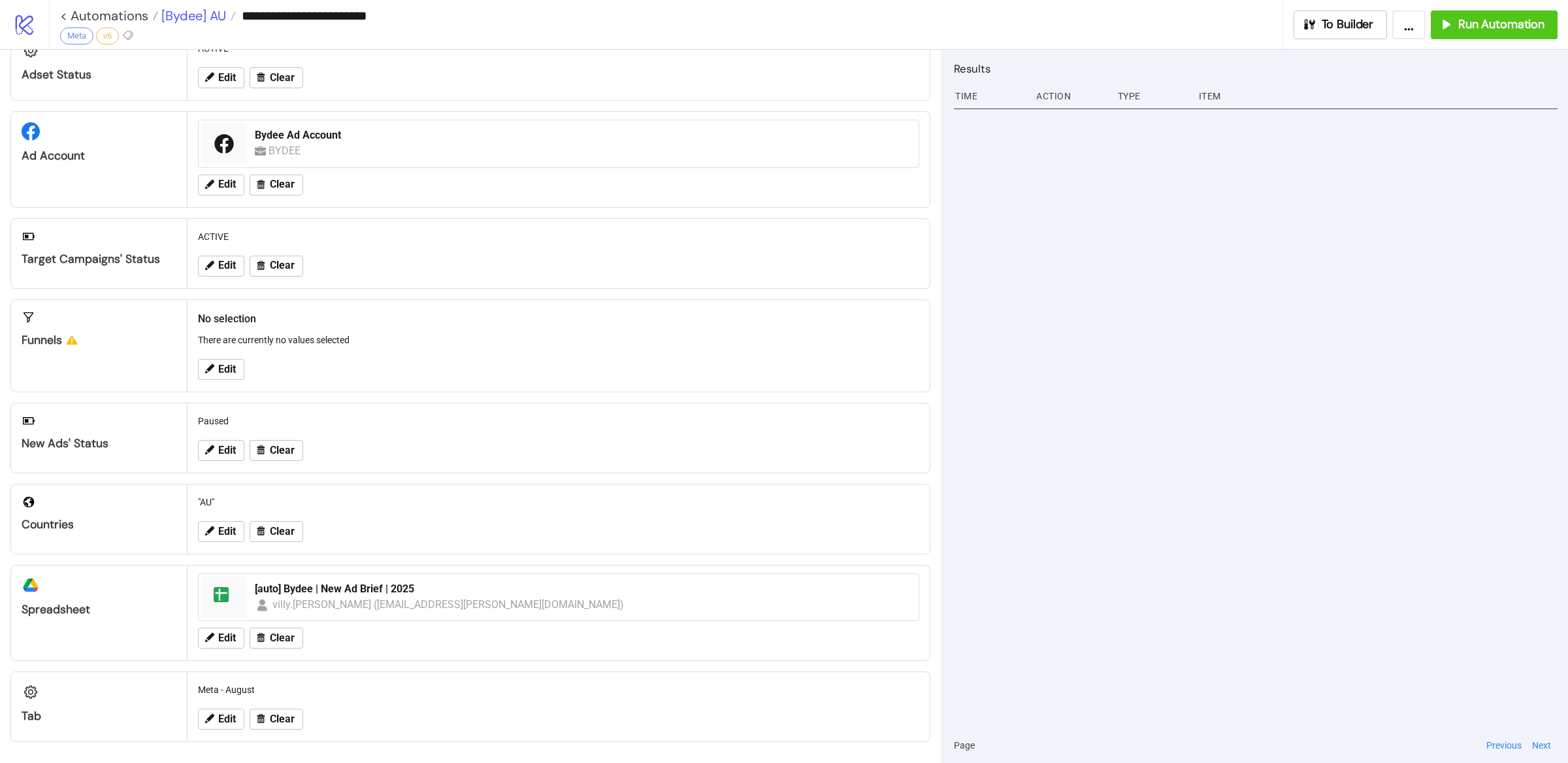
click at [204, 17] on span "[Bydee] AU" at bounding box center [192, 15] width 68 height 17
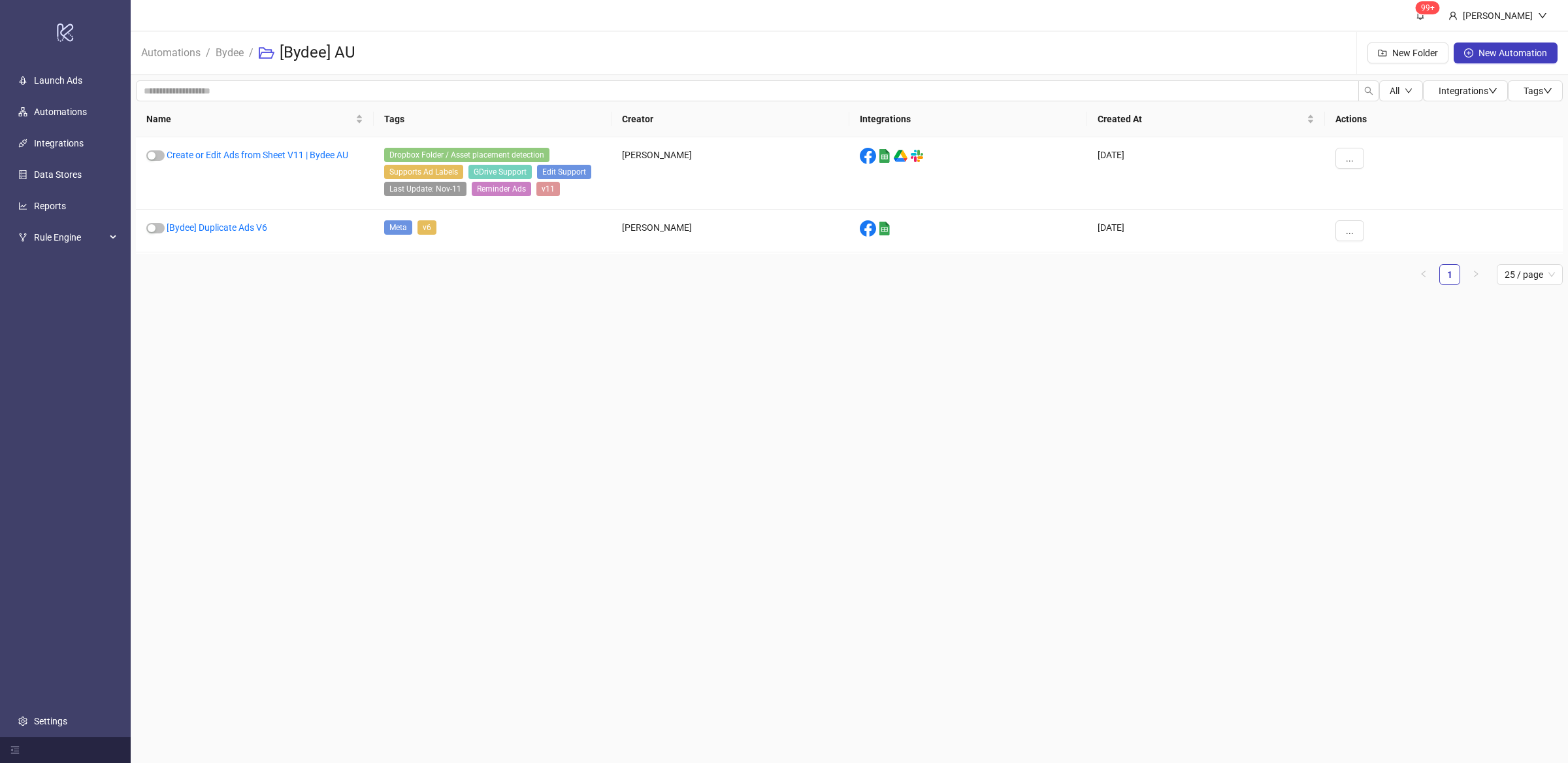
click at [706, 431] on main "99+ Villy Aparicio Automations / Bydee / [Bydee] AU New Folder New Automation A…" at bounding box center [849, 381] width 1437 height 763
click at [231, 52] on link "Bydee" at bounding box center [229, 52] width 33 height 15
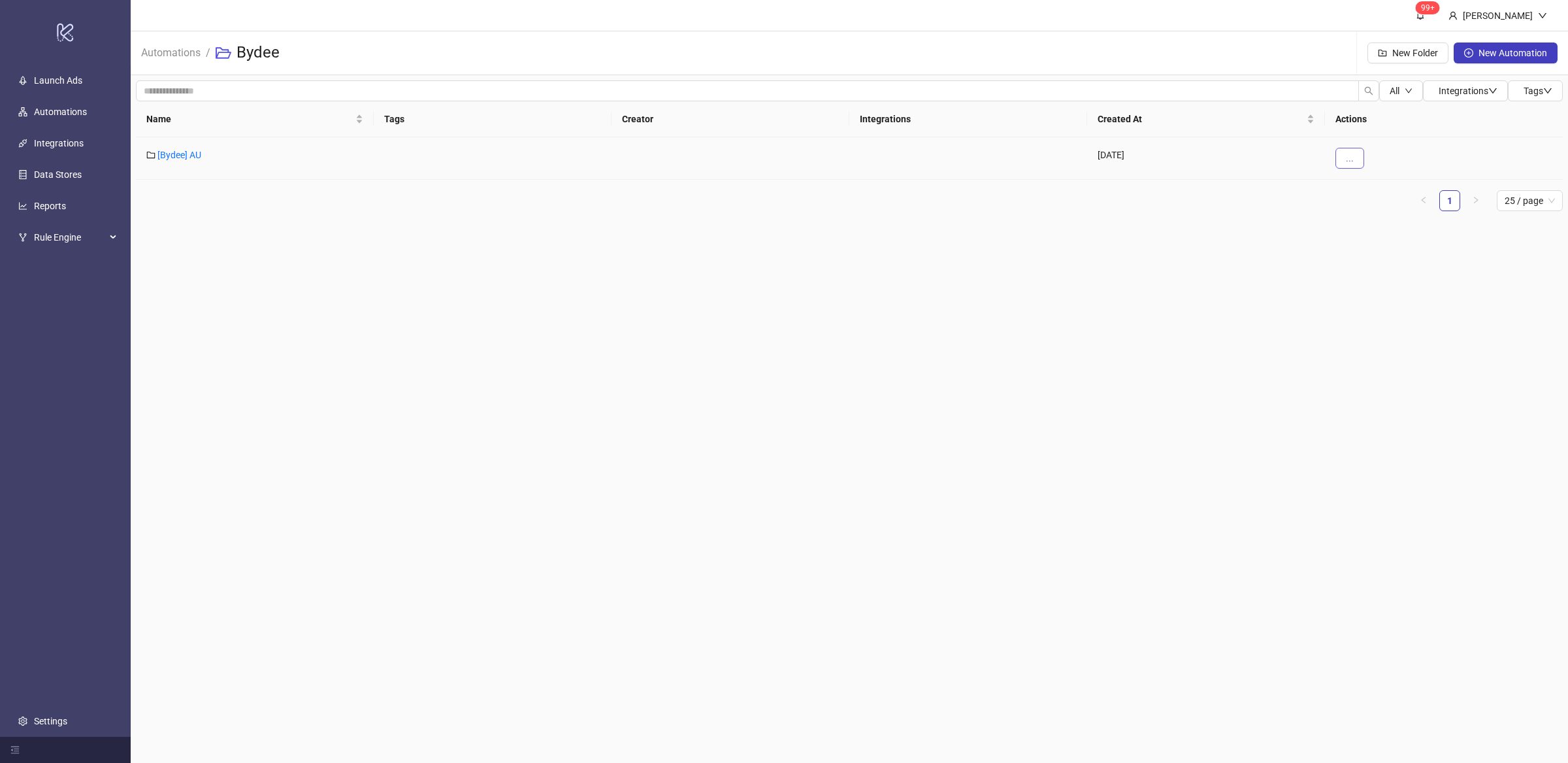
click at [1349, 165] on button "..." at bounding box center [1349, 158] width 29 height 21
click at [1387, 225] on span "Duplicate" at bounding box center [1379, 227] width 38 height 15
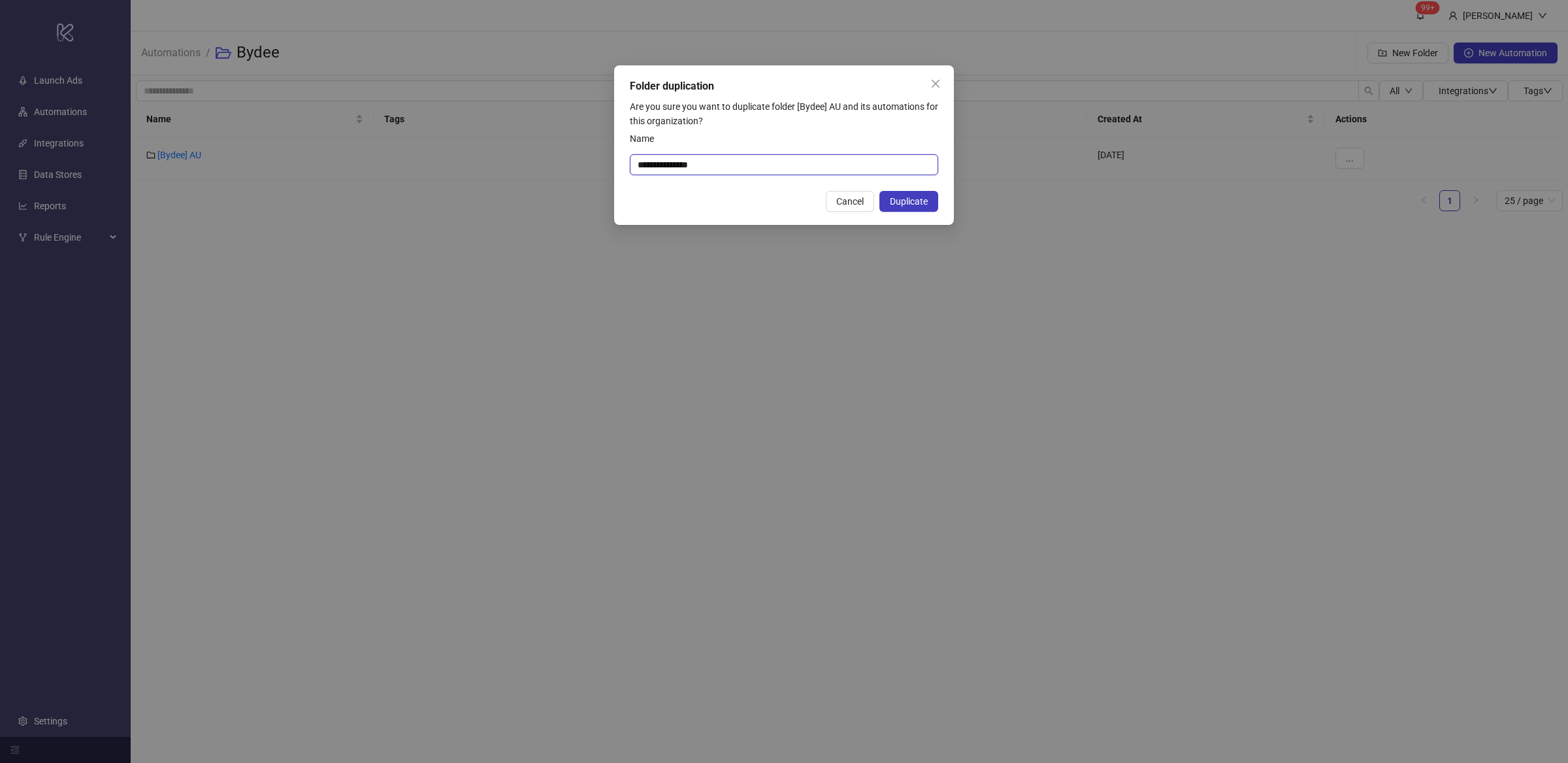
click at [676, 164] on input "**********" at bounding box center [784, 164] width 308 height 21
type input "**********"
click at [909, 203] on span "Duplicate" at bounding box center [908, 201] width 38 height 10
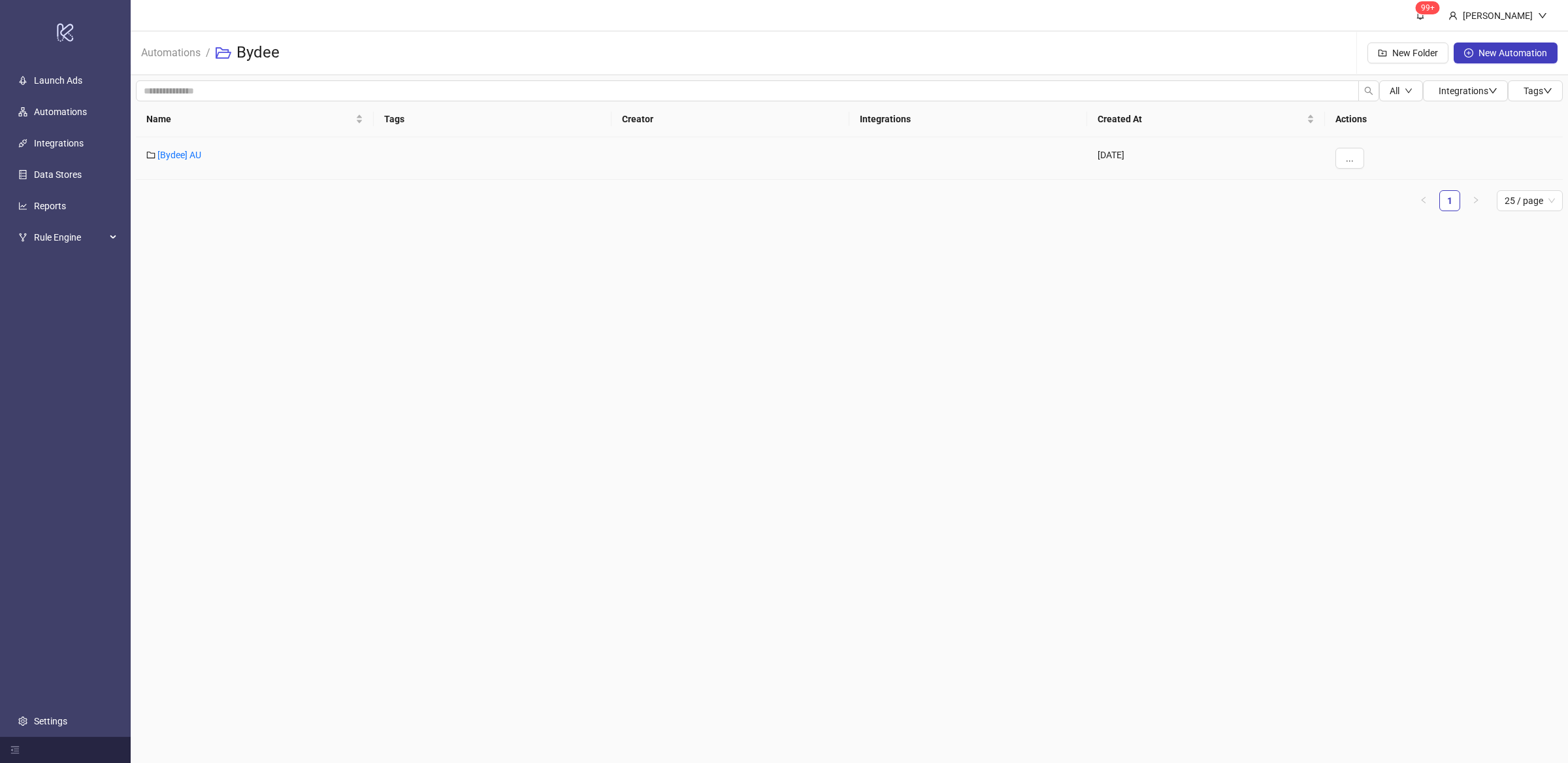
click at [436, 356] on main "99+ Villy Aparicio Automations / Bydee New Folder New Automation All Integratio…" at bounding box center [849, 381] width 1437 height 763
click at [250, 49] on h3 "Bydee" at bounding box center [258, 53] width 43 height 21
click at [181, 47] on link "Automations" at bounding box center [171, 52] width 65 height 15
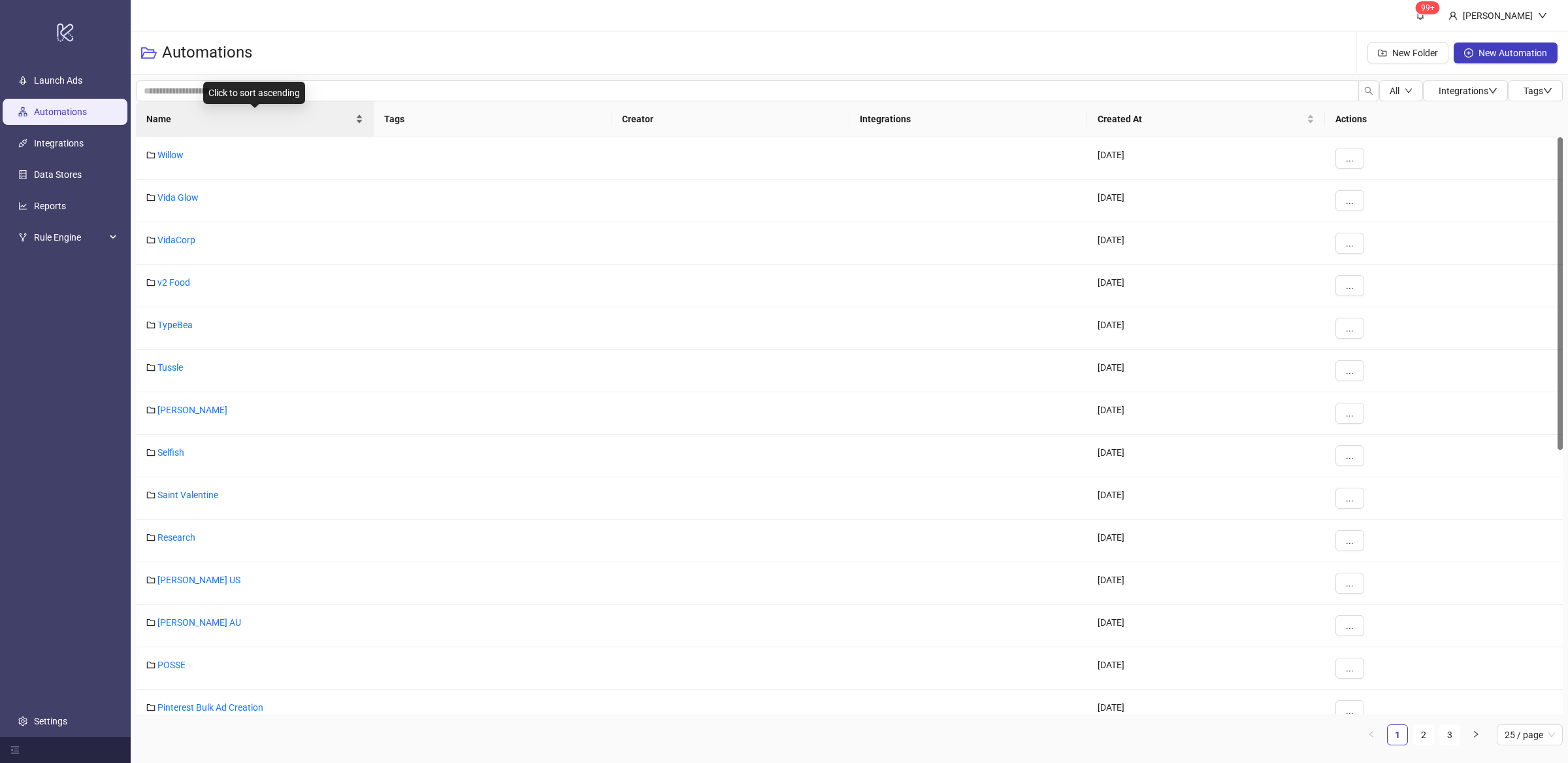
click at [358, 125] on div "Name" at bounding box center [255, 119] width 217 height 15
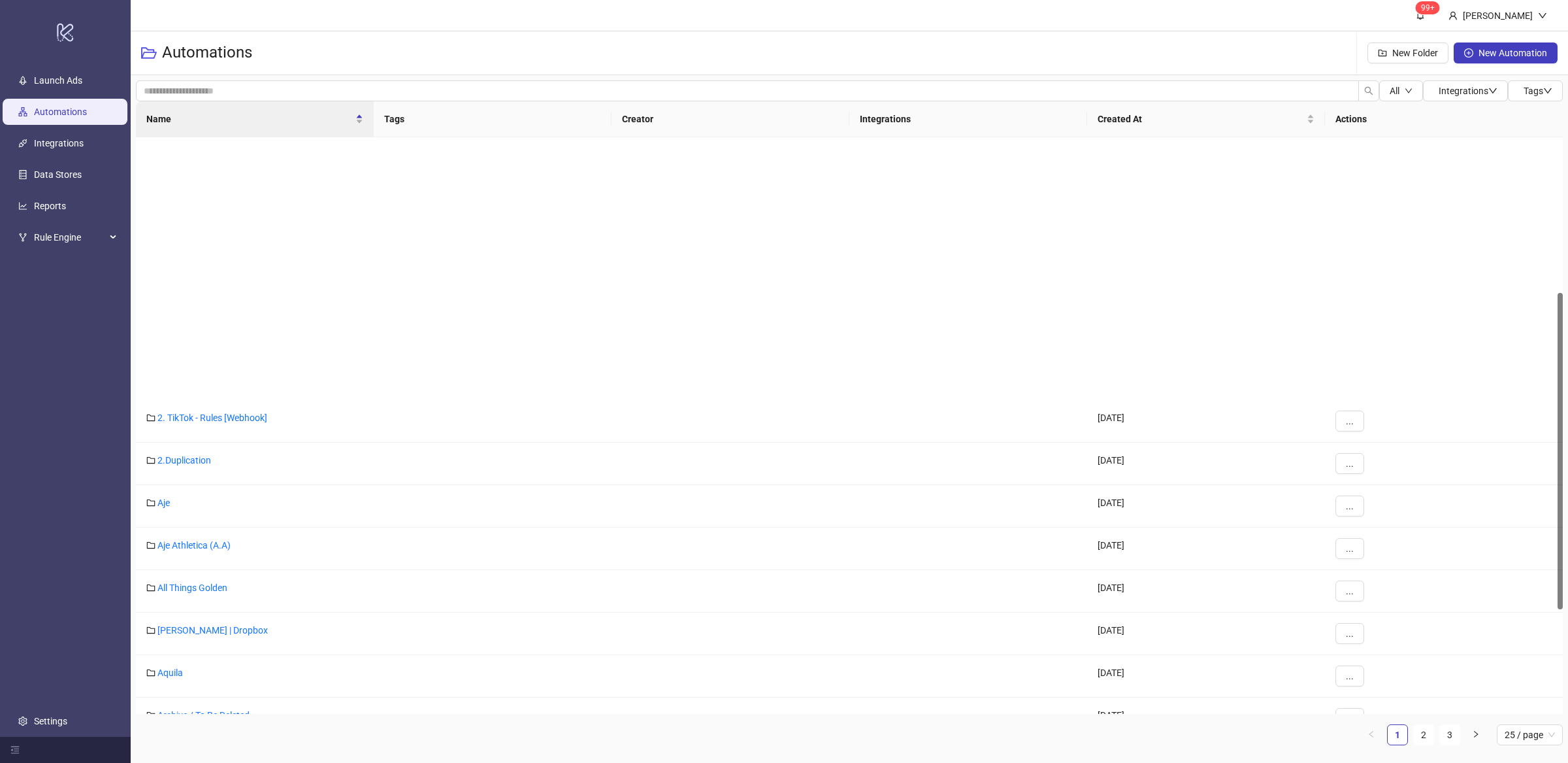
scroll to position [474, 0]
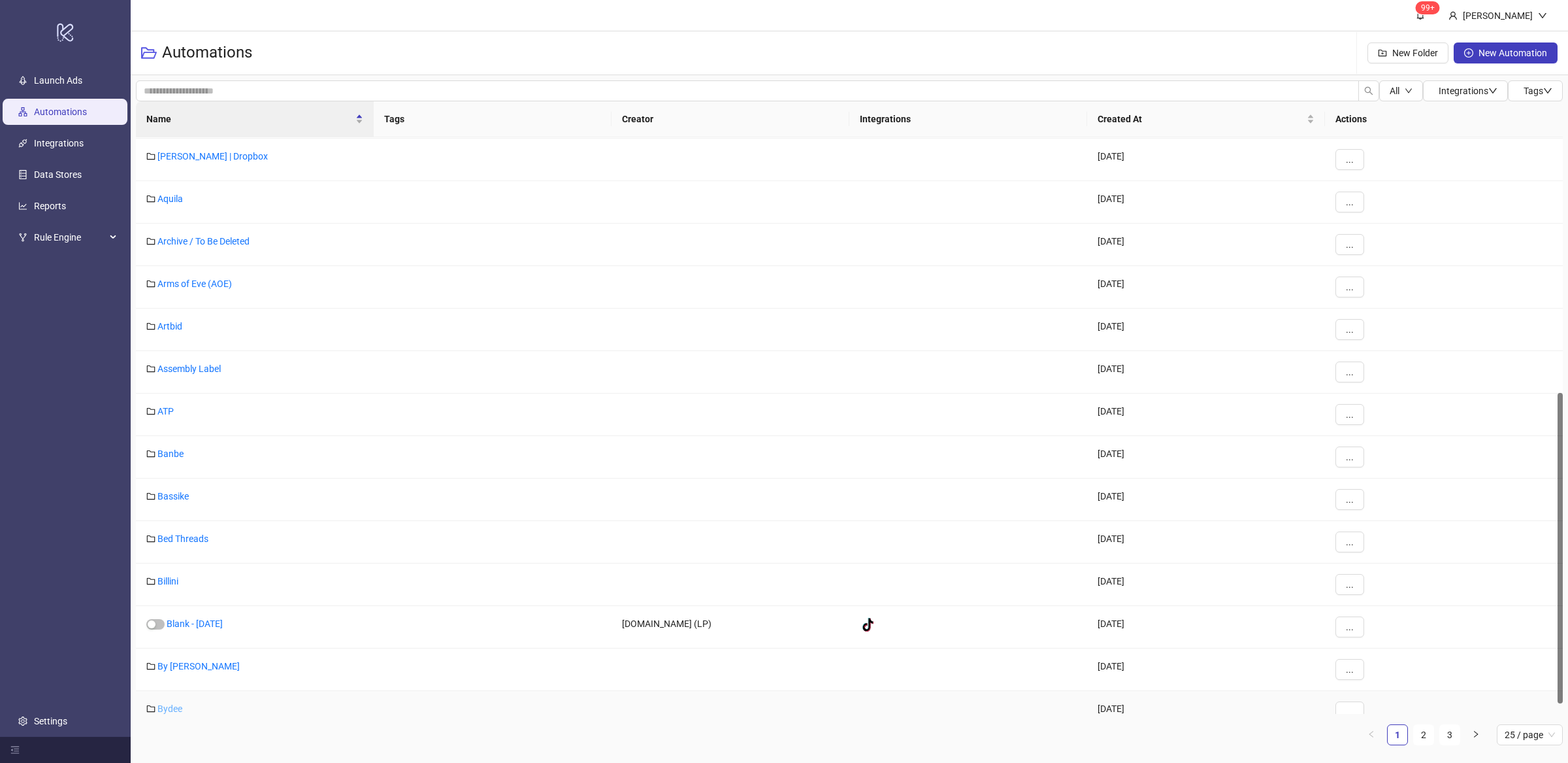
click at [174, 711] on link "Bydee" at bounding box center [170, 708] width 25 height 10
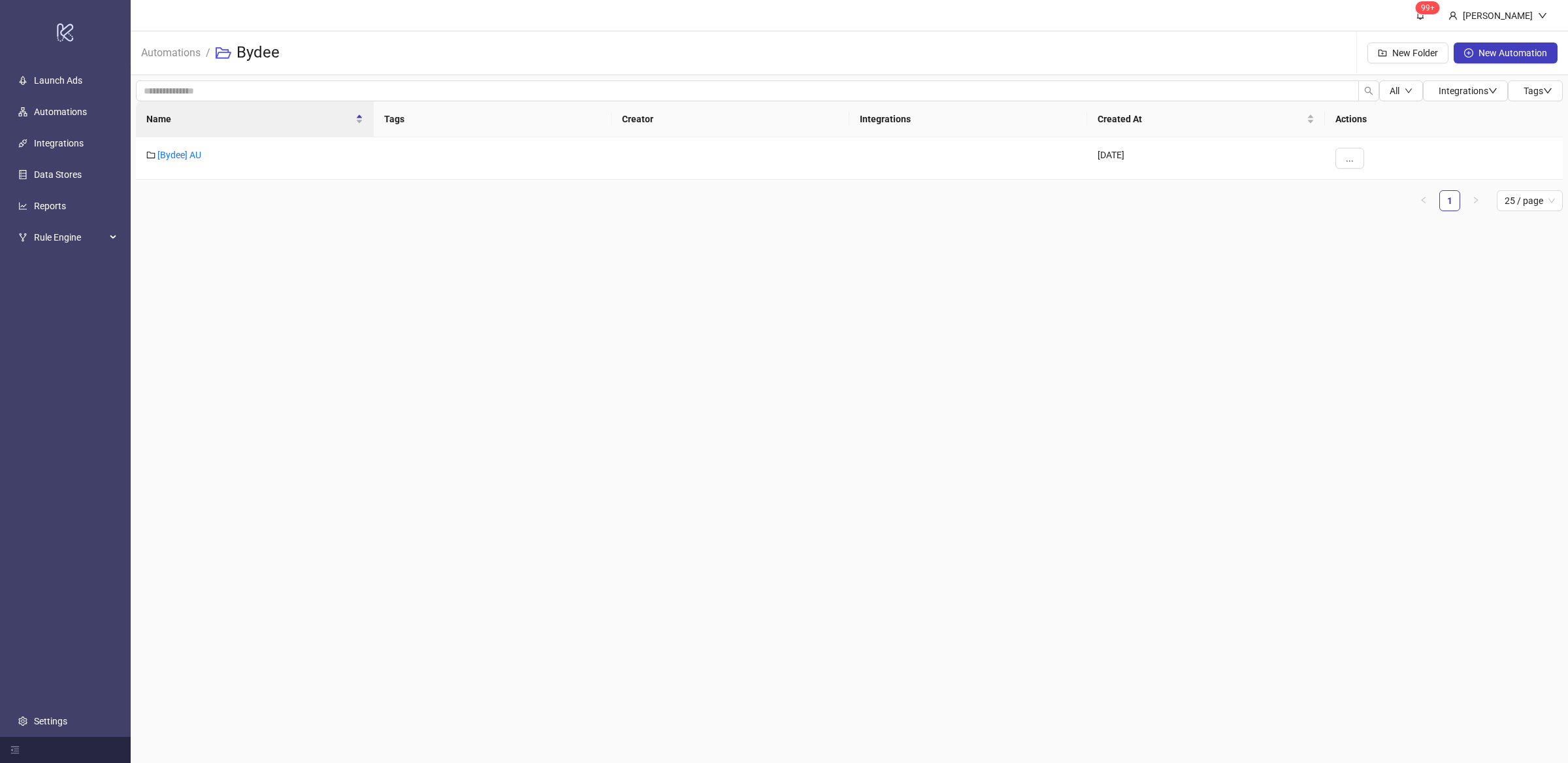
click at [346, 431] on main "99+ Villy Aparicio Automations / Bydee New Folder New Automation All Integratio…" at bounding box center [849, 381] width 1437 height 763
click at [558, 434] on main "99+ Villy Aparicio Automations / Bydee New Folder New Automation All Integratio…" at bounding box center [849, 381] width 1437 height 763
click at [790, 490] on main "99+ Villy Aparicio Automations / Bydee New Folder New Automation All Integratio…" at bounding box center [849, 381] width 1437 height 763
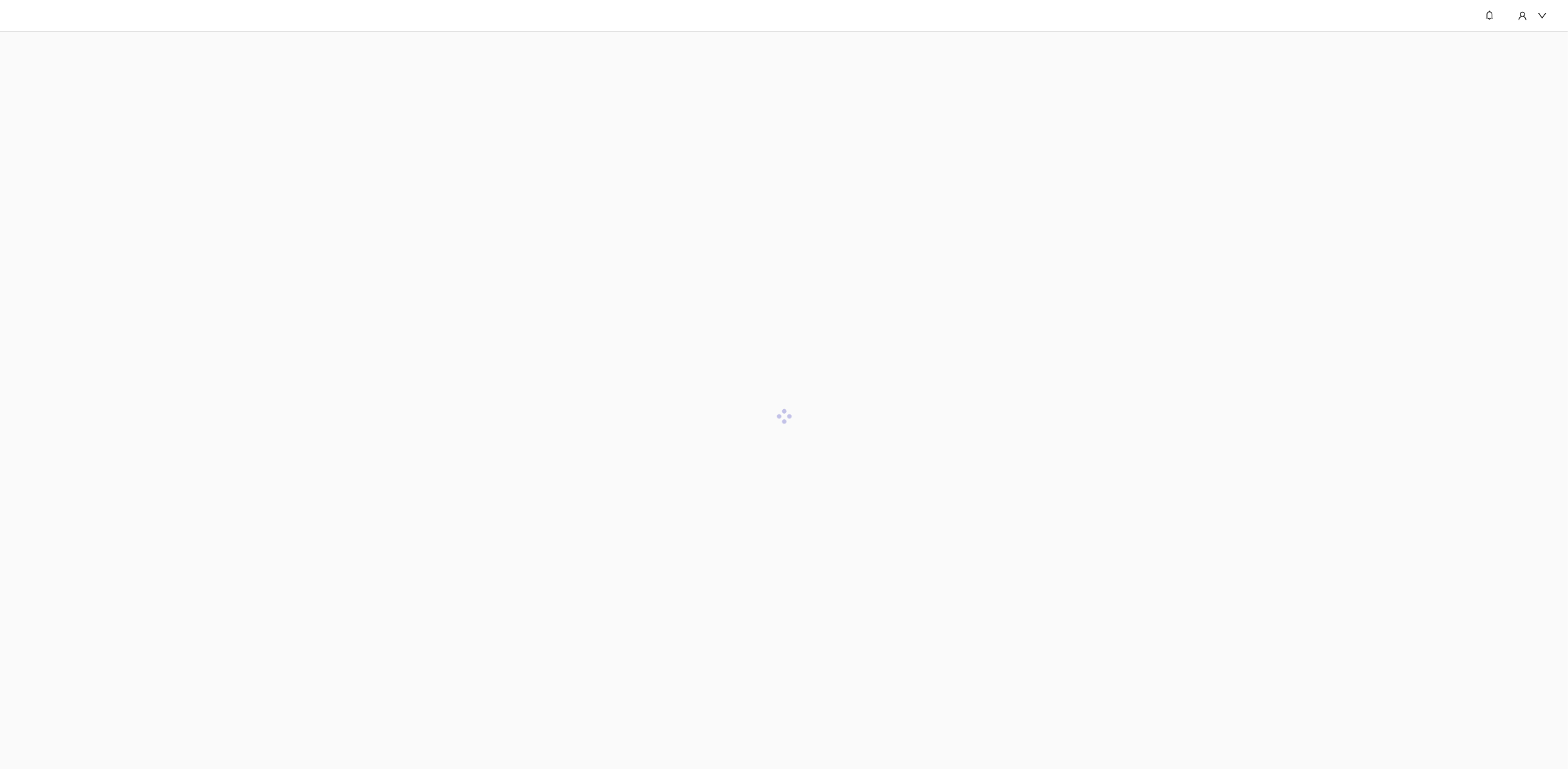
click at [931, 487] on div at bounding box center [784, 416] width 1568 height 769
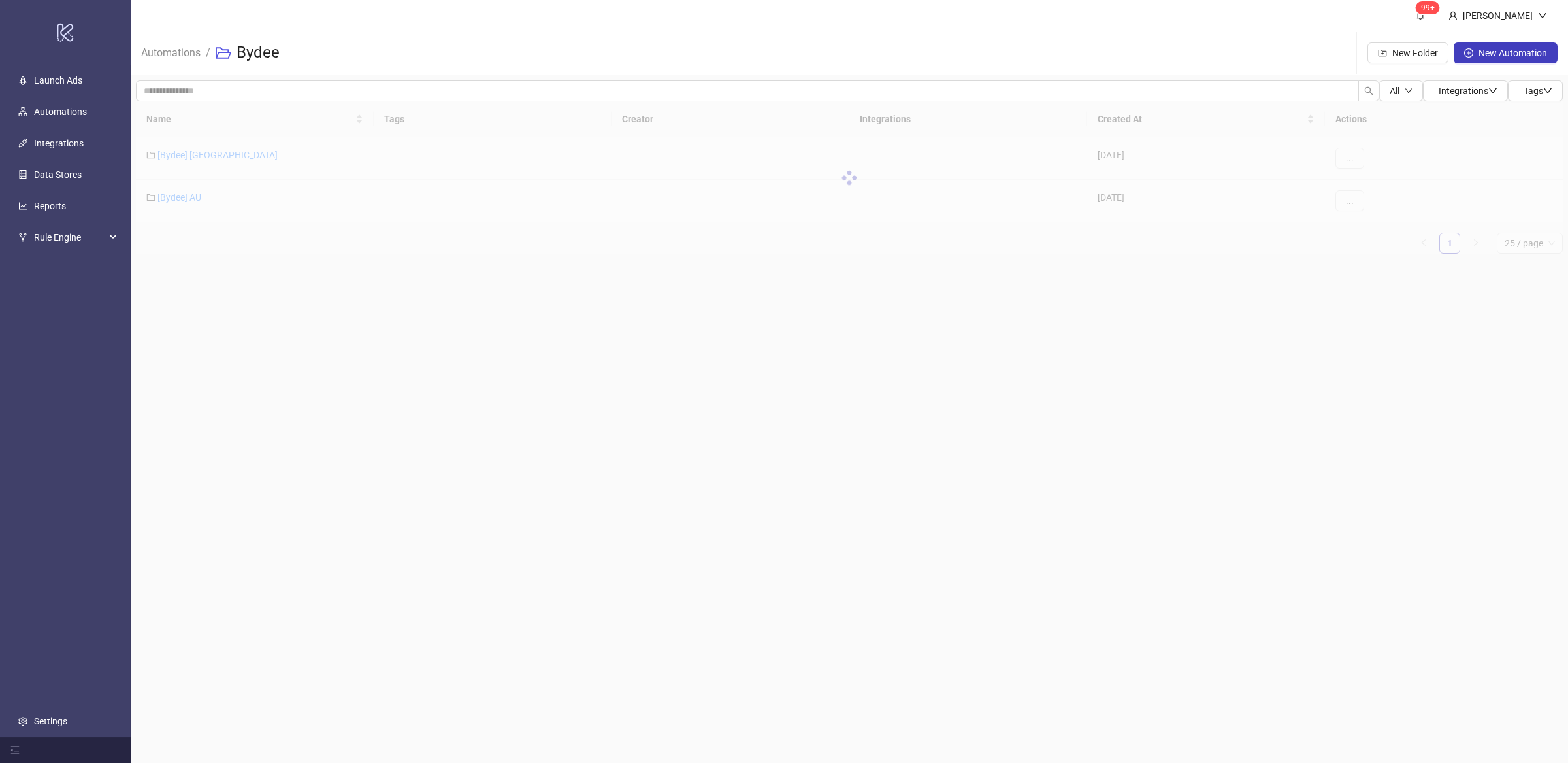
click at [433, 346] on main "99+ [PERSON_NAME] Automations / Bydee New Folder New Automation All Integration…" at bounding box center [849, 381] width 1437 height 763
click at [187, 153] on link "[Bydee] [GEOGRAPHIC_DATA]" at bounding box center [217, 155] width 120 height 10
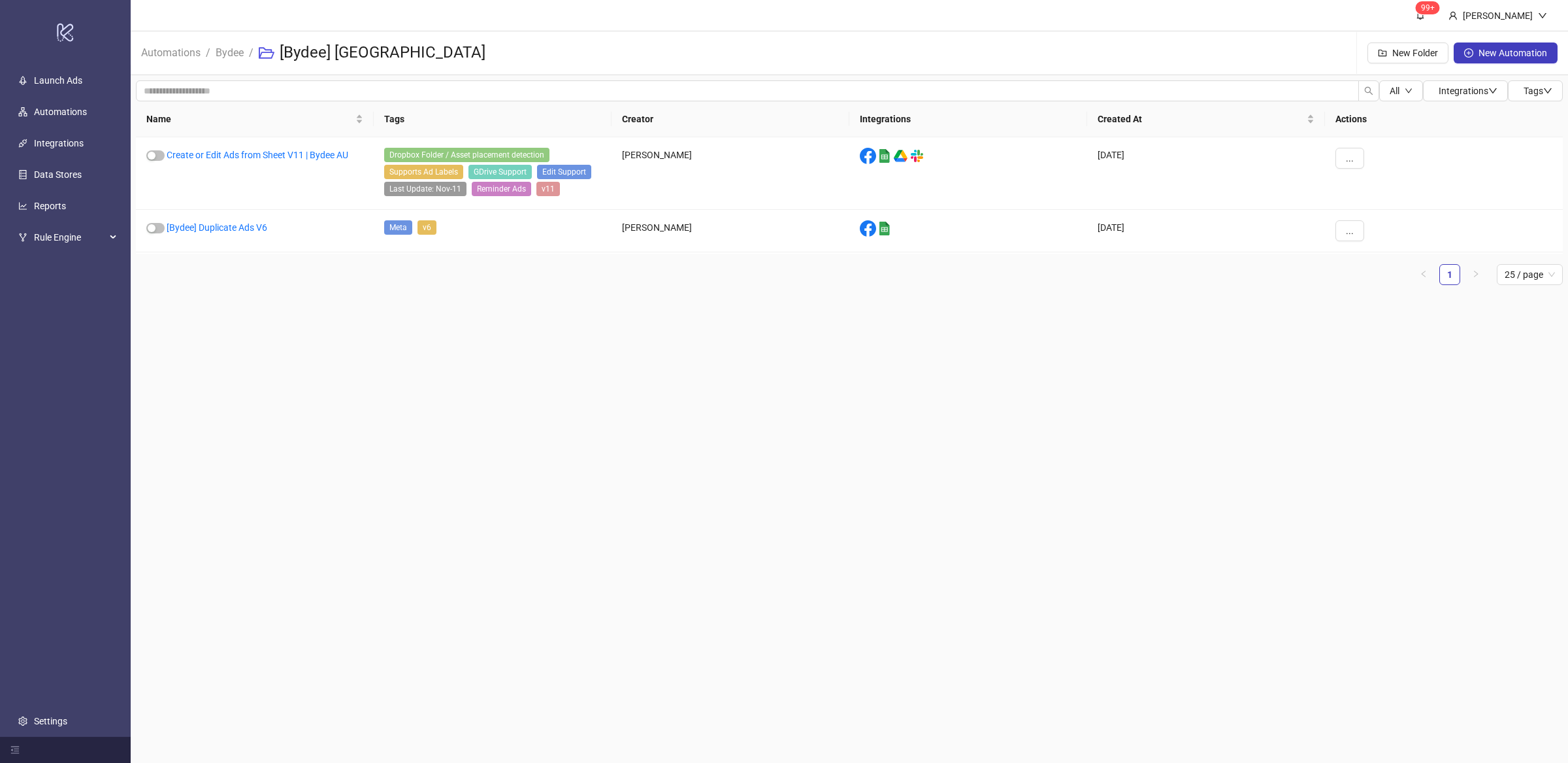
click at [353, 368] on main "99+ [PERSON_NAME] Automations / Bydee / [Bydee] US New Folder New Automation Al…" at bounding box center [849, 381] width 1437 height 763
click at [497, 401] on main "99+ Villy Aparicio Automations / Bydee / [Bydee] US New Folder New Automation A…" at bounding box center [849, 381] width 1437 height 763
click at [717, 465] on main "99+ Villy Aparicio Automations / Bydee / [Bydee] US New Folder New Automation A…" at bounding box center [849, 381] width 1437 height 763
click at [228, 58] on link "Bydee" at bounding box center [229, 52] width 33 height 15
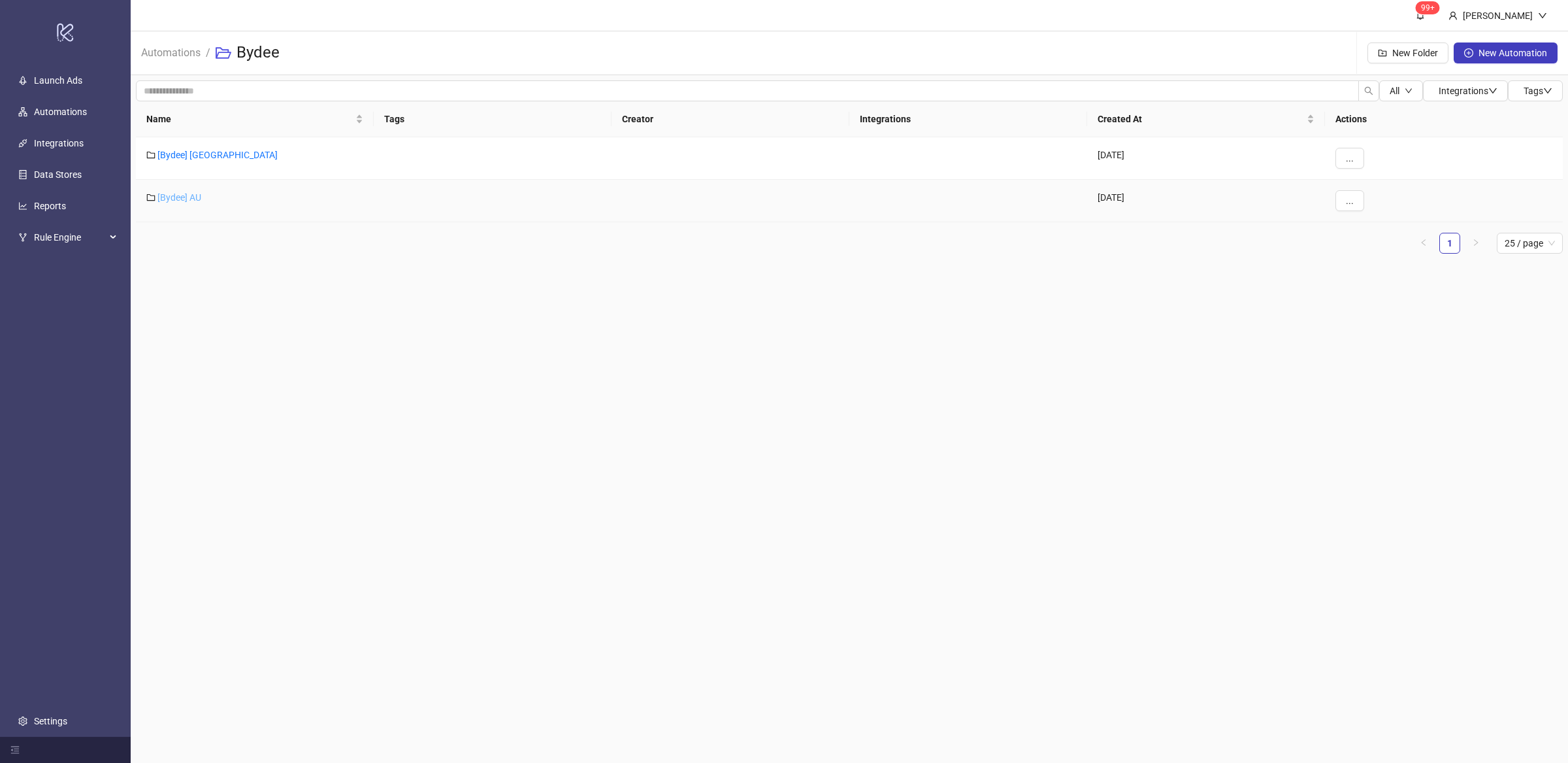
click at [198, 199] on link "[Bydee] AU" at bounding box center [179, 198] width 43 height 10
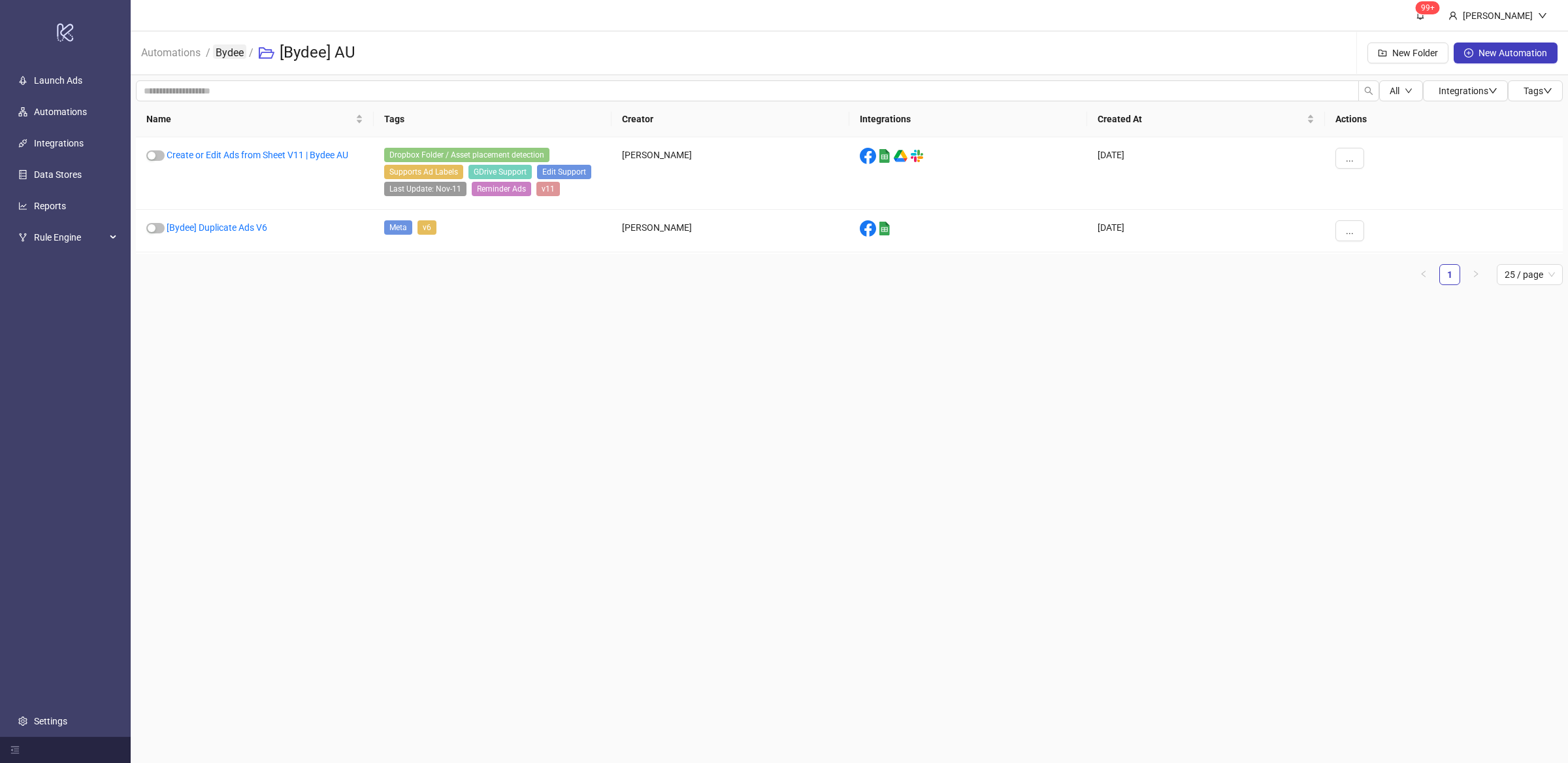
click at [219, 51] on link "Bydee" at bounding box center [229, 52] width 33 height 15
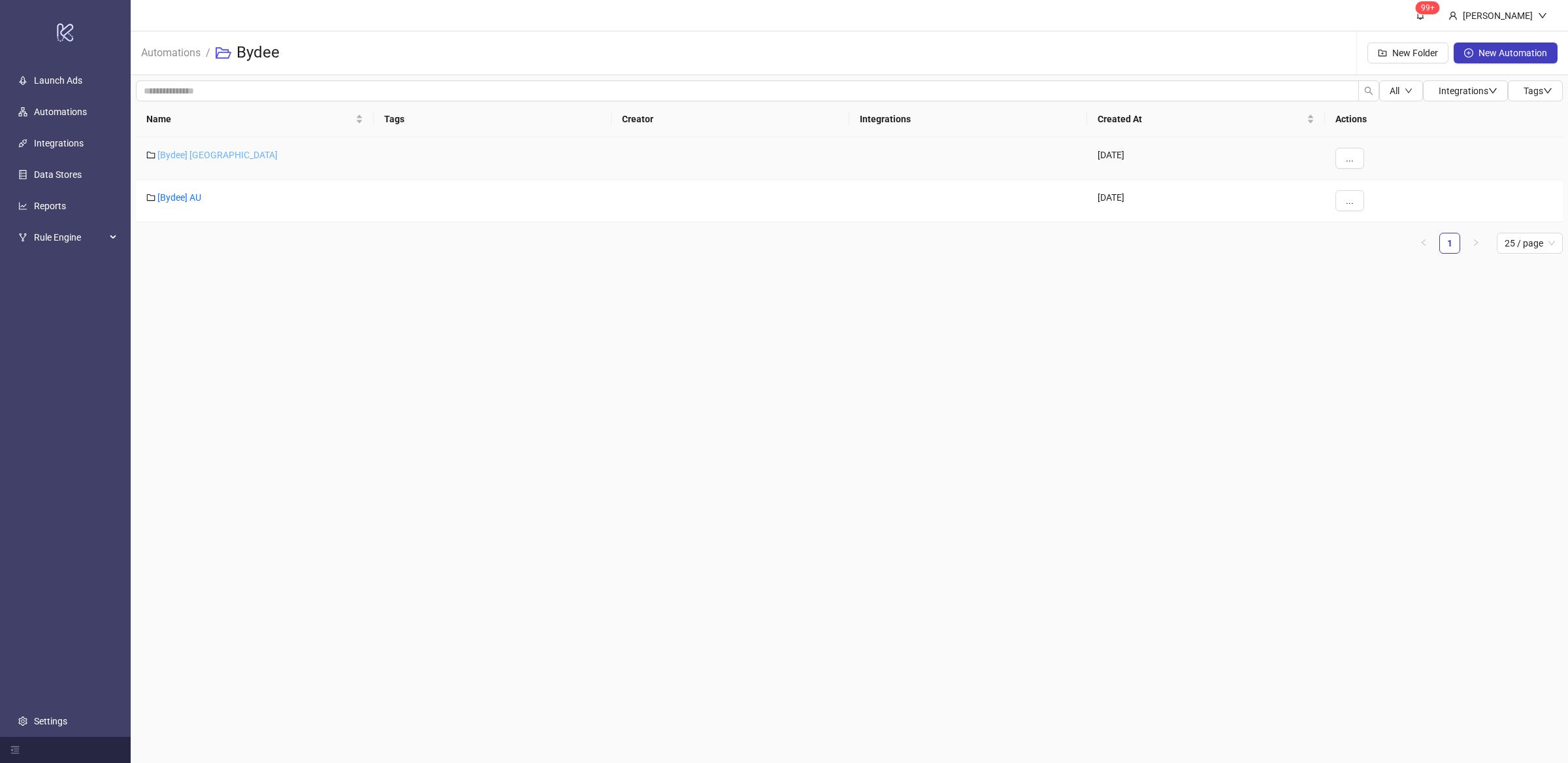
click at [188, 152] on link "[Bydee] US" at bounding box center [217, 155] width 120 height 10
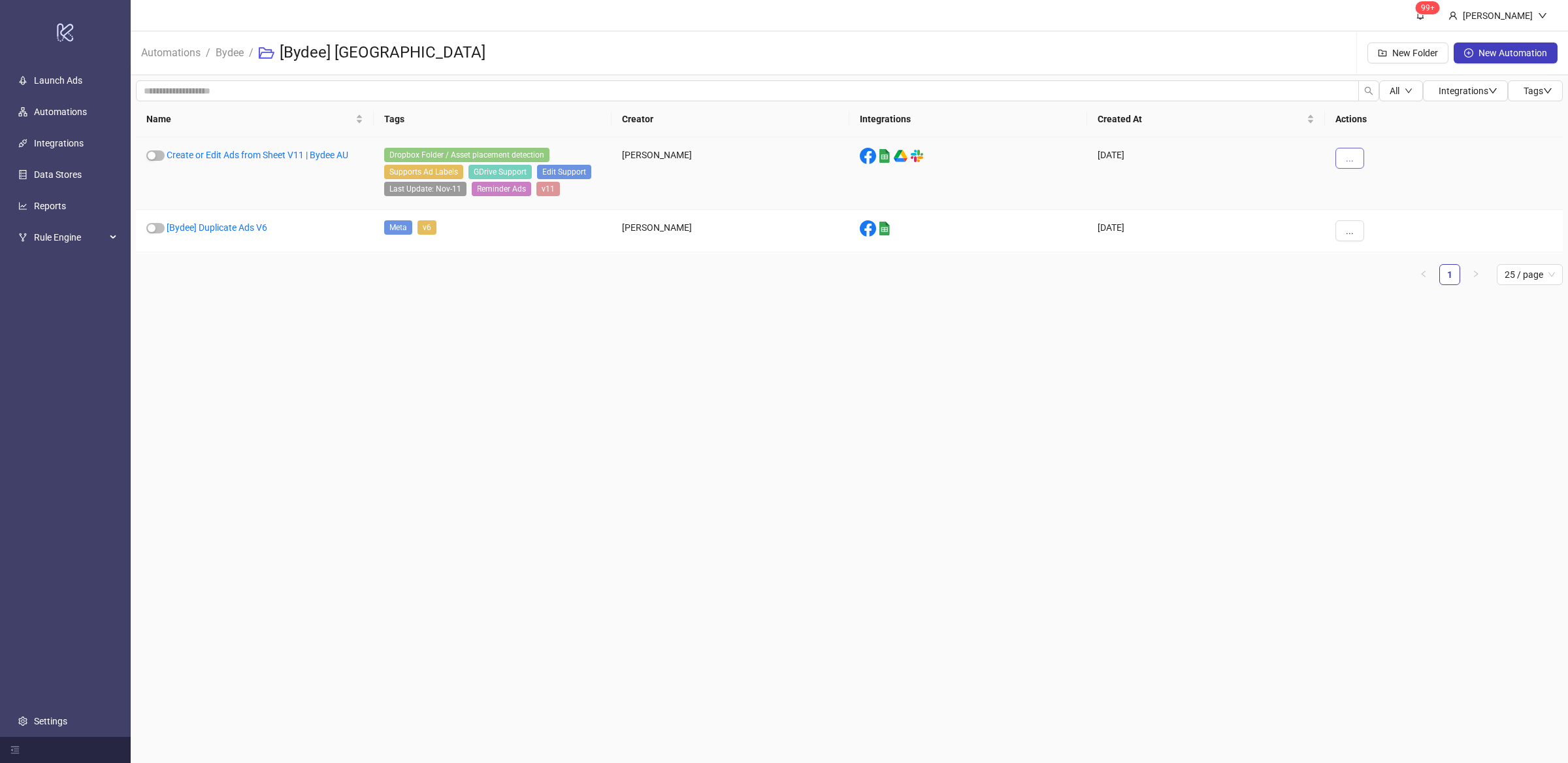
click at [1346, 159] on span "..." at bounding box center [1349, 158] width 8 height 10
click at [1373, 223] on span "Edit" at bounding box center [1379, 227] width 38 height 15
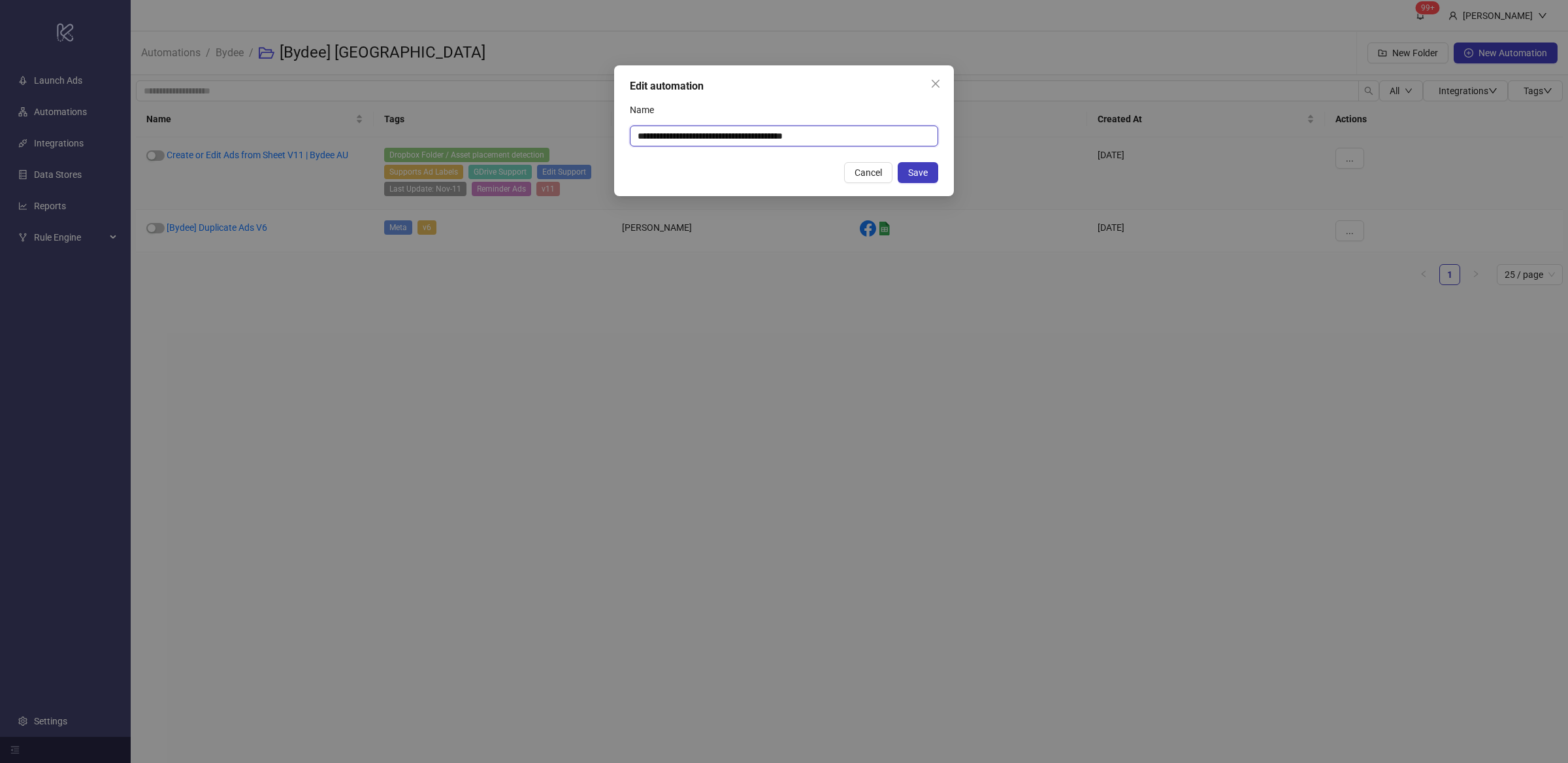
drag, startPoint x: 813, startPoint y: 139, endPoint x: 877, endPoint y: 141, distance: 64.0
click at [877, 140] on input "**********" at bounding box center [784, 136] width 308 height 21
type input "**********"
click at [912, 175] on span "Save" at bounding box center [917, 173] width 20 height 10
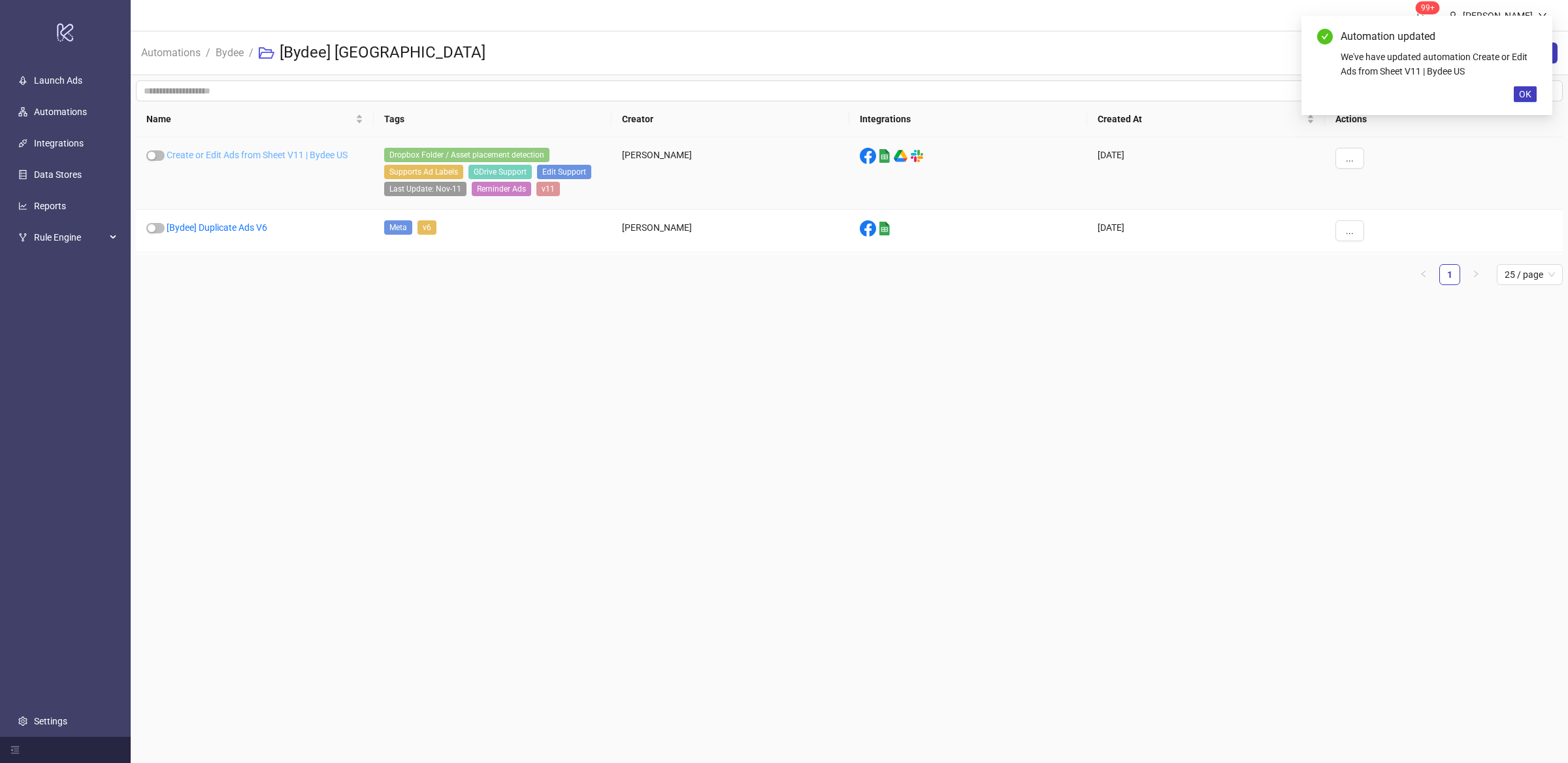
click at [330, 156] on link "Create or Edit Ads from Sheet V11 | Bydee US" at bounding box center [257, 155] width 181 height 10
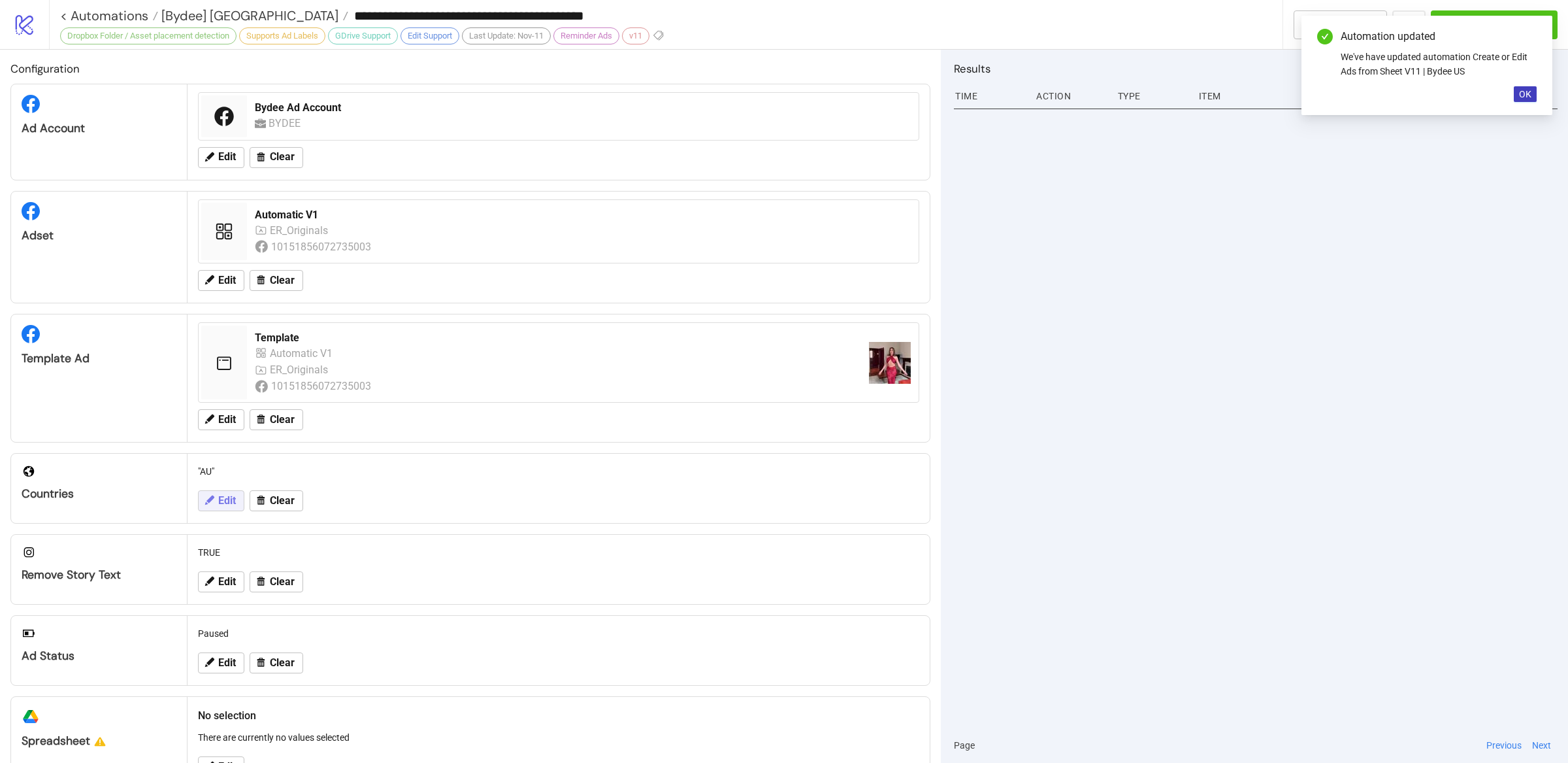
click at [229, 500] on span "Edit" at bounding box center [227, 501] width 18 height 12
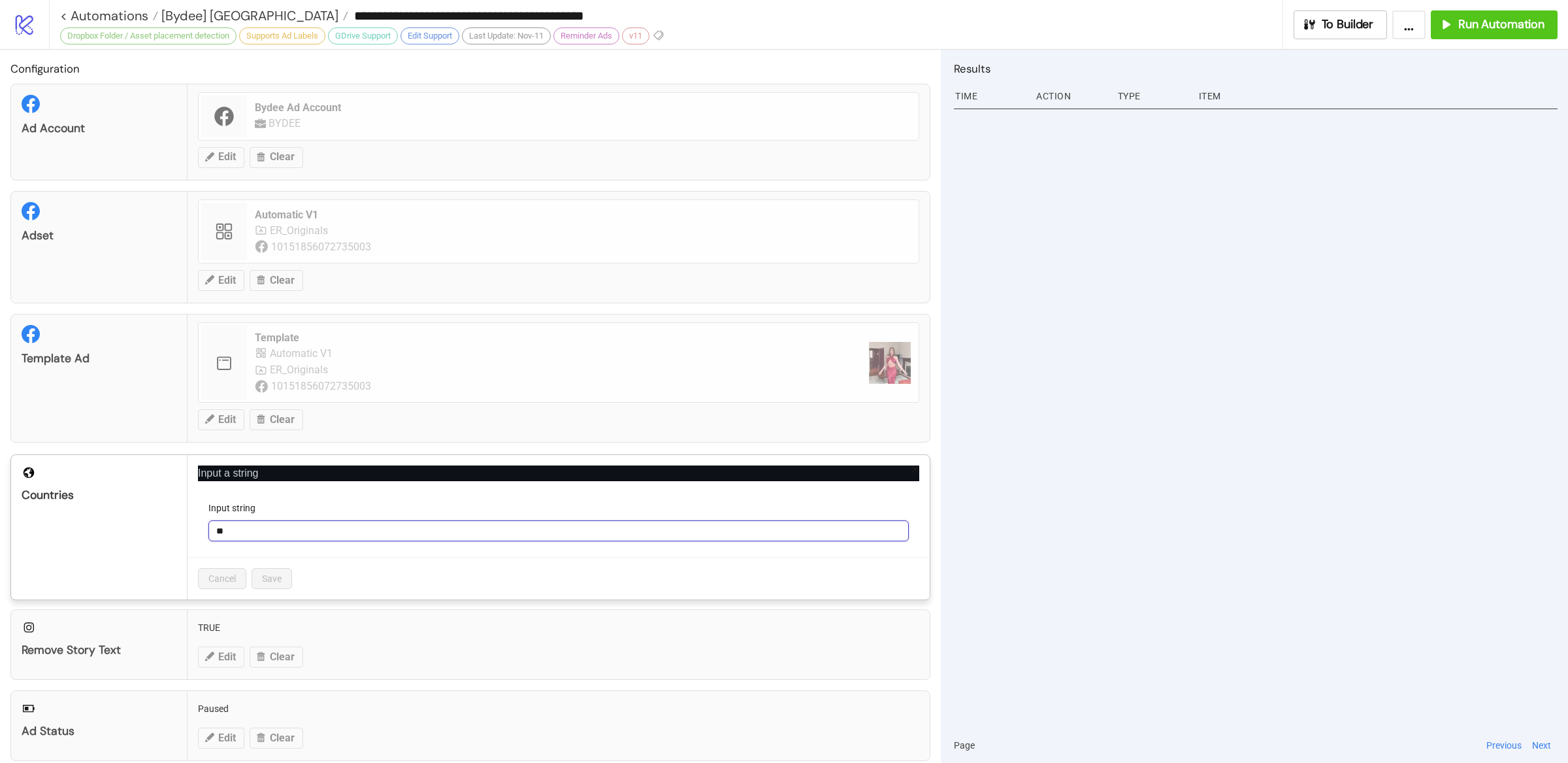
drag, startPoint x: 243, startPoint y: 530, endPoint x: 200, endPoint y: 530, distance: 43.0
click at [200, 530] on form "Input string **" at bounding box center [559, 529] width 721 height 56
type input "**"
click at [268, 584] on span "Save" at bounding box center [271, 578] width 20 height 10
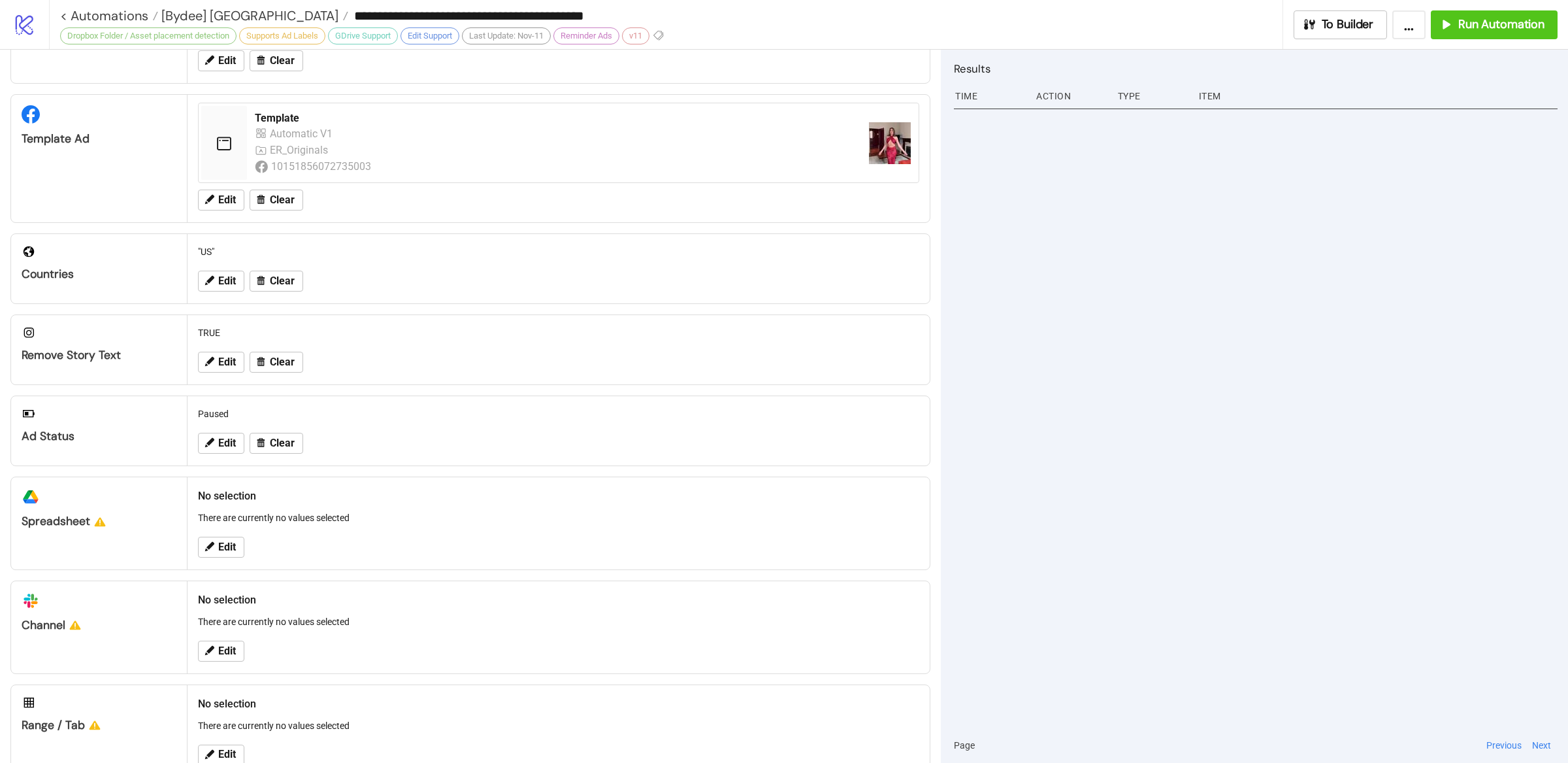
scroll to position [258, 0]
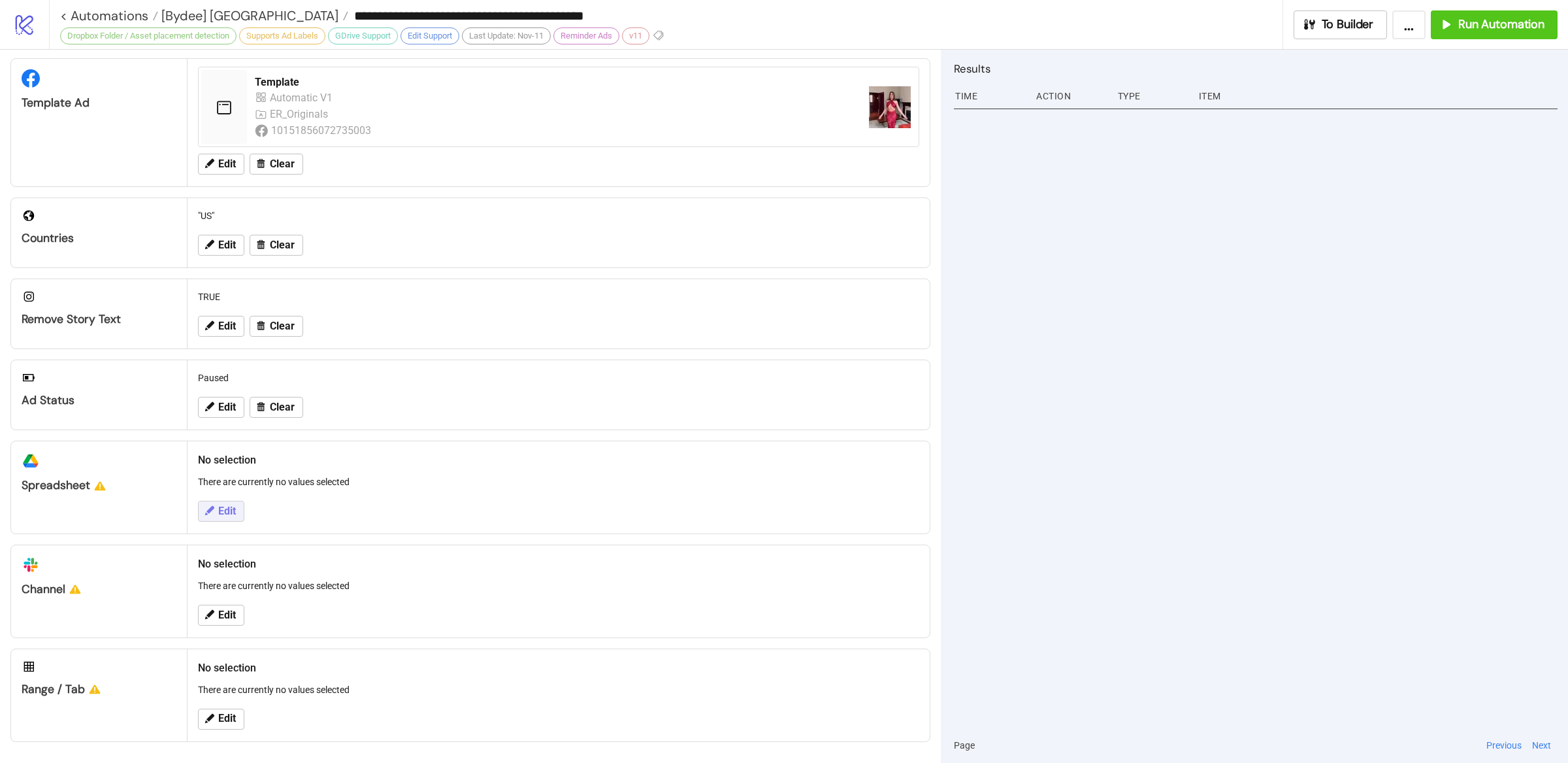
click at [225, 506] on span "Edit" at bounding box center [227, 511] width 18 height 12
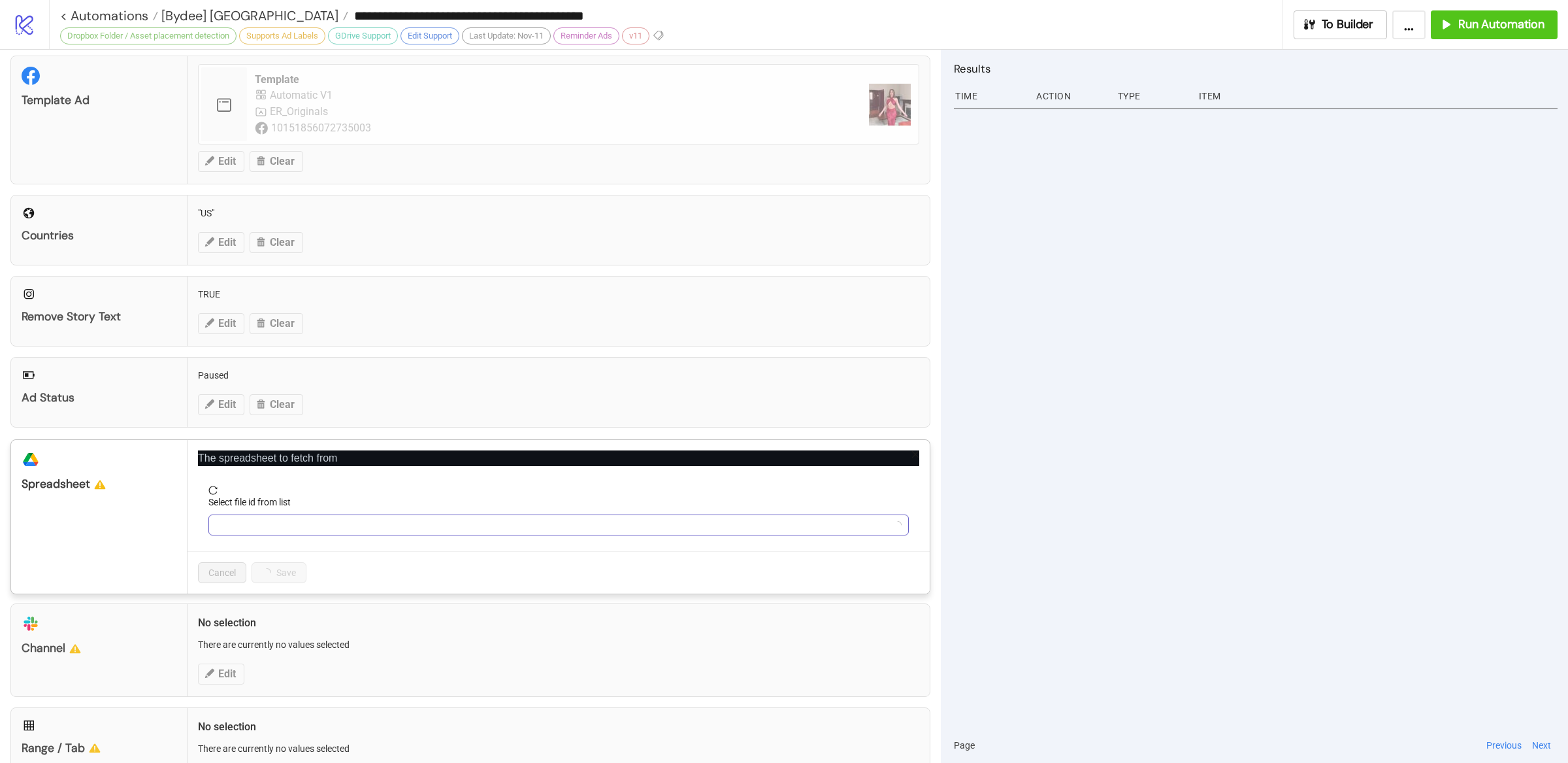
click at [309, 530] on input "Select file id from list" at bounding box center [552, 525] width 673 height 20
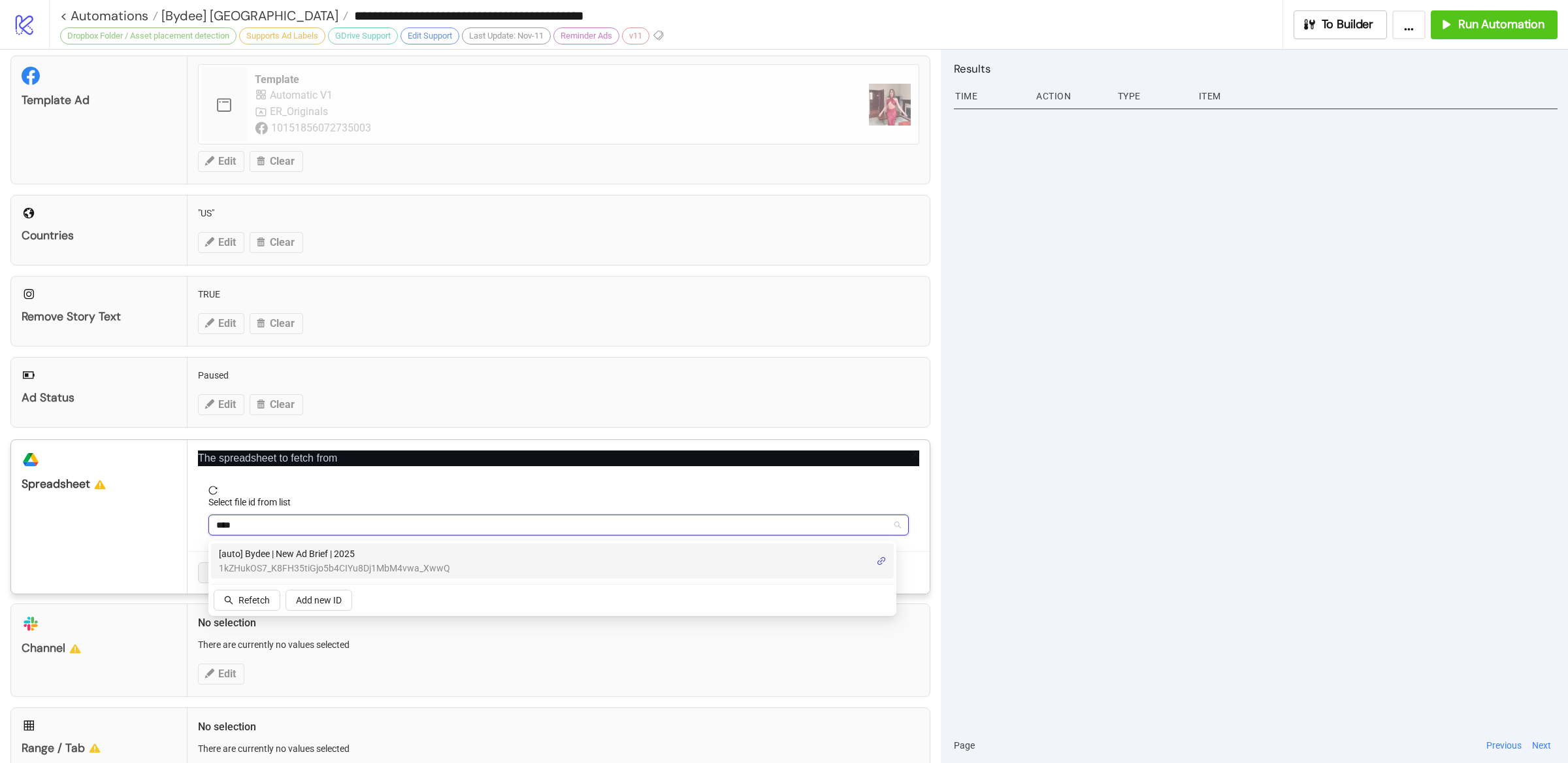
type input "*****"
click at [348, 559] on span "[auto] Bydee | New Ad Brief | 2025" at bounding box center [335, 554] width 231 height 15
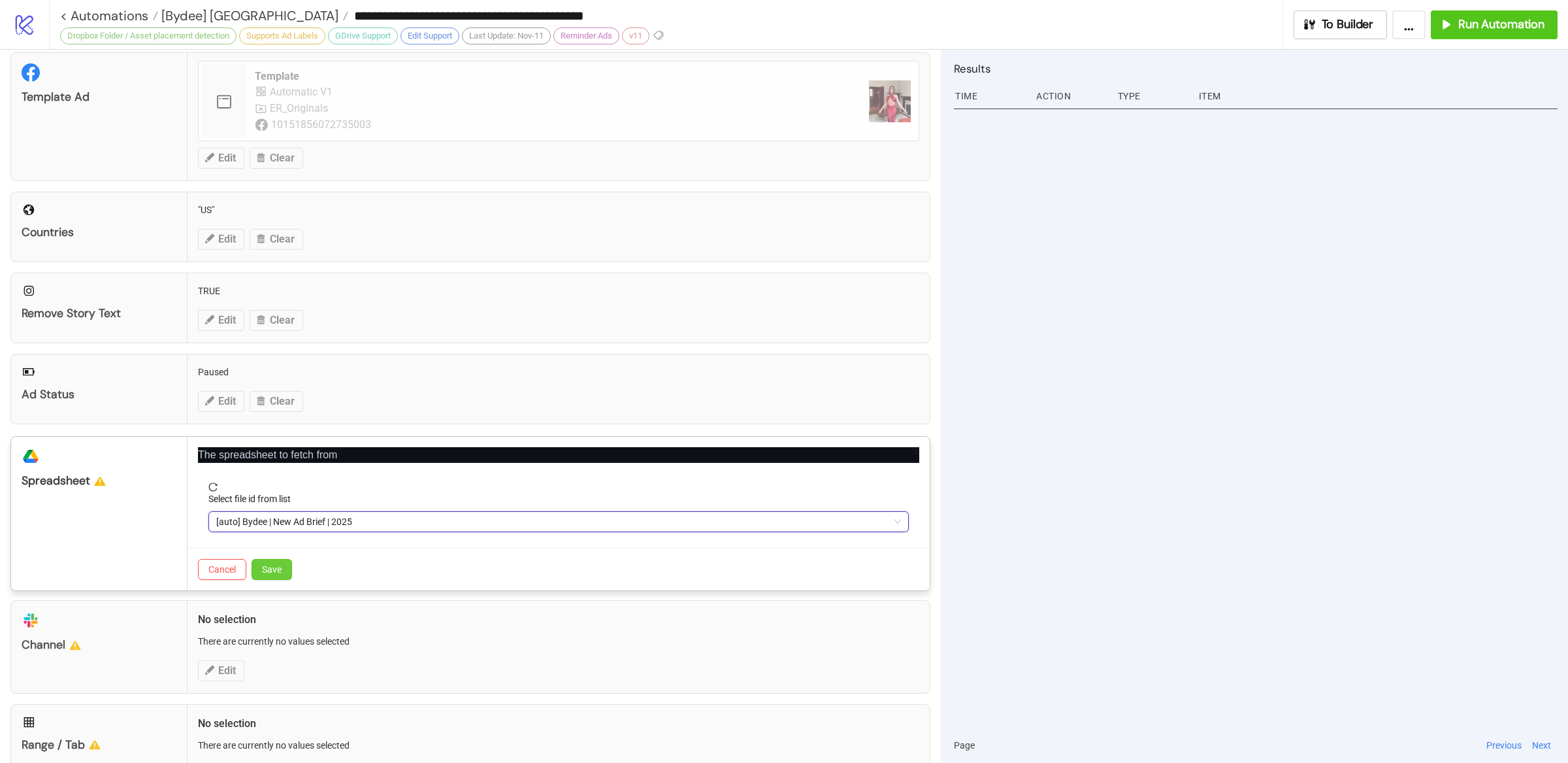
click at [275, 571] on span "Save" at bounding box center [271, 569] width 20 height 10
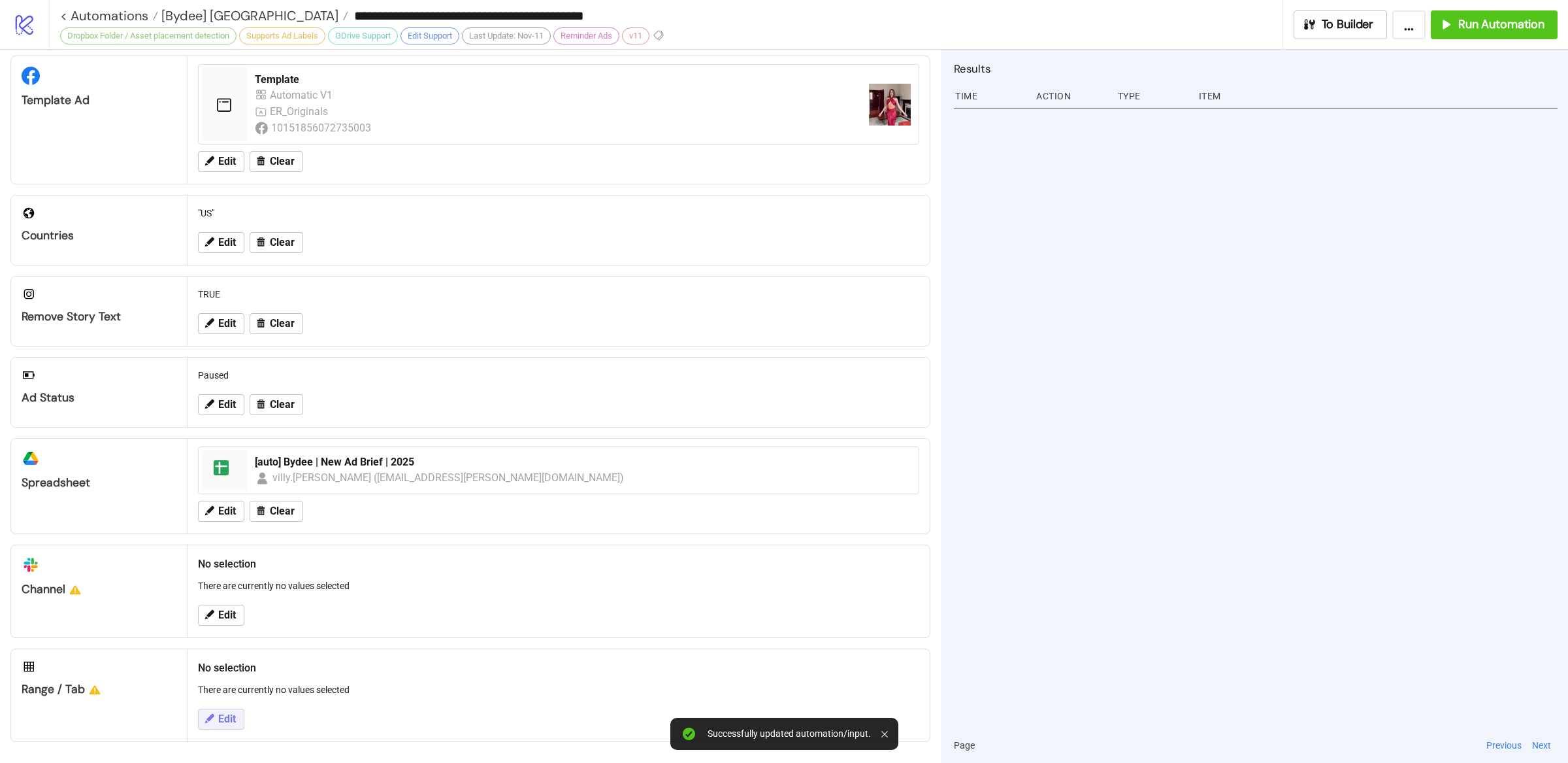
click at [235, 717] on span "Edit" at bounding box center [227, 719] width 18 height 12
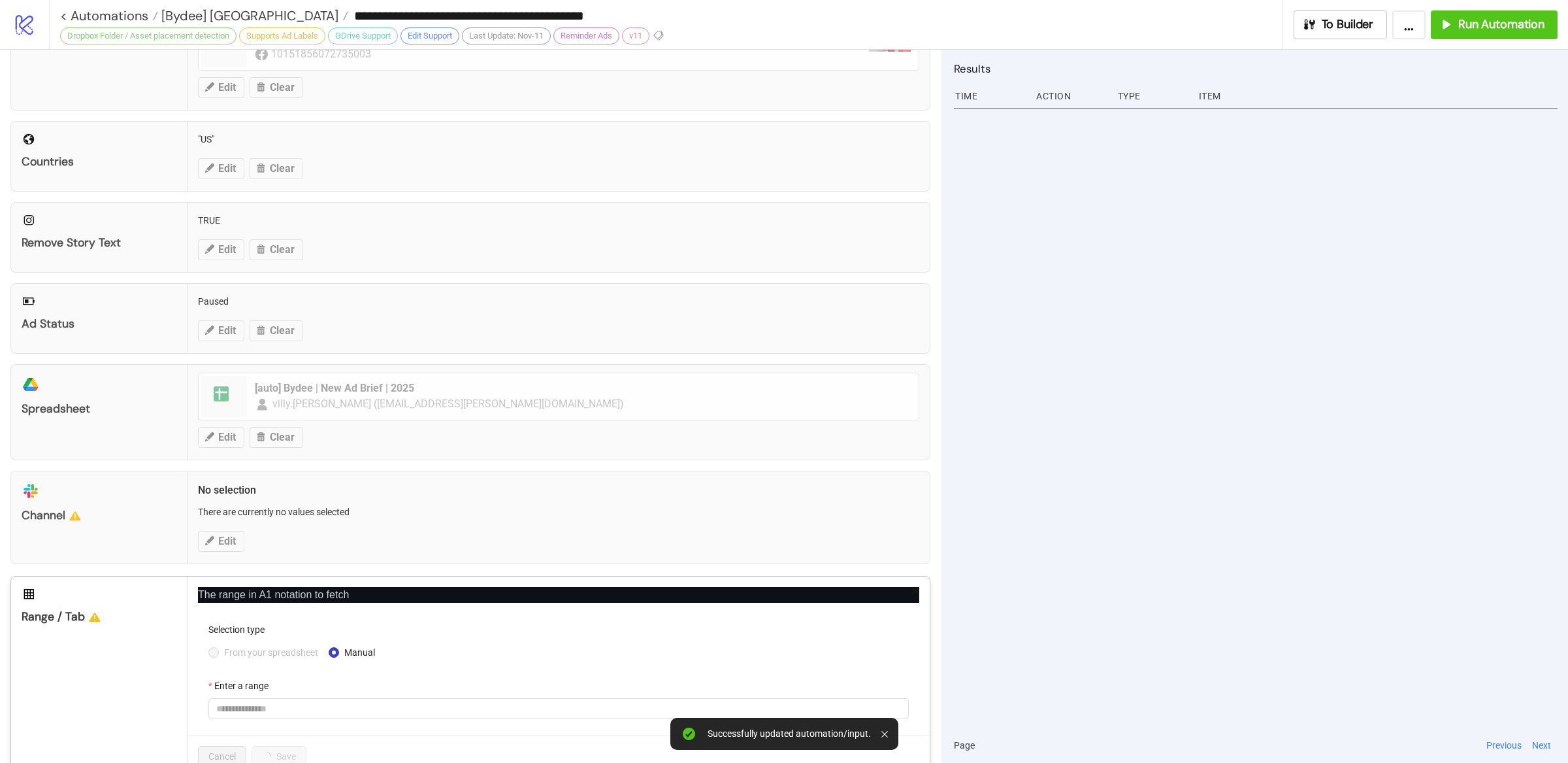
scroll to position [371, 0]
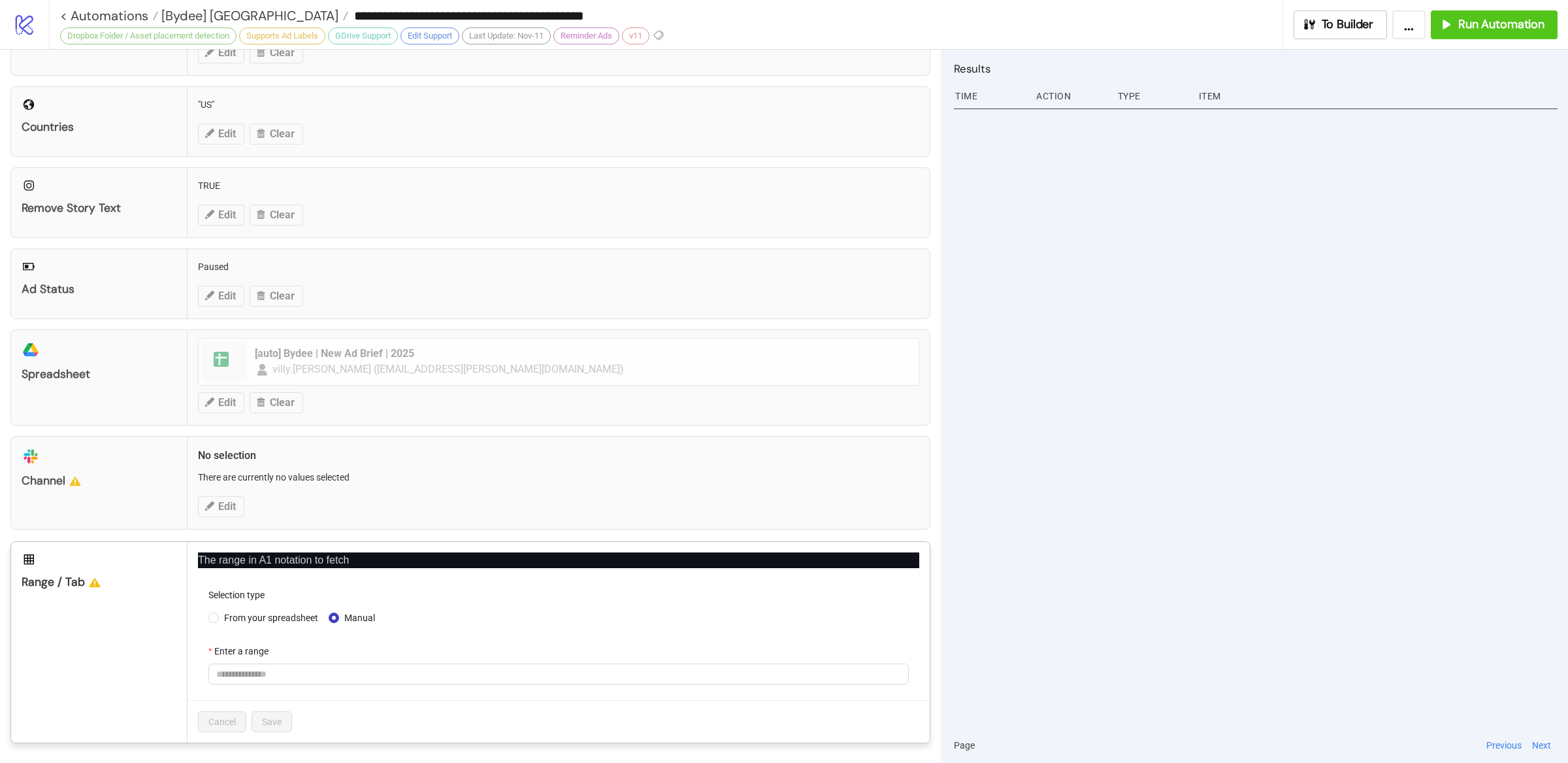
click at [187, 622] on div "The range in A1 notation to fetch Selection type From your spreadsheet Manual E…" at bounding box center [558, 642] width 742 height 201
click at [273, 680] on span at bounding box center [558, 674] width 685 height 20
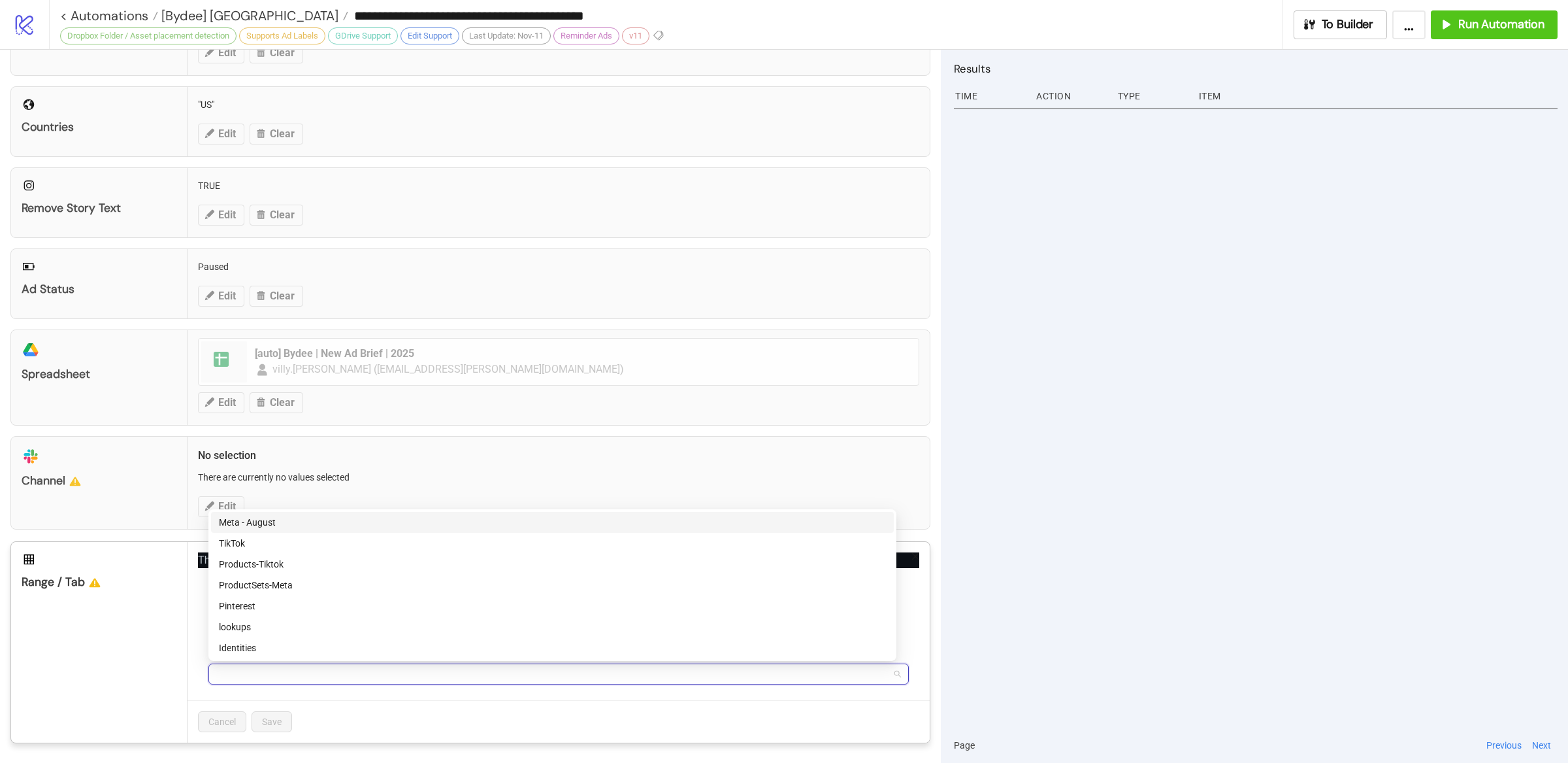
click at [276, 526] on div "Meta - August" at bounding box center [552, 523] width 667 height 15
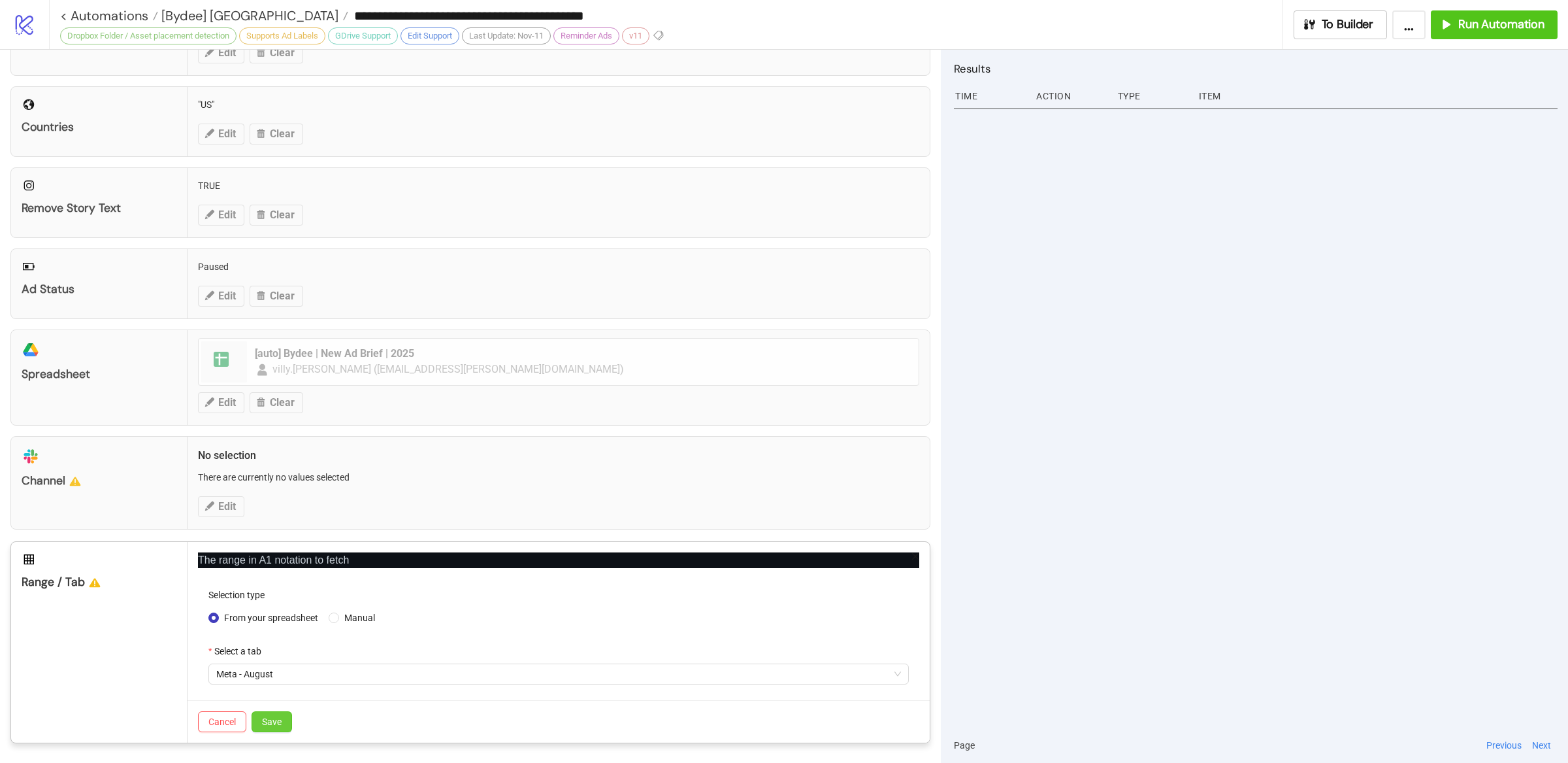
click at [279, 717] on span "Save" at bounding box center [271, 722] width 20 height 10
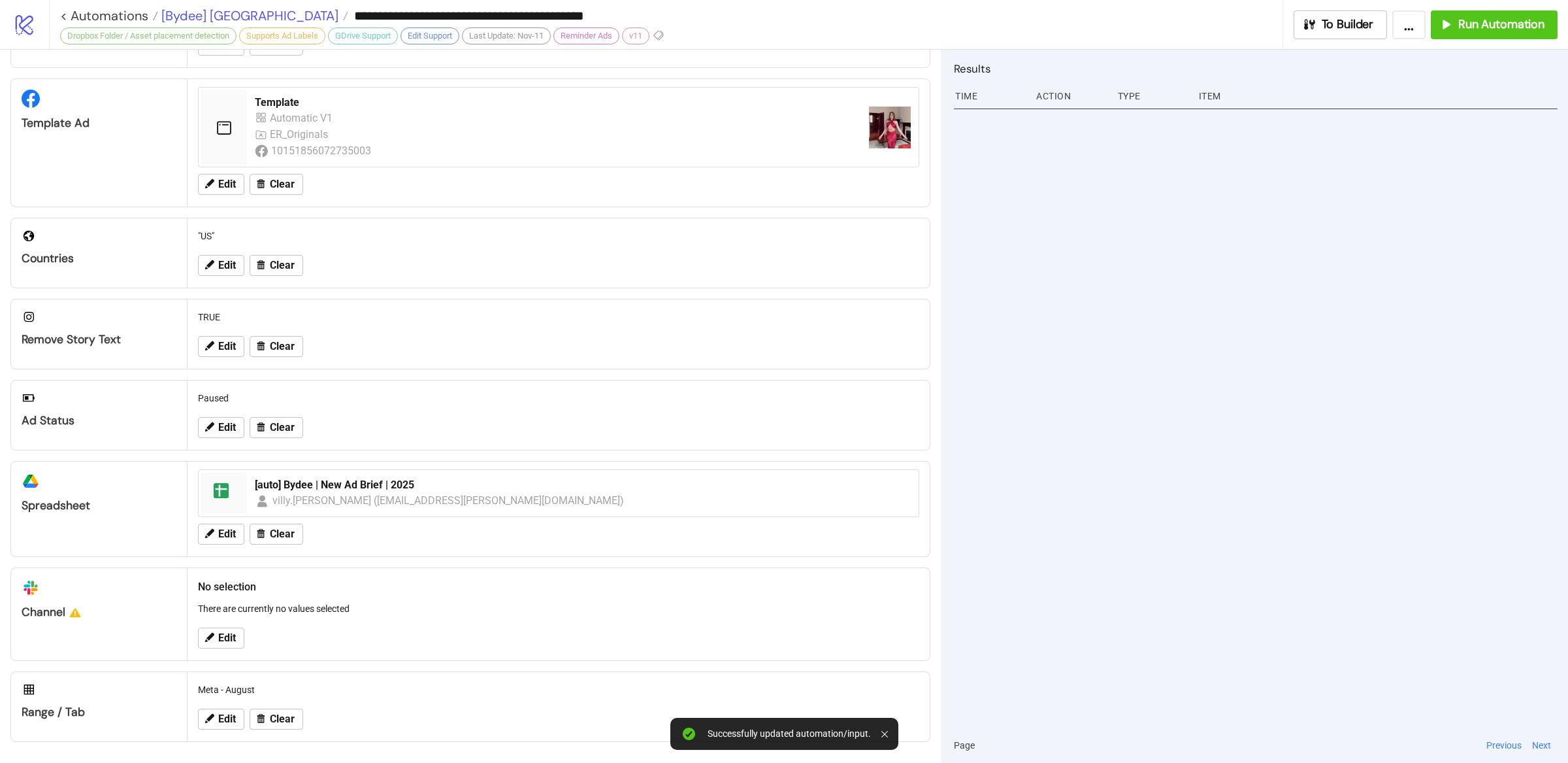
click at [199, 19] on span "[Bydee] US" at bounding box center [248, 15] width 181 height 17
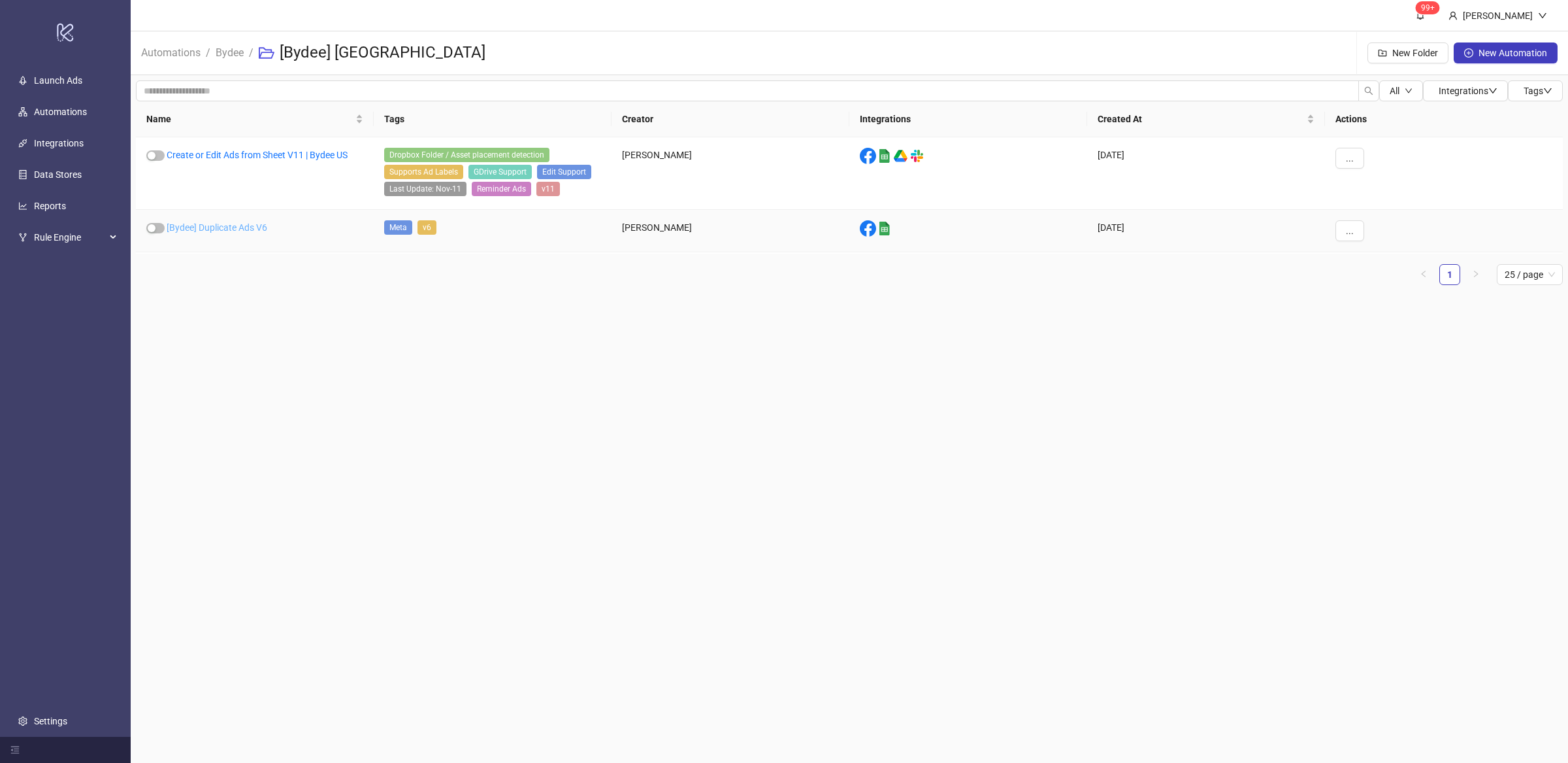
click at [252, 226] on link "[Bydee] Duplicate Ads V6" at bounding box center [217, 227] width 101 height 10
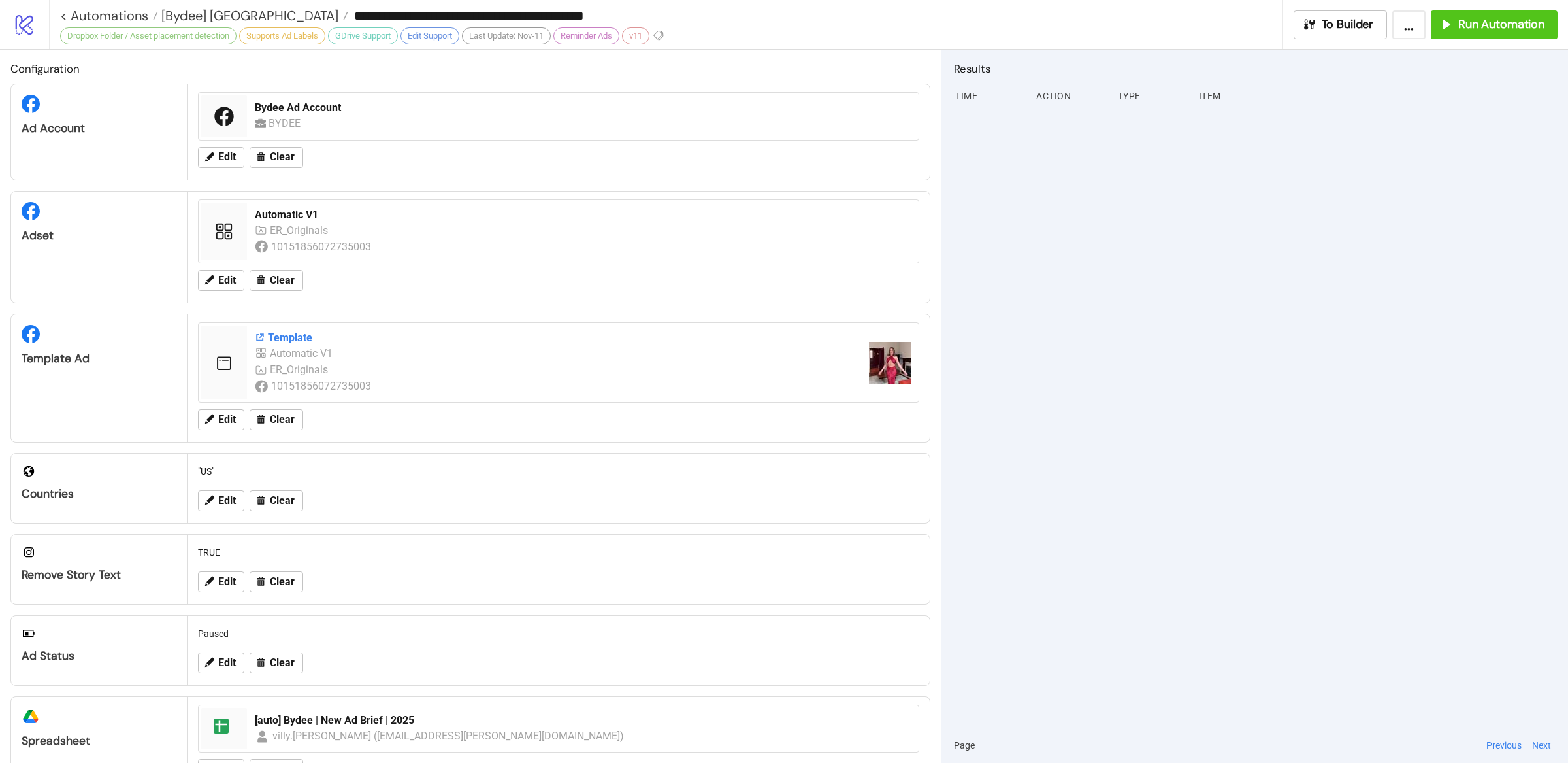
type input "**********"
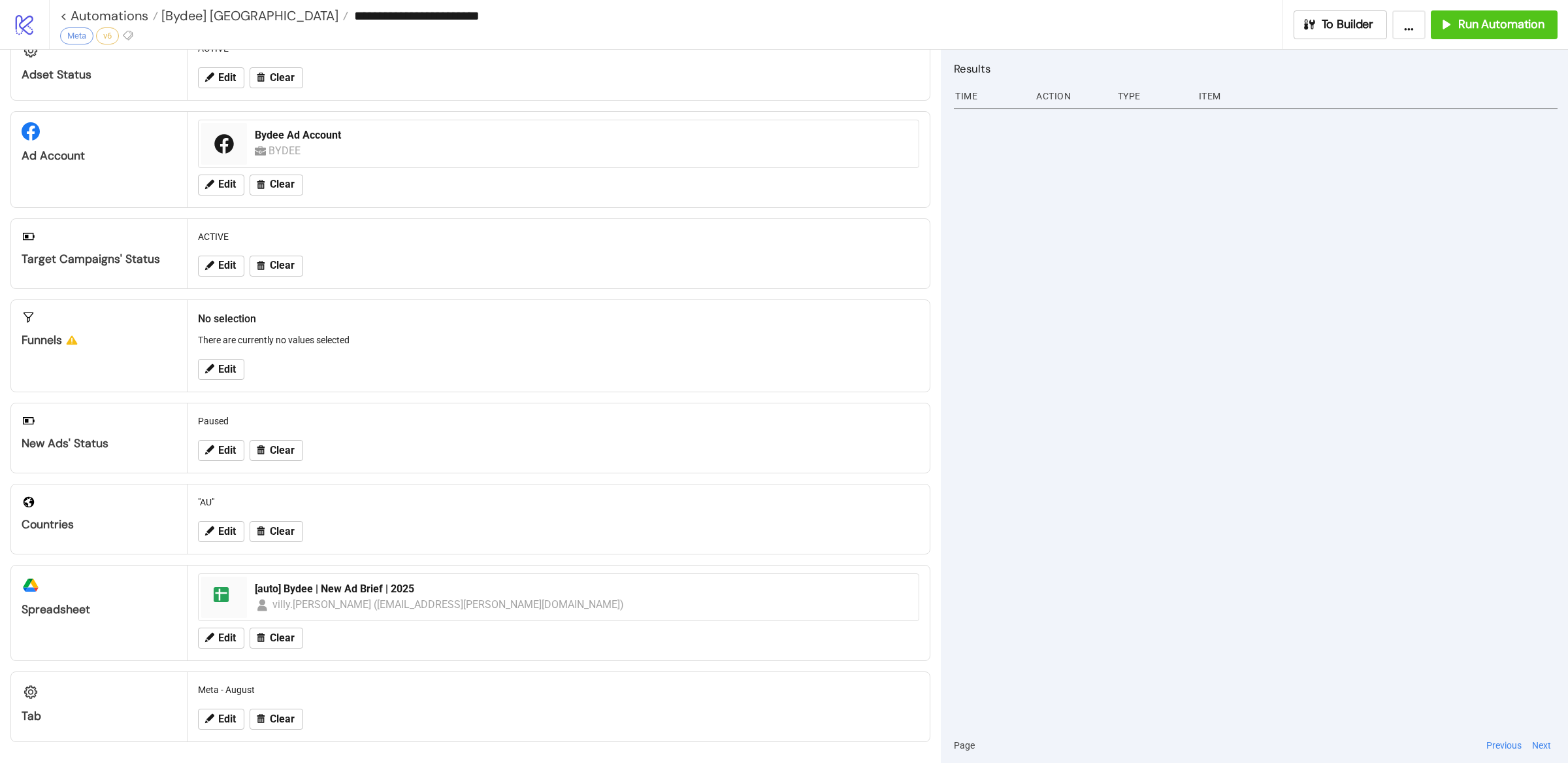
scroll to position [56, 0]
click at [228, 531] on span "Edit" at bounding box center [227, 532] width 18 height 12
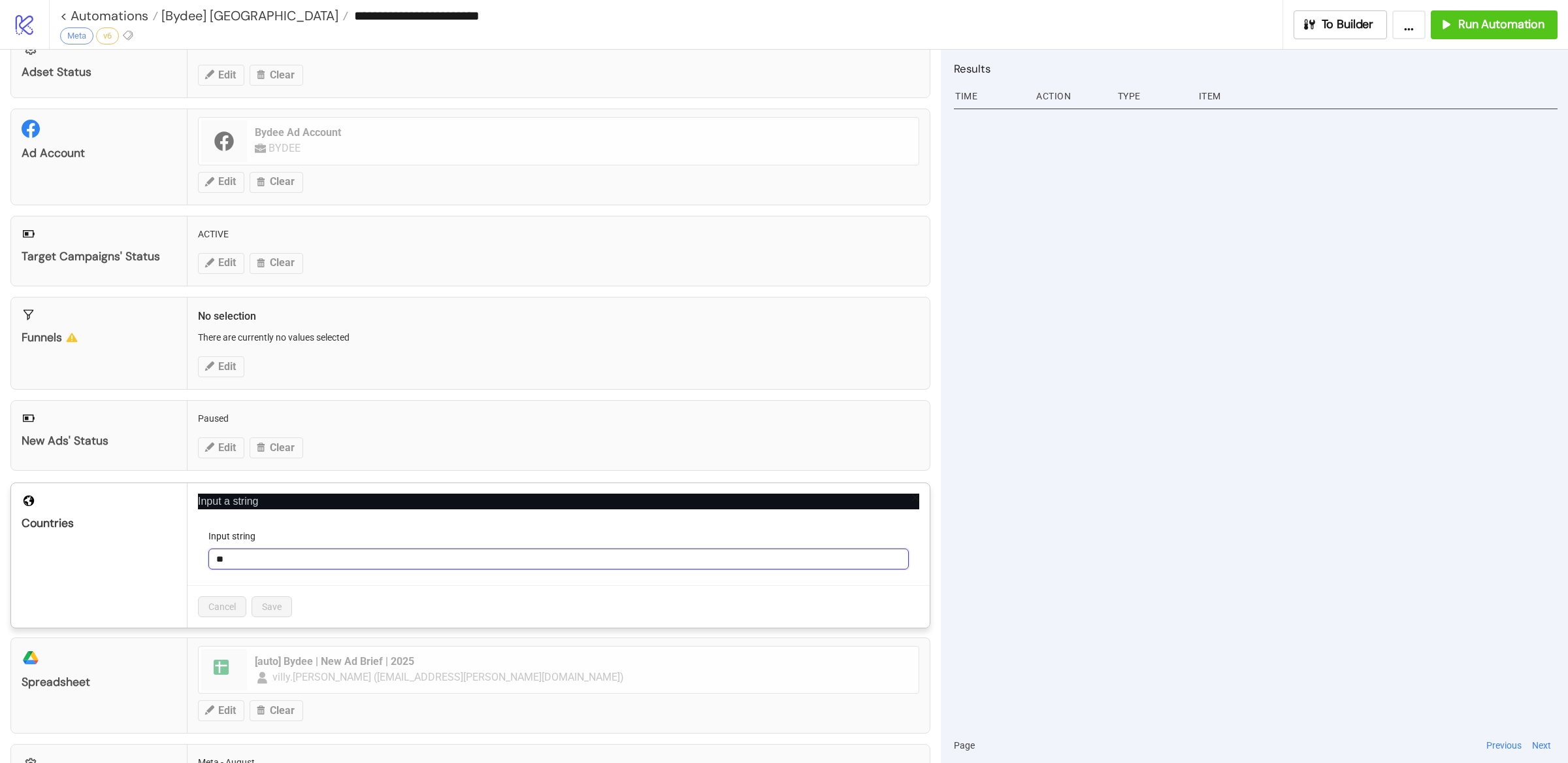
drag, startPoint x: 256, startPoint y: 559, endPoint x: 187, endPoint y: 565, distance: 69.3
click at [187, 565] on div "Input a string Input string ** Cancel Save" at bounding box center [558, 555] width 742 height 144
type input "**"
click at [268, 607] on span "Save" at bounding box center [271, 607] width 20 height 10
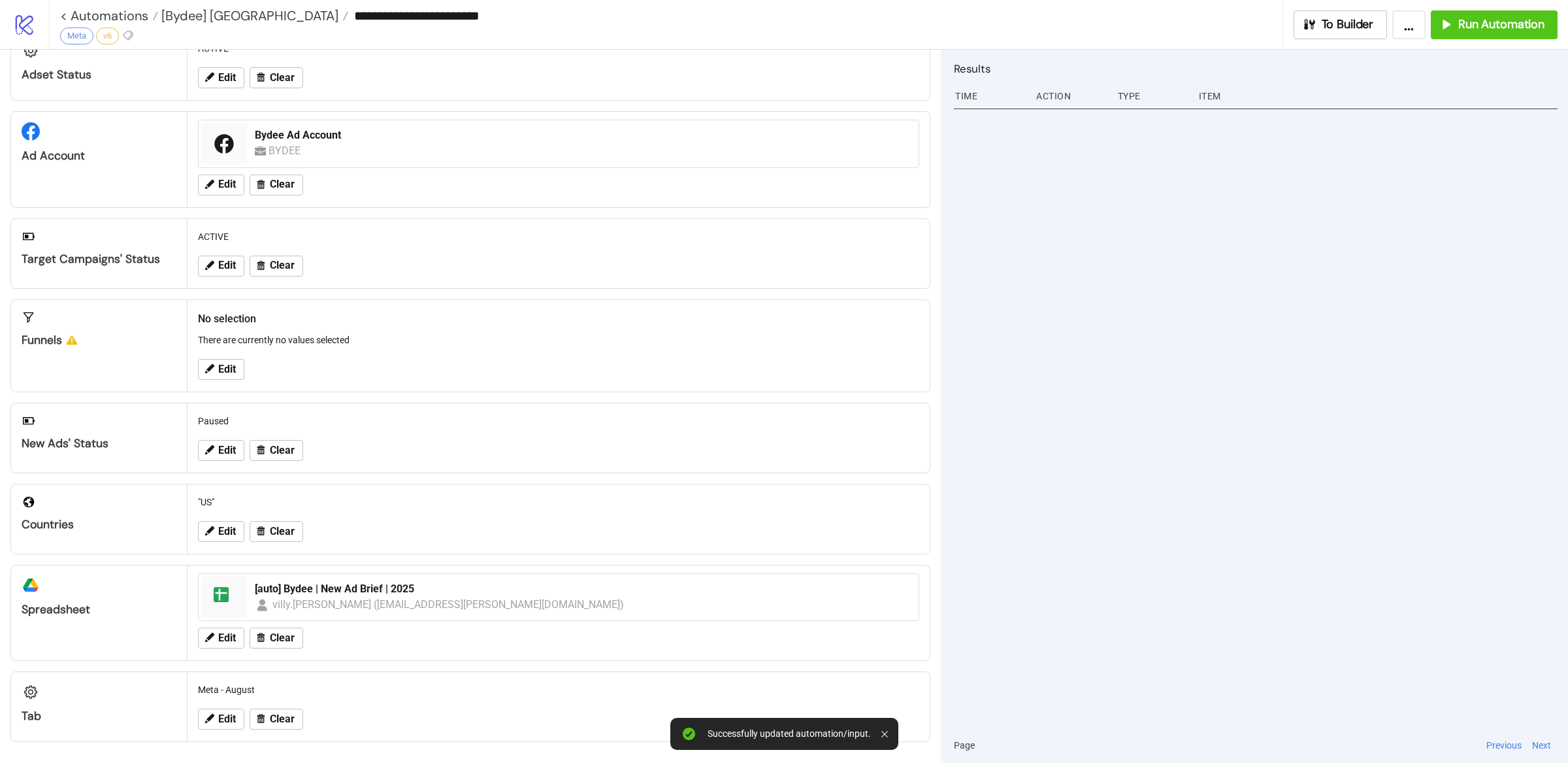
click at [1159, 605] on div at bounding box center [1255, 416] width 603 height 623
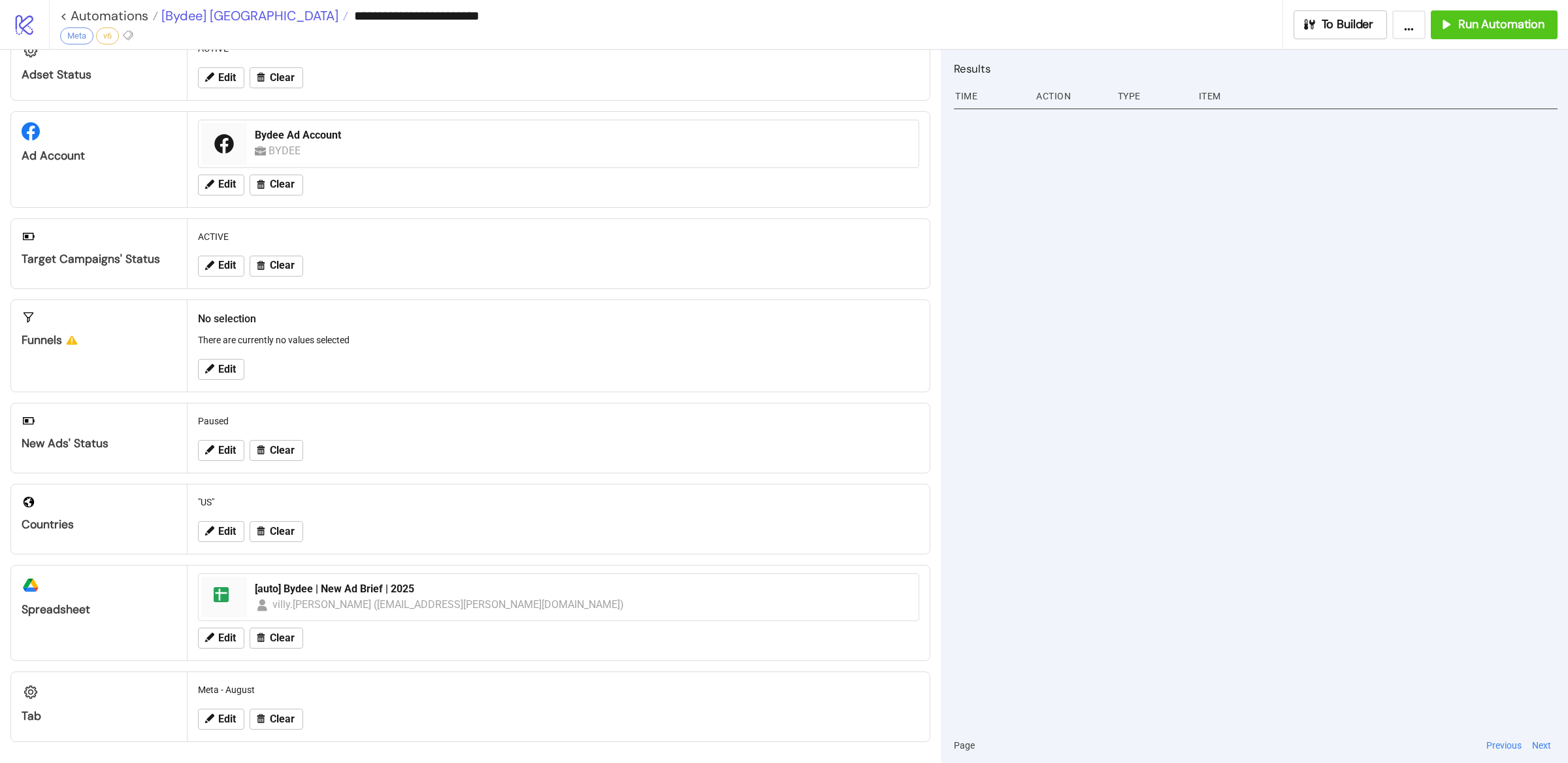
click at [189, 15] on span "[Bydee] US" at bounding box center [248, 15] width 181 height 17
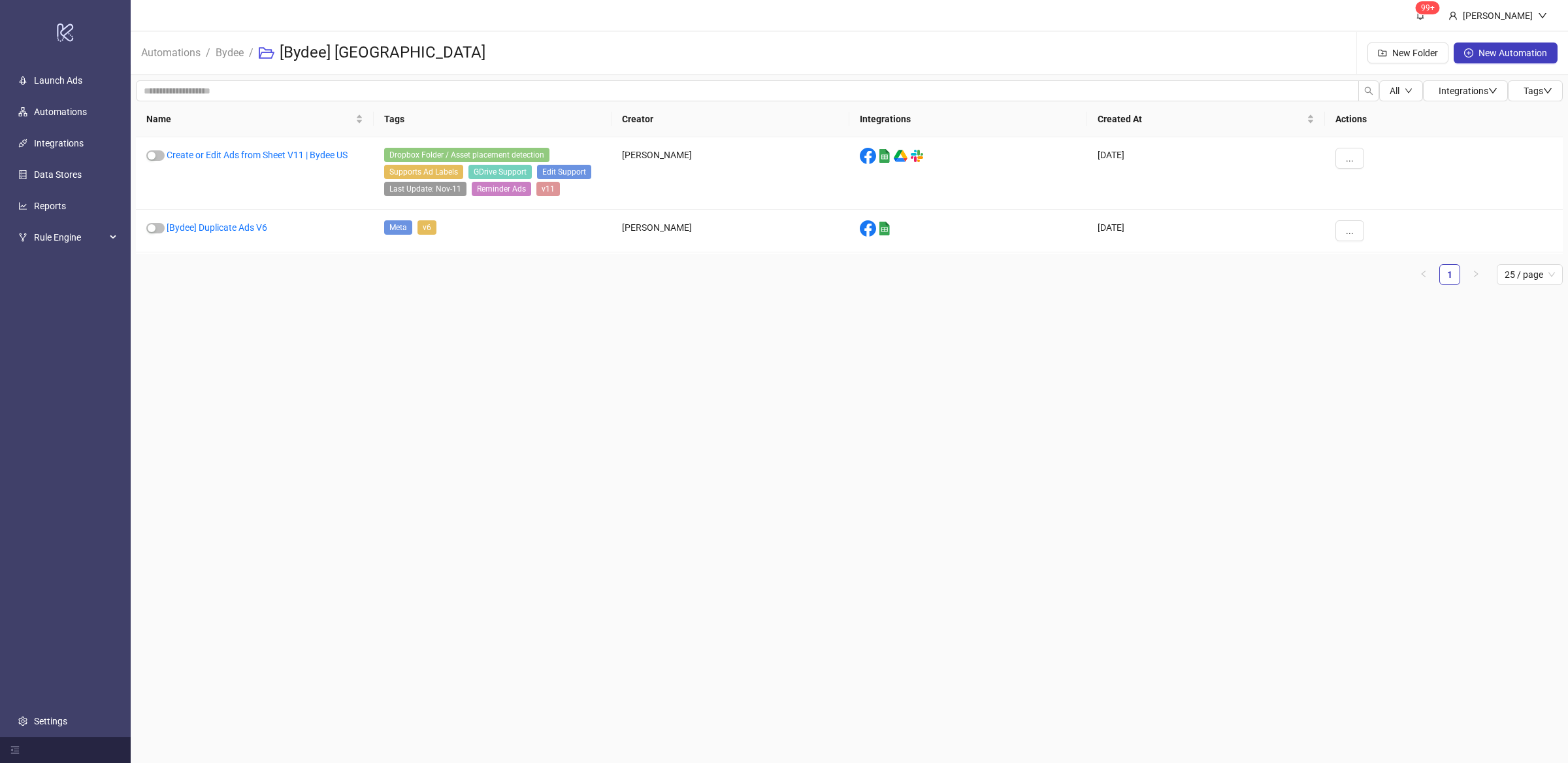
click at [231, 59] on span "Bydee" at bounding box center [230, 52] width 28 height 16
click at [231, 55] on link "Bydee" at bounding box center [229, 52] width 33 height 15
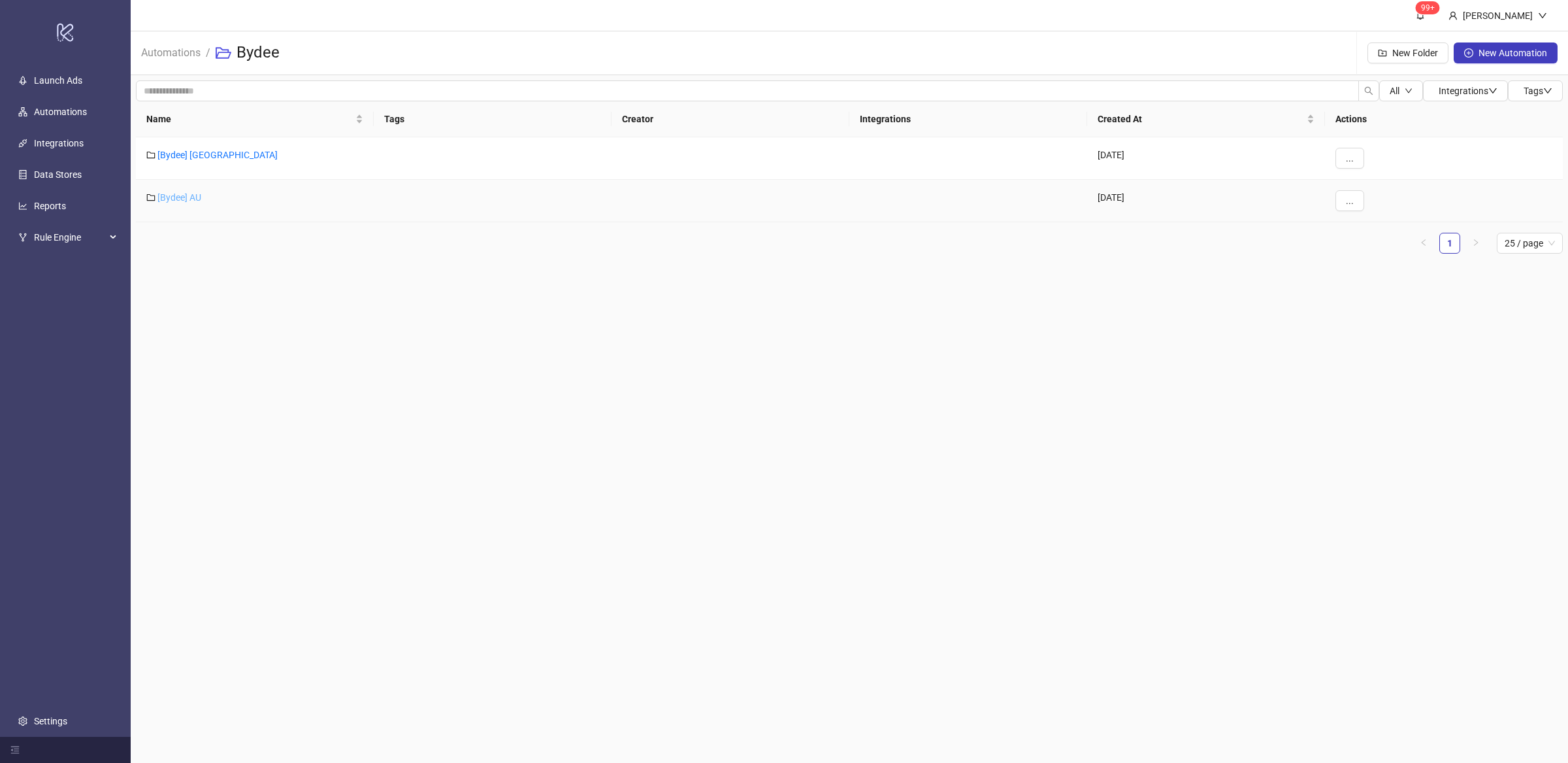
click at [195, 201] on link "[Bydee] AU" at bounding box center [179, 198] width 43 height 10
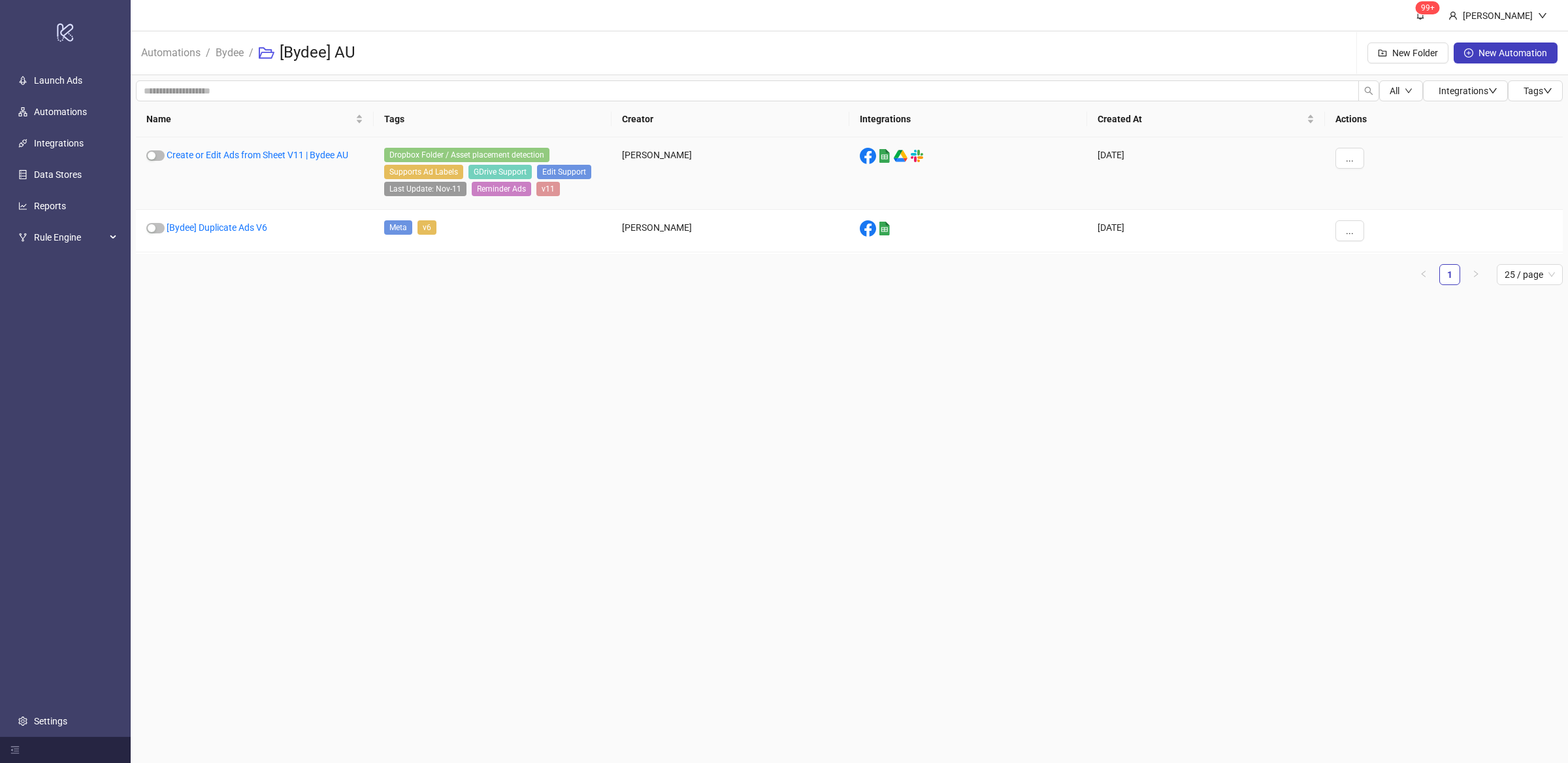
click at [296, 148] on div "Create or Edit Ads from Sheet V11 | Bydee AU" at bounding box center [254, 173] width 238 height 72
click at [298, 154] on link "Create or Edit Ads from Sheet V11 | Bydee AU" at bounding box center [257, 155] width 181 height 10
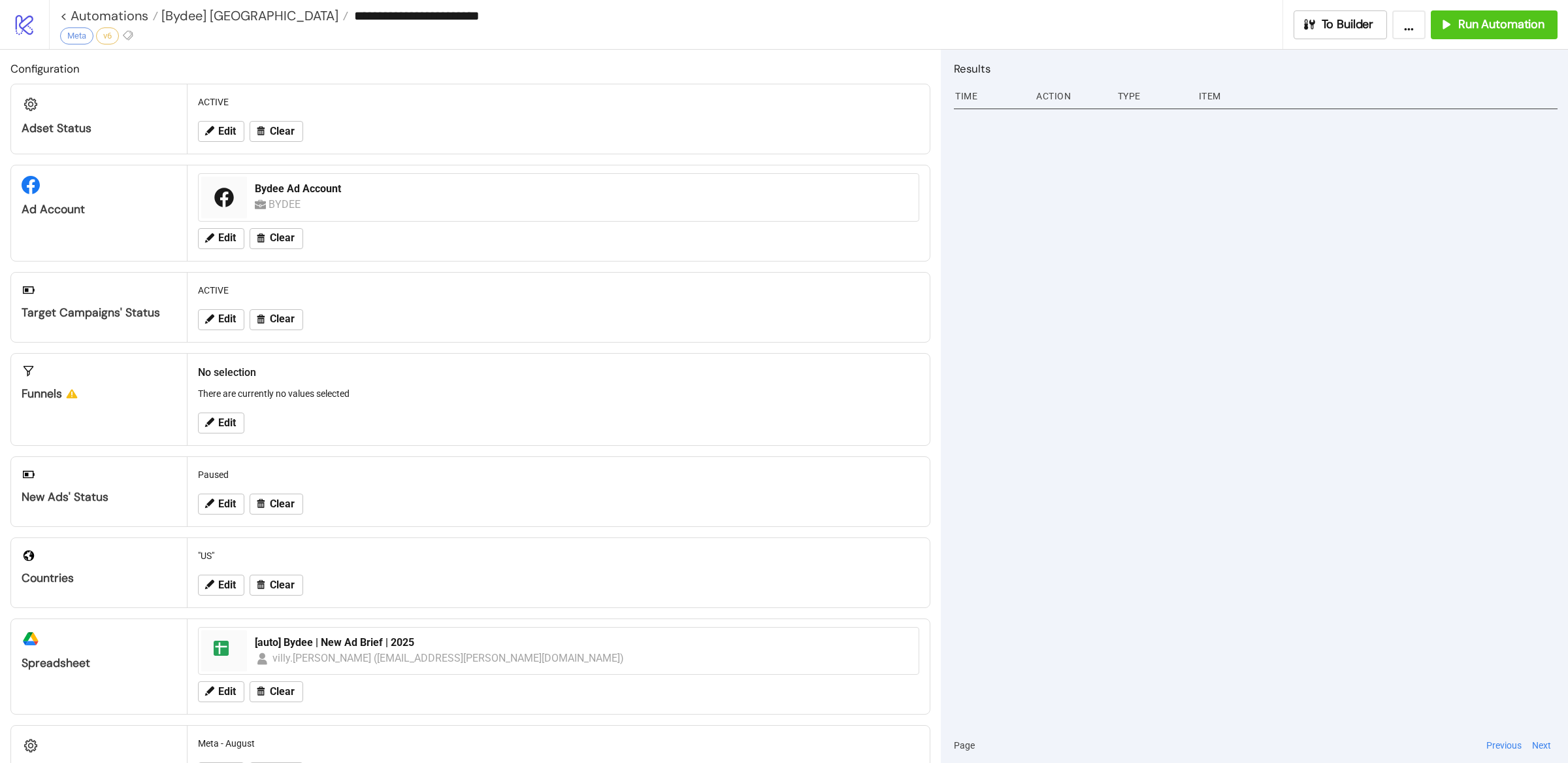
type input "**********"
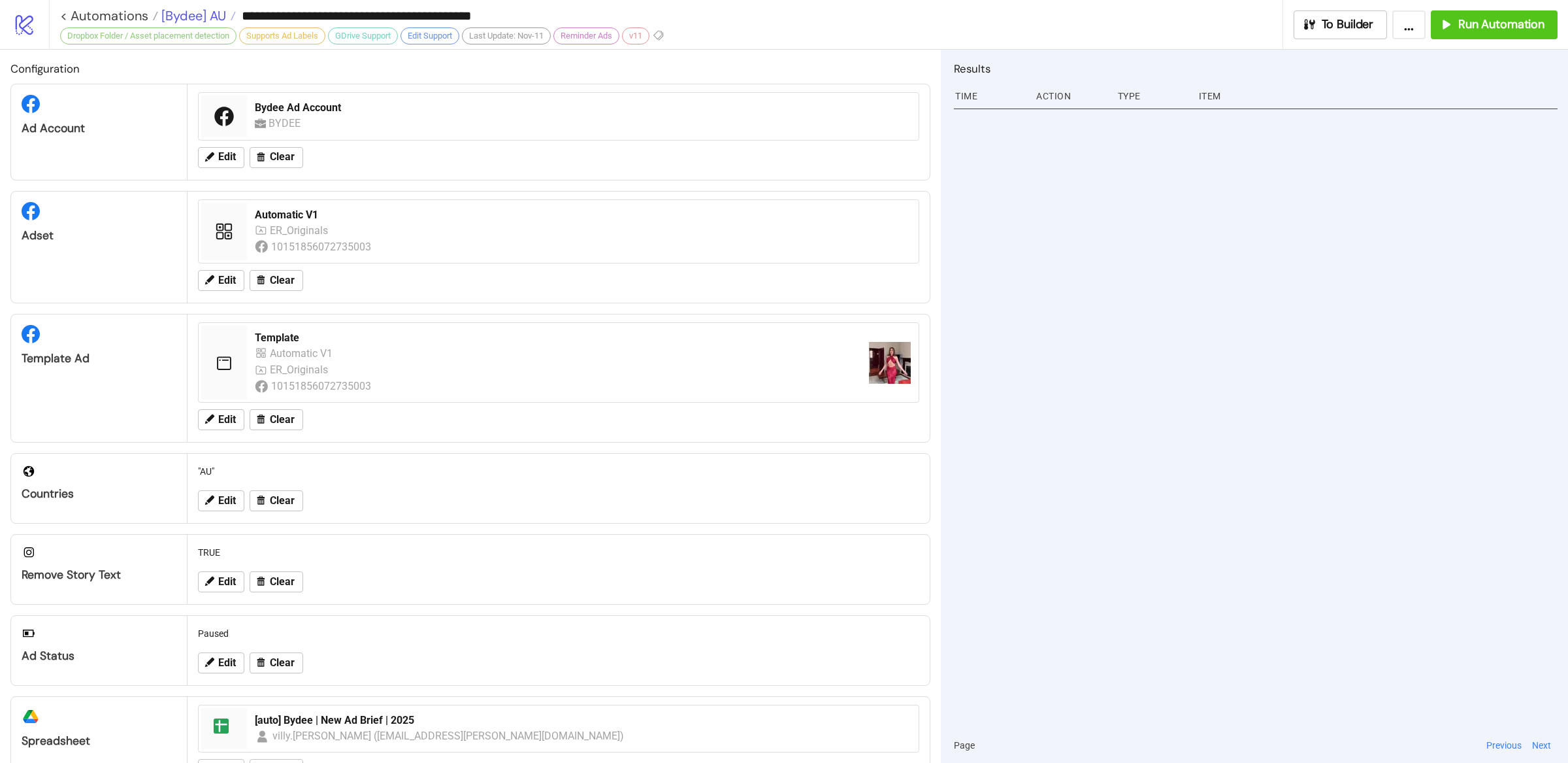
click at [225, 15] on span "[Bydee] AU" at bounding box center [192, 15] width 68 height 17
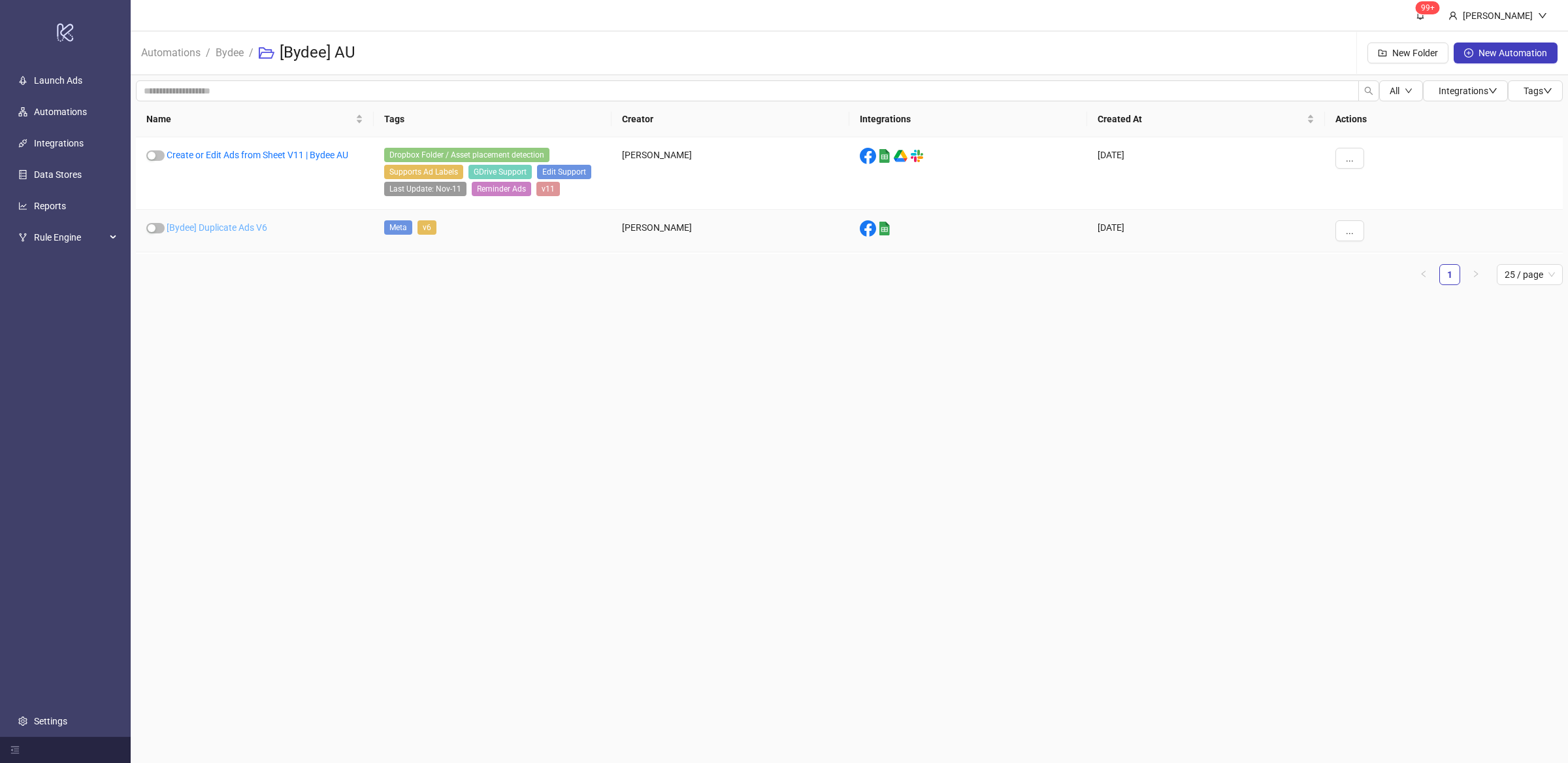
click at [251, 231] on link "[Bydee] Duplicate Ads V6" at bounding box center [217, 227] width 101 height 10
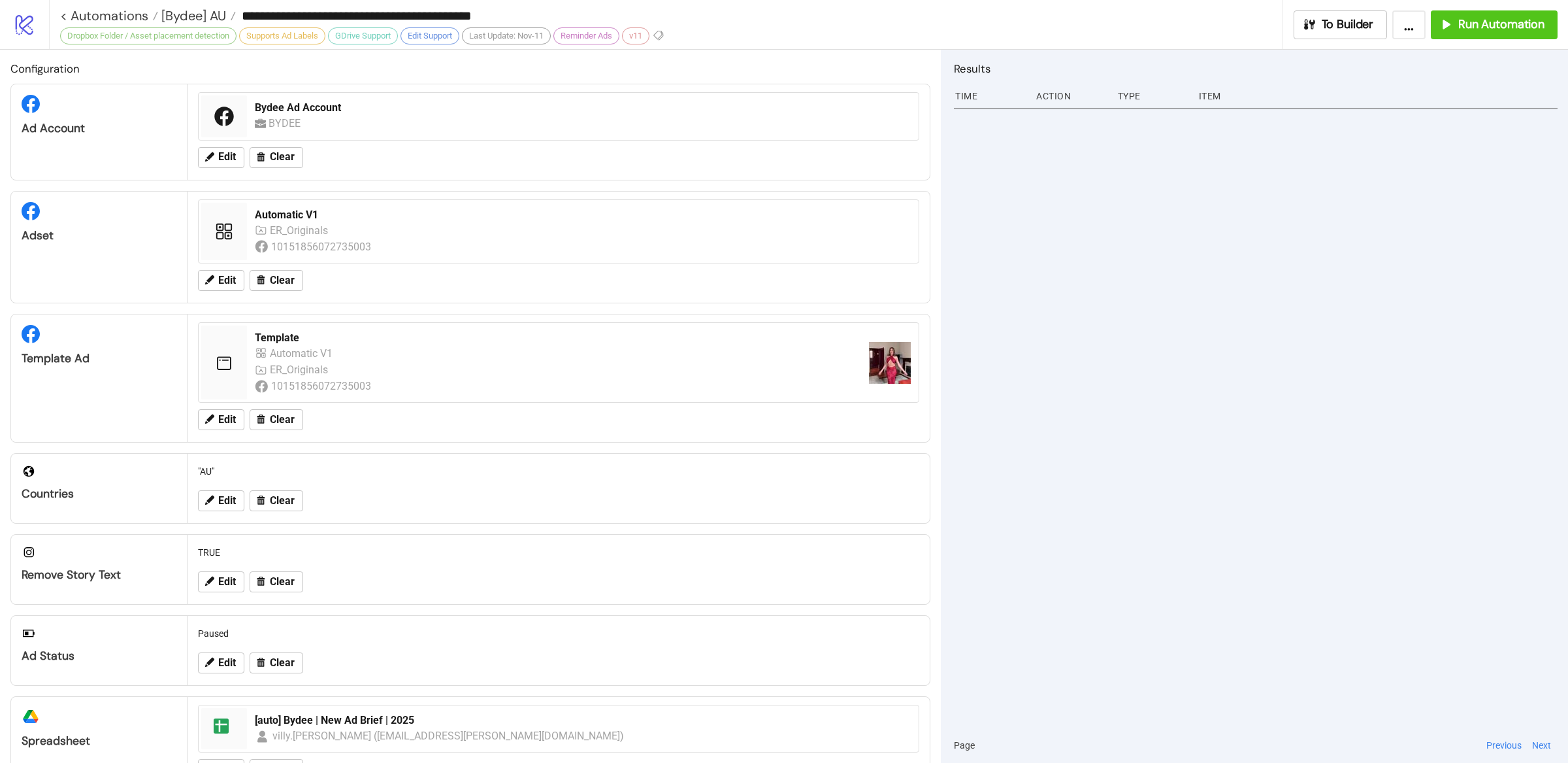
type input "**********"
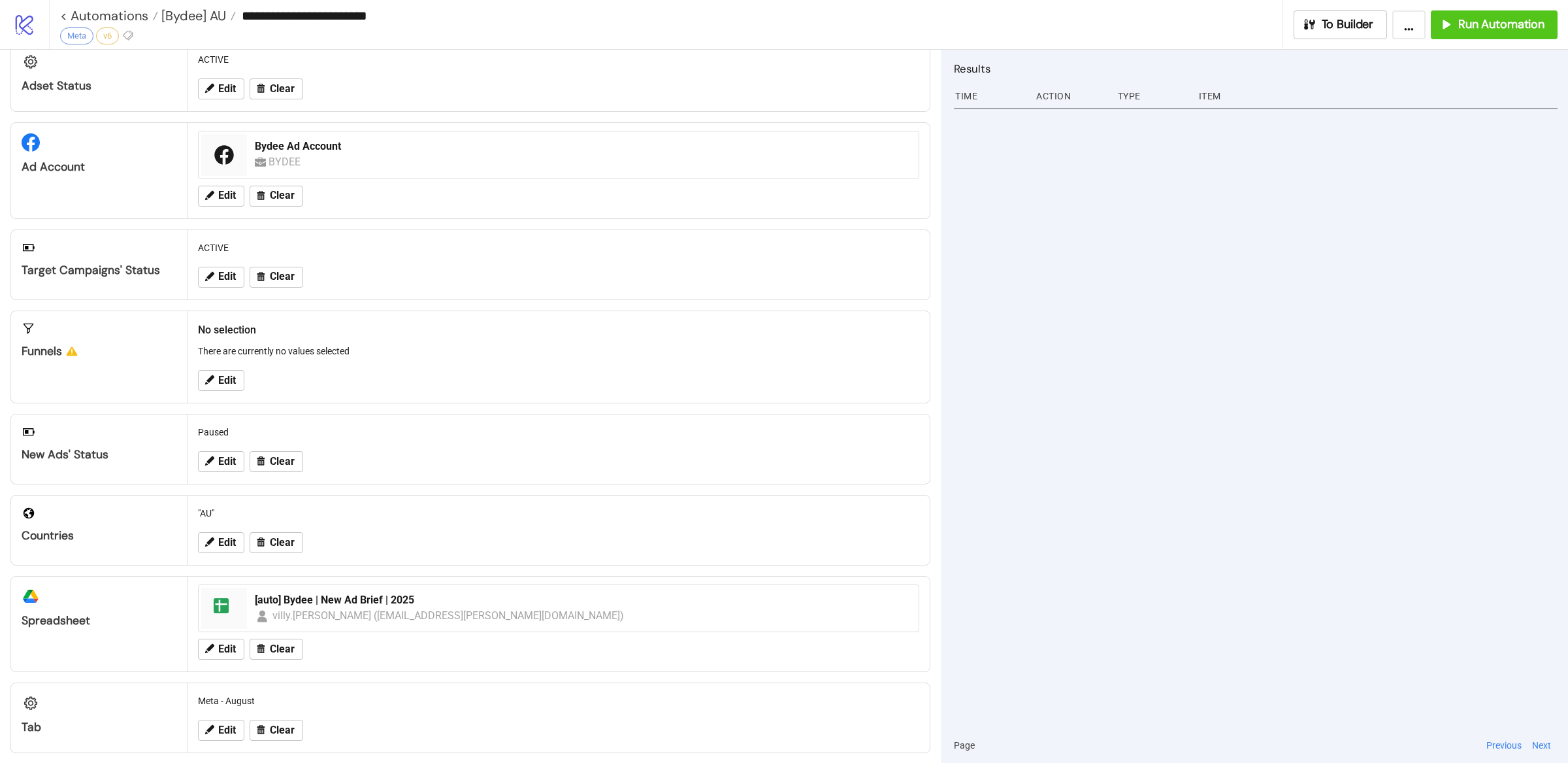
scroll to position [56, 0]
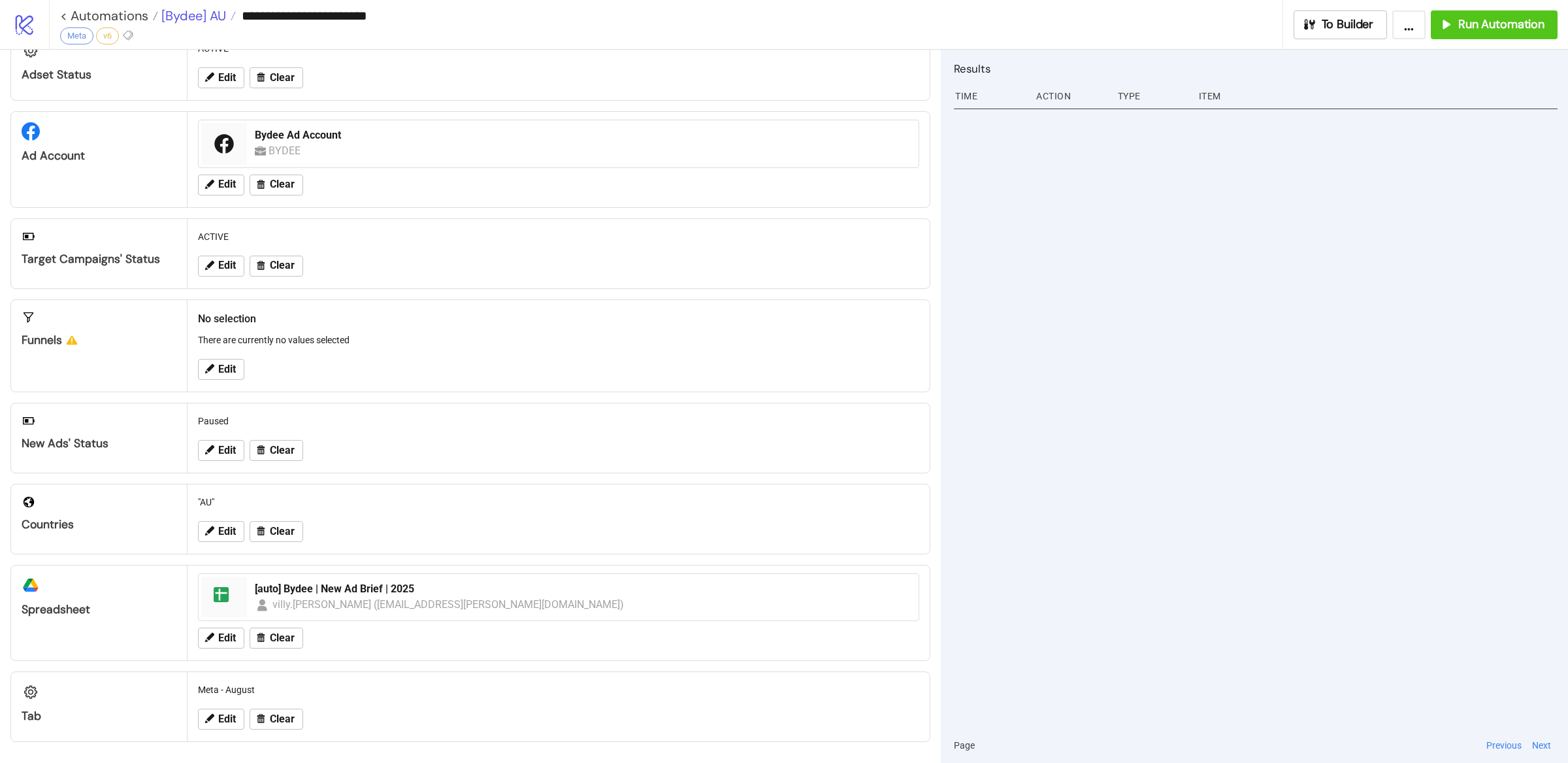
click at [191, 15] on span "[Bydee] AU" at bounding box center [192, 15] width 68 height 17
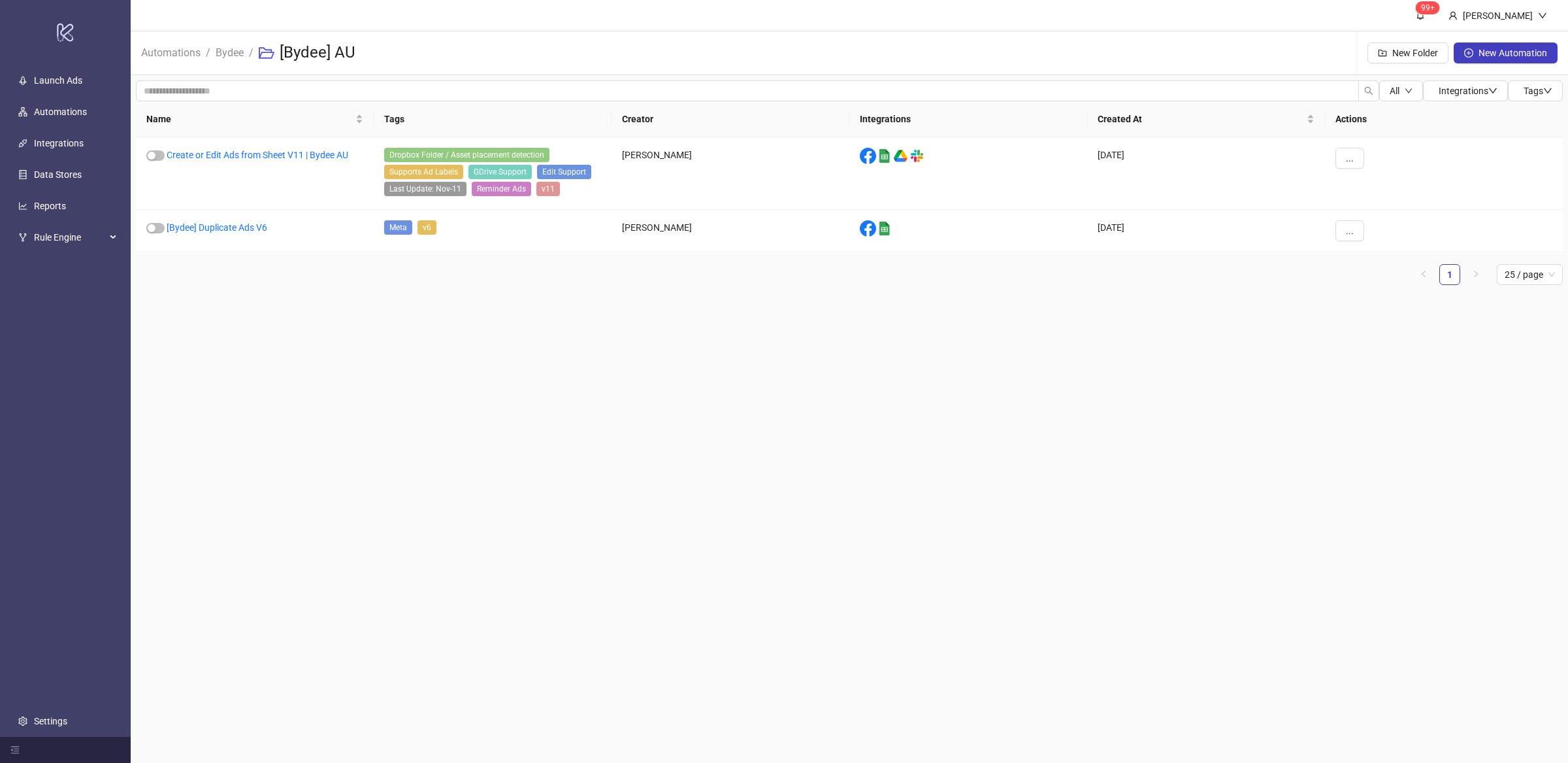
click at [462, 375] on main "99+ Villy Aparicio Automations / Bydee / [Bydee] AU New Folder New Automation A…" at bounding box center [849, 381] width 1437 height 763
drag, startPoint x: 493, startPoint y: 386, endPoint x: 394, endPoint y: 288, distance: 139.3
click at [491, 386] on main "99+ Villy Aparicio Automations / Bydee / [Bydee] AU New Folder New Automation A…" at bounding box center [849, 381] width 1437 height 763
click at [223, 55] on link "Bydee" at bounding box center [229, 52] width 33 height 15
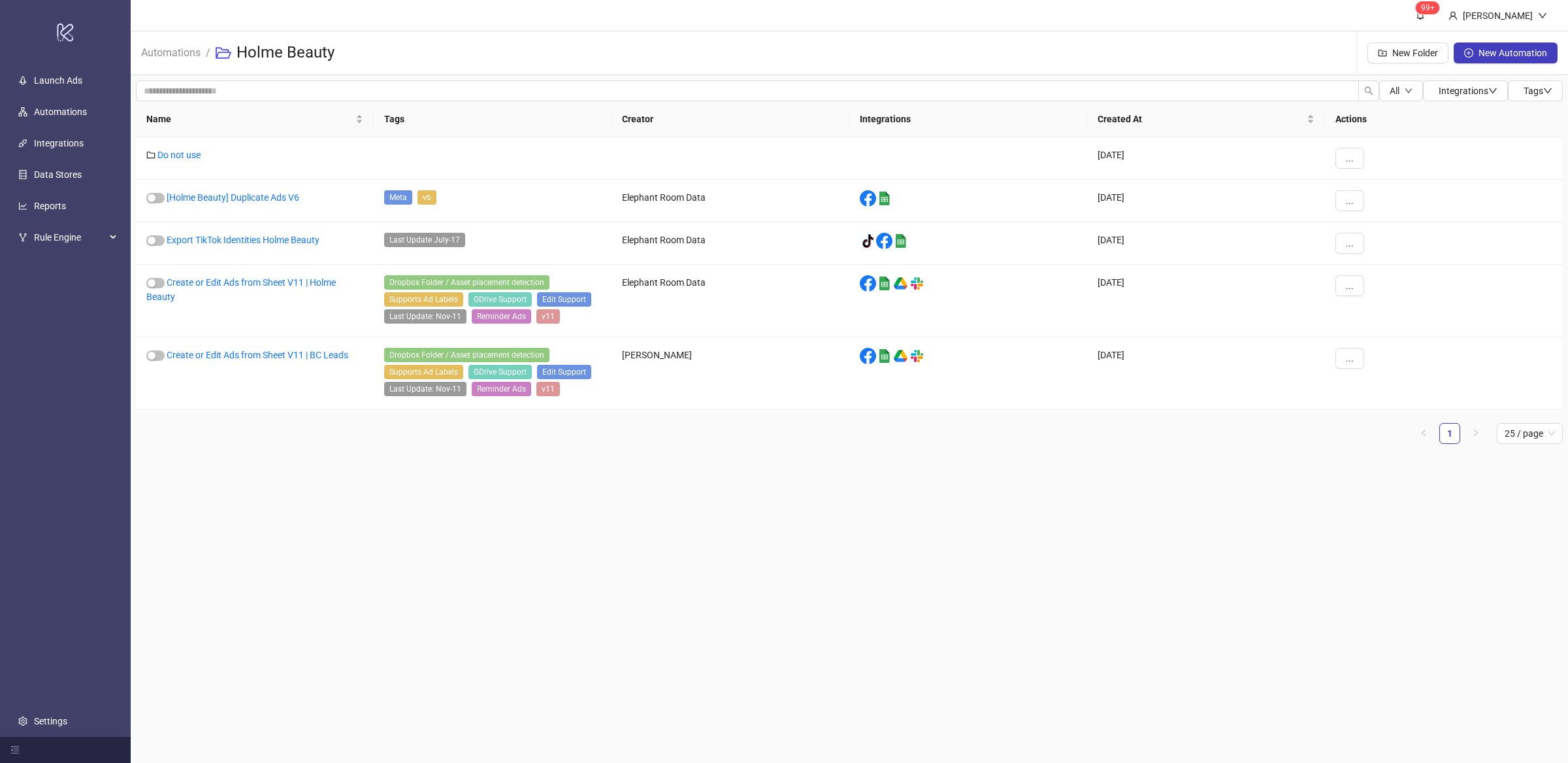
click at [336, 425] on ul "1 25 / page" at bounding box center [849, 433] width 1427 height 21
click at [251, 285] on link "Create or Edit Ads from Sheet V11 | Holme Beauty" at bounding box center [241, 290] width 189 height 25
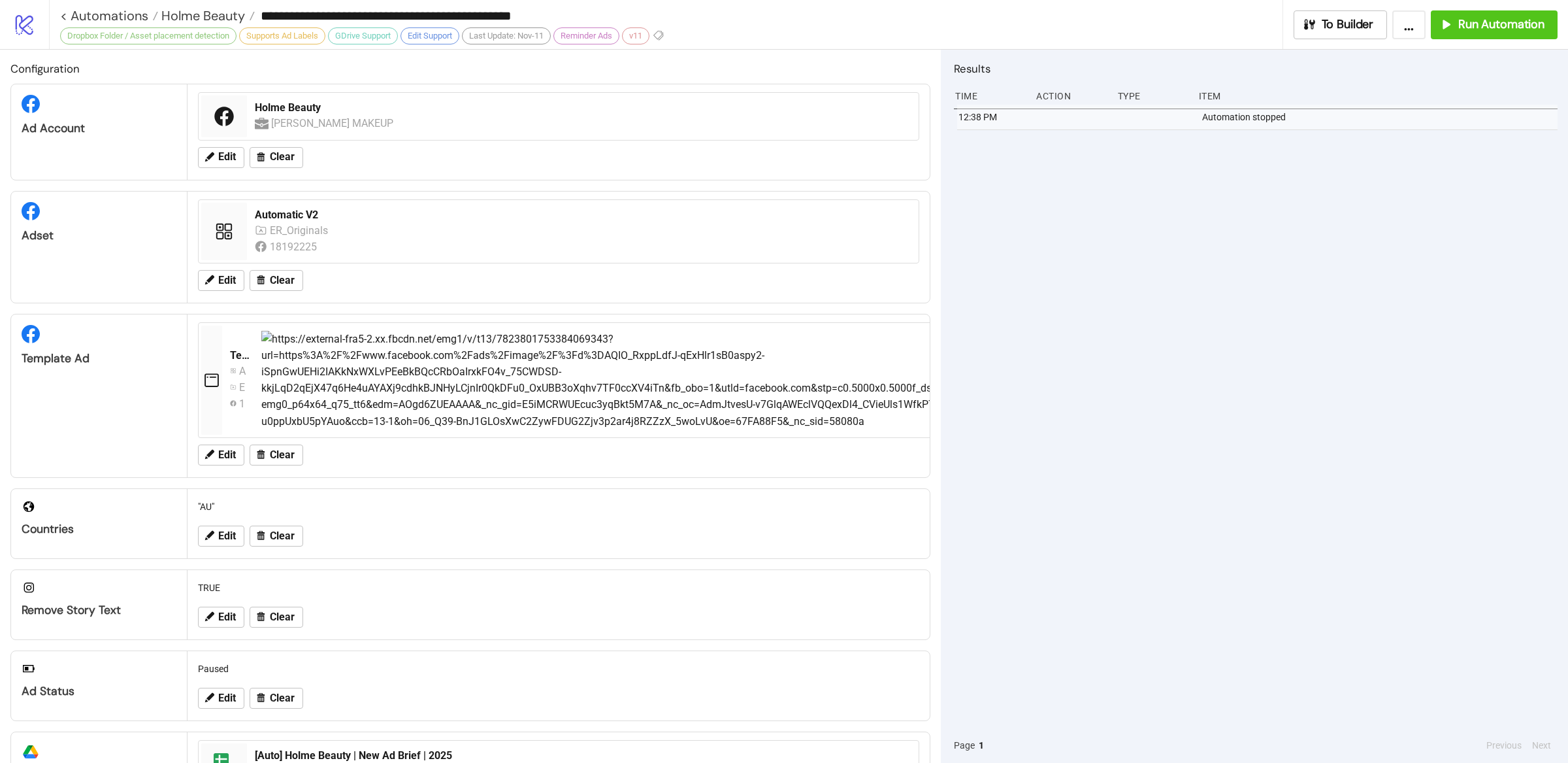
click at [1246, 243] on div "12:38 PM Automation stopped" at bounding box center [1255, 416] width 603 height 623
click at [1455, 28] on div "Run Automation" at bounding box center [1491, 24] width 106 height 15
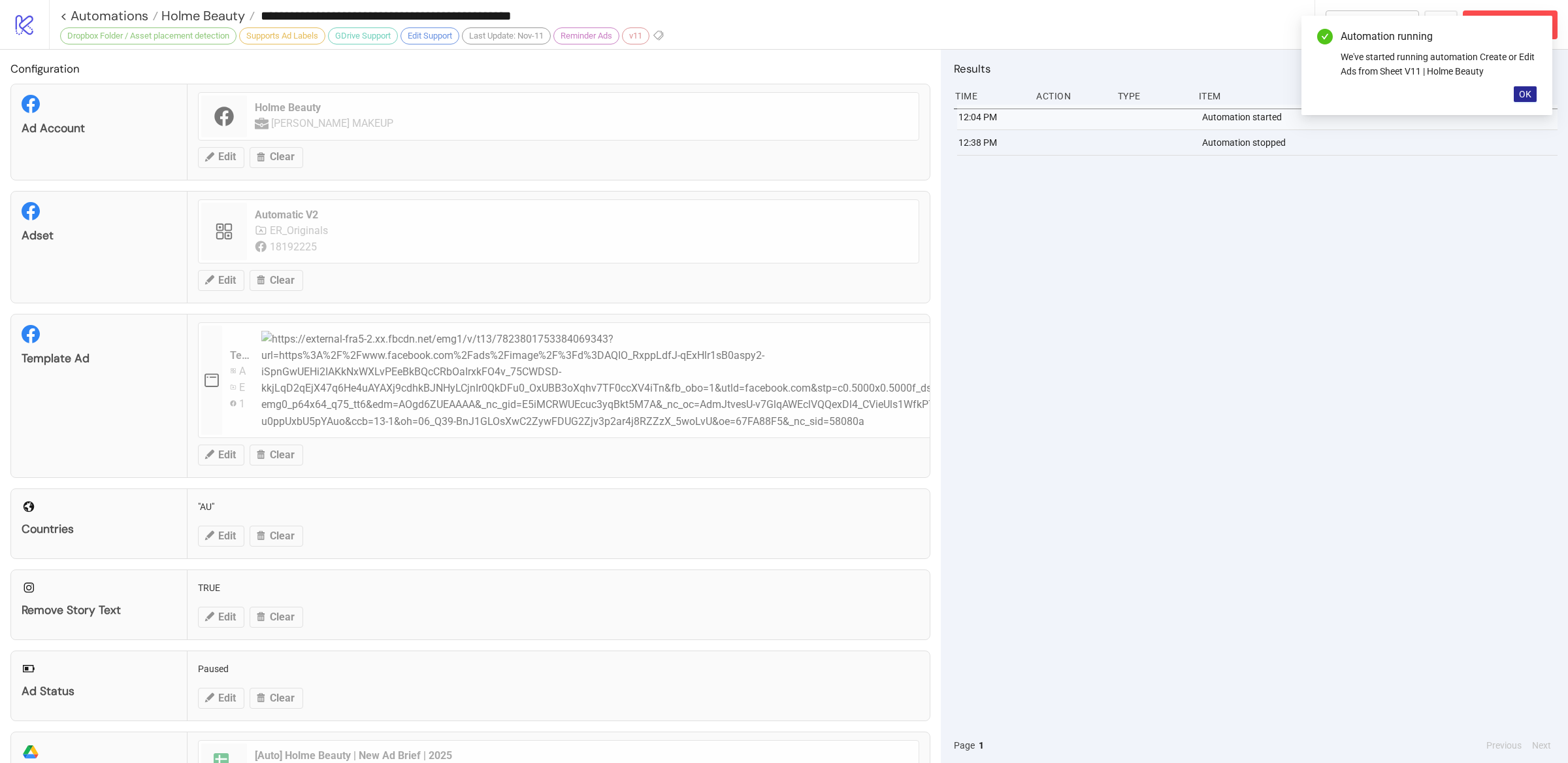
click at [1532, 95] on button "OK" at bounding box center [1525, 94] width 23 height 15
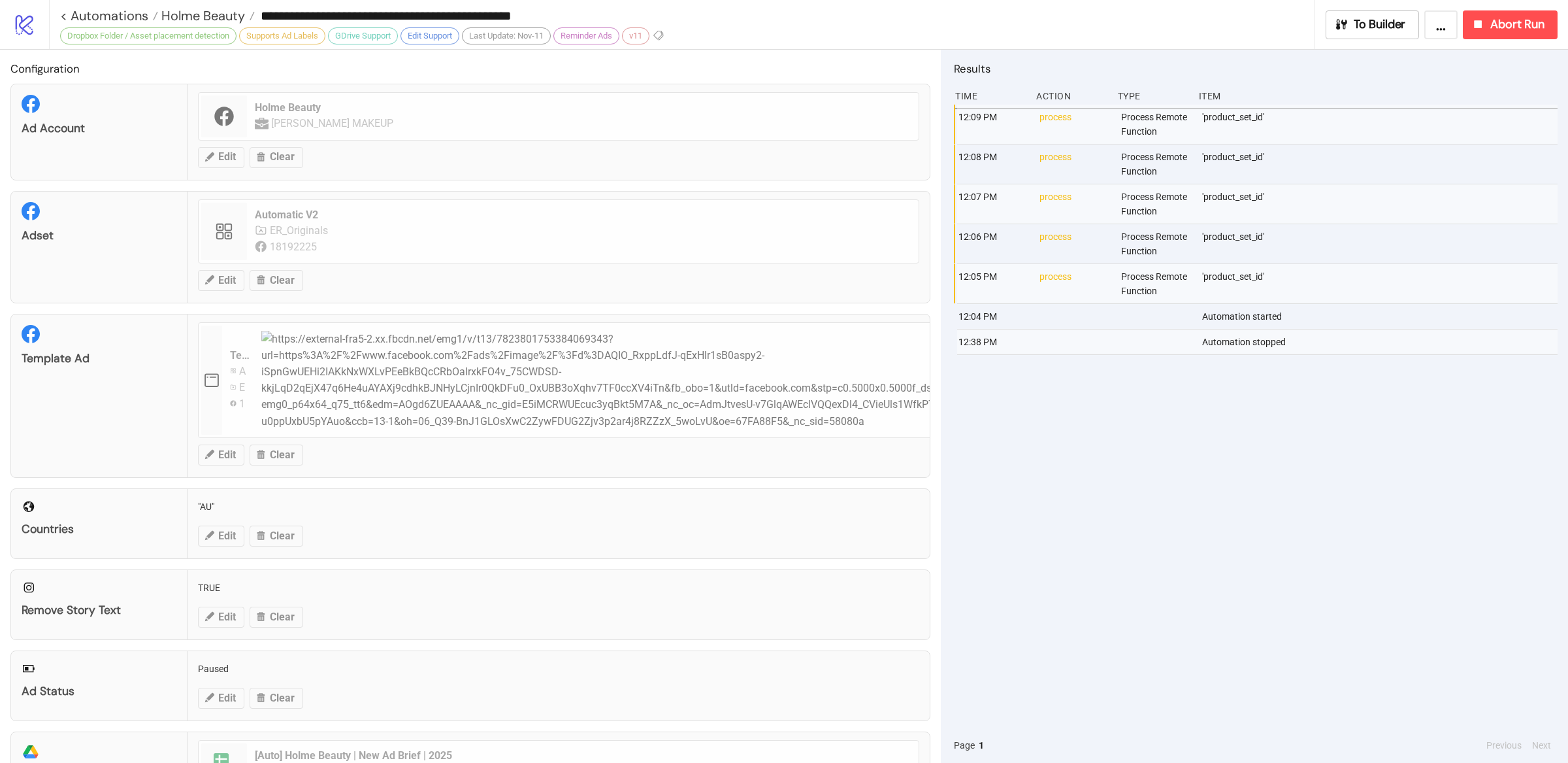
click at [1257, 462] on div "12:09 PM process Process Remote Function 'product_set_id' 12:08 PM process Proc…" at bounding box center [1255, 416] width 603 height 623
click at [1127, 492] on div "12:09 PM process Process Remote Function 'product_set_id' 12:08 PM process Proc…" at bounding box center [1255, 416] width 603 height 623
click at [1511, 22] on span "Abort Run" at bounding box center [1517, 24] width 55 height 15
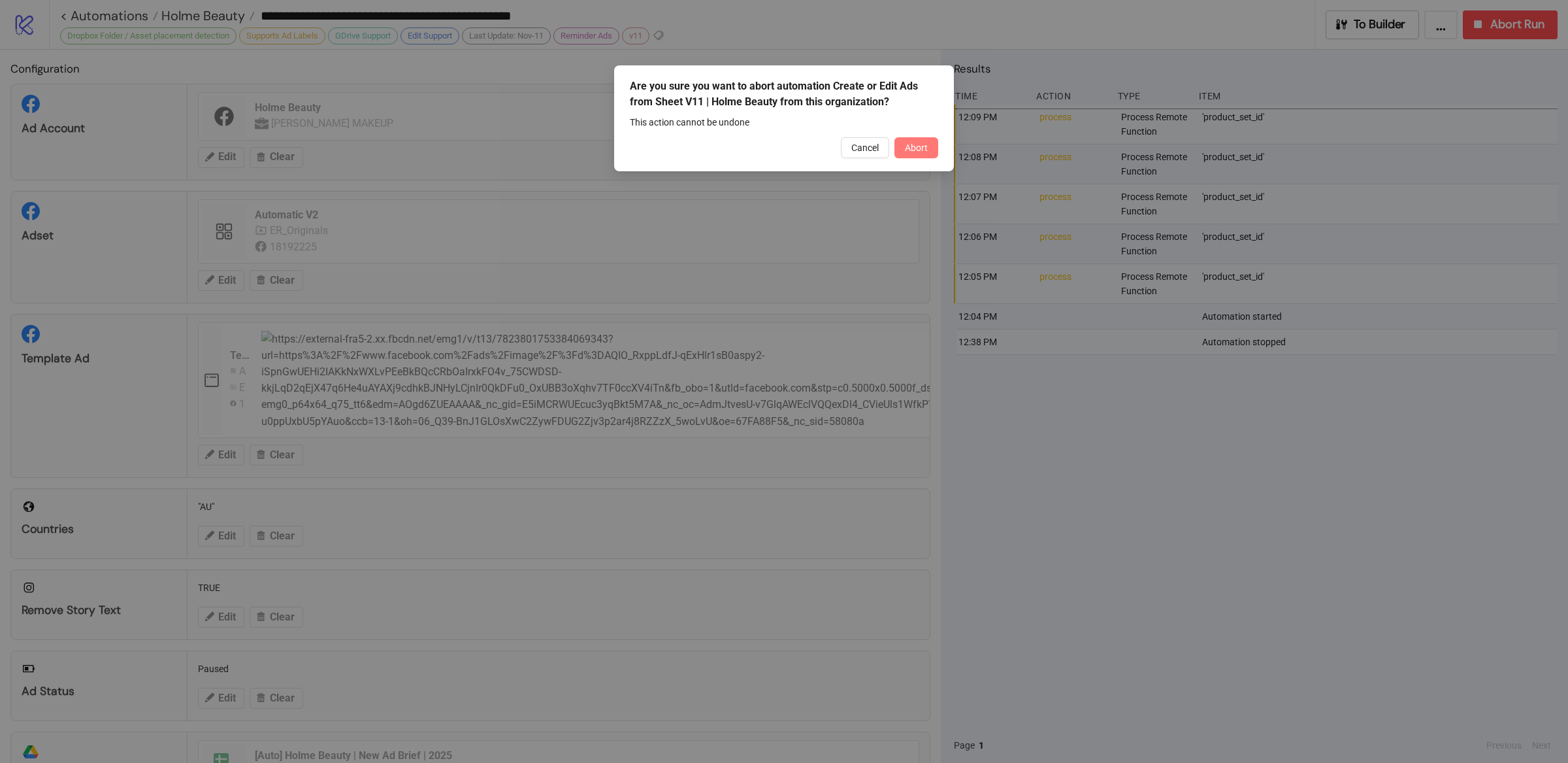
click at [916, 142] on span "Abort" at bounding box center [916, 147] width 23 height 10
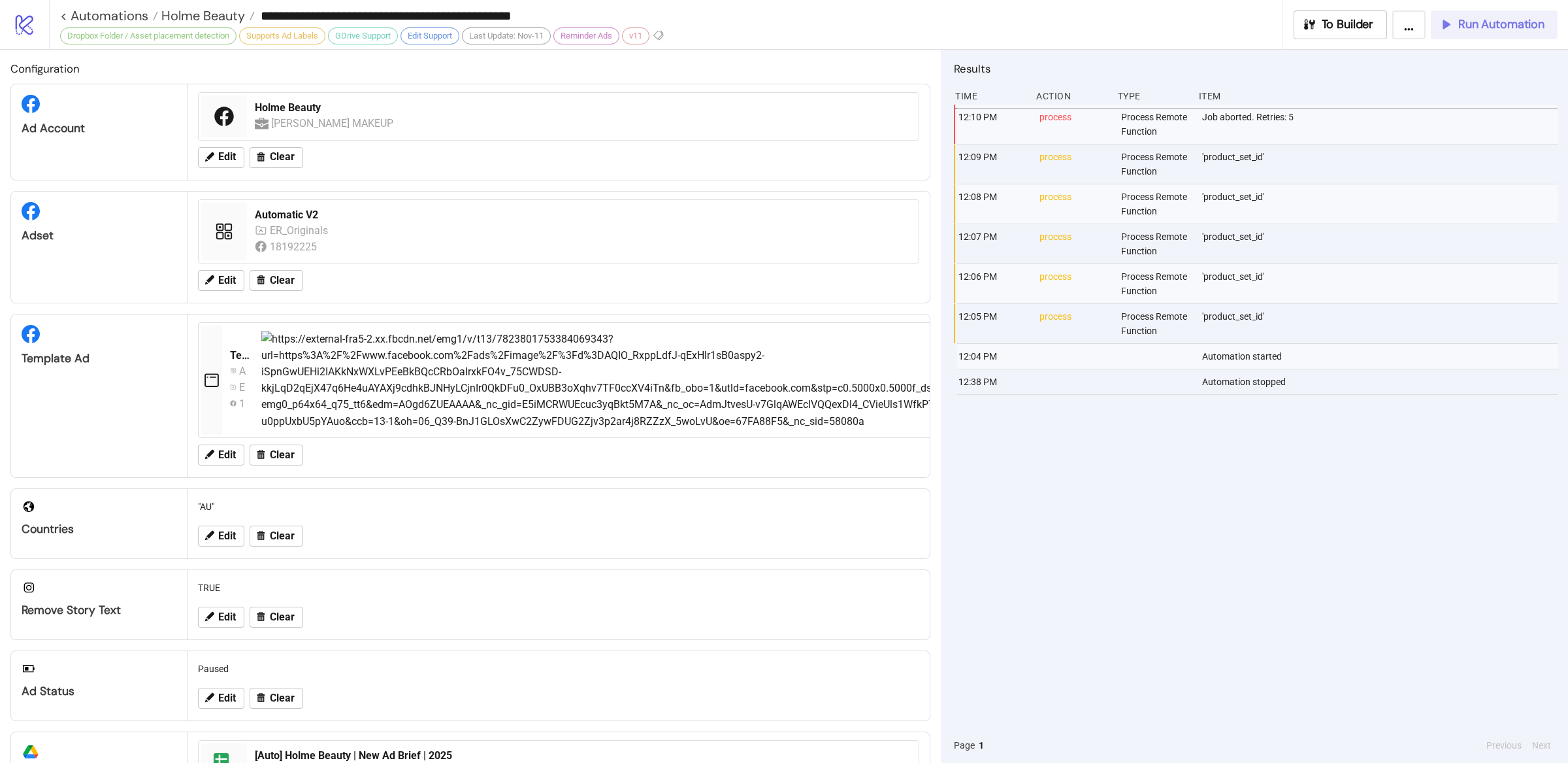
click at [1445, 26] on icon "button" at bounding box center [1444, 24] width 13 height 13
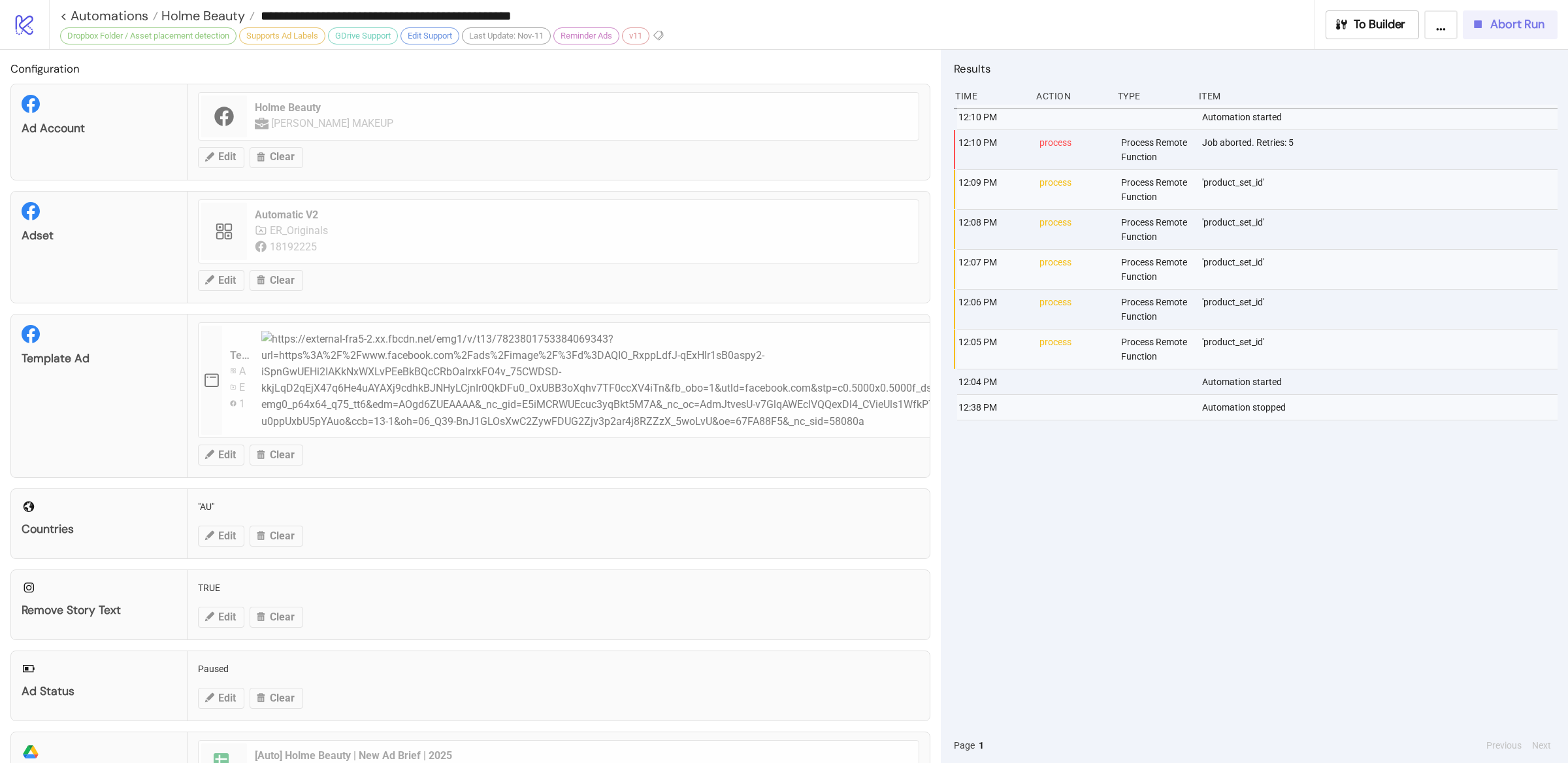
click at [1128, 607] on div "12:10 PM Automation started 12:10 PM process Process Remote Function Job aborte…" at bounding box center [1255, 416] width 603 height 623
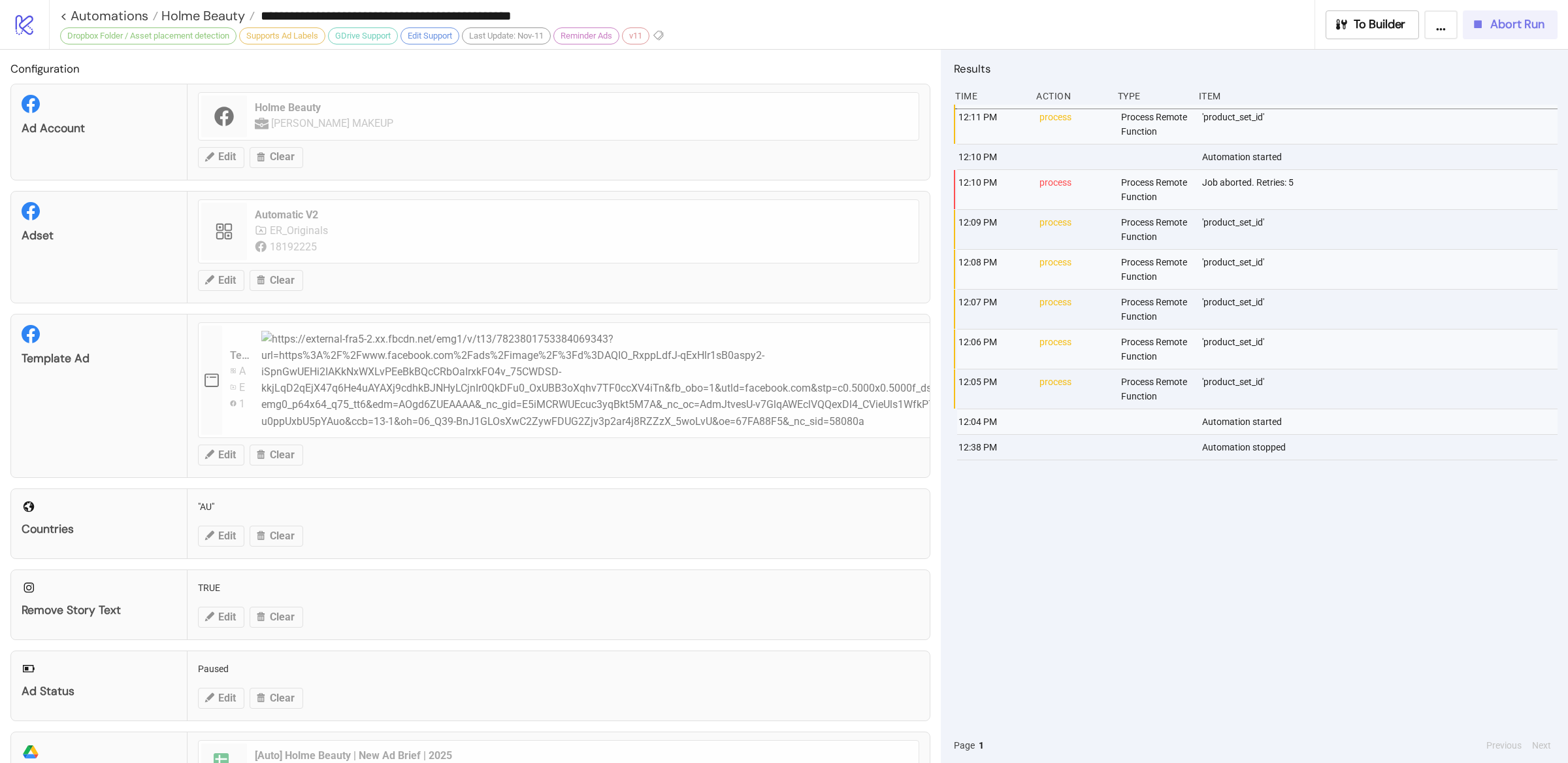
click at [1494, 21] on span "Abort Run" at bounding box center [1517, 24] width 55 height 15
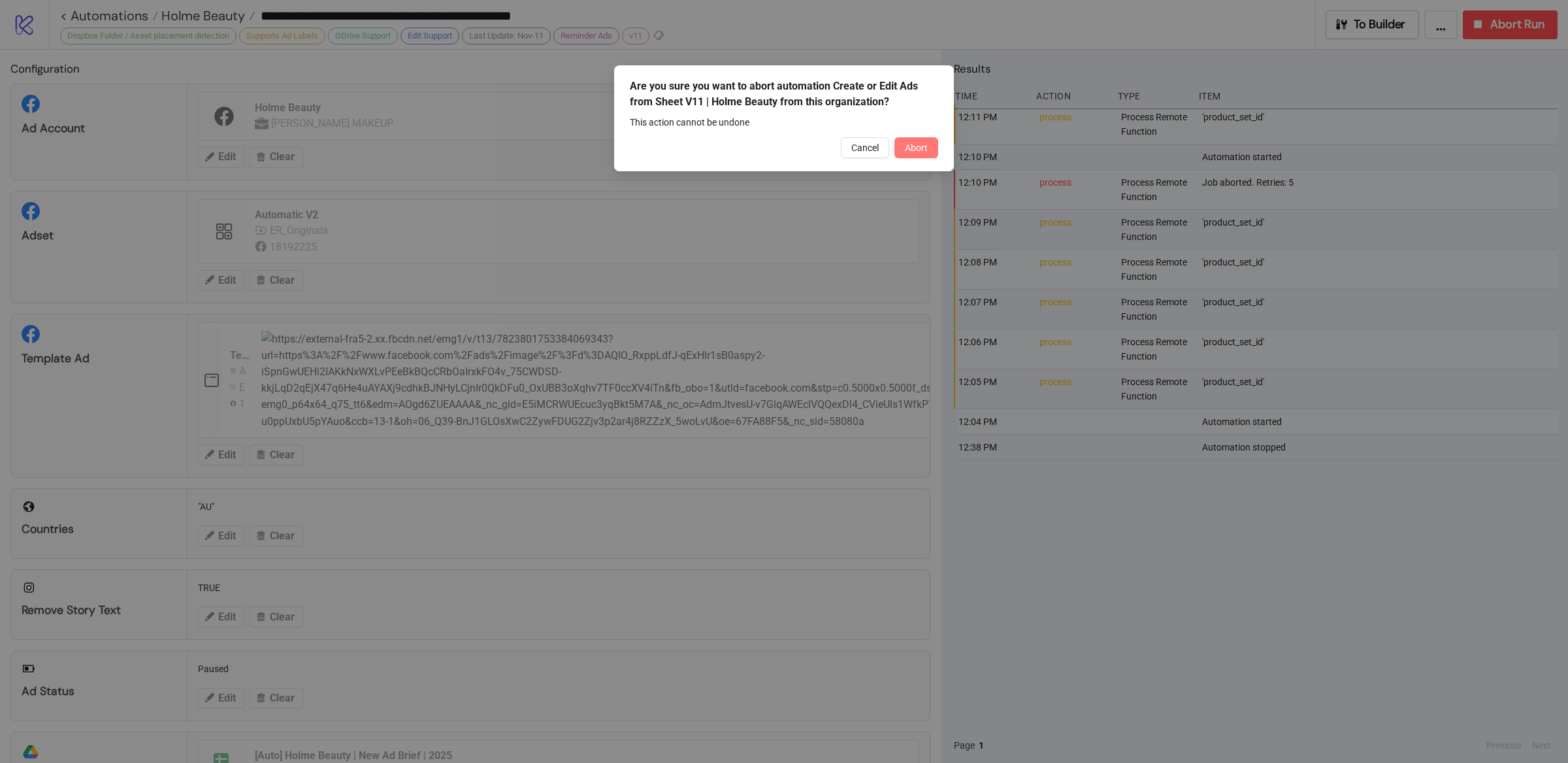
click at [914, 147] on span "Abort" at bounding box center [916, 147] width 23 height 10
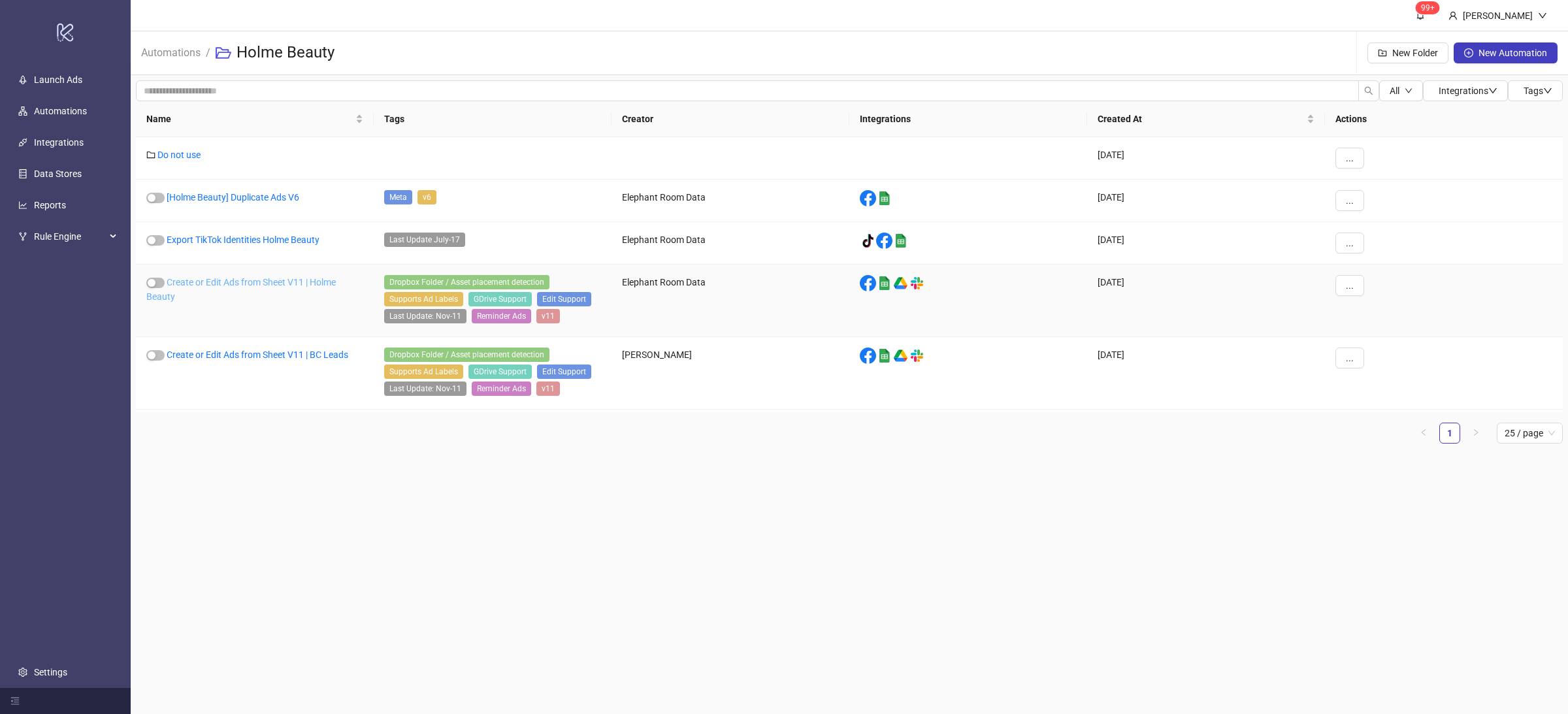
click at [279, 283] on link "Create or Edit Ads from Sheet V11 | Holme Beauty" at bounding box center [241, 290] width 189 height 25
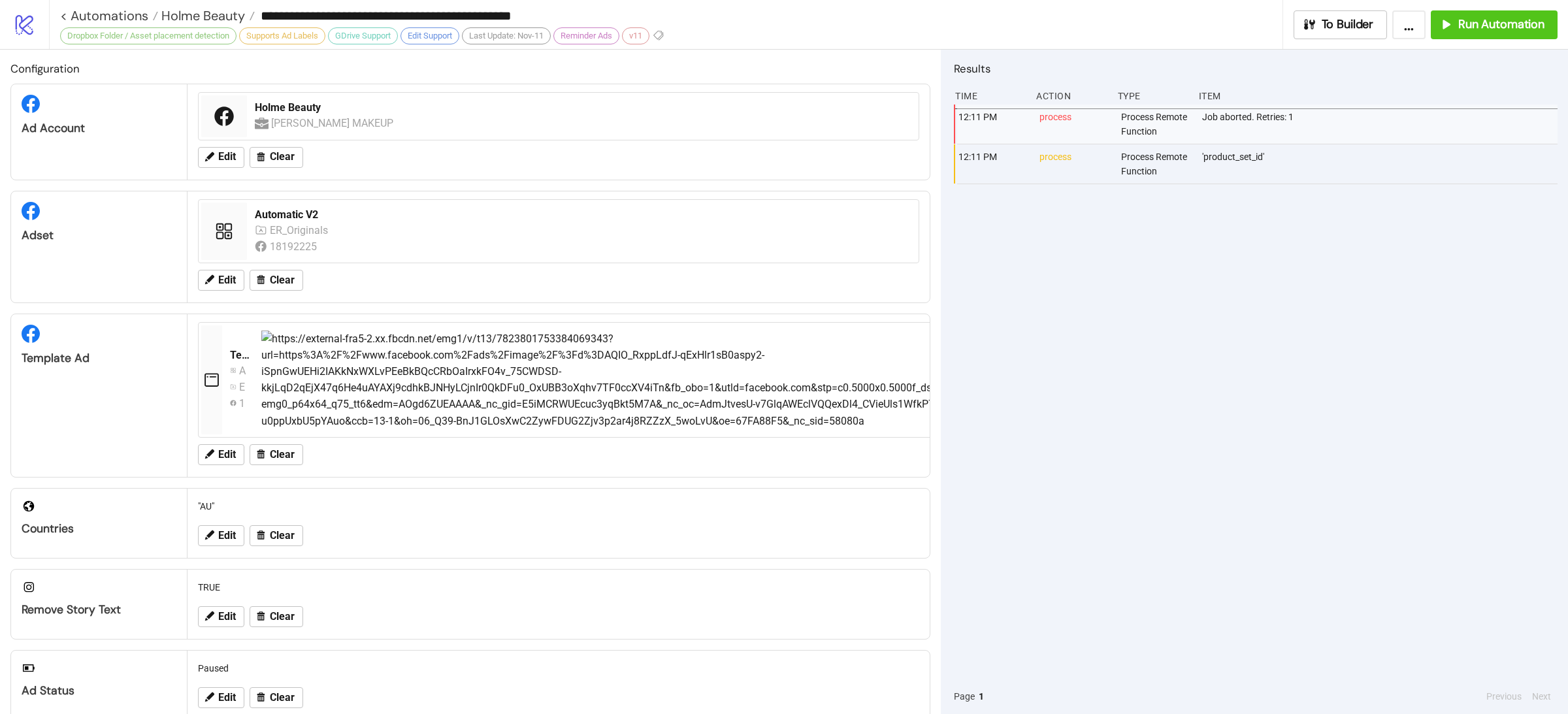
click at [1203, 319] on div "12:11 PM process Process Remote Function Job aborted. Retries: 1 12:11 PM proce…" at bounding box center [1255, 391] width 603 height 574
click at [1168, 357] on div "12:11 PM process Process Remote Function Job aborted. Retries: 1 12:11 PM proce…" at bounding box center [1255, 391] width 603 height 574
click at [1186, 384] on div "12:11 PM process Process Remote Function Job aborted. Retries: 1 12:11 PM proce…" at bounding box center [1255, 391] width 603 height 574
click at [1529, 29] on span "Run Automation" at bounding box center [1501, 24] width 86 height 15
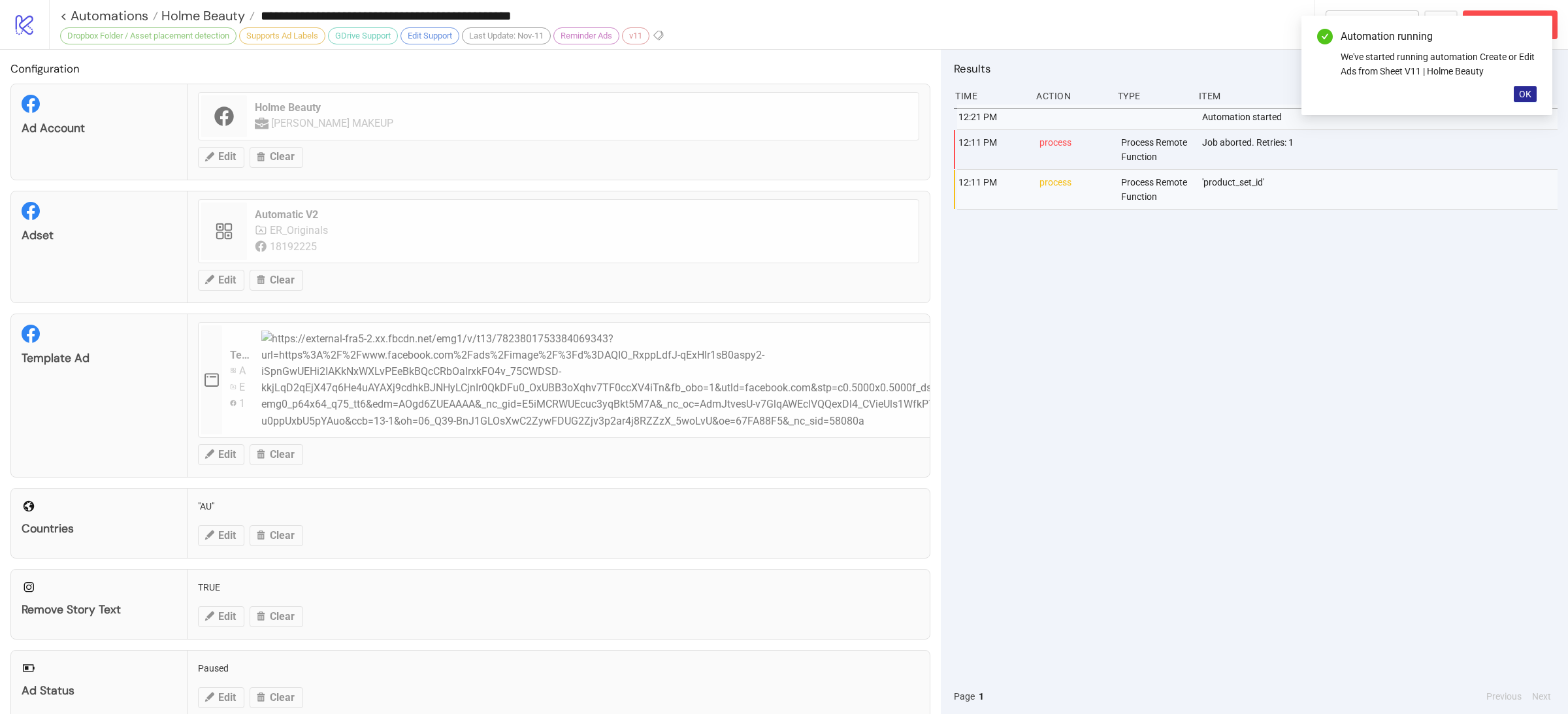
click at [1523, 94] on span "OK" at bounding box center [1525, 94] width 13 height 10
